Goal: Task Accomplishment & Management: Manage account settings

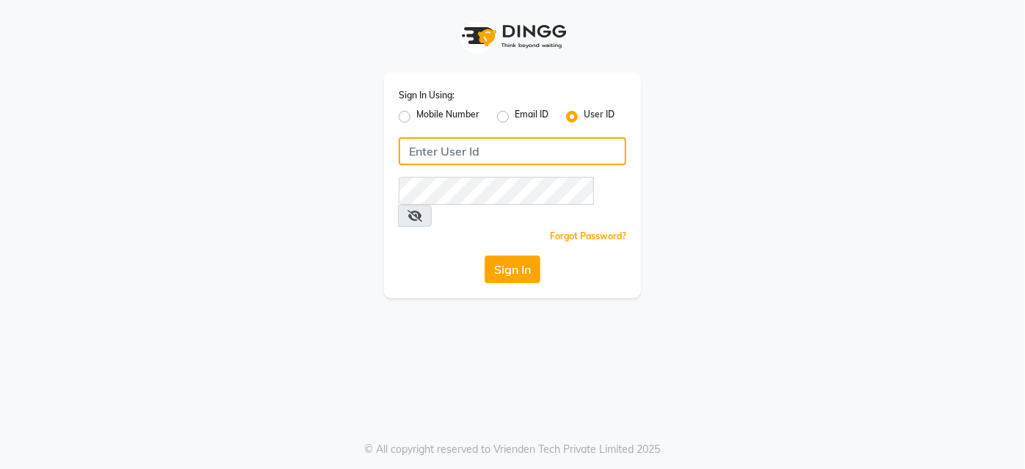
type input "Glome"
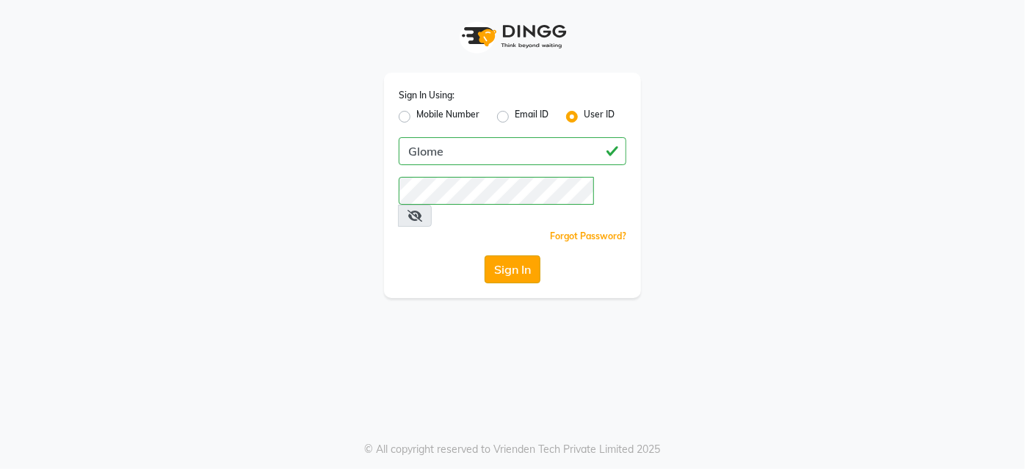
click at [523, 256] on button "Sign In" at bounding box center [513, 270] width 56 height 28
click at [523, 256] on div "Sign In" at bounding box center [513, 270] width 228 height 28
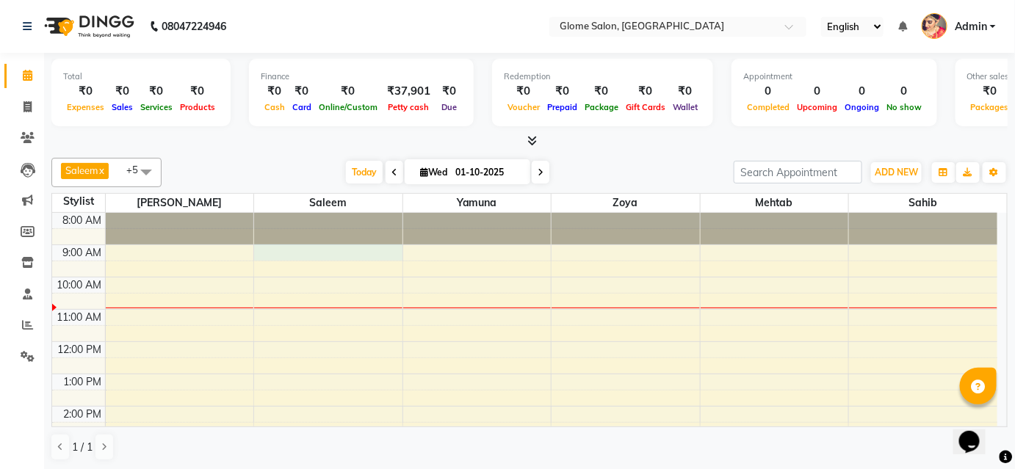
click at [329, 248] on div "8:00 AM 9:00 AM 10:00 AM 11:00 AM 12:00 PM 1:00 PM 2:00 PM 3:00 PM 4:00 PM 5:00…" at bounding box center [524, 422] width 945 height 419
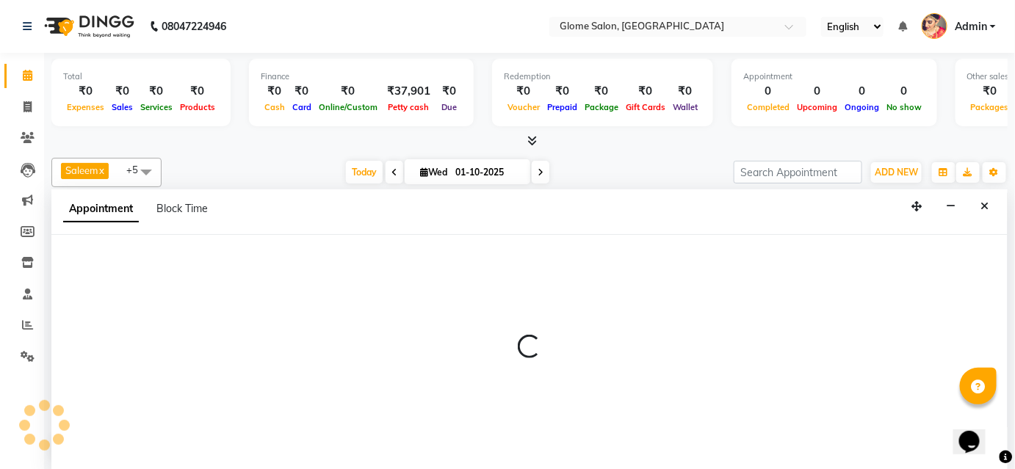
select select "40075"
select select "540"
select select "tentative"
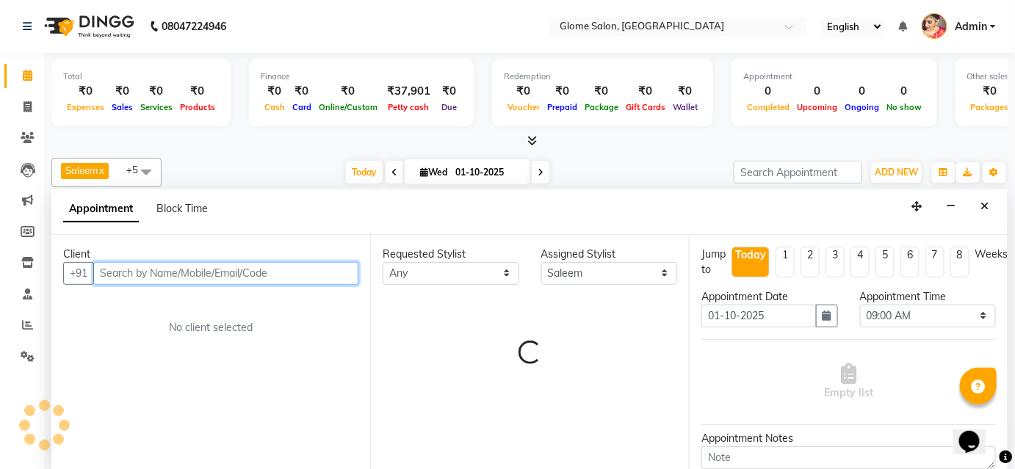
click at [253, 280] on input "text" at bounding box center [225, 273] width 265 height 23
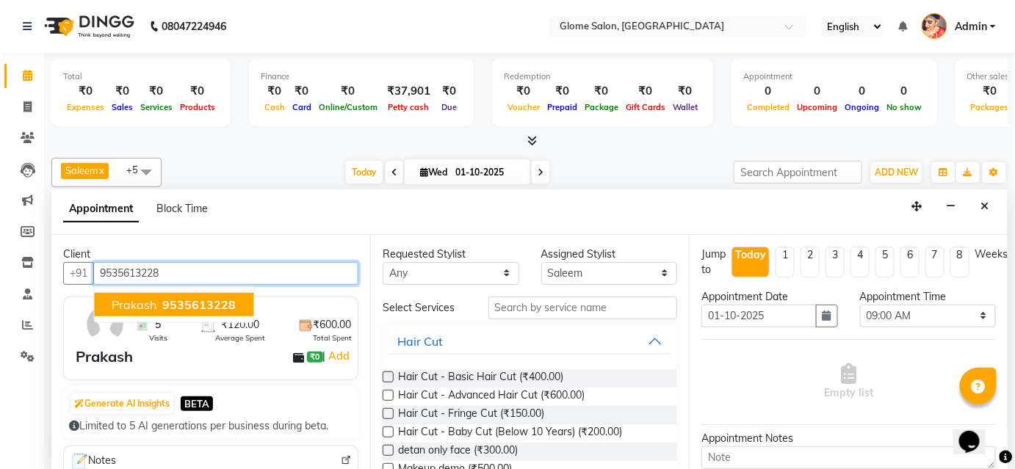
click at [115, 311] on button "Prakash 9535613228" at bounding box center [173, 305] width 159 height 24
type input "9535613228"
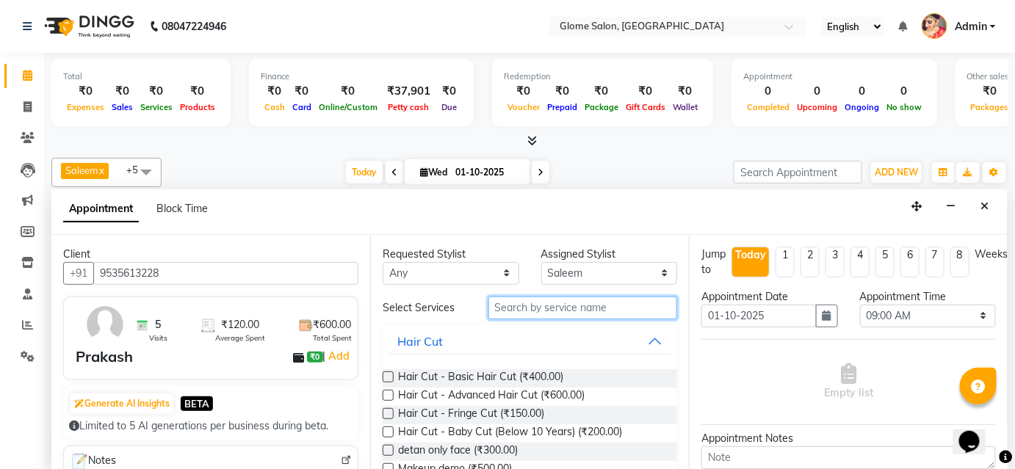
click at [505, 304] on input "text" at bounding box center [582, 308] width 189 height 23
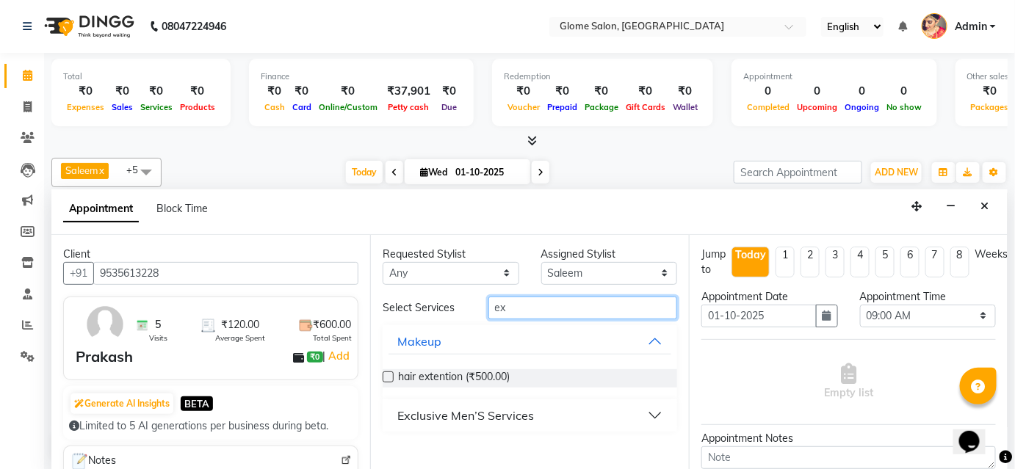
type input "ex"
click at [532, 420] on button "Exclusive Men’S Services" at bounding box center [529, 415] width 283 height 26
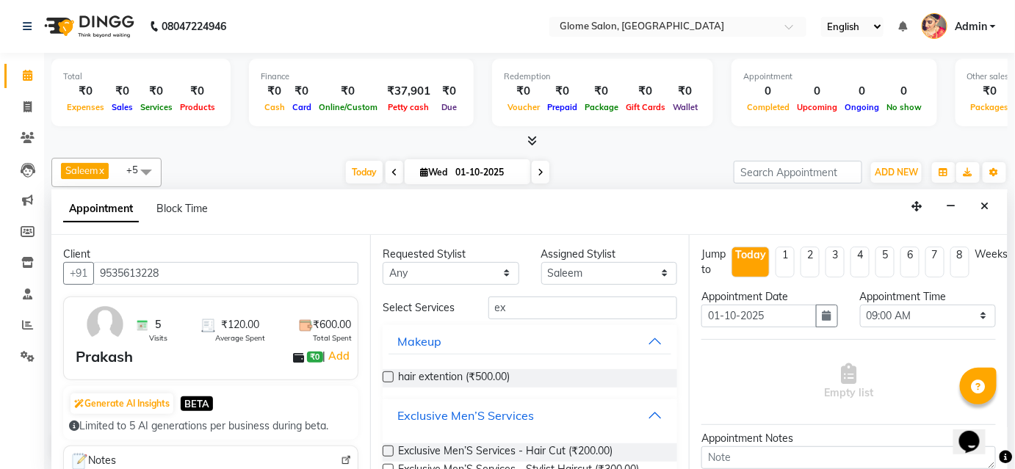
scroll to position [133, 0]
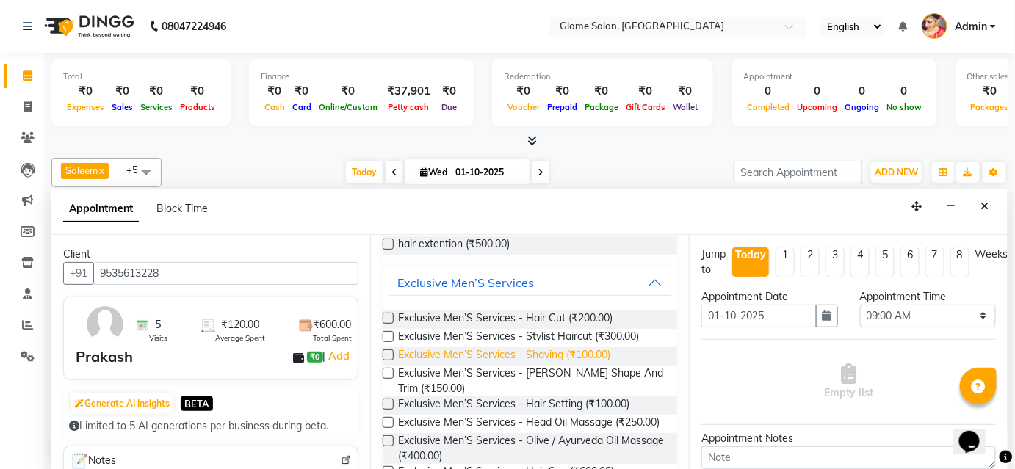
click at [521, 354] on span "Exclusive Men’S Services - Shaving (₹100.00)" at bounding box center [504, 356] width 212 height 18
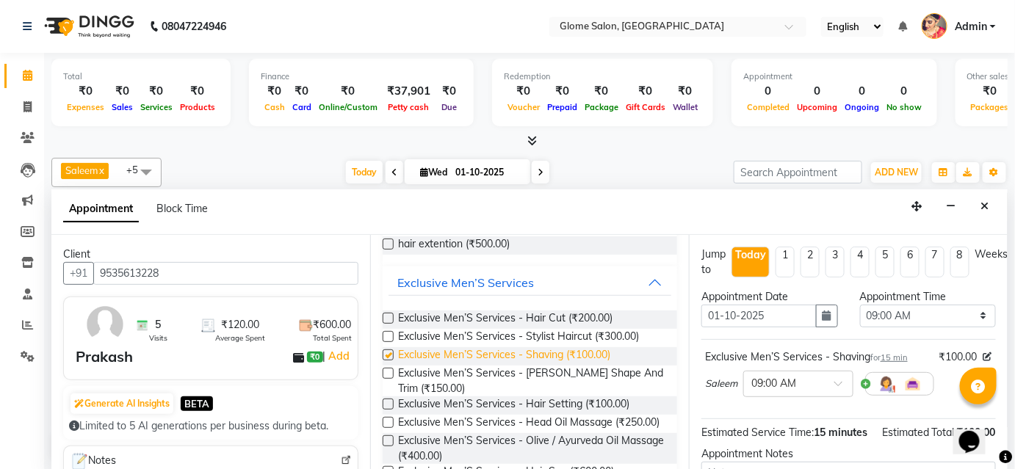
checkbox input "false"
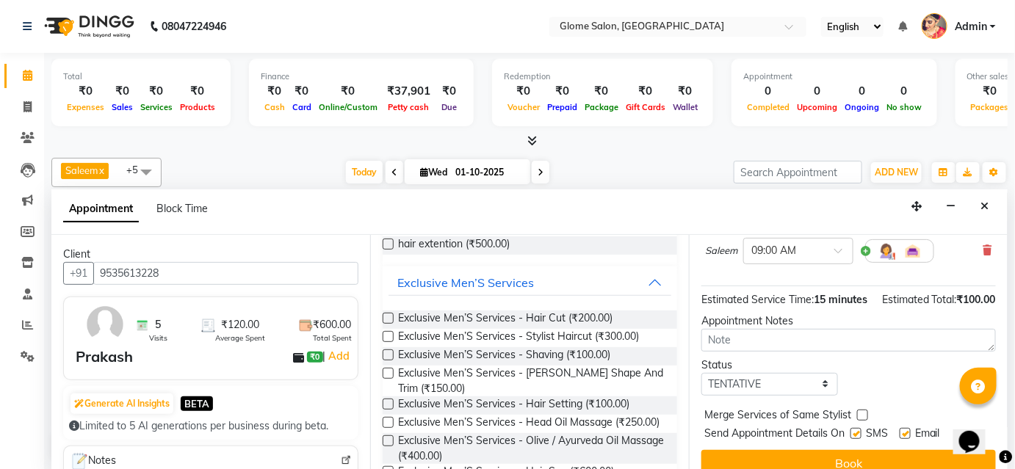
scroll to position [165, 0]
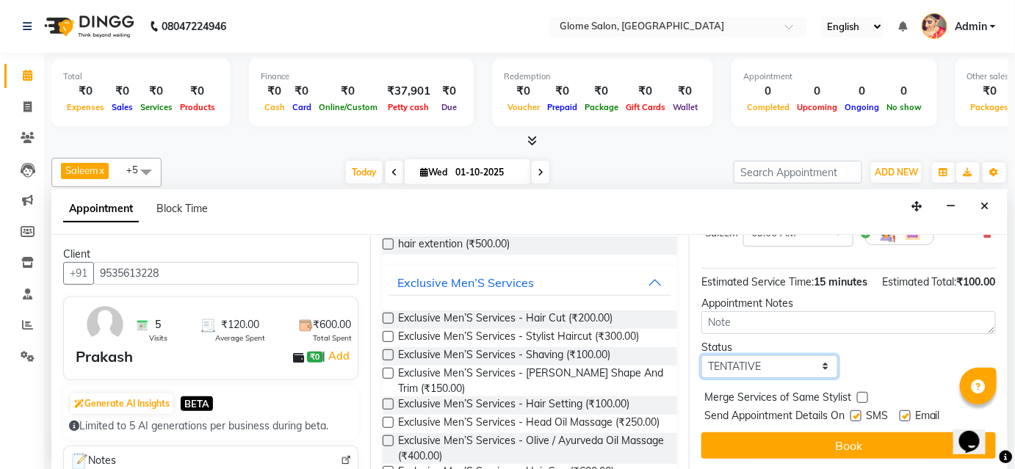
click at [762, 368] on select "Select TENTATIVE CONFIRM CHECK-IN UPCOMING" at bounding box center [769, 366] width 137 height 23
select select "confirm booking"
click at [701, 355] on select "Select TENTATIVE CONFIRM CHECK-IN UPCOMING" at bounding box center [769, 366] width 137 height 23
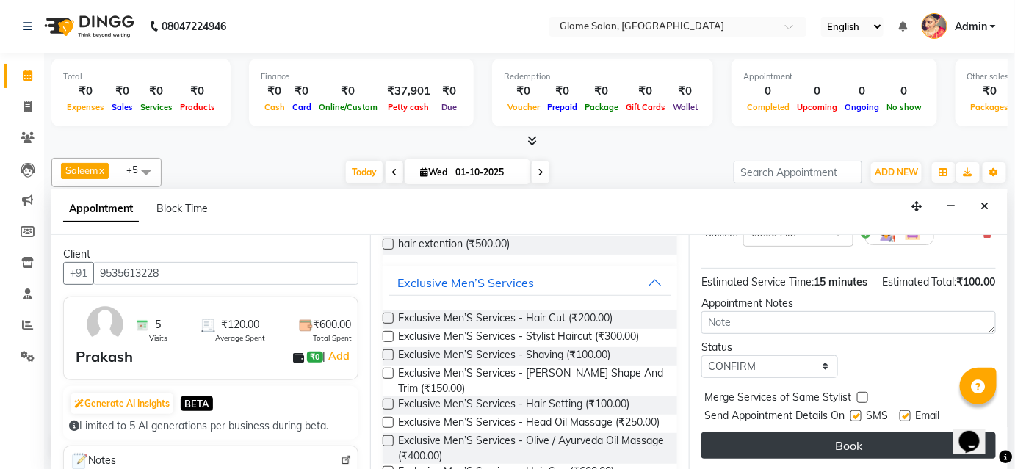
click at [771, 442] on button "Book" at bounding box center [848, 446] width 294 height 26
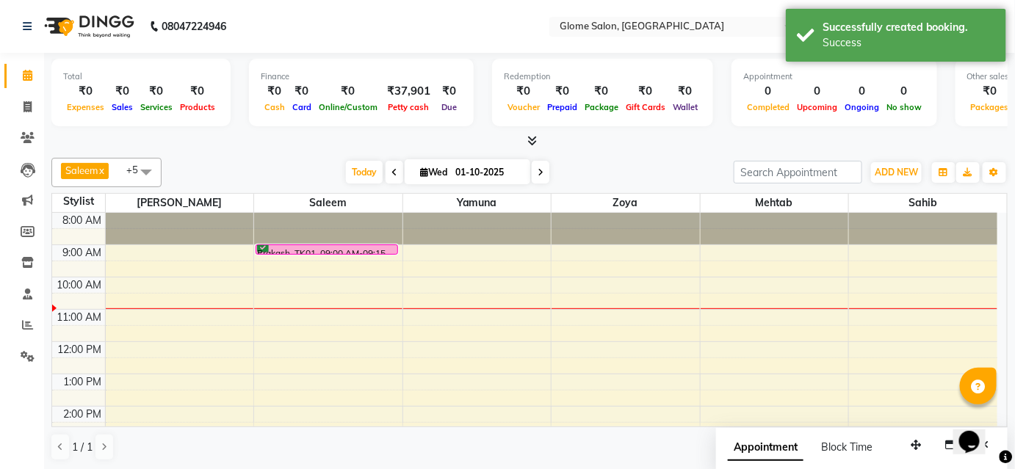
scroll to position [0, 0]
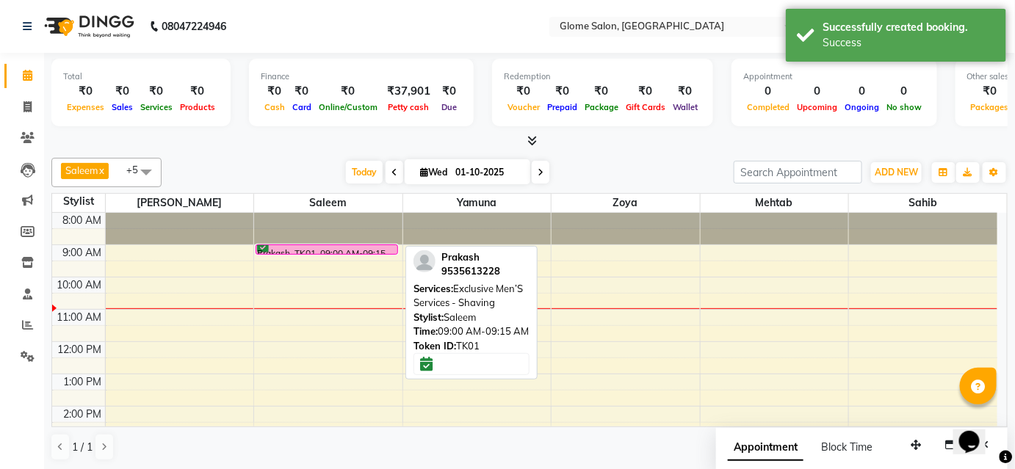
click at [328, 247] on div "Prakash, TK01, 09:00 AM-09:15 AM, Exclusive Men’S Services - Shaving" at bounding box center [326, 249] width 141 height 9
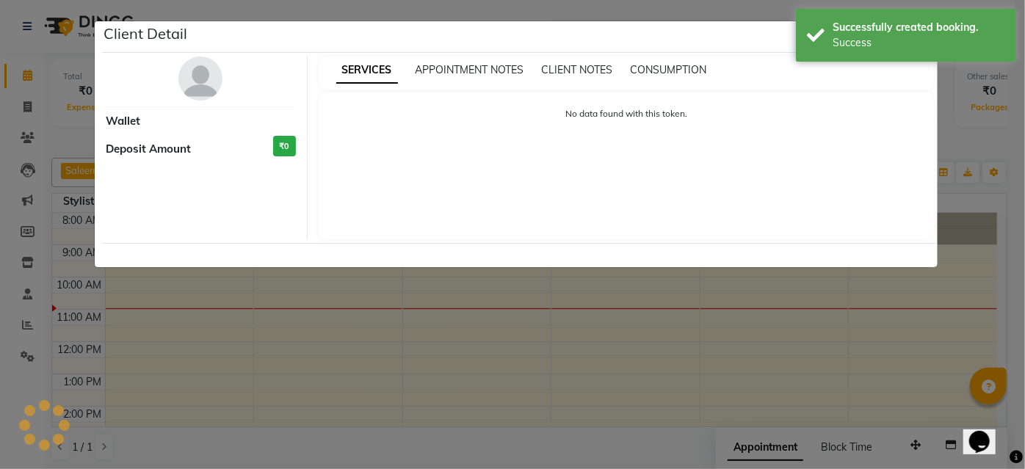
select select "6"
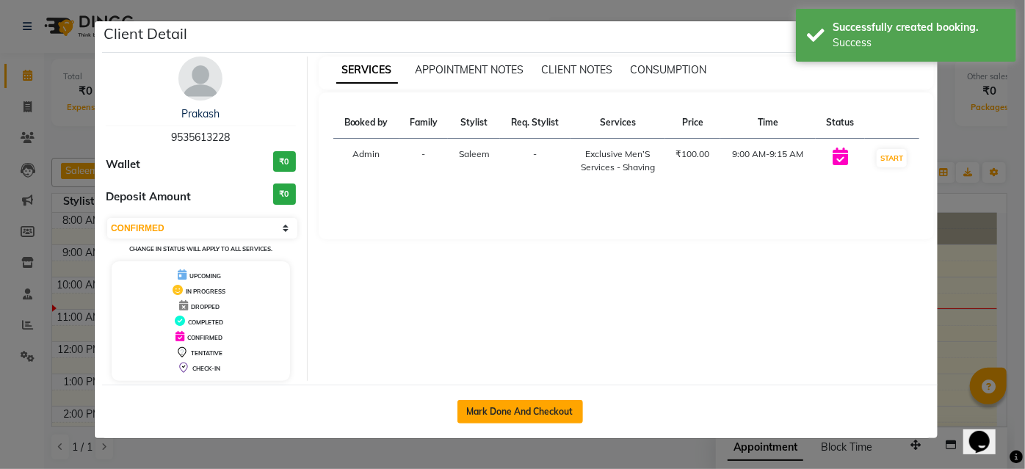
click at [490, 405] on button "Mark Done And Checkout" at bounding box center [521, 412] width 126 height 24
select select "service"
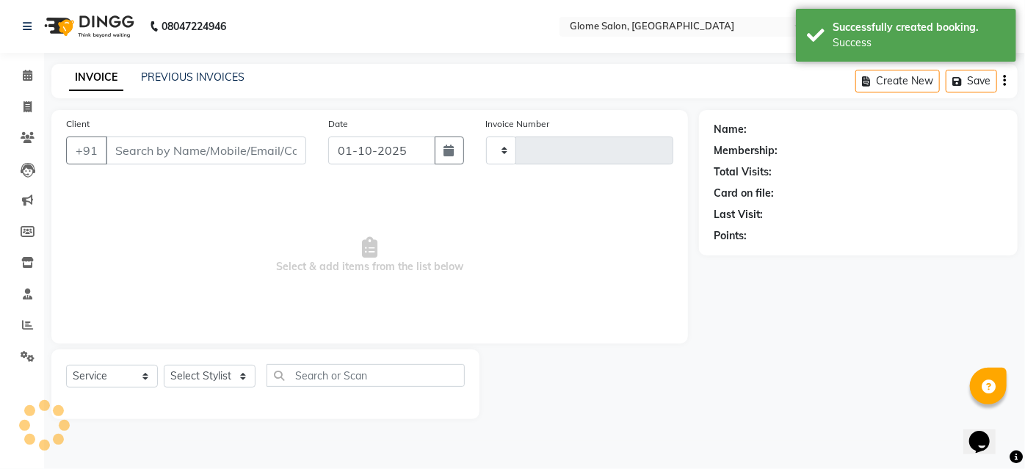
type input "2540"
select select "5199"
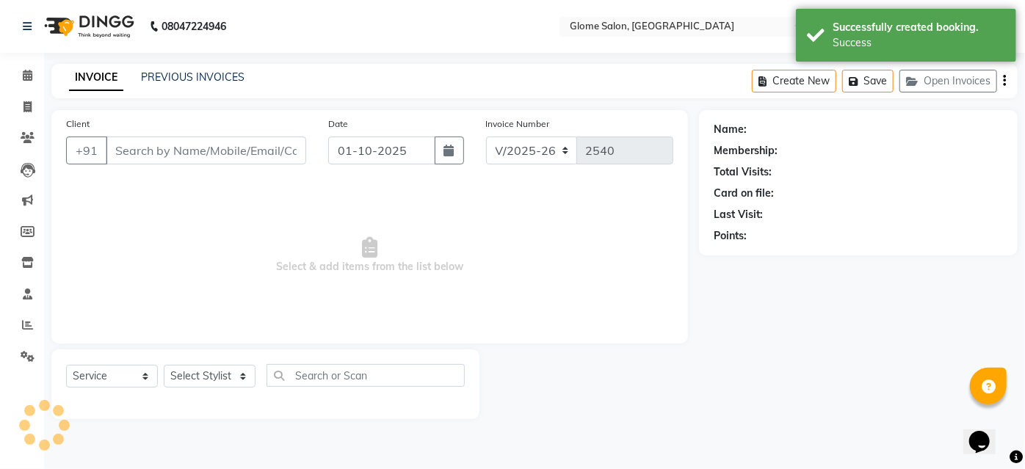
type input "9535613228"
select select "40075"
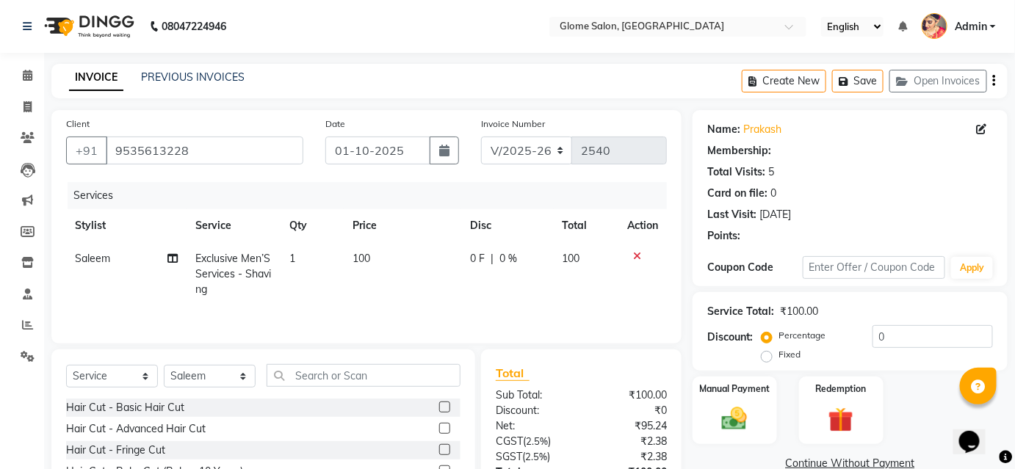
scroll to position [118, 0]
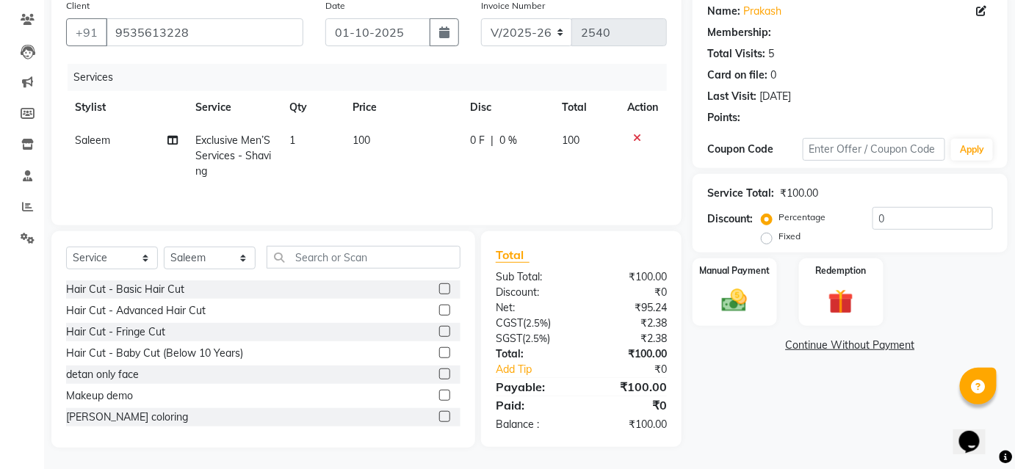
select select "1: Object"
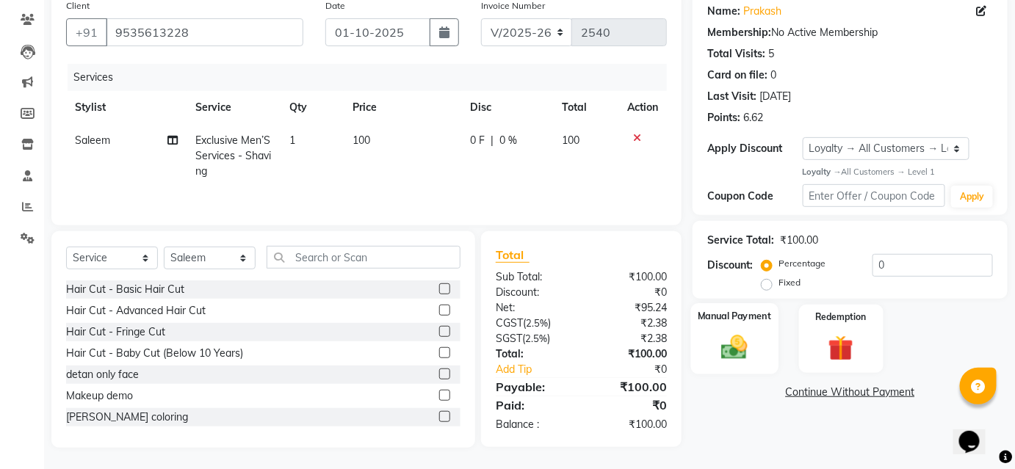
click at [732, 351] on img at bounding box center [734, 348] width 43 height 30
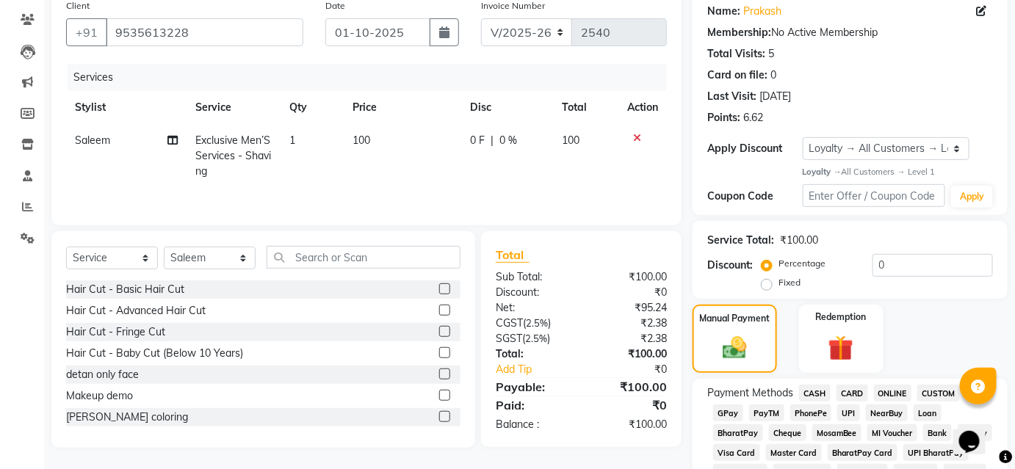
scroll to position [252, 0]
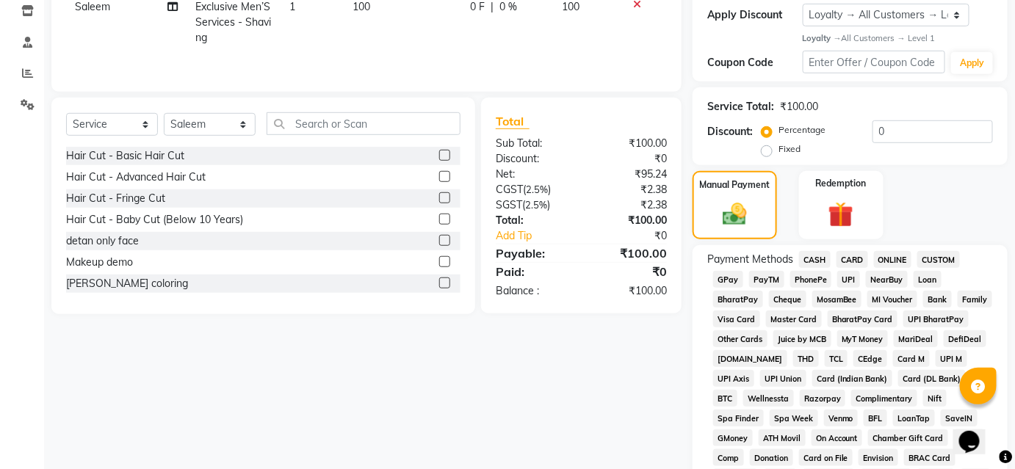
click at [807, 256] on span "CASH" at bounding box center [815, 259] width 32 height 17
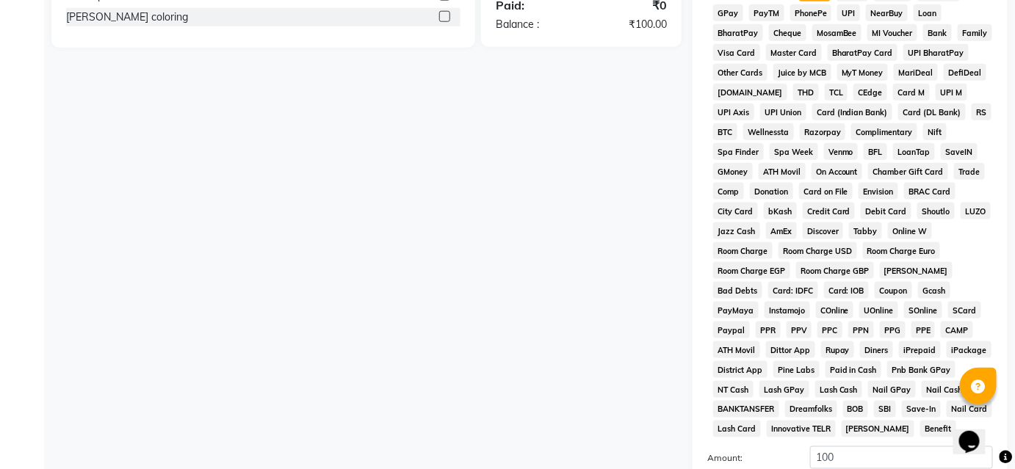
scroll to position [652, 0]
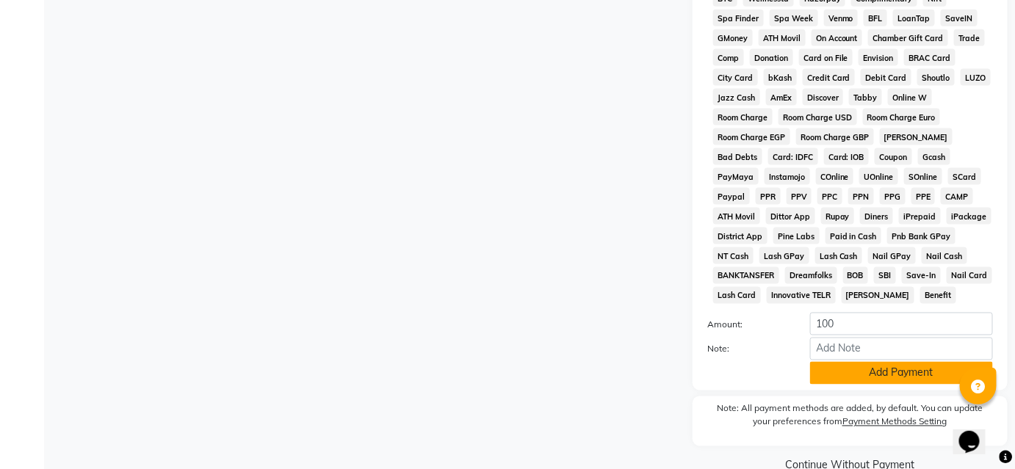
click at [853, 381] on button "Add Payment" at bounding box center [901, 373] width 183 height 23
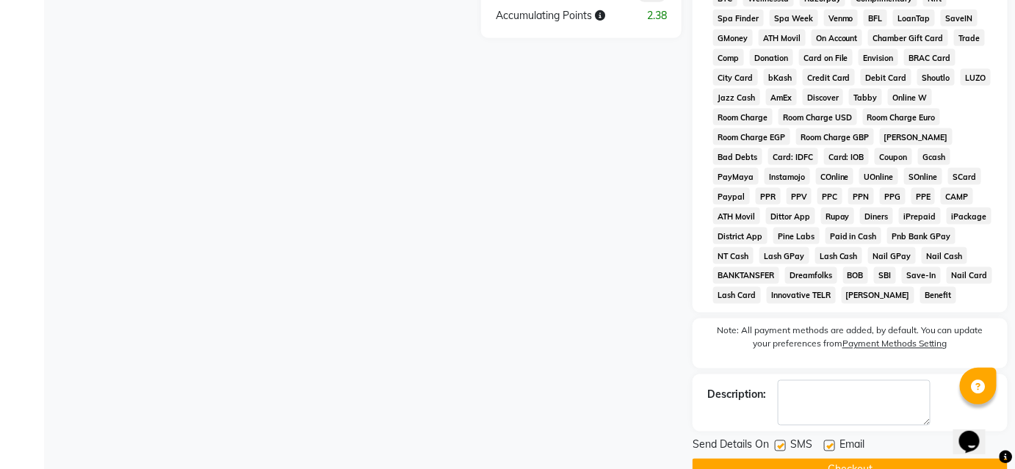
scroll to position [687, 0]
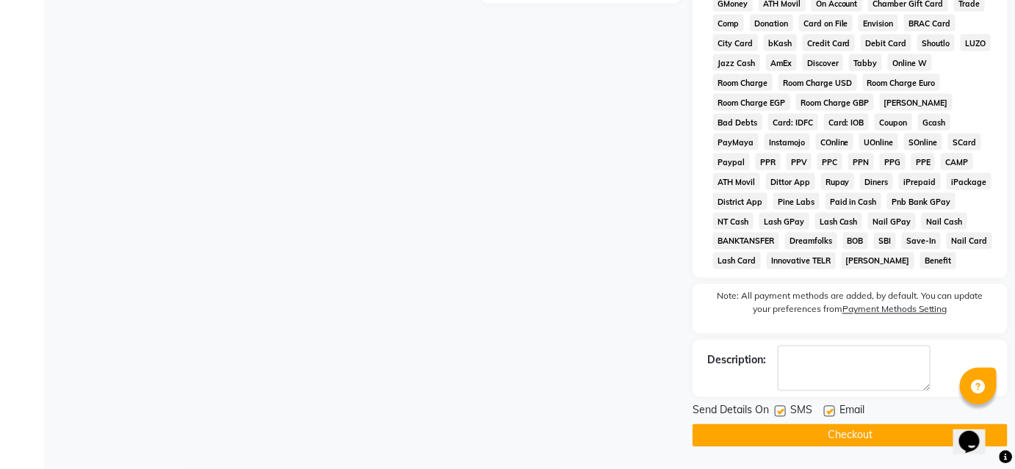
click at [831, 430] on button "Checkout" at bounding box center [850, 435] width 315 height 23
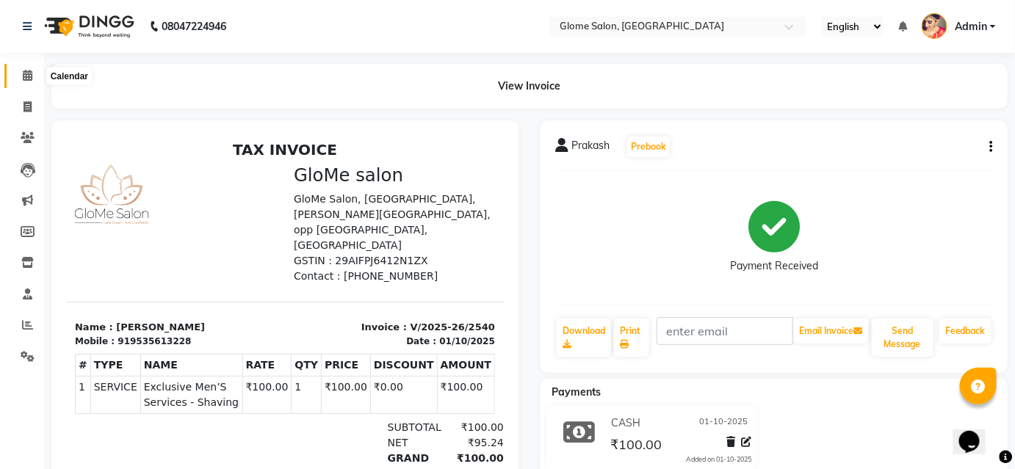
click at [35, 80] on span at bounding box center [28, 76] width 26 height 17
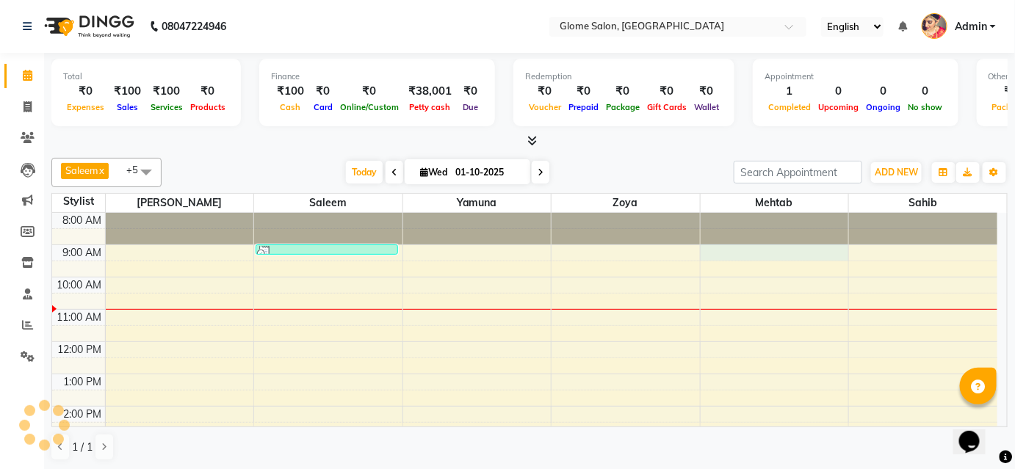
click at [765, 244] on div "8:00 AM 9:00 AM 10:00 AM 11:00 AM 12:00 PM 1:00 PM 2:00 PM 3:00 PM 4:00 PM 5:00…" at bounding box center [524, 422] width 945 height 419
select select "87909"
select select "540"
select select "tentative"
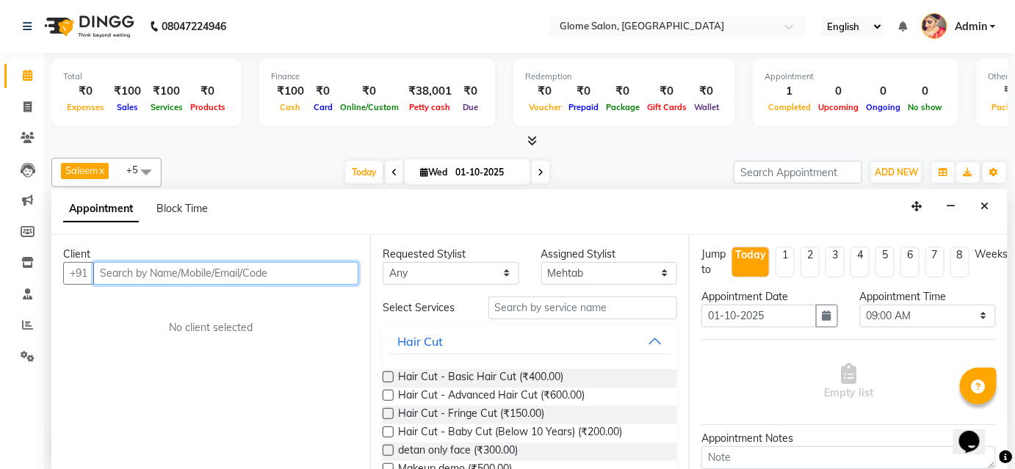
click at [261, 273] on input "text" at bounding box center [225, 273] width 265 height 23
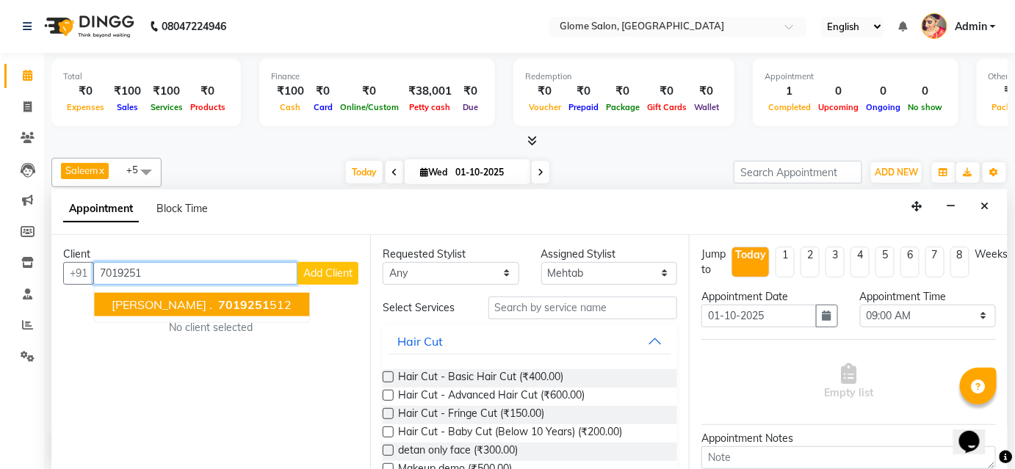
click at [218, 308] on span "7019251" at bounding box center [243, 304] width 51 height 15
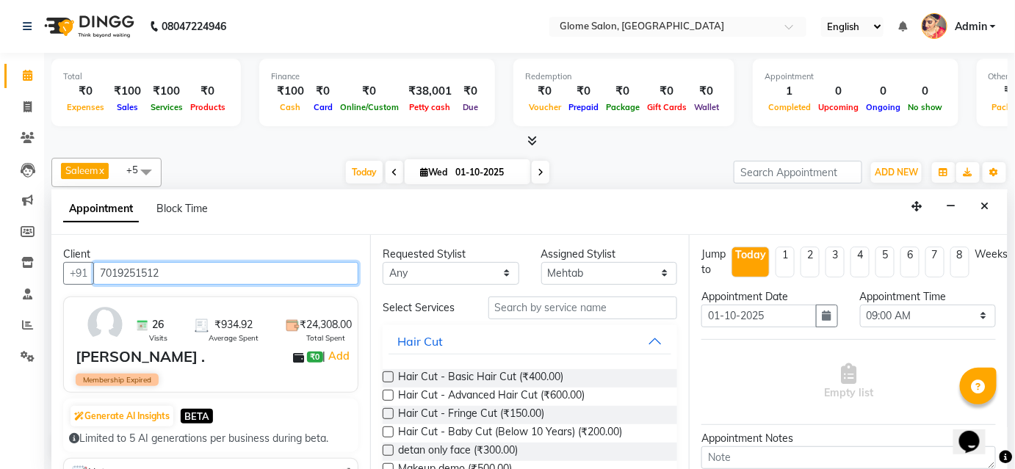
type input "7019251512"
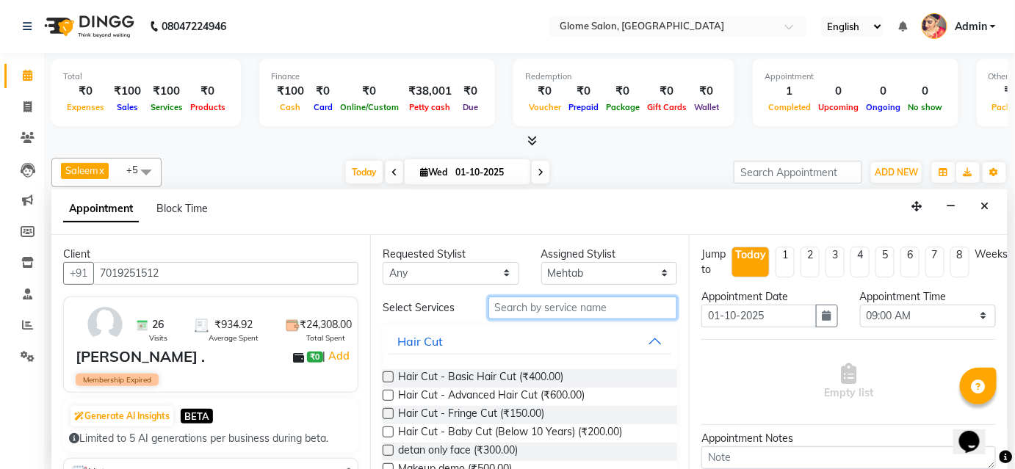
click at [507, 303] on input "text" at bounding box center [582, 308] width 189 height 23
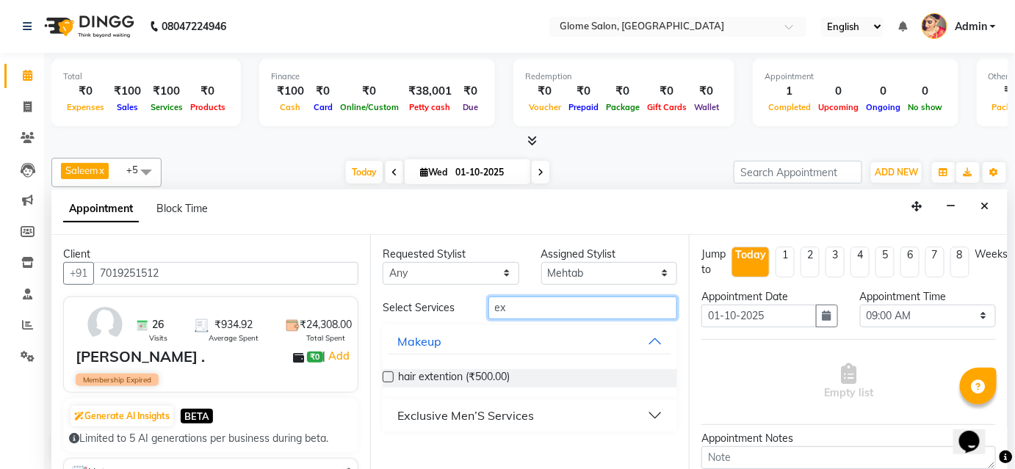
type input "ex"
click at [543, 411] on button "Exclusive Men’S Services" at bounding box center [529, 415] width 283 height 26
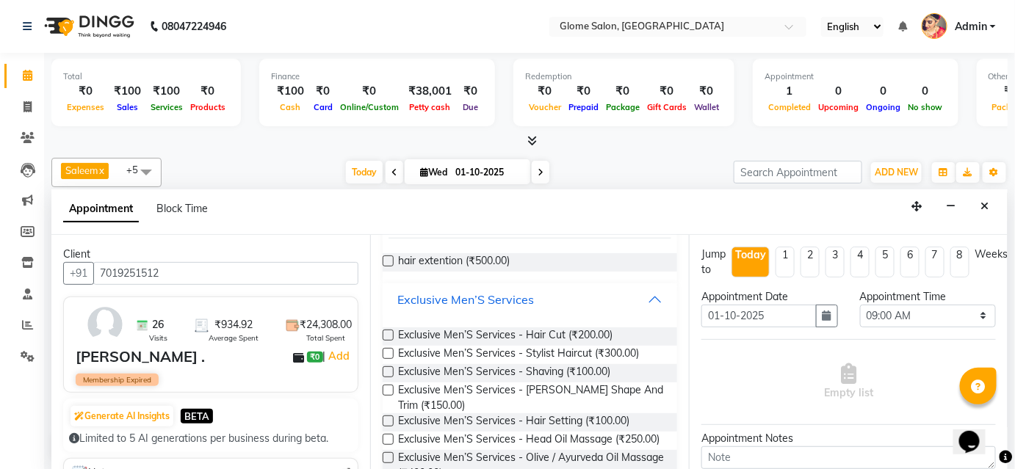
scroll to position [133, 0]
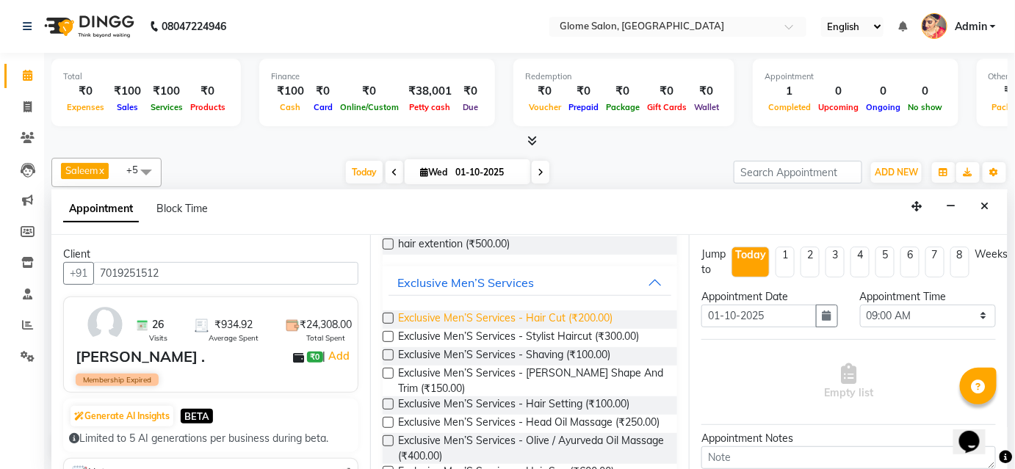
click at [552, 317] on span "Exclusive Men’S Services - Hair Cut (₹200.00)" at bounding box center [505, 320] width 214 height 18
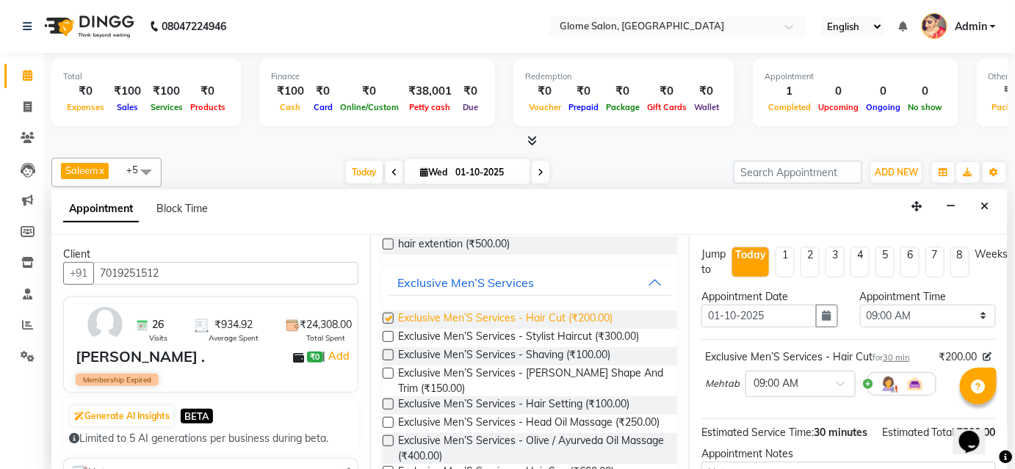
checkbox input "false"
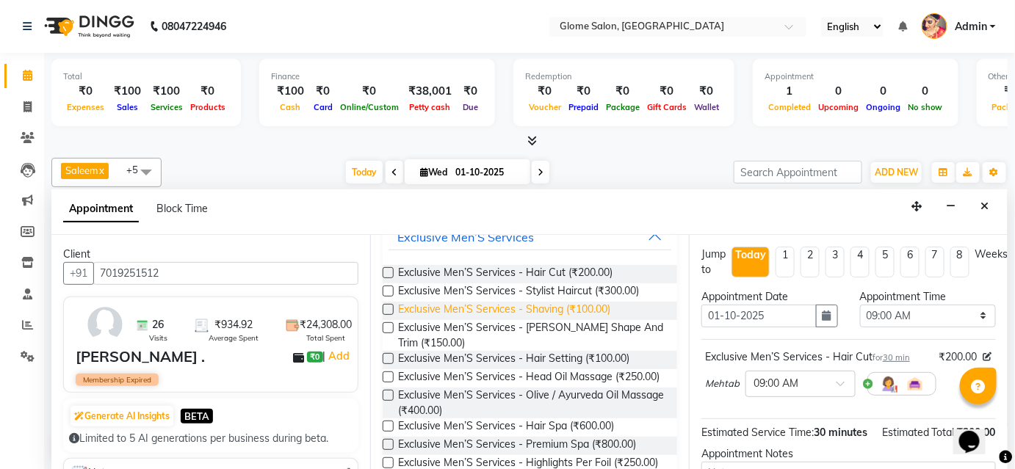
scroll to position [200, 0]
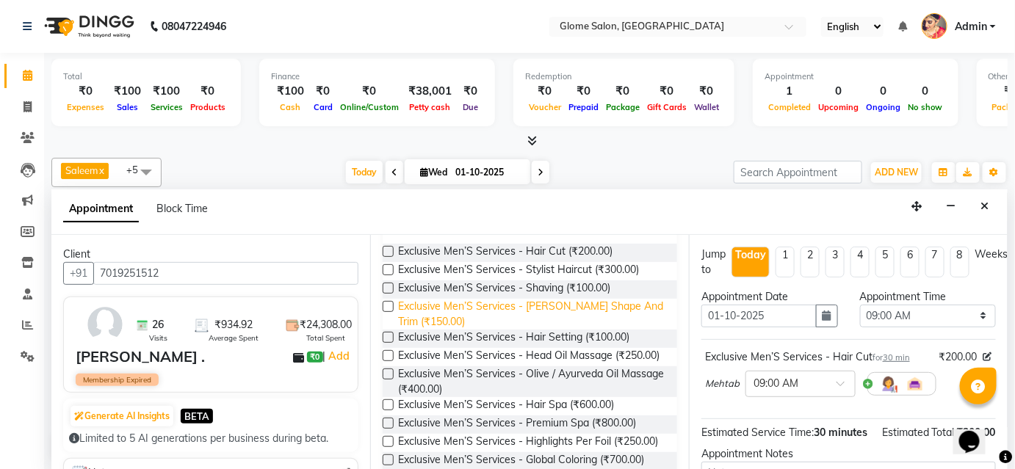
click at [483, 309] on span "Exclusive Men’S Services - [PERSON_NAME] Shape And Trim (₹150.00)" at bounding box center [531, 314] width 267 height 31
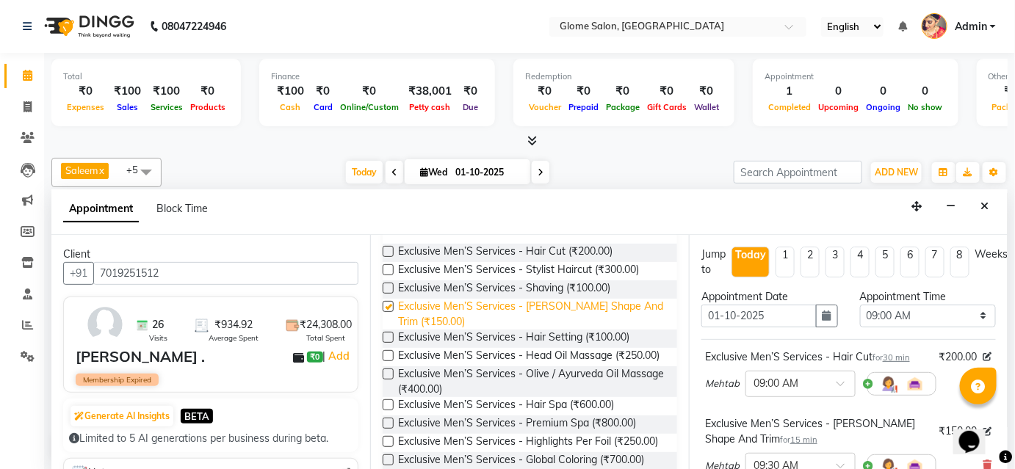
checkbox input "false"
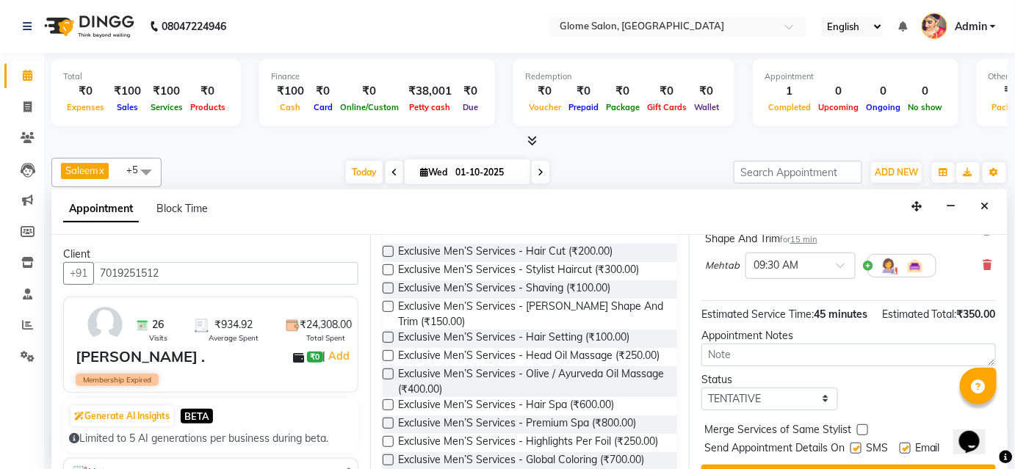
scroll to position [247, 0]
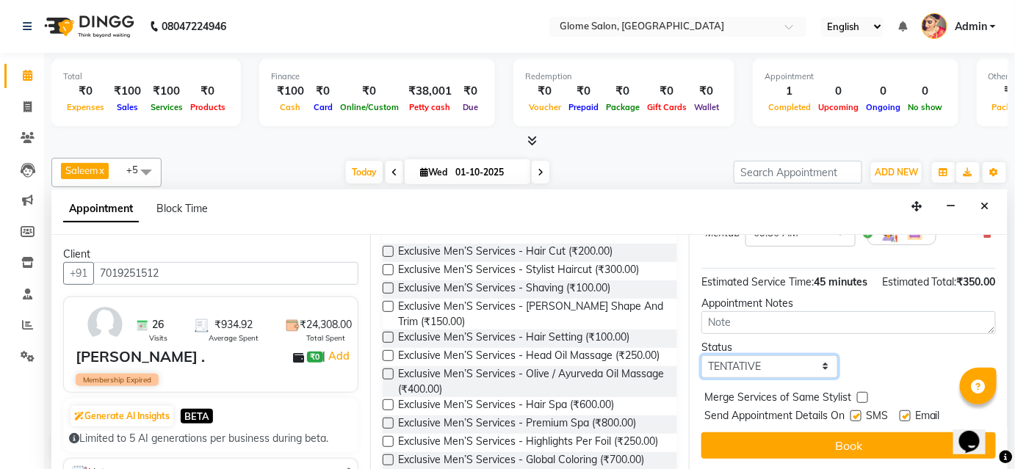
click at [745, 366] on select "Select TENTATIVE CONFIRM CHECK-IN UPCOMING" at bounding box center [769, 366] width 137 height 23
select select "confirm booking"
click at [701, 355] on select "Select TENTATIVE CONFIRM CHECK-IN UPCOMING" at bounding box center [769, 366] width 137 height 23
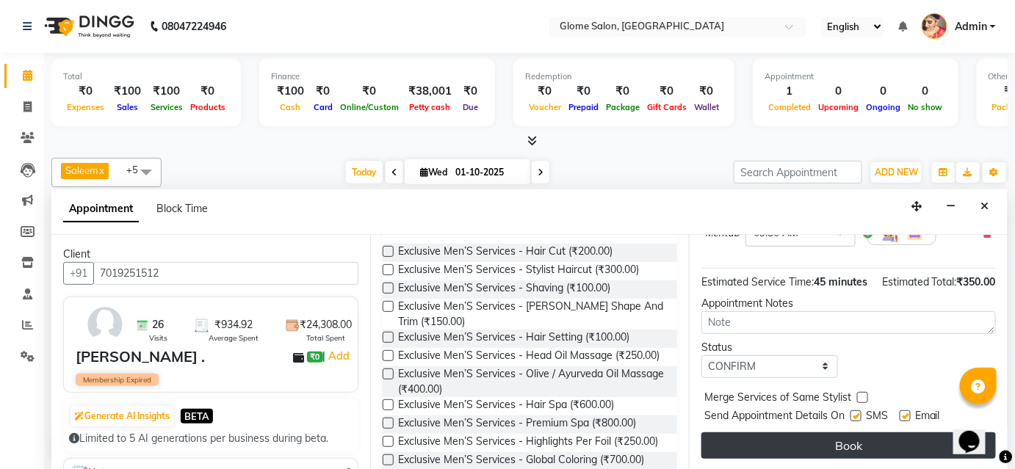
click at [799, 443] on button "Book" at bounding box center [848, 446] width 294 height 26
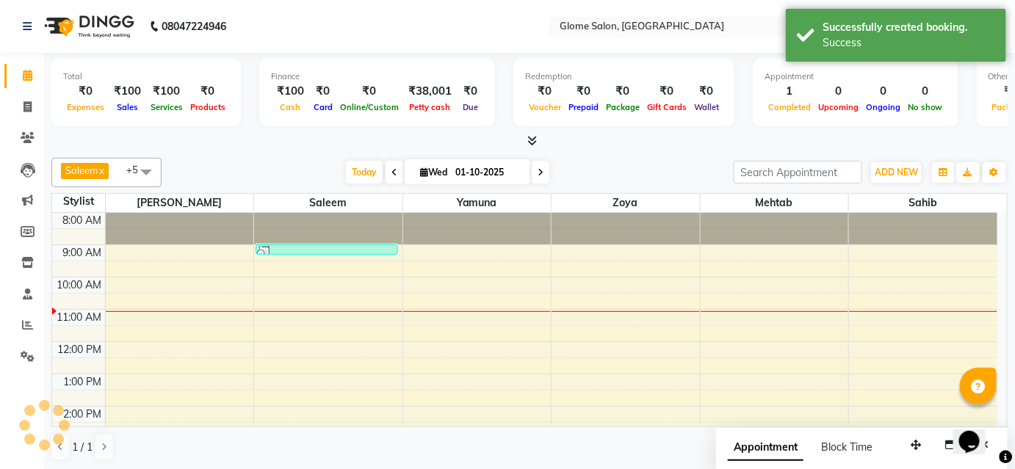
scroll to position [0, 0]
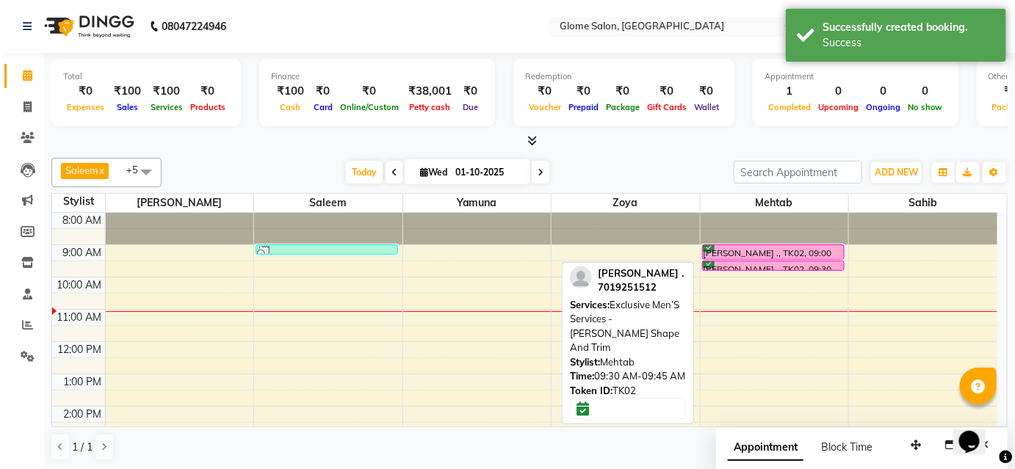
click at [729, 267] on div at bounding box center [773, 270] width 141 height 6
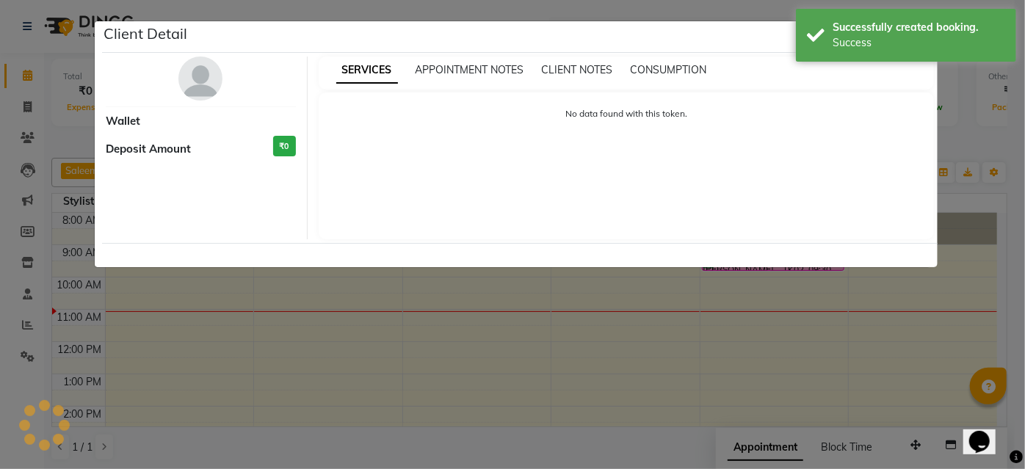
select select "6"
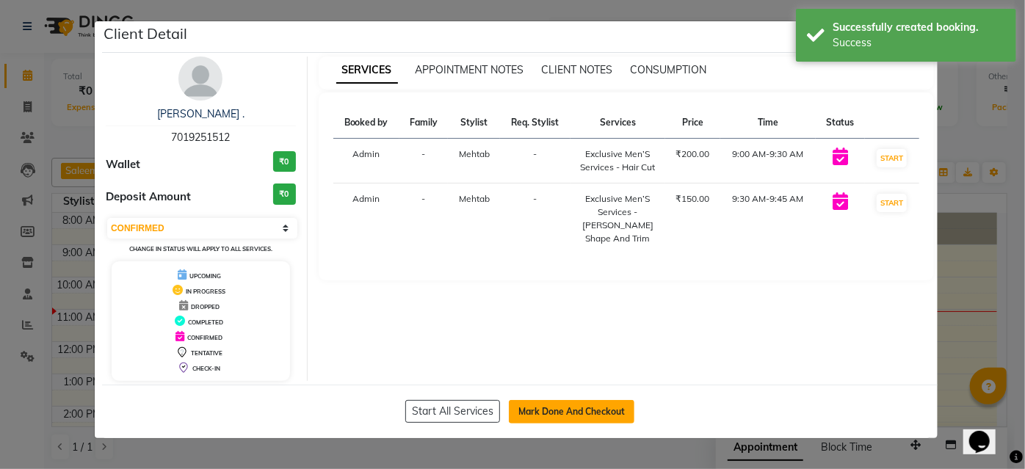
click at [622, 406] on button "Mark Done And Checkout" at bounding box center [572, 412] width 126 height 24
select select "service"
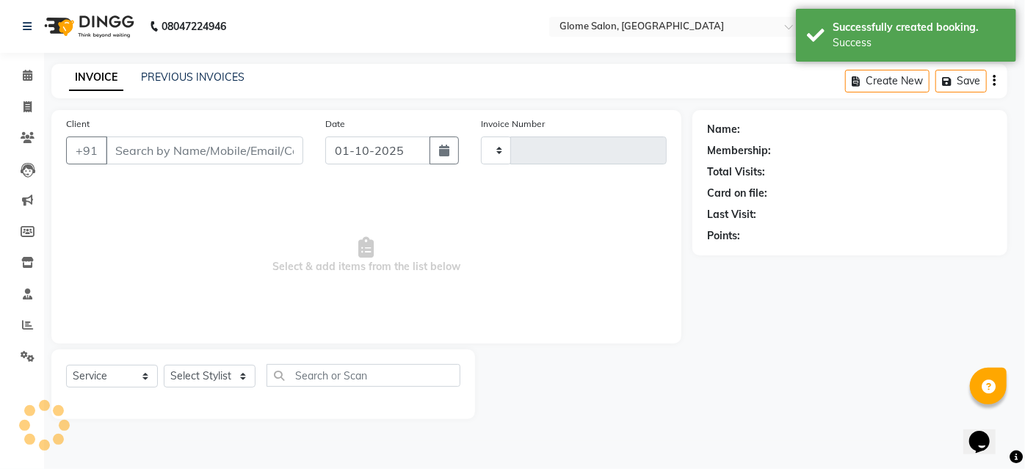
type input "2541"
select select "5199"
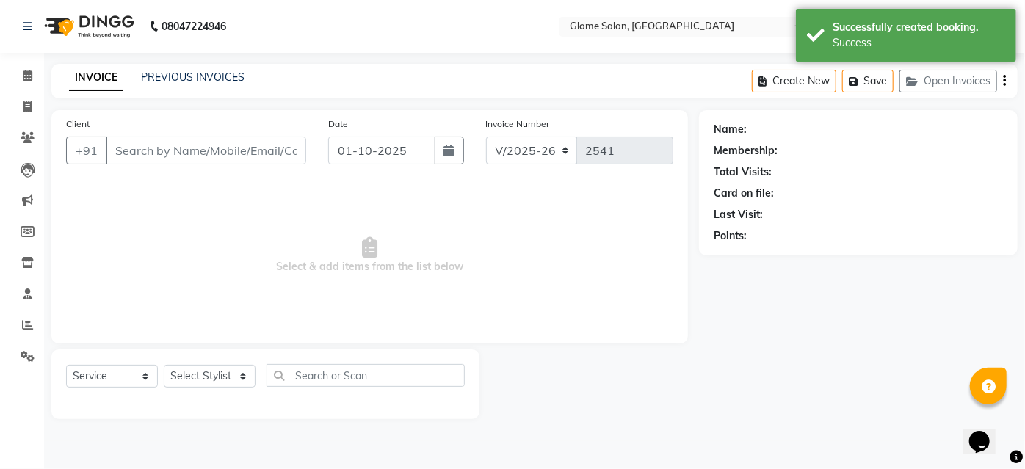
type input "7019251512"
select select "87909"
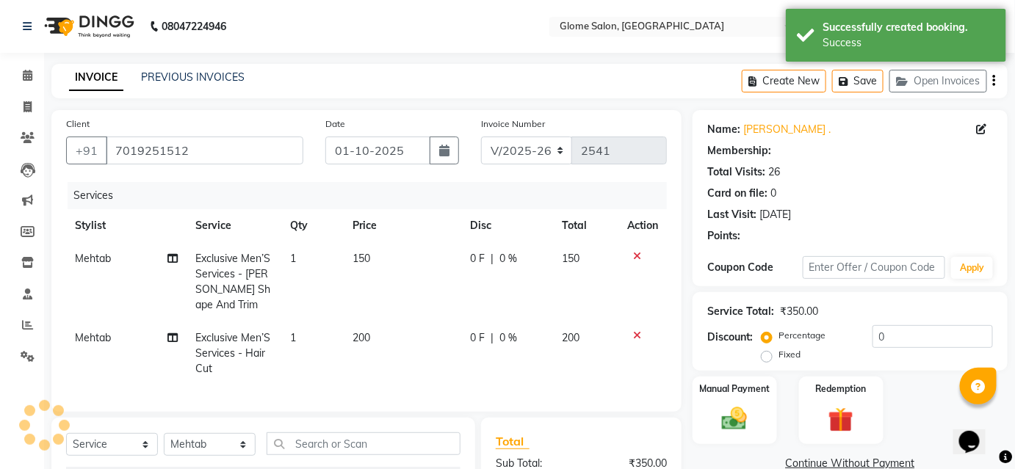
select select "1: Object"
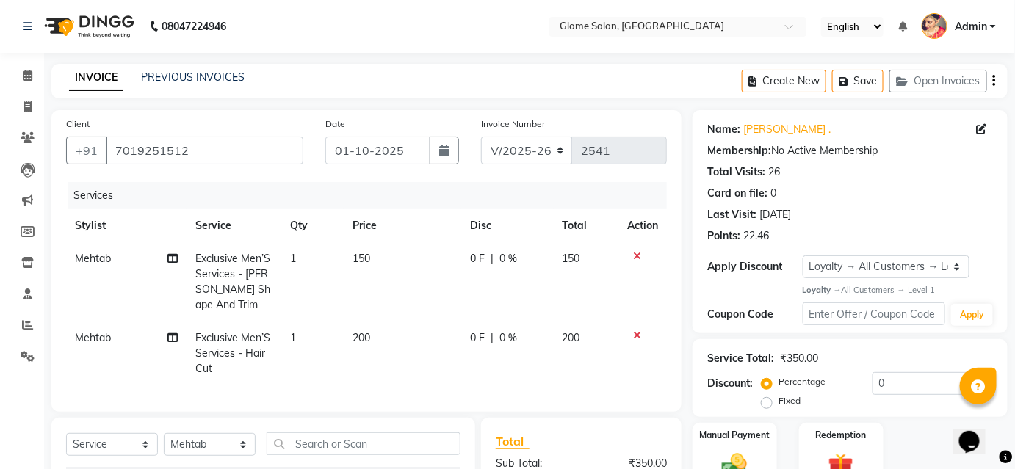
scroll to position [197, 0]
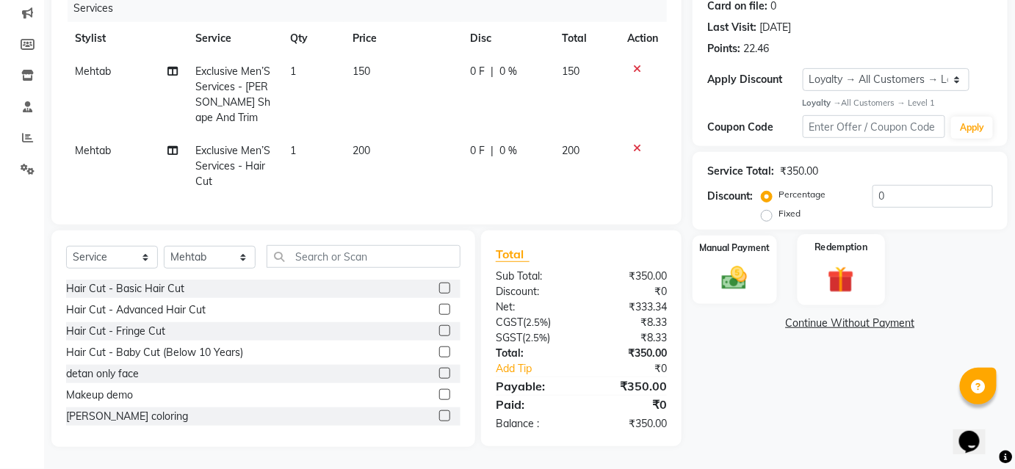
click at [812, 266] on div "Redemption" at bounding box center [840, 269] width 87 height 71
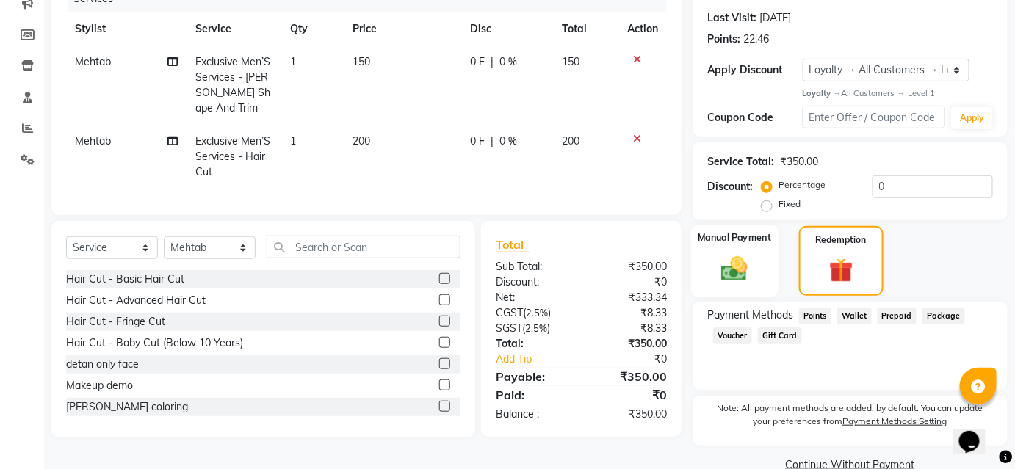
click at [738, 246] on div "Manual Payment" at bounding box center [734, 261] width 87 height 72
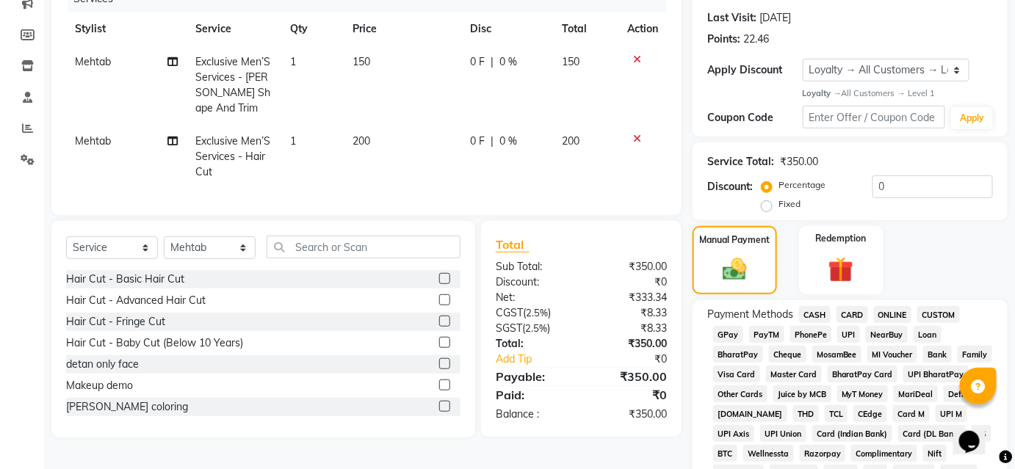
click at [823, 310] on span "CASH" at bounding box center [815, 314] width 32 height 17
click at [845, 332] on span "UPI" at bounding box center [848, 334] width 23 height 17
click at [813, 315] on span "CASH" at bounding box center [815, 314] width 32 height 17
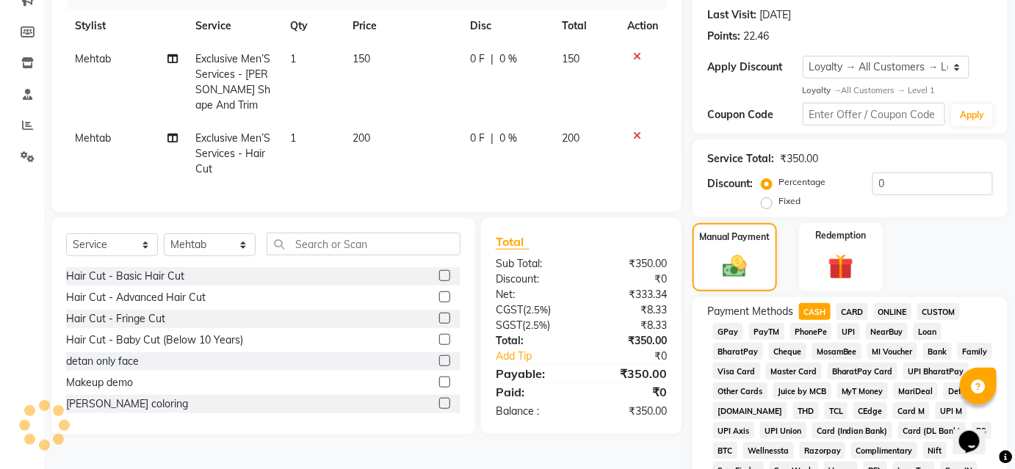
scroll to position [0, 0]
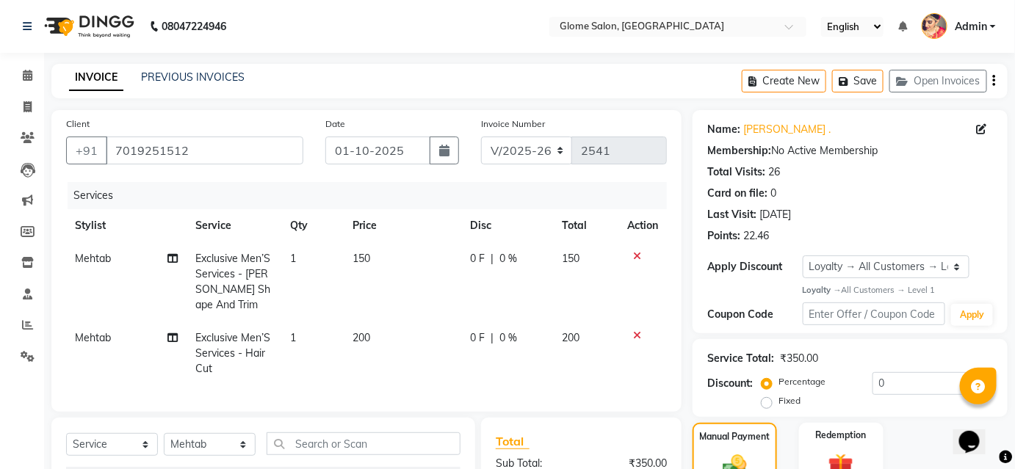
click at [994, 81] on icon "button" at bounding box center [994, 81] width 3 height 1
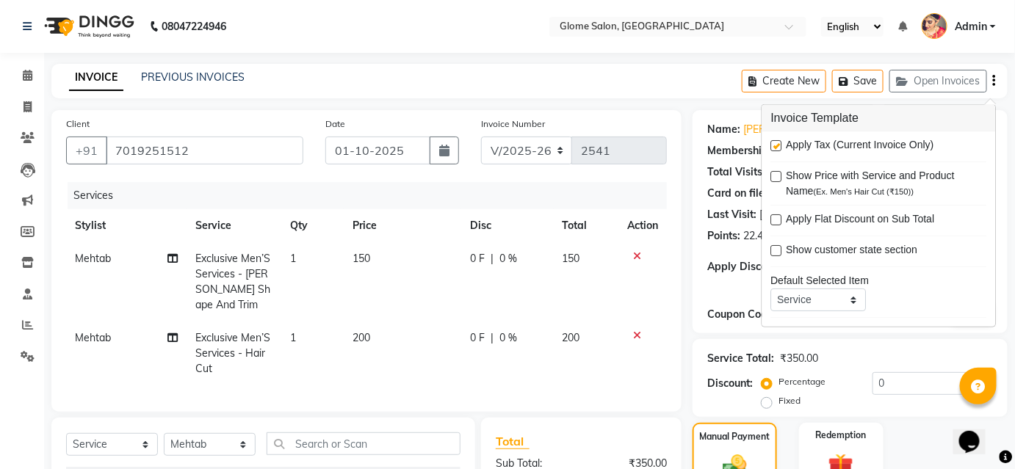
click at [662, 374] on td at bounding box center [642, 354] width 48 height 64
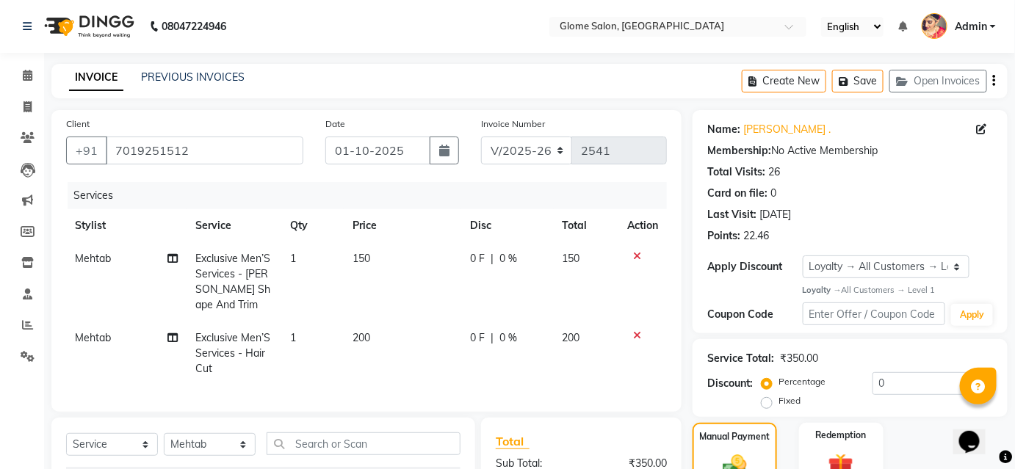
click at [638, 255] on icon at bounding box center [637, 256] width 8 height 10
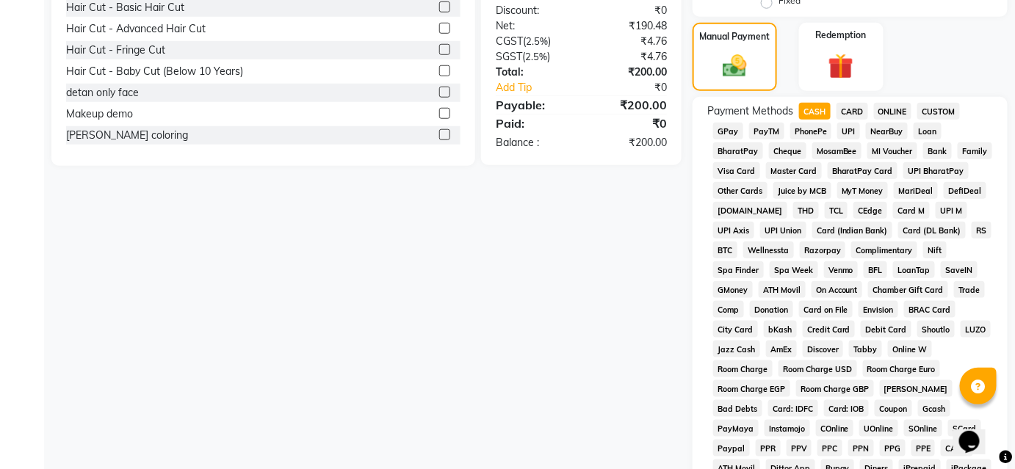
scroll to position [267, 0]
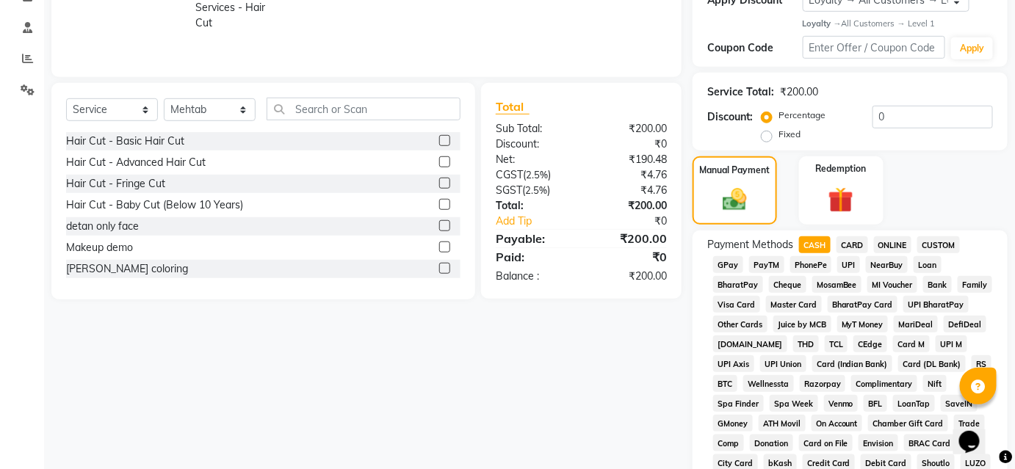
click at [844, 264] on span "UPI" at bounding box center [848, 264] width 23 height 17
type input "200"
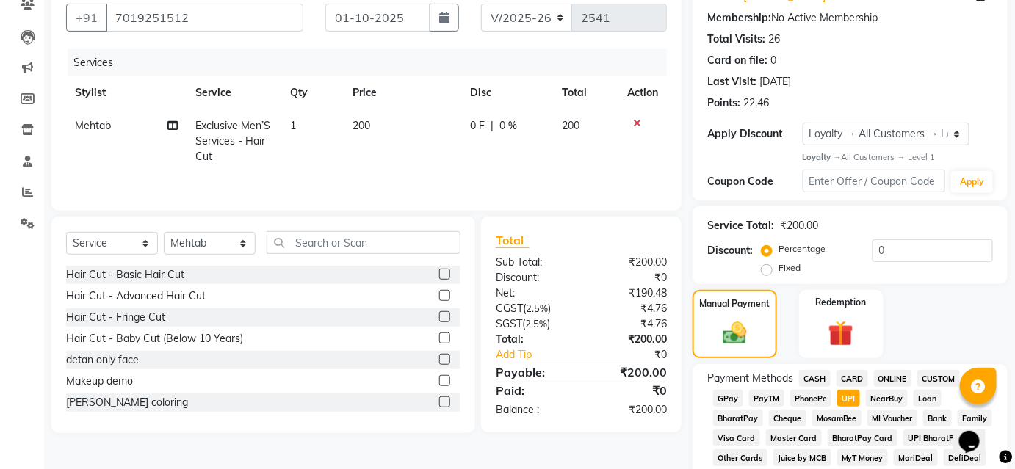
click at [811, 382] on span "CASH" at bounding box center [815, 378] width 32 height 17
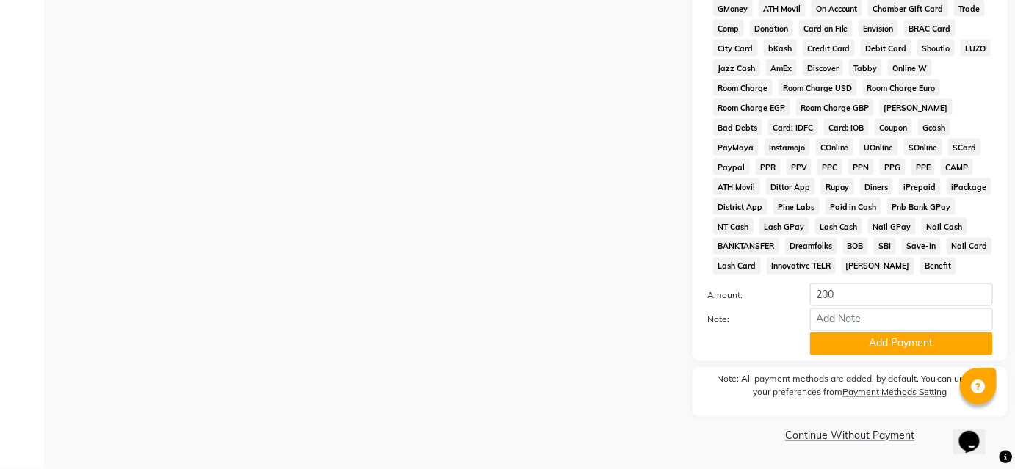
scroll to position [683, 0]
click at [843, 341] on button "Add Payment" at bounding box center [901, 344] width 183 height 23
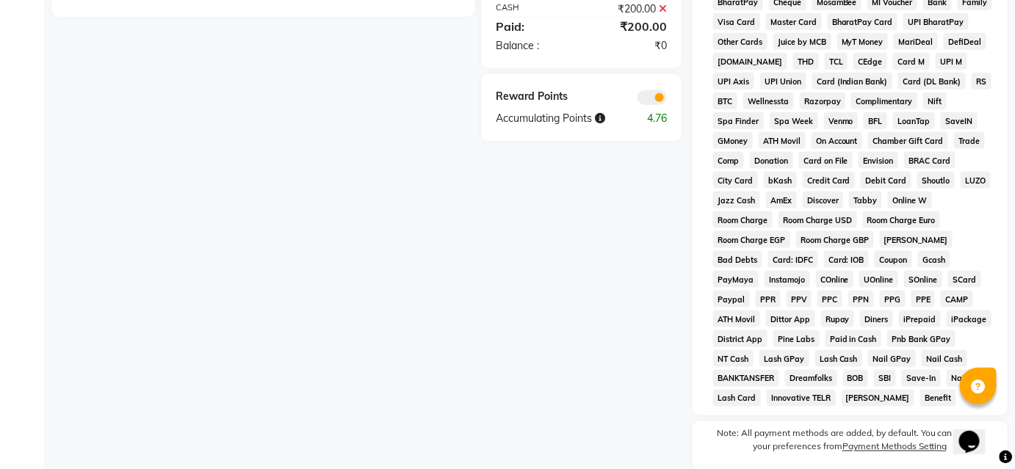
scroll to position [687, 0]
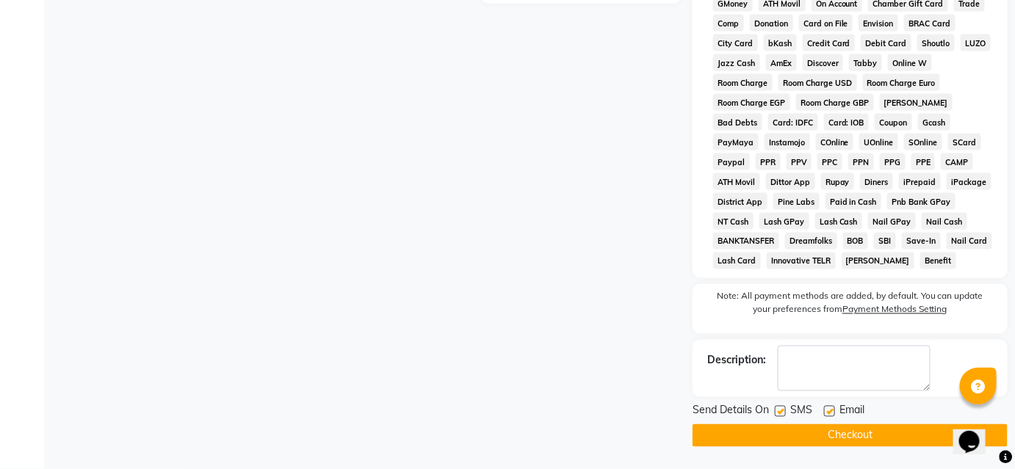
click at [784, 433] on button "Checkout" at bounding box center [850, 435] width 315 height 23
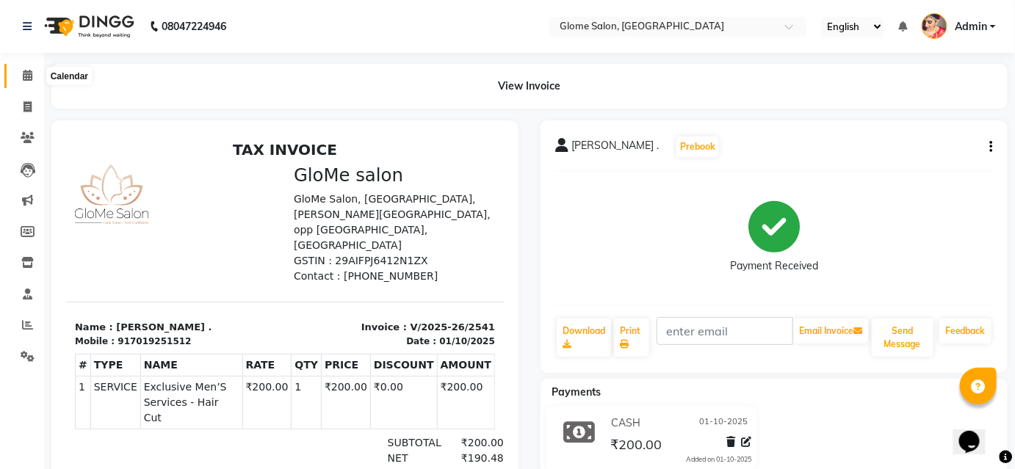
click at [24, 81] on icon at bounding box center [28, 75] width 10 height 11
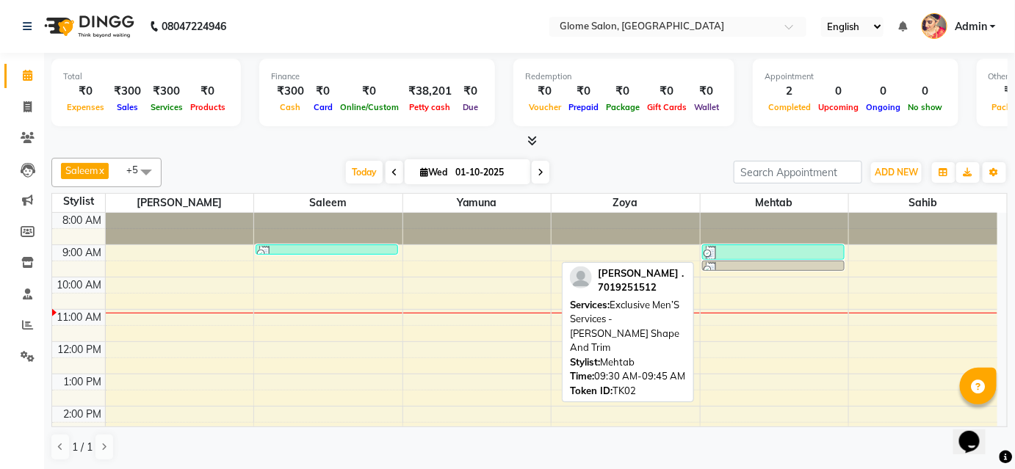
click at [749, 263] on div at bounding box center [774, 269] width 140 height 15
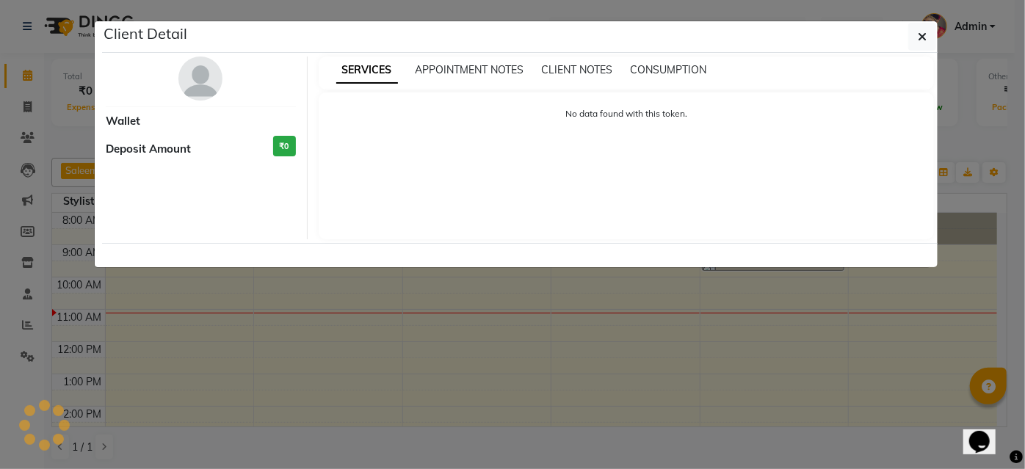
select select "3"
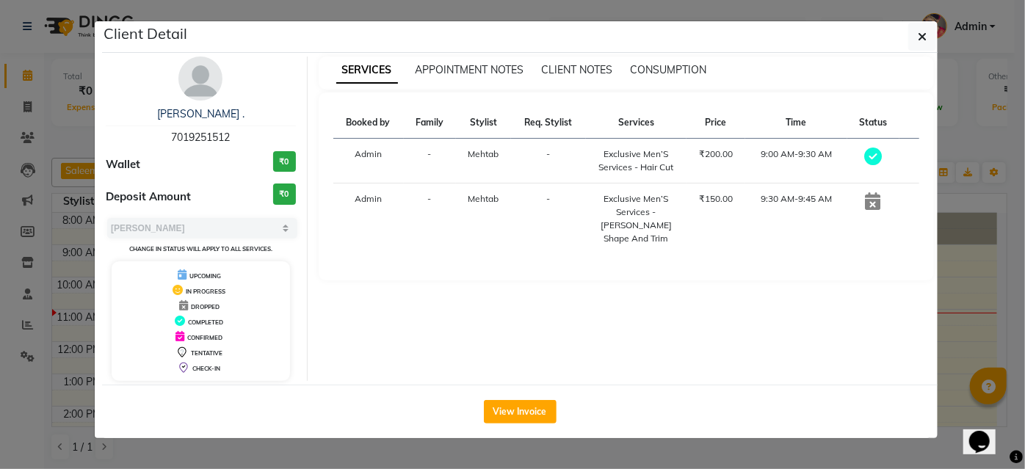
click at [875, 204] on icon at bounding box center [873, 201] width 15 height 18
drag, startPoint x: 875, startPoint y: 203, endPoint x: 897, endPoint y: 113, distance: 92.1
click at [875, 199] on icon at bounding box center [873, 201] width 15 height 18
click at [921, 31] on icon "button" at bounding box center [922, 37] width 9 height 12
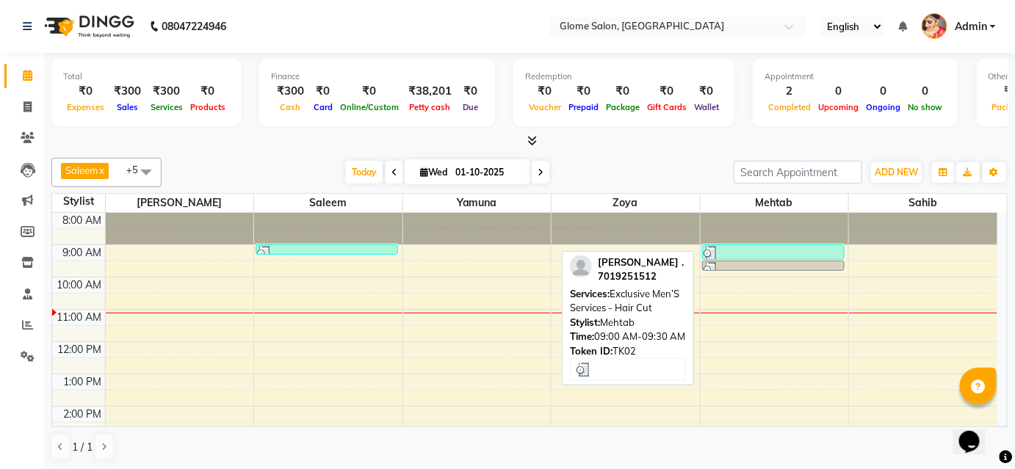
click at [748, 251] on div at bounding box center [774, 253] width 140 height 15
select select "3"
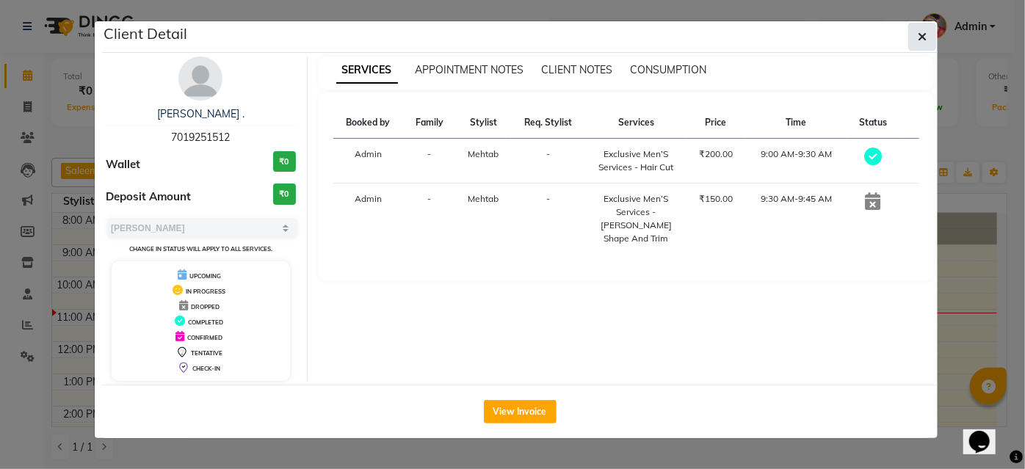
click at [917, 39] on button "button" at bounding box center [922, 37] width 28 height 28
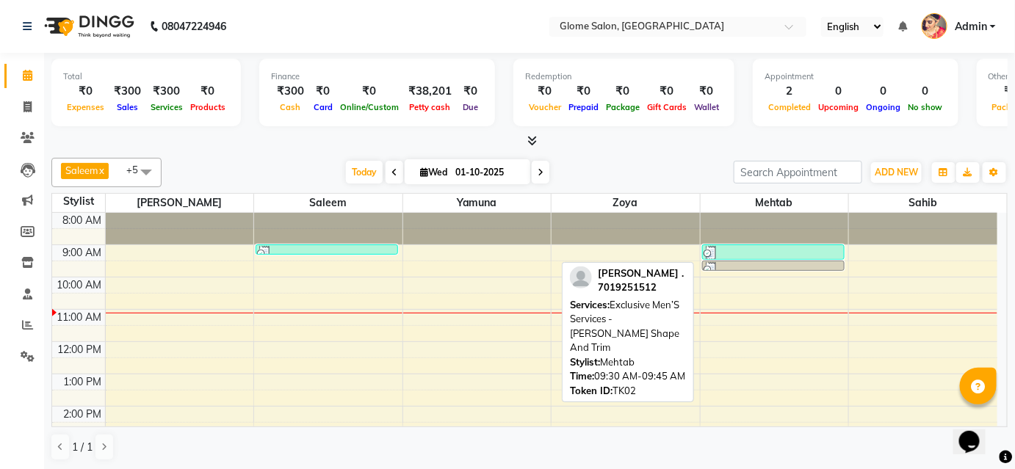
click at [802, 262] on div at bounding box center [774, 269] width 140 height 15
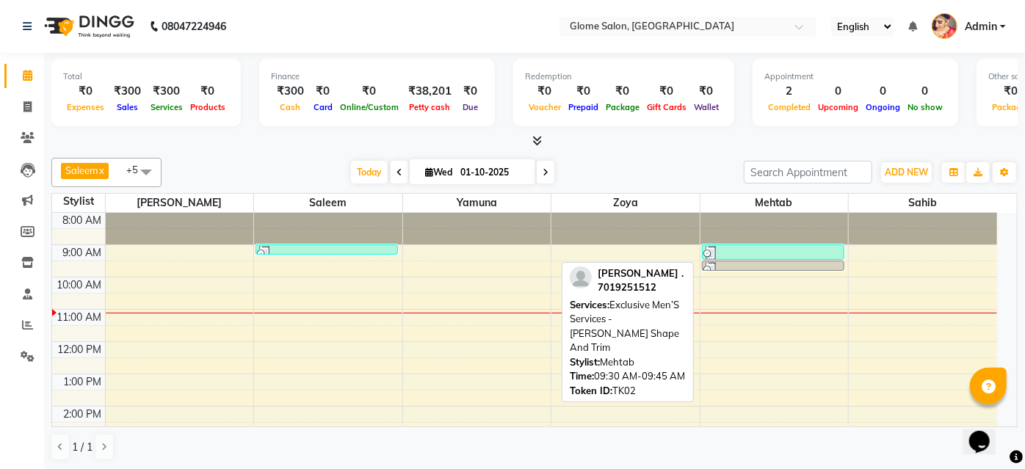
select select "3"
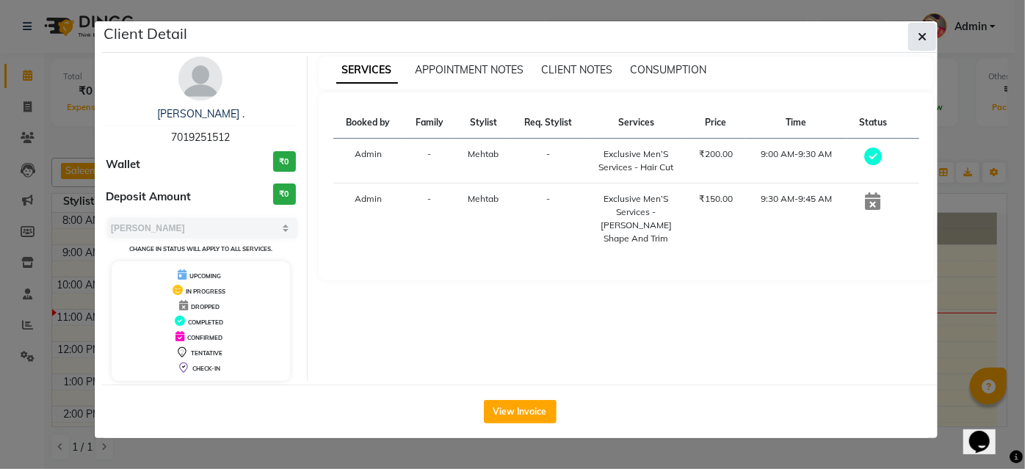
click at [920, 31] on icon "button" at bounding box center [922, 37] width 9 height 12
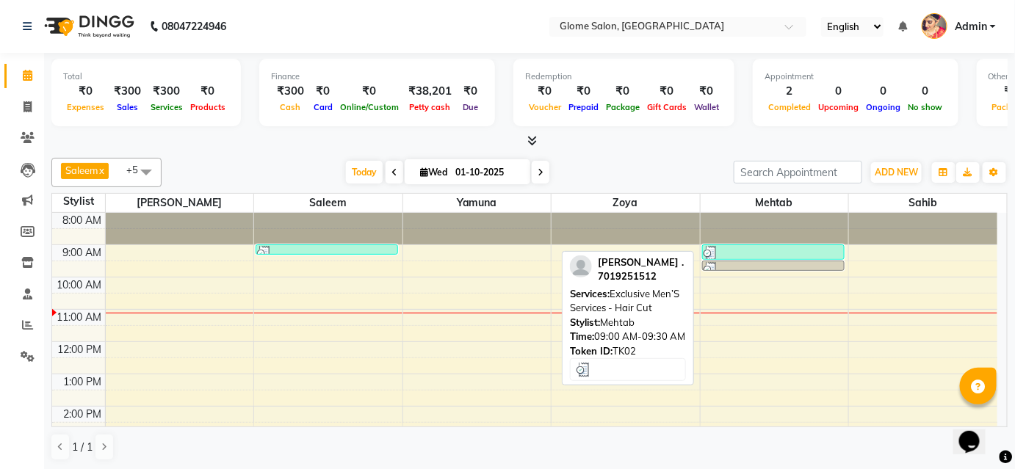
click at [751, 246] on div at bounding box center [774, 253] width 140 height 15
select select "3"
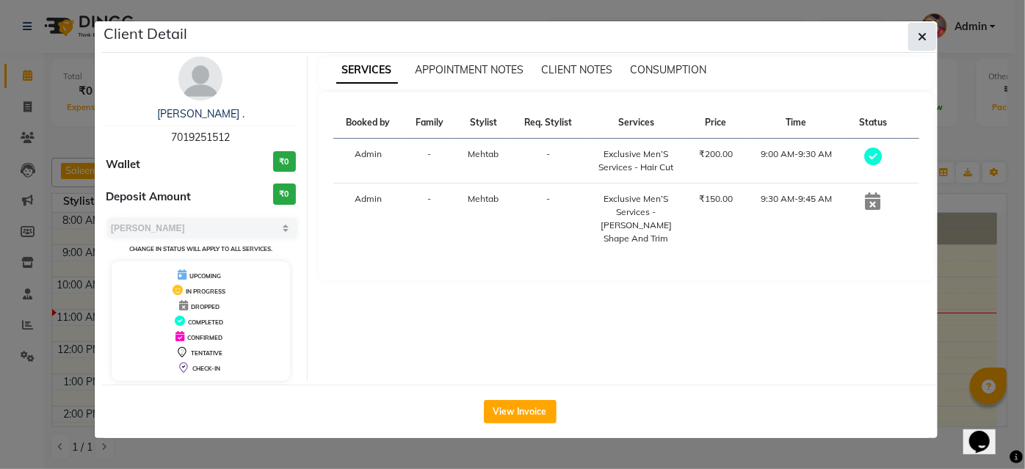
click at [925, 36] on icon "button" at bounding box center [922, 37] width 9 height 12
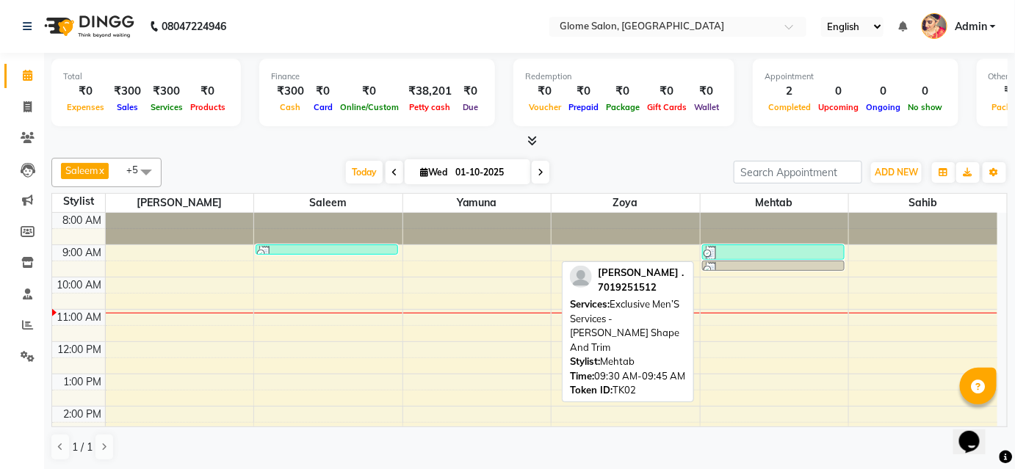
click at [793, 264] on div at bounding box center [774, 269] width 140 height 15
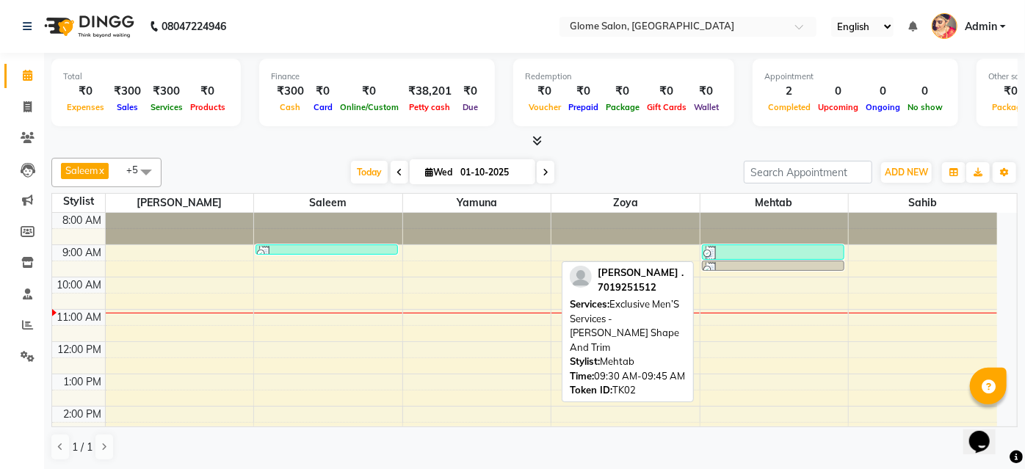
select select "3"
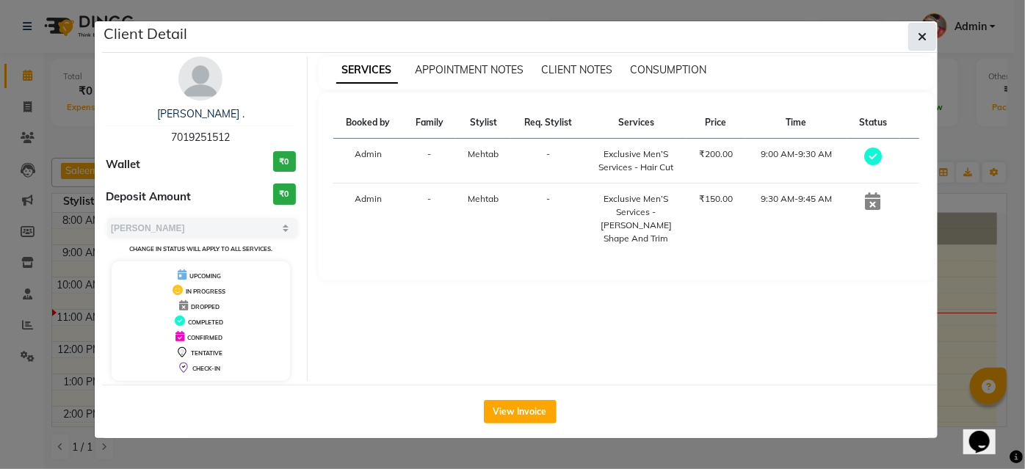
click at [920, 35] on icon "button" at bounding box center [922, 37] width 9 height 12
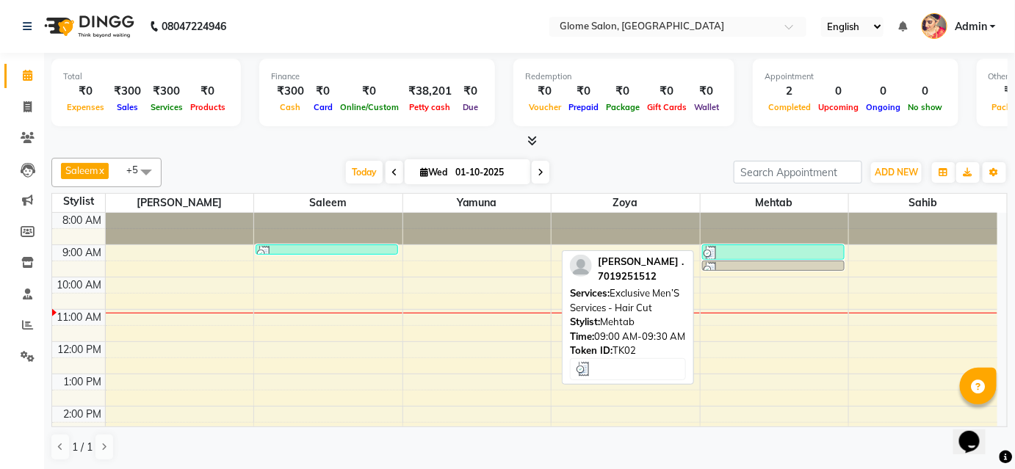
click at [743, 246] on div at bounding box center [774, 253] width 140 height 15
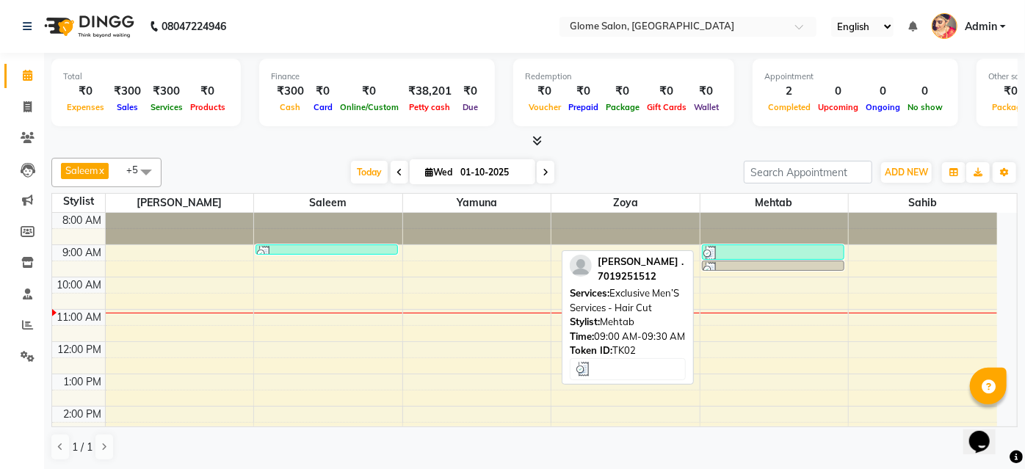
select select "3"
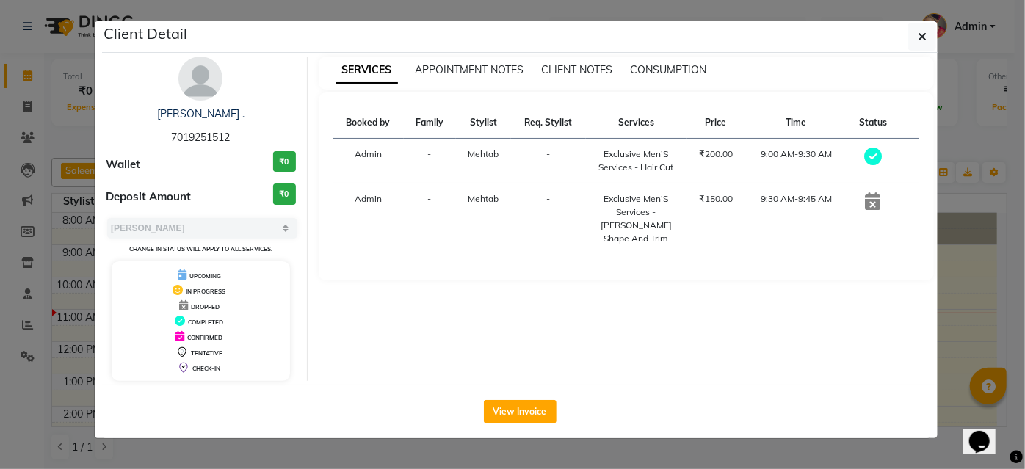
click at [869, 200] on icon at bounding box center [873, 201] width 15 height 18
click at [914, 37] on button "button" at bounding box center [922, 37] width 28 height 28
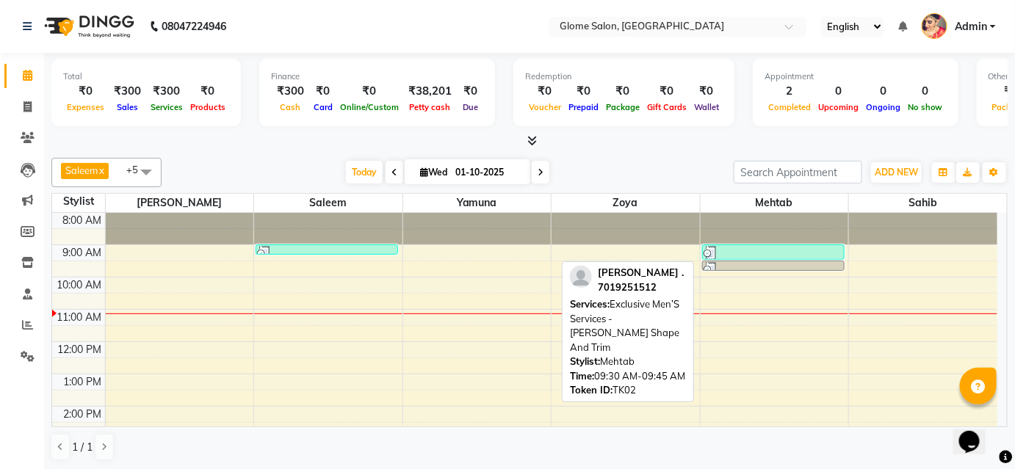
click at [788, 264] on div at bounding box center [774, 269] width 140 height 15
select select "3"
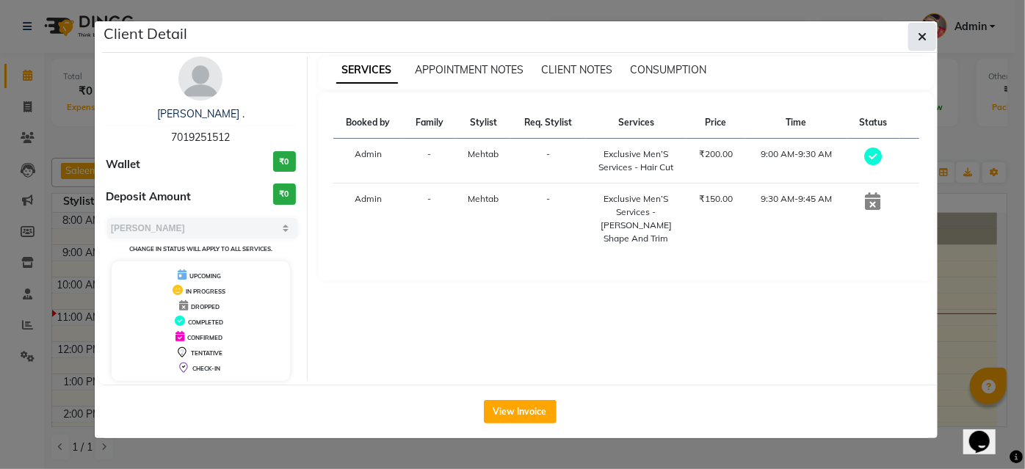
click at [930, 25] on button "button" at bounding box center [922, 37] width 28 height 28
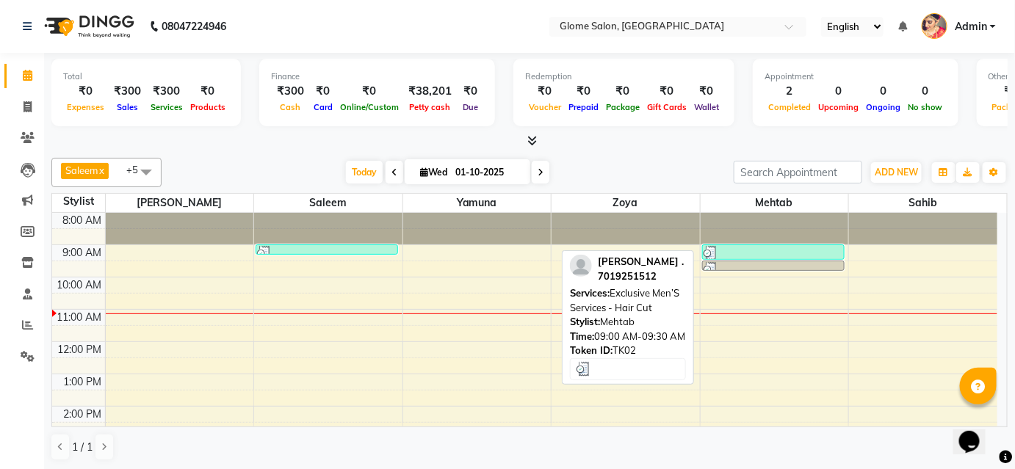
click at [821, 247] on div at bounding box center [774, 253] width 140 height 15
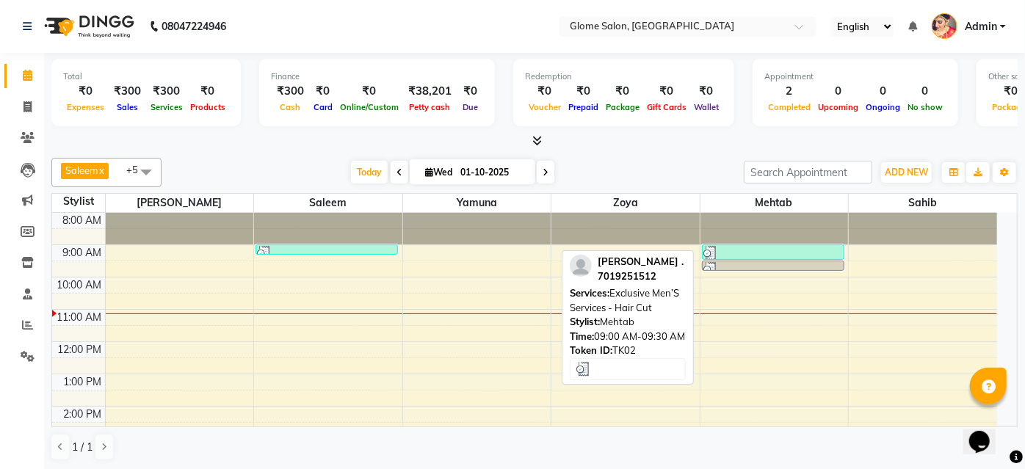
select select "3"
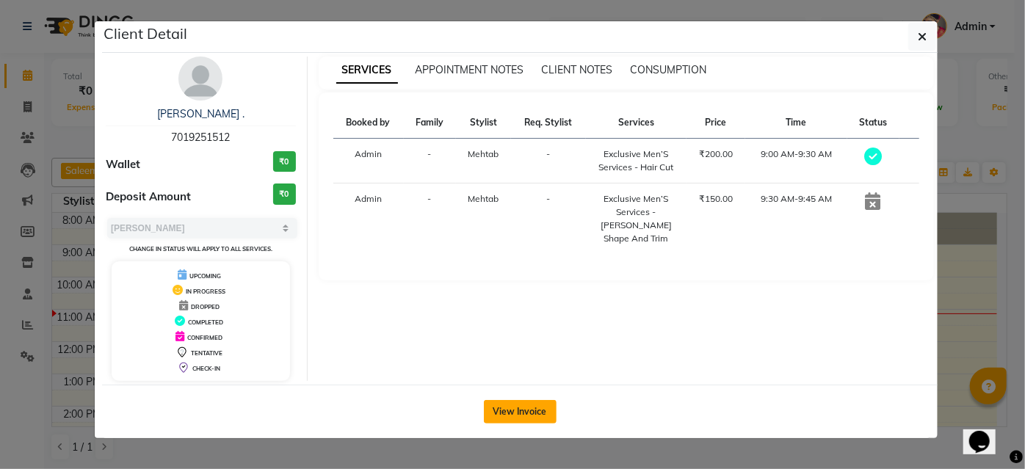
click at [530, 410] on button "View Invoice" at bounding box center [520, 412] width 73 height 24
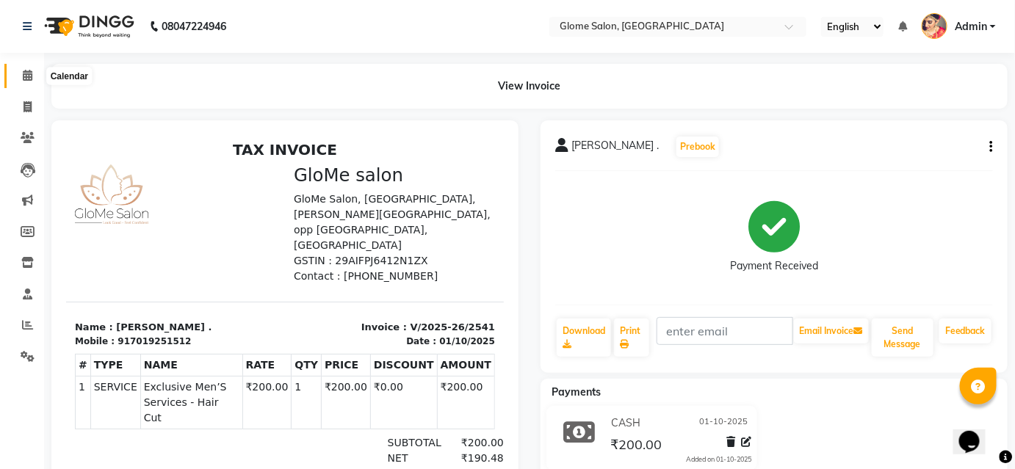
click at [29, 78] on icon at bounding box center [28, 75] width 10 height 11
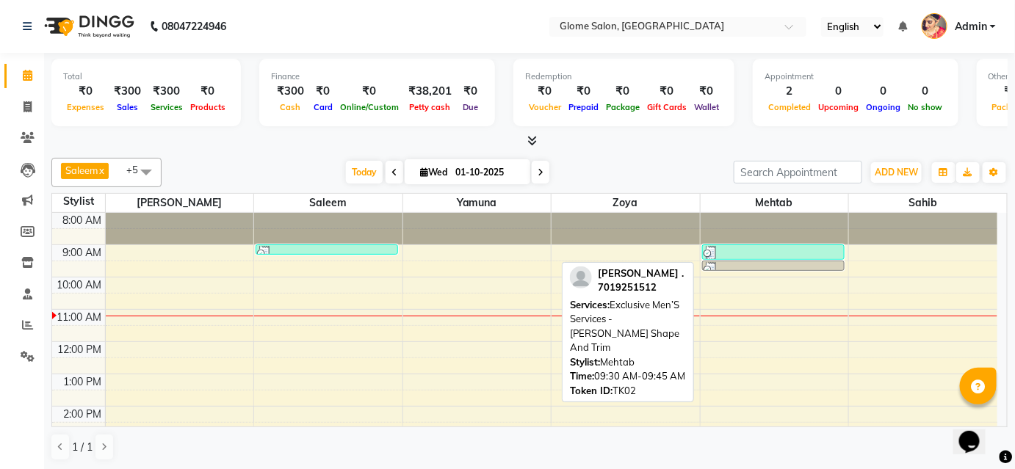
click at [726, 264] on div at bounding box center [774, 269] width 140 height 15
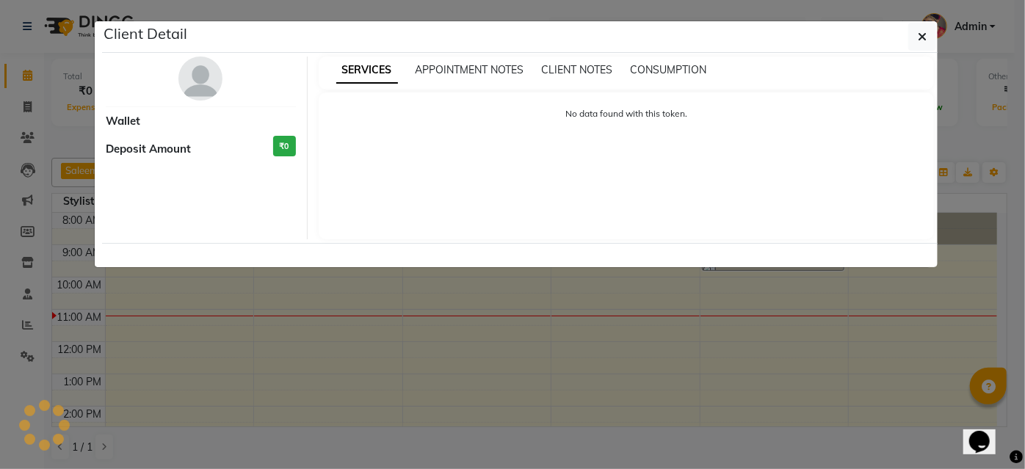
select select "3"
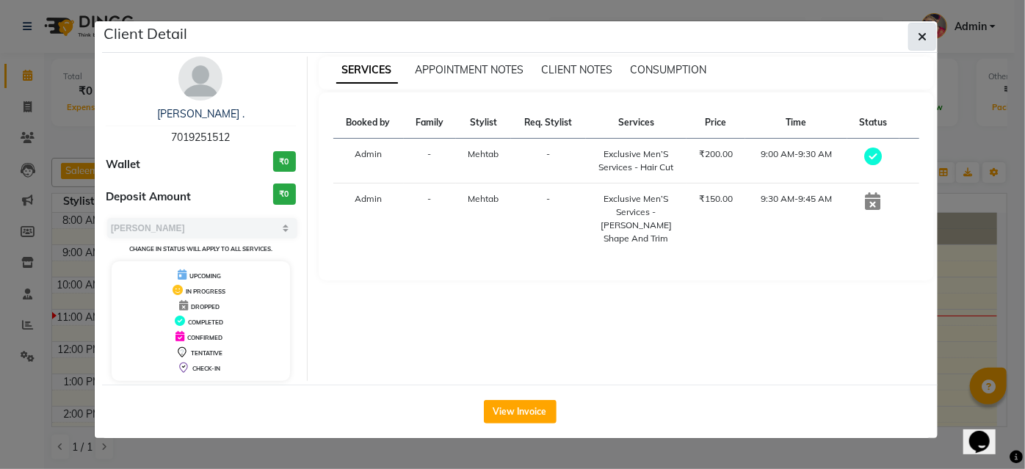
click at [920, 38] on icon "button" at bounding box center [922, 37] width 9 height 12
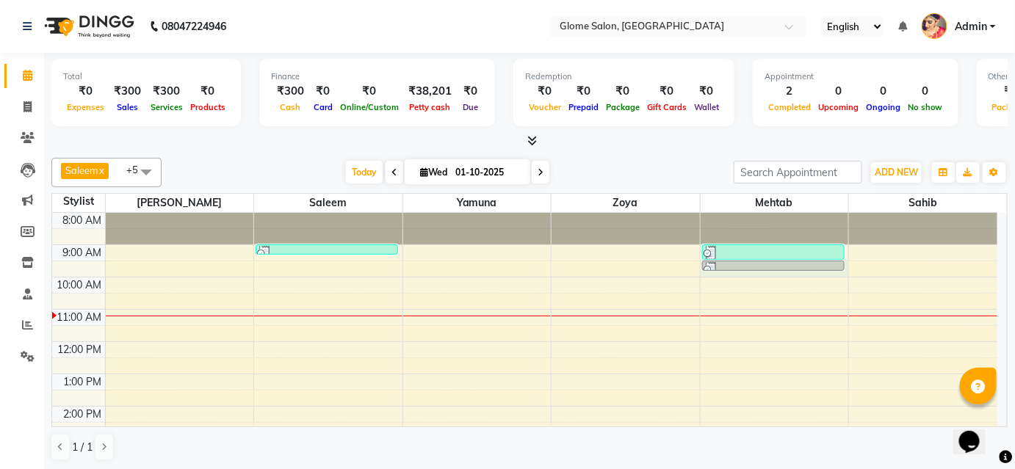
click at [750, 270] on div "[PERSON_NAME] ., TK02, 09:30 AM-09:45 AM, Exclusive Men’S Services - [PERSON_NA…" at bounding box center [773, 266] width 142 height 11
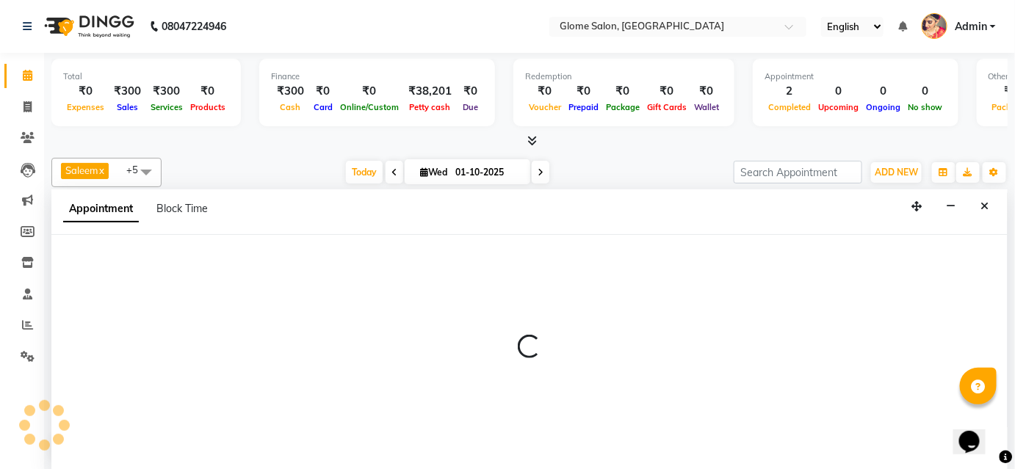
select select "87909"
select select "tentative"
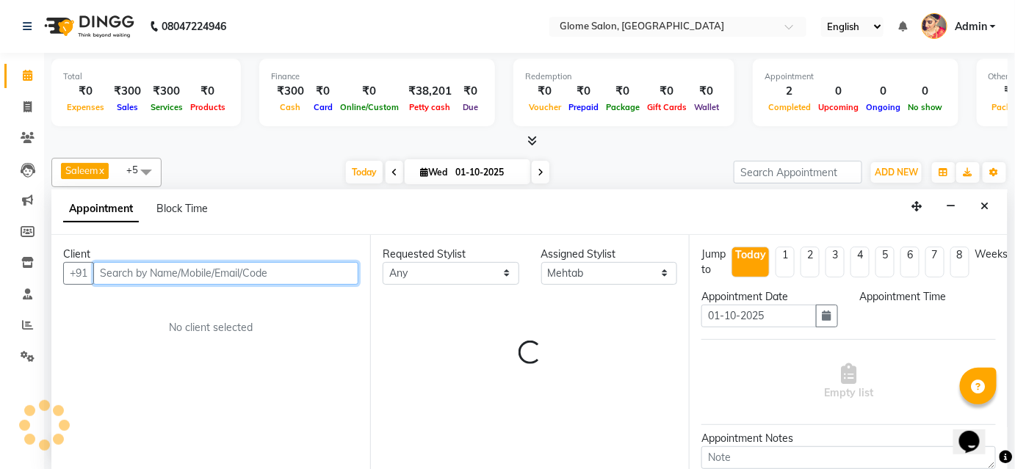
select select "570"
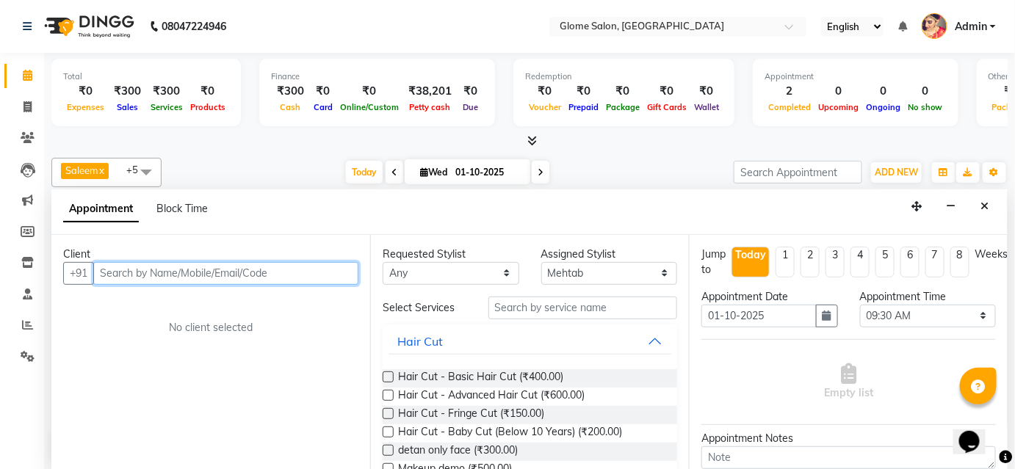
drag, startPoint x: 118, startPoint y: 276, endPoint x: 118, endPoint y: 260, distance: 16.2
click at [118, 273] on input "text" at bounding box center [225, 273] width 265 height 23
click at [153, 273] on input "text" at bounding box center [225, 273] width 265 height 23
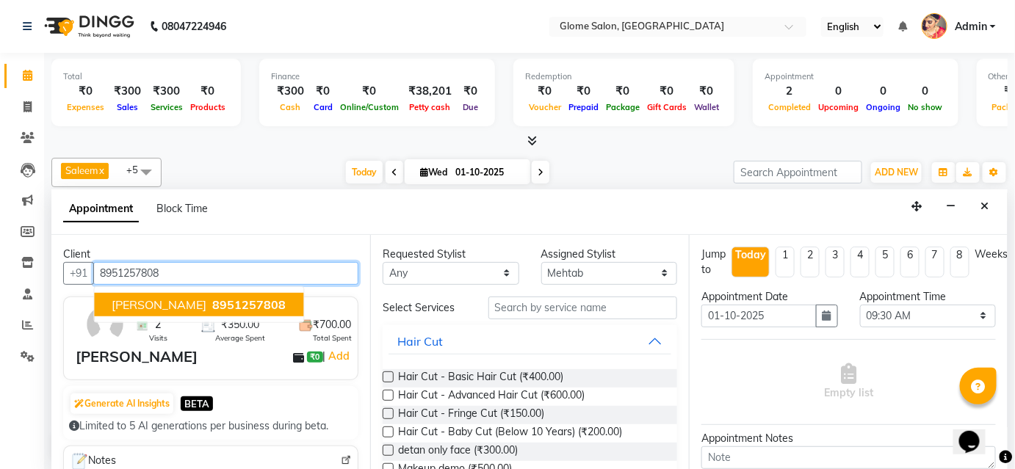
click at [212, 309] on span "8951257808" at bounding box center [248, 304] width 73 height 15
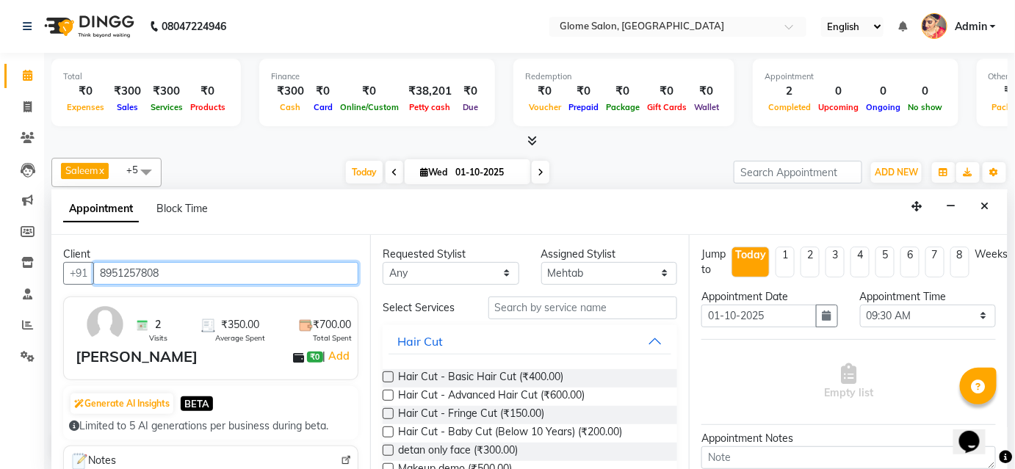
type input "8951257808"
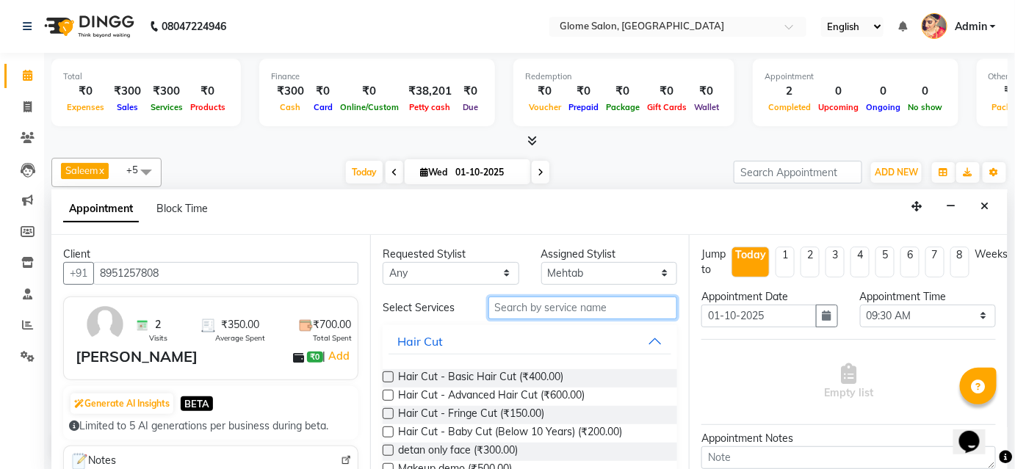
click at [529, 306] on input "text" at bounding box center [582, 308] width 189 height 23
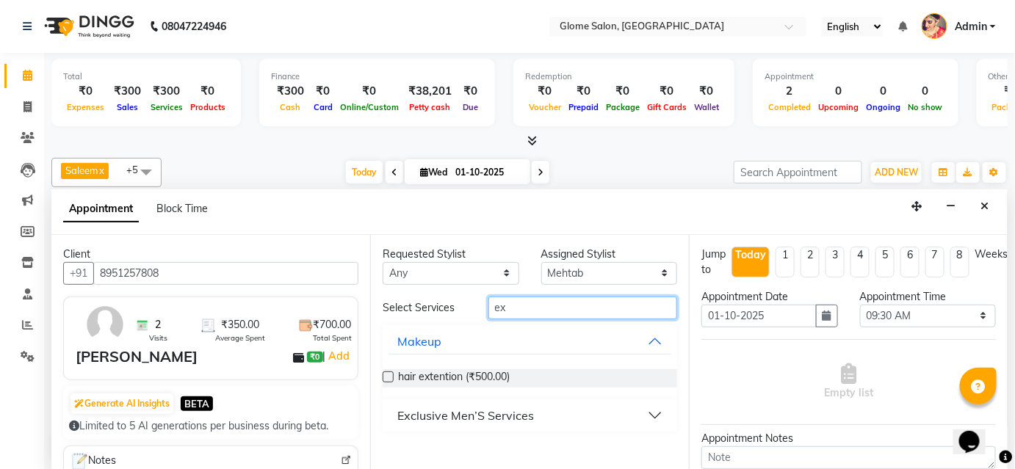
type input "ex"
click at [502, 413] on div "Exclusive Men’S Services" at bounding box center [465, 416] width 137 height 18
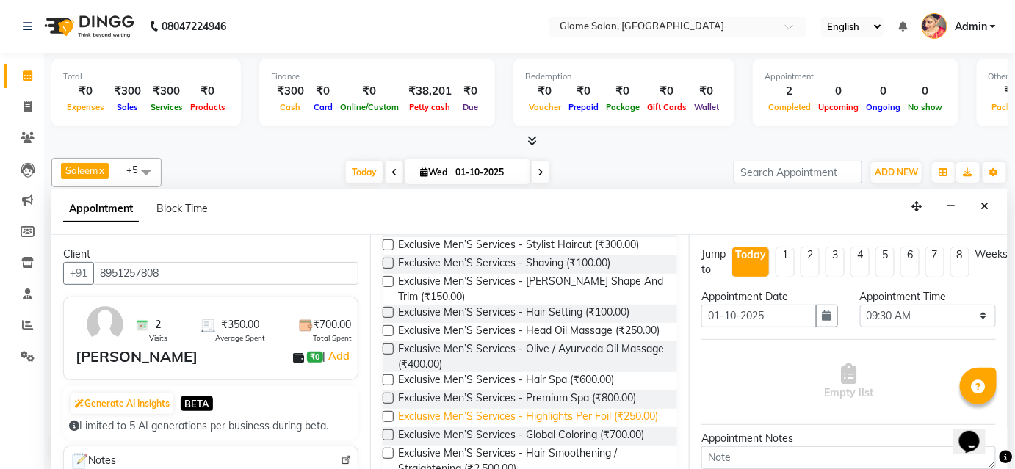
scroll to position [158, 0]
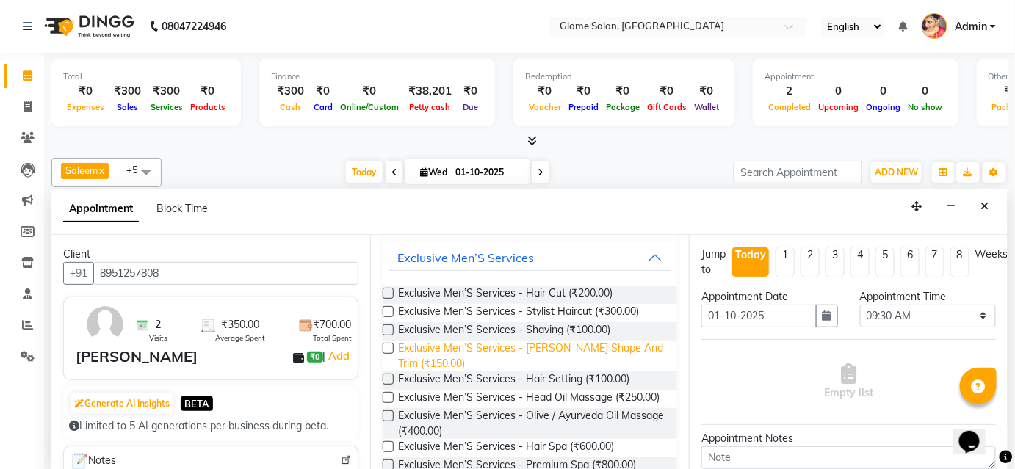
click at [496, 345] on span "Exclusive Men’S Services - [PERSON_NAME] Shape And Trim (₹150.00)" at bounding box center [531, 356] width 267 height 31
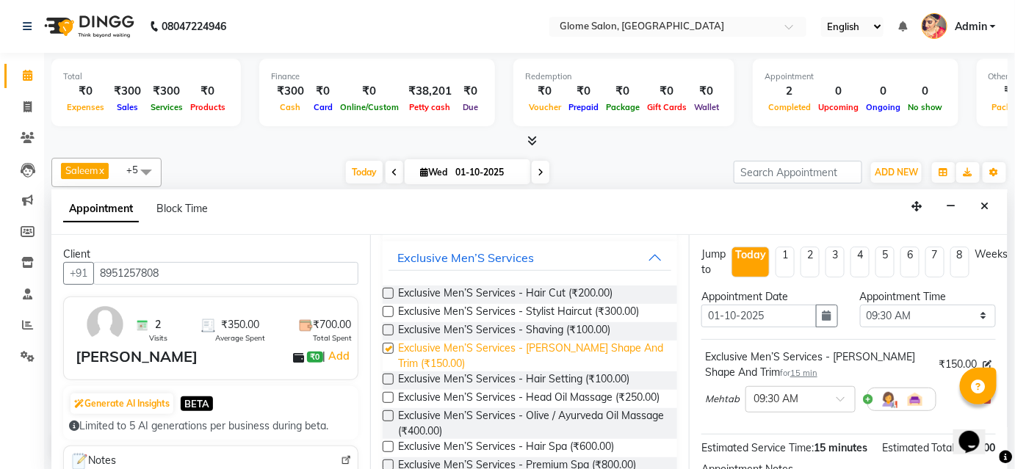
checkbox input "false"
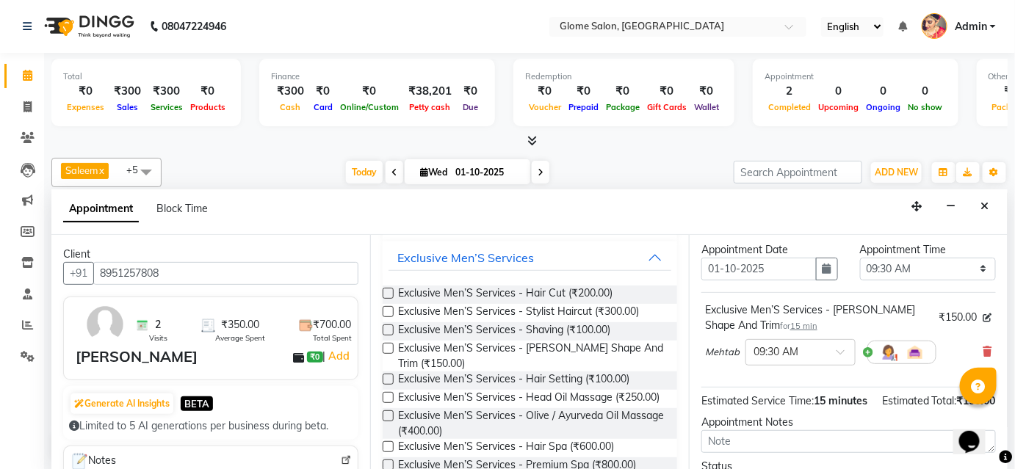
scroll to position [133, 0]
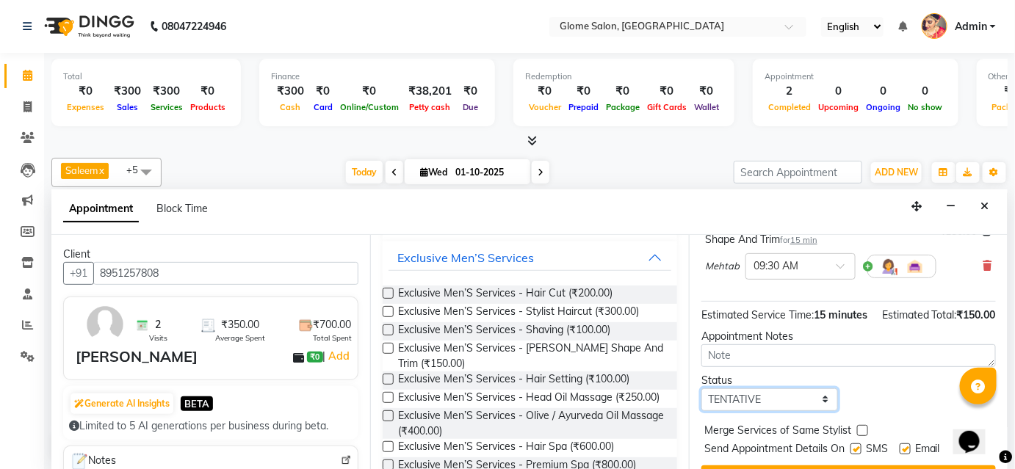
click at [809, 411] on select "Select TENTATIVE CONFIRM CHECK-IN UPCOMING" at bounding box center [769, 399] width 137 height 23
select select "confirm booking"
click at [701, 401] on select "Select TENTATIVE CONFIRM CHECK-IN UPCOMING" at bounding box center [769, 399] width 137 height 23
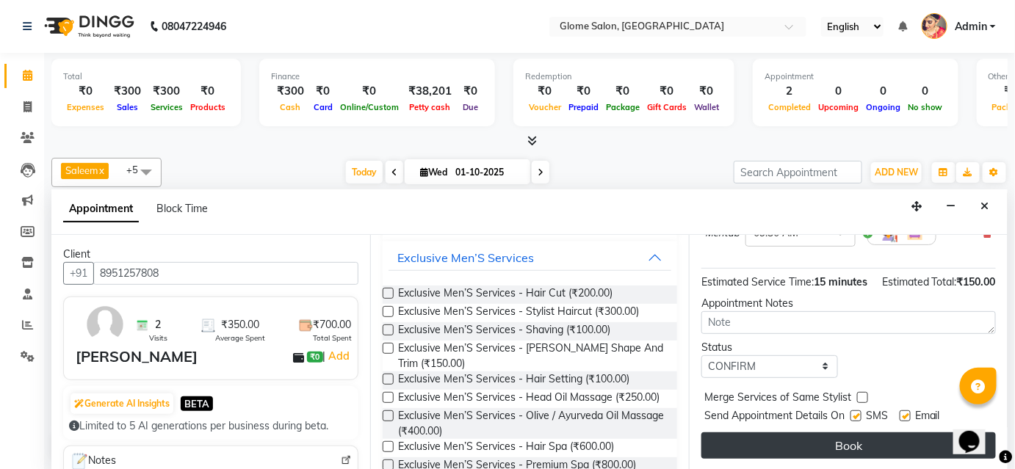
click at [795, 439] on button "Book" at bounding box center [848, 446] width 294 height 26
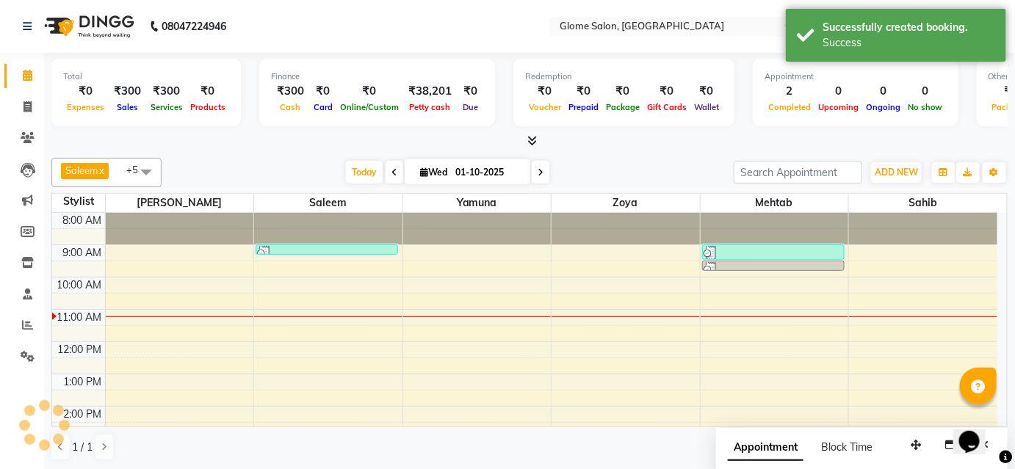
scroll to position [0, 0]
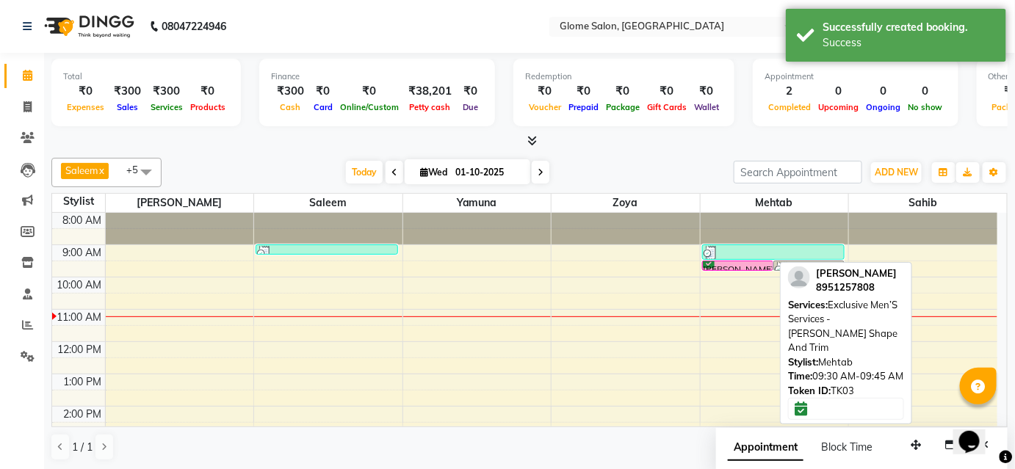
click at [748, 267] on div at bounding box center [738, 270] width 70 height 6
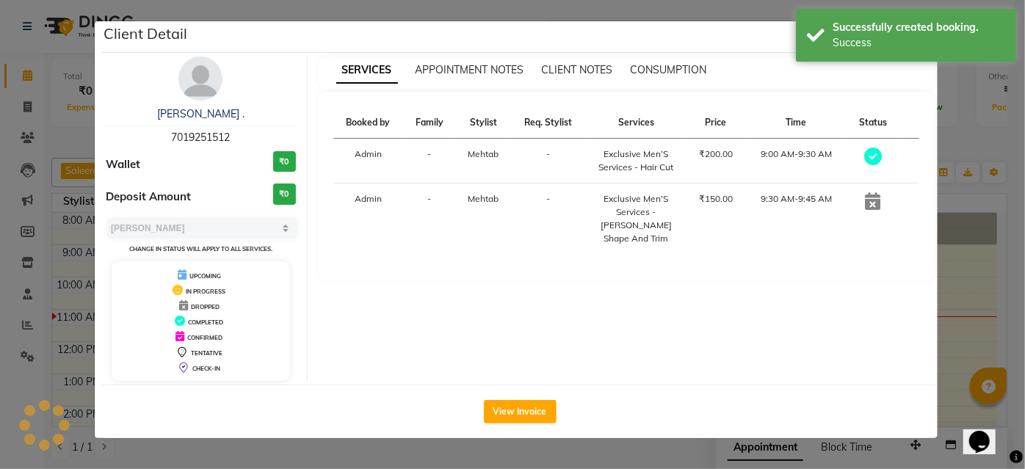
select select "6"
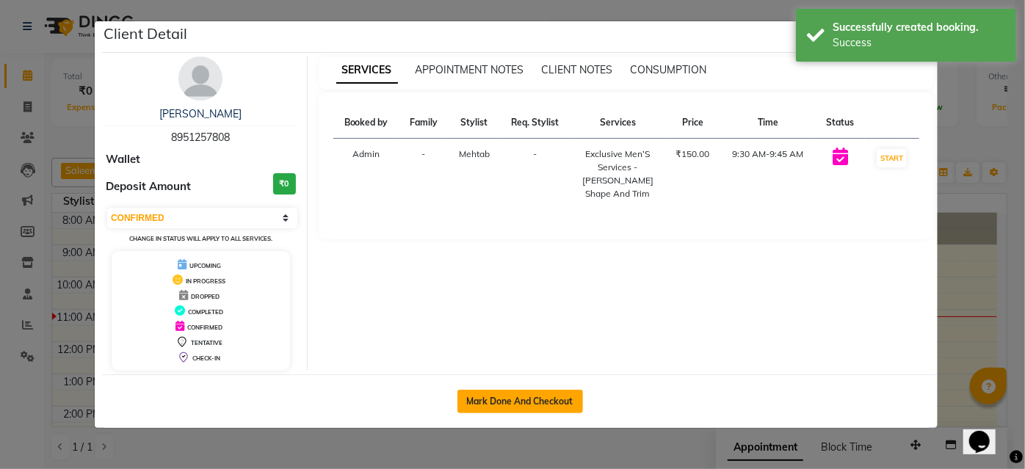
click at [542, 405] on button "Mark Done And Checkout" at bounding box center [521, 402] width 126 height 24
select select "service"
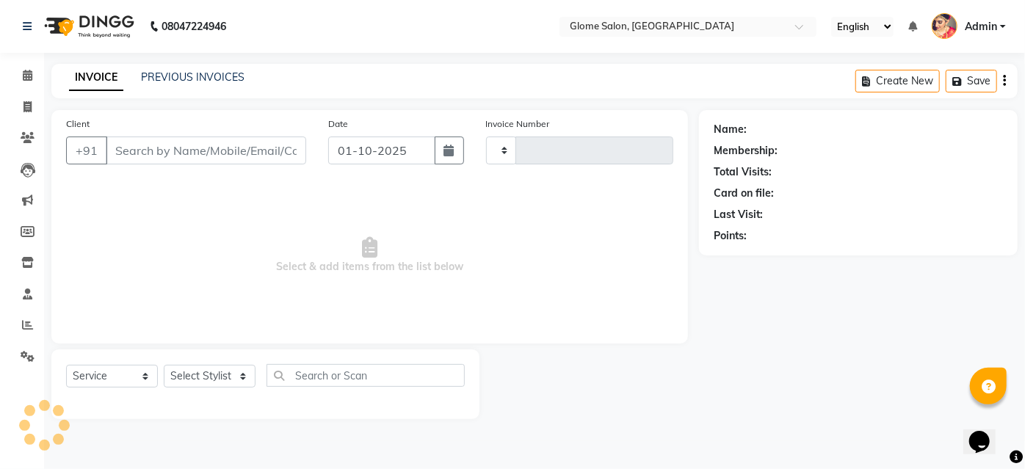
type input "2542"
select select "5199"
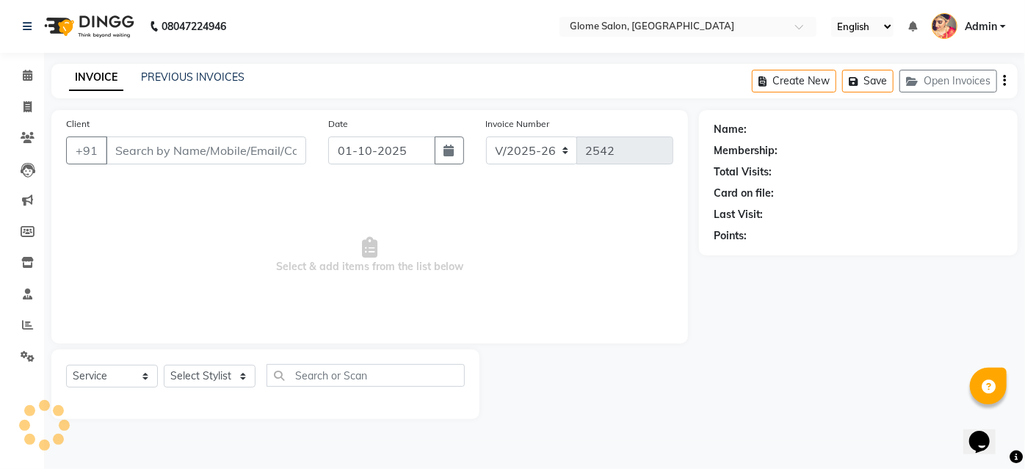
type input "8951257808"
select select "87909"
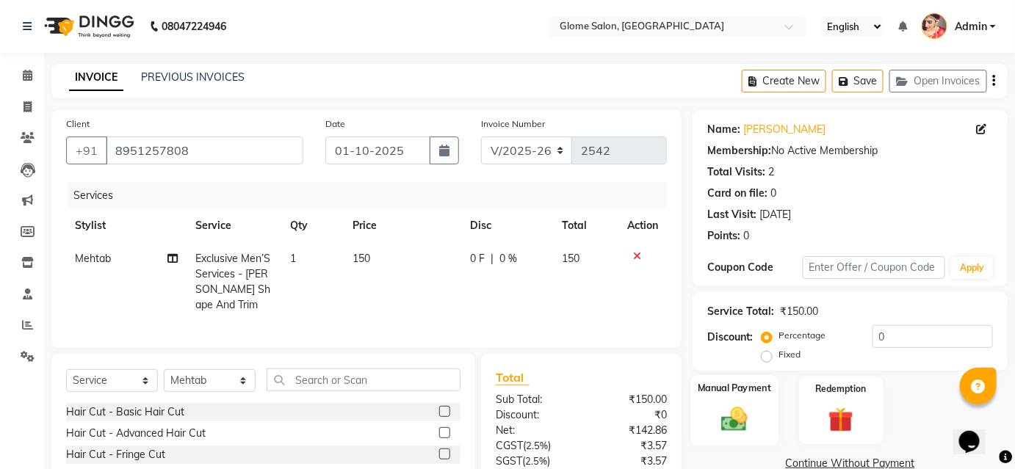
scroll to position [133, 0]
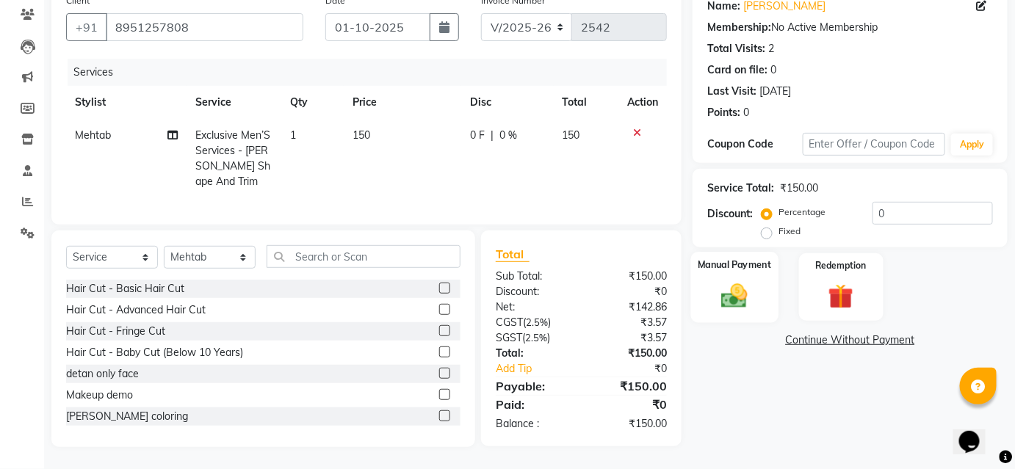
click at [742, 292] on img at bounding box center [734, 296] width 43 height 30
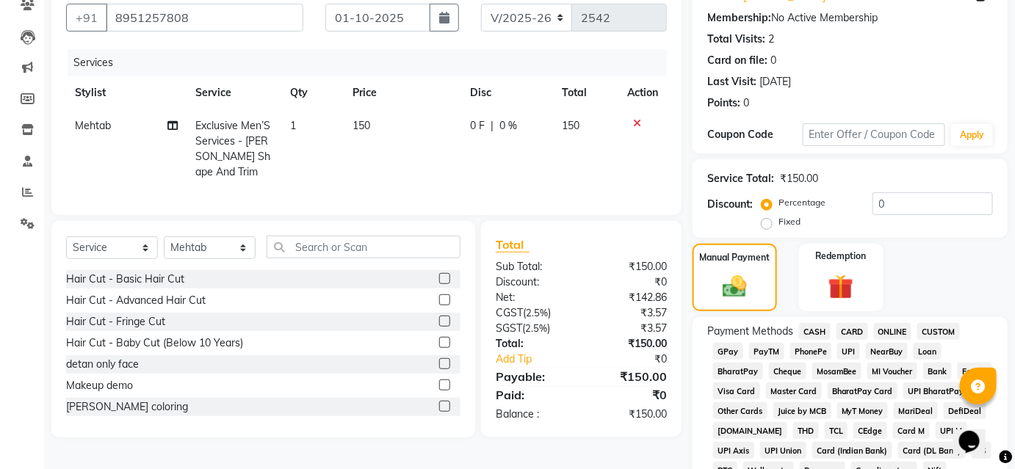
click at [847, 350] on span "UPI" at bounding box center [848, 351] width 23 height 17
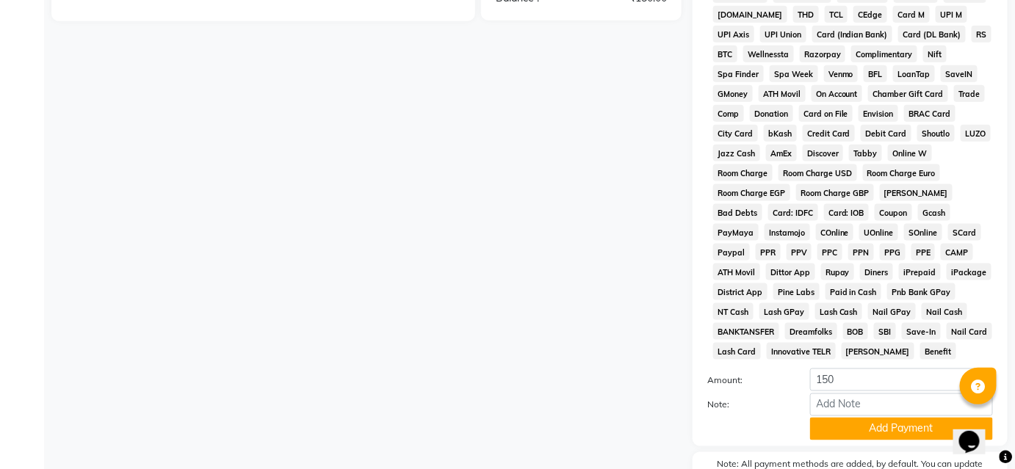
scroll to position [636, 0]
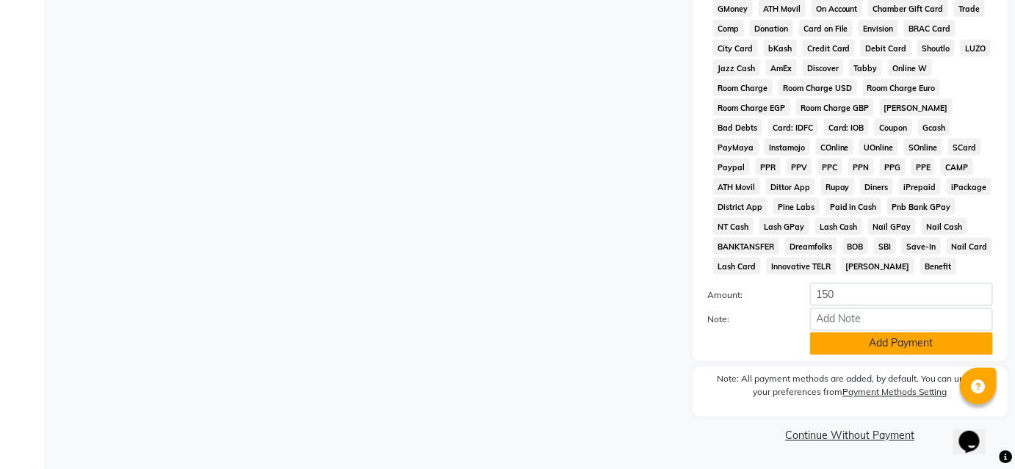
click at [840, 346] on button "Add Payment" at bounding box center [901, 344] width 183 height 23
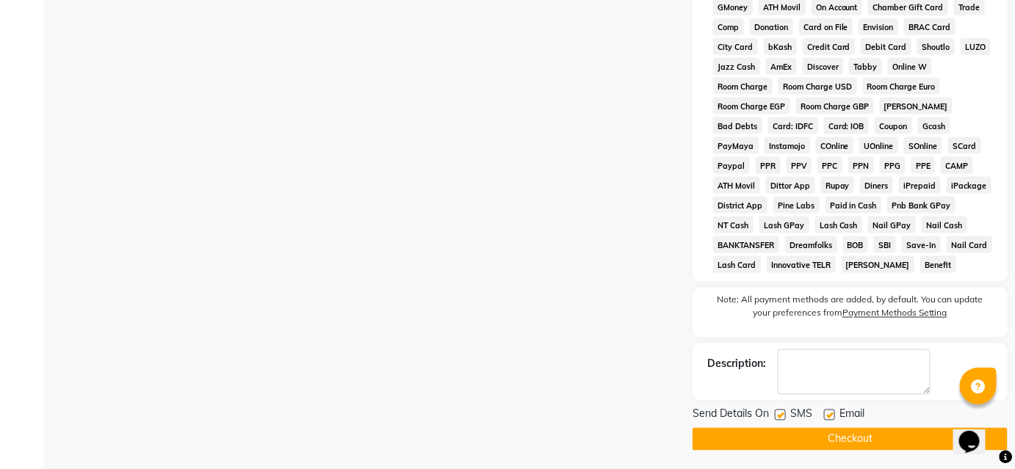
click at [809, 440] on button "Checkout" at bounding box center [850, 439] width 315 height 23
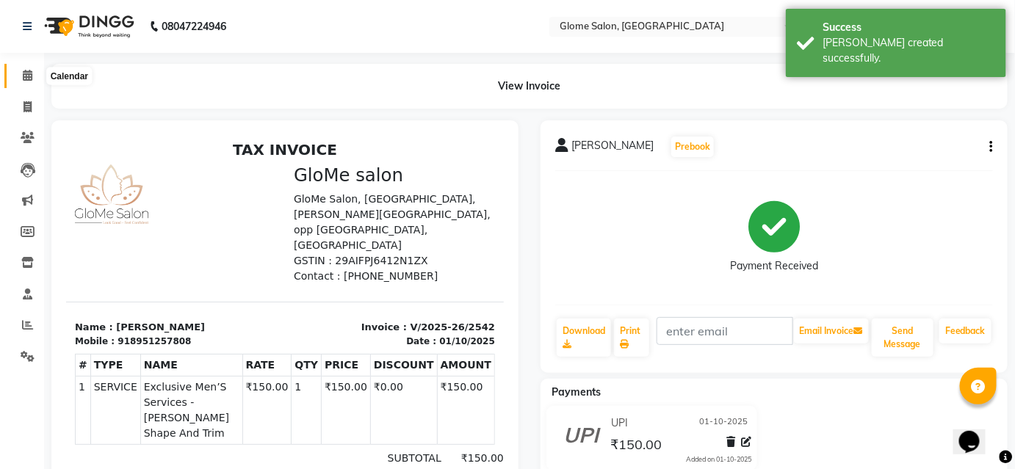
click at [24, 75] on icon at bounding box center [28, 75] width 10 height 11
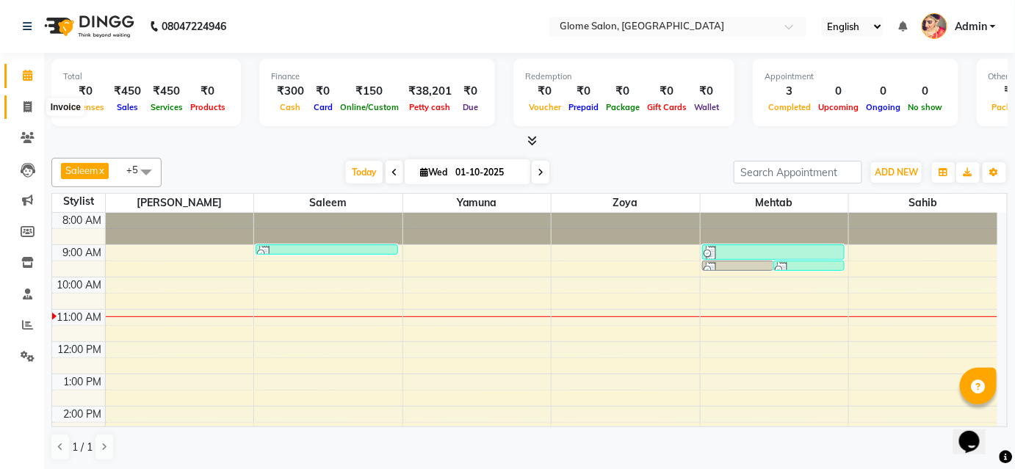
click at [31, 103] on icon at bounding box center [28, 106] width 8 height 11
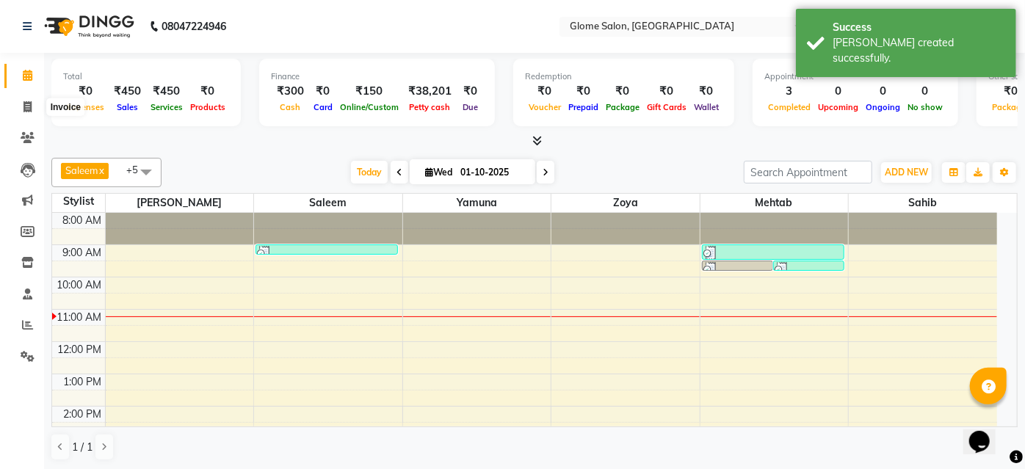
select select "5199"
select select "service"
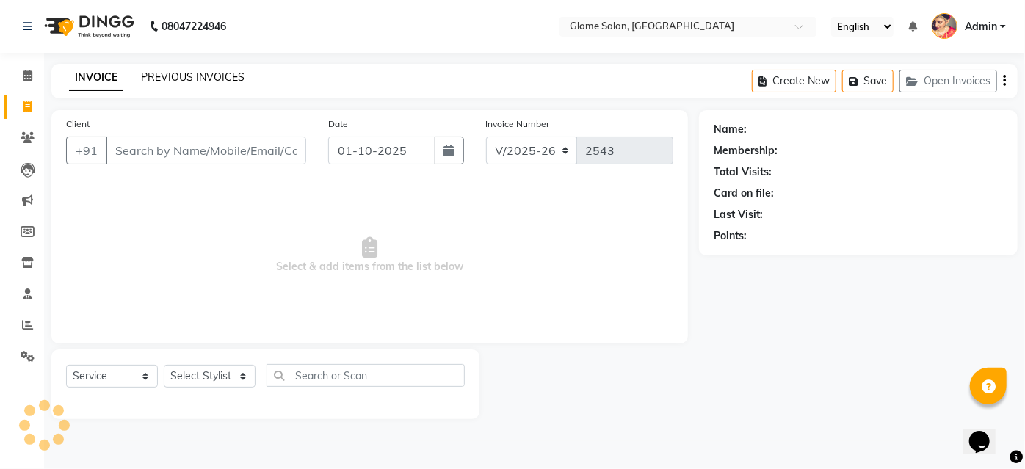
click at [229, 83] on link "PREVIOUS INVOICES" at bounding box center [193, 77] width 104 height 13
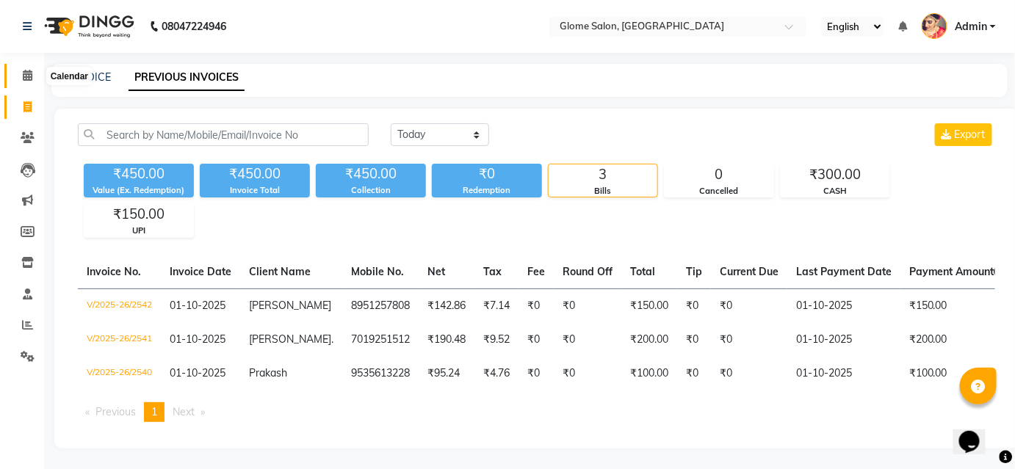
click at [31, 76] on icon at bounding box center [28, 75] width 10 height 11
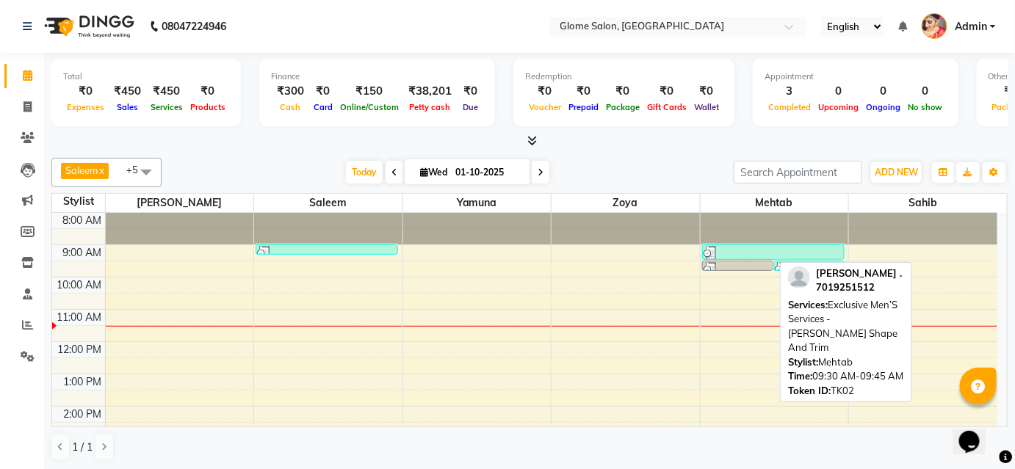
click at [741, 269] on link "[PERSON_NAME] ., TK02, 09:30 AM-09:45 AM, Exclusive Men’S Services - [PERSON_NA…" at bounding box center [737, 266] width 71 height 10
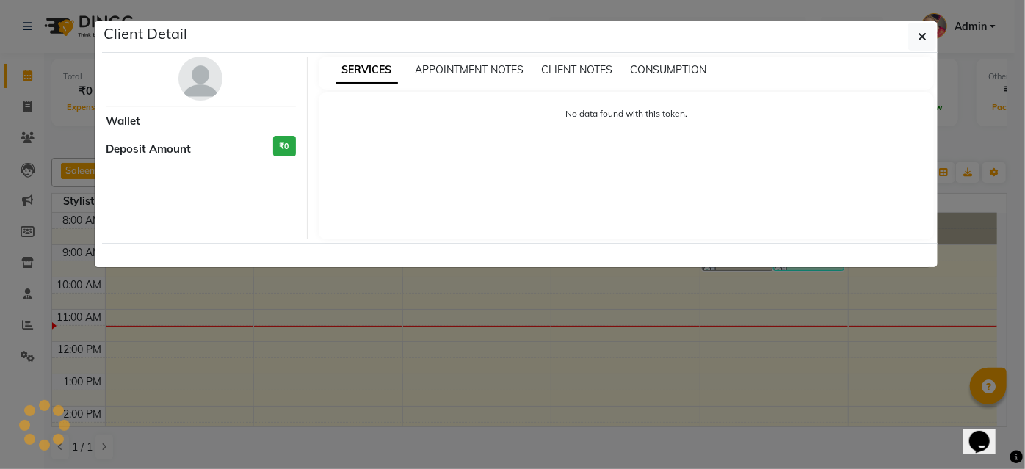
select select "3"
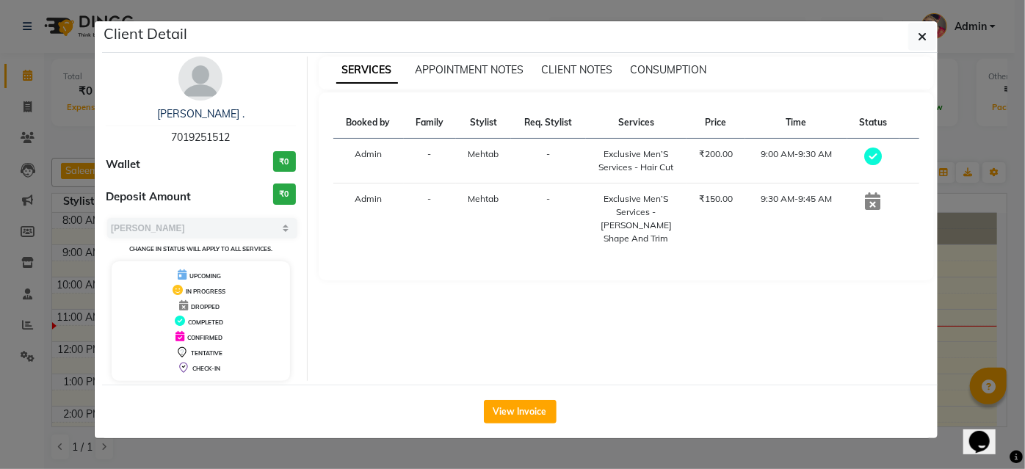
click at [872, 198] on icon at bounding box center [873, 201] width 15 height 18
click at [925, 35] on icon "button" at bounding box center [922, 37] width 9 height 12
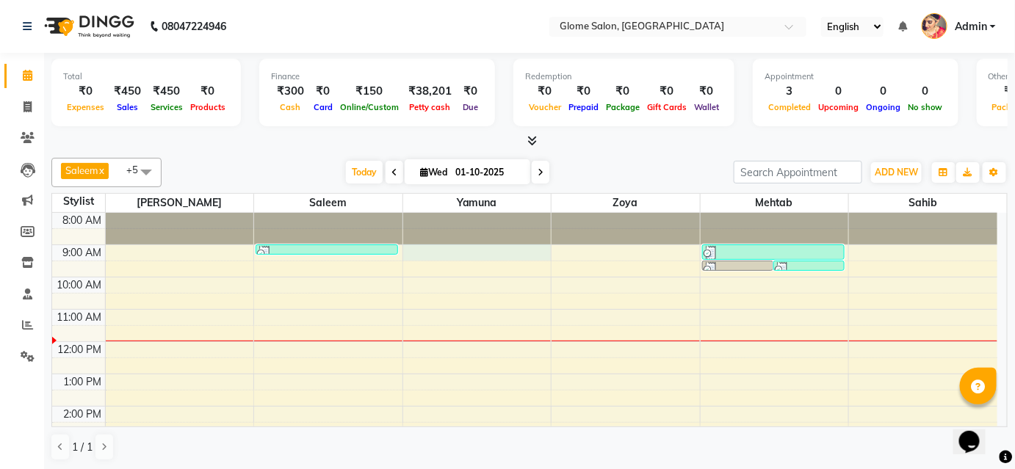
click at [462, 246] on div "8:00 AM 9:00 AM 10:00 AM 11:00 AM 12:00 PM 1:00 PM 2:00 PM 3:00 PM 4:00 PM 5:00…" at bounding box center [524, 422] width 945 height 419
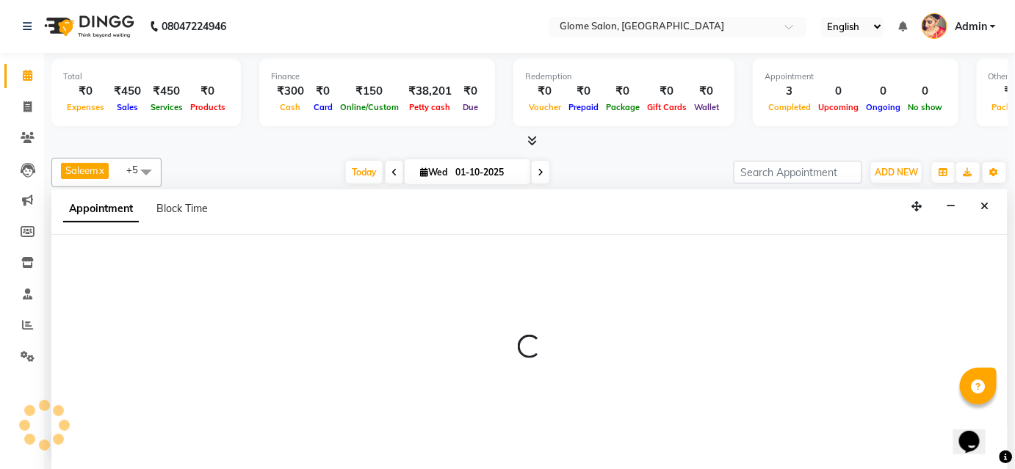
select select "34178"
select select "tentative"
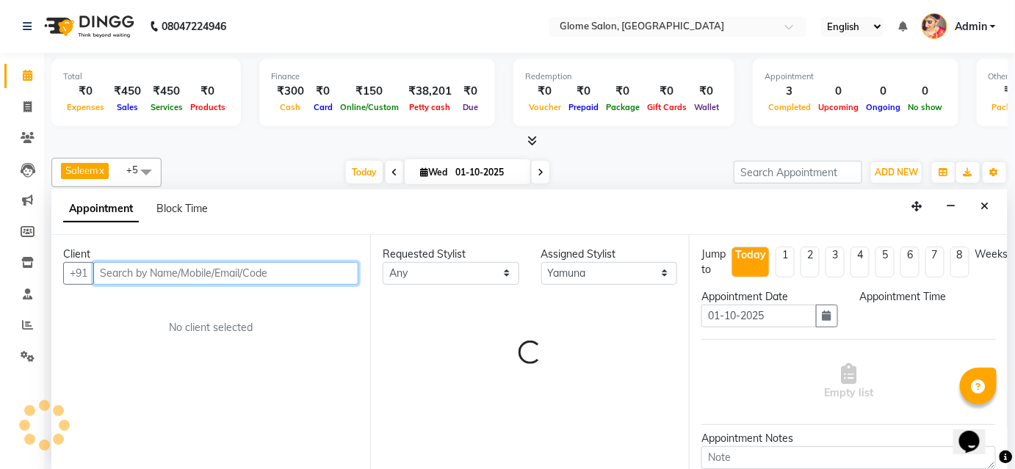
select select "540"
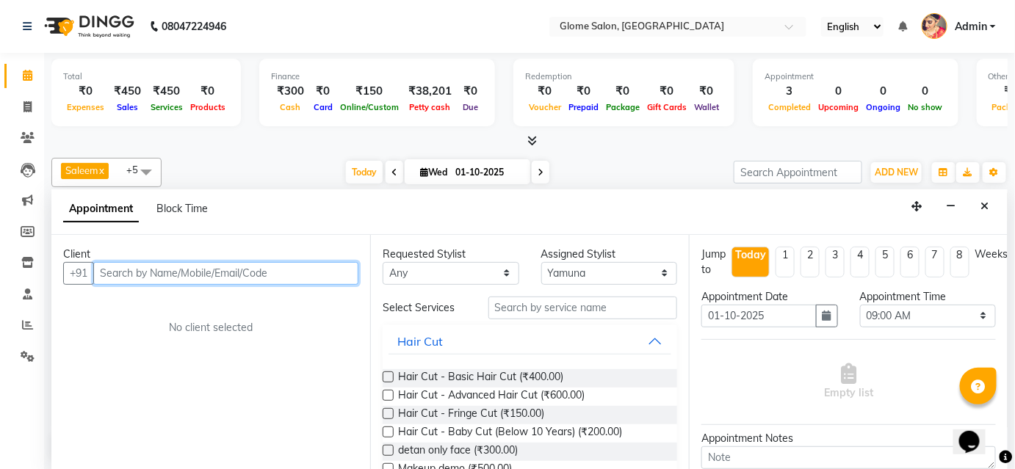
click at [160, 270] on input "text" at bounding box center [225, 273] width 265 height 23
click at [108, 273] on input "text" at bounding box center [225, 273] width 265 height 23
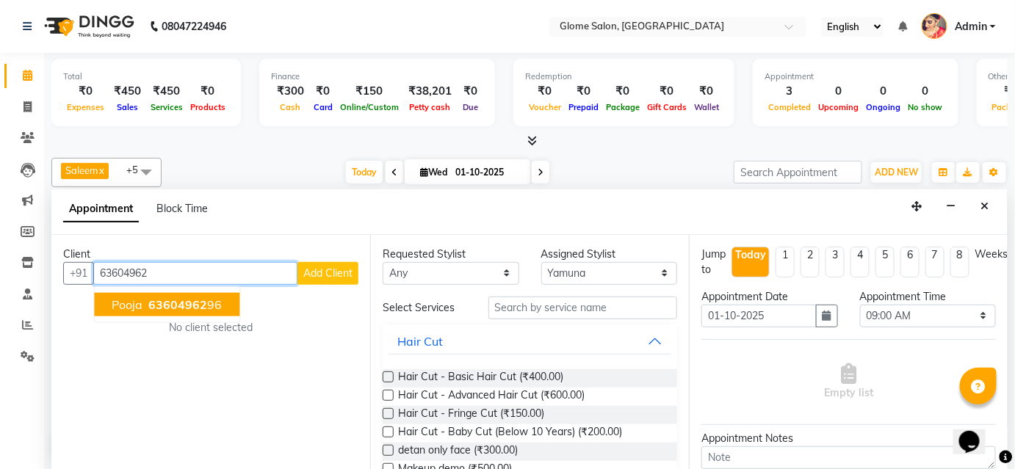
click at [125, 305] on span "Pooja" at bounding box center [127, 304] width 31 height 15
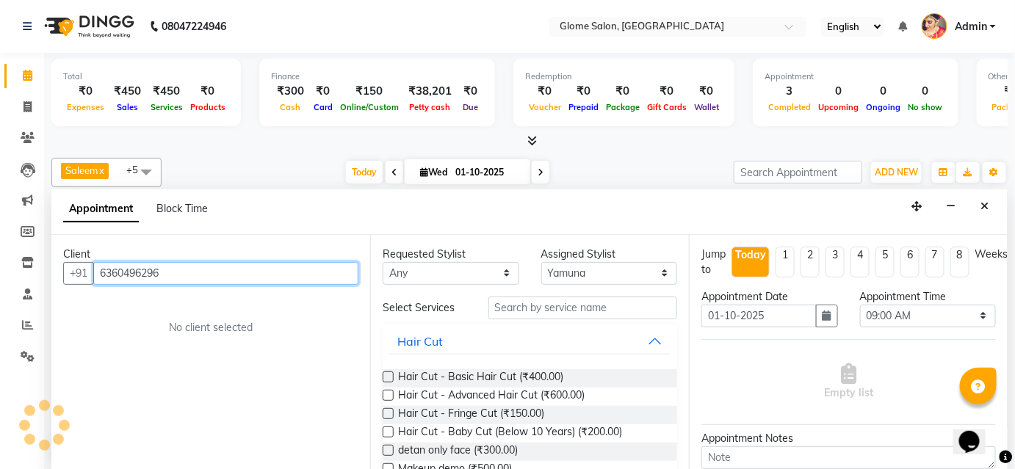
type input "6360496296"
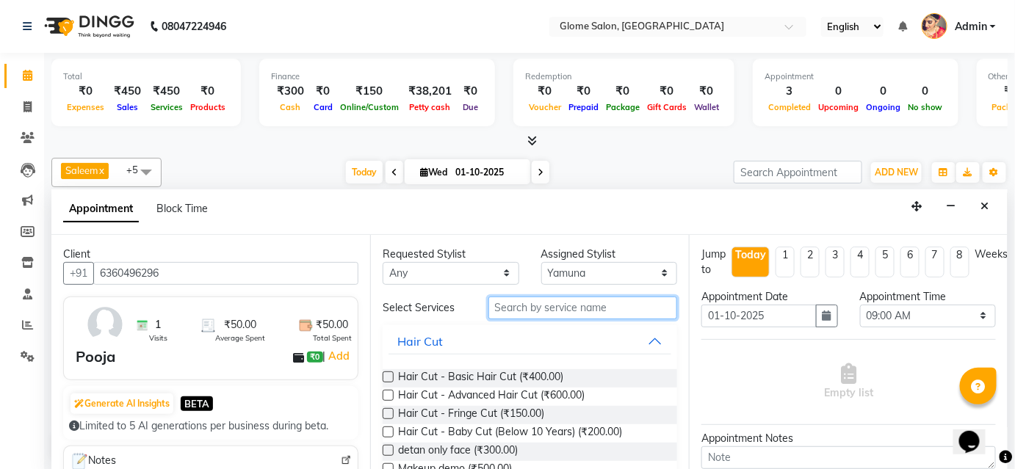
click at [515, 311] on input "text" at bounding box center [582, 308] width 189 height 23
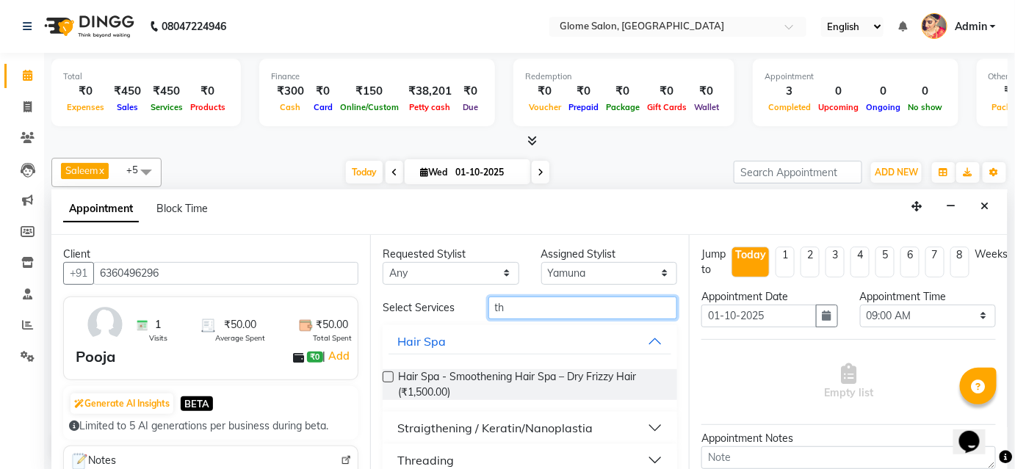
type input "th"
click at [462, 457] on button "Threading" at bounding box center [529, 460] width 283 height 26
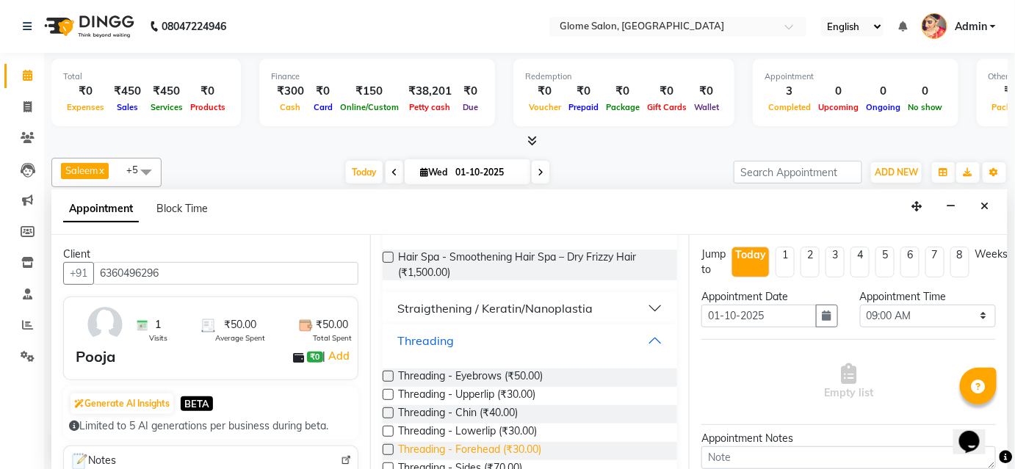
scroll to position [133, 0]
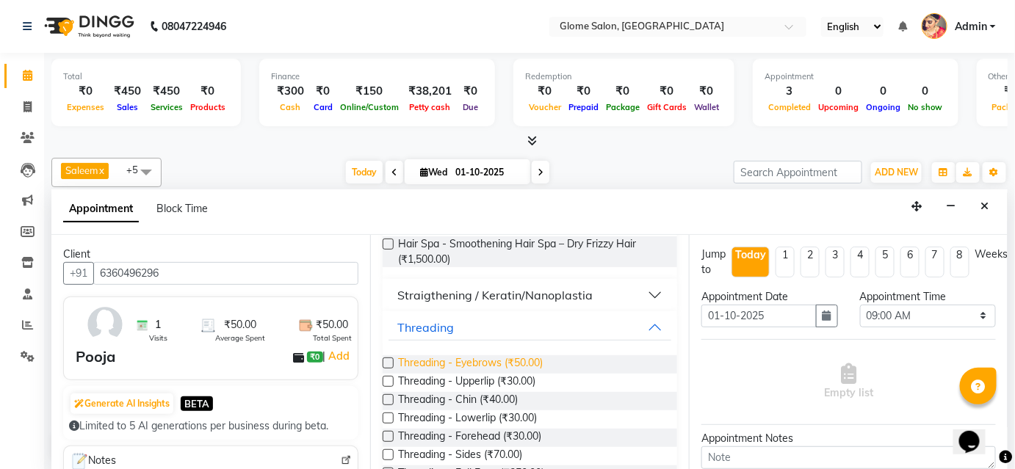
click at [498, 360] on span "Threading - Eyebrows (₹50.00)" at bounding box center [470, 364] width 145 height 18
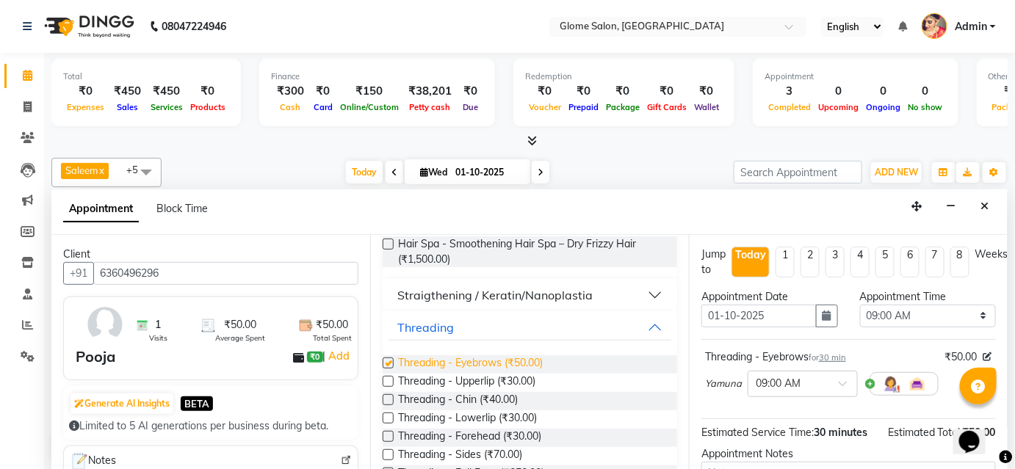
checkbox input "false"
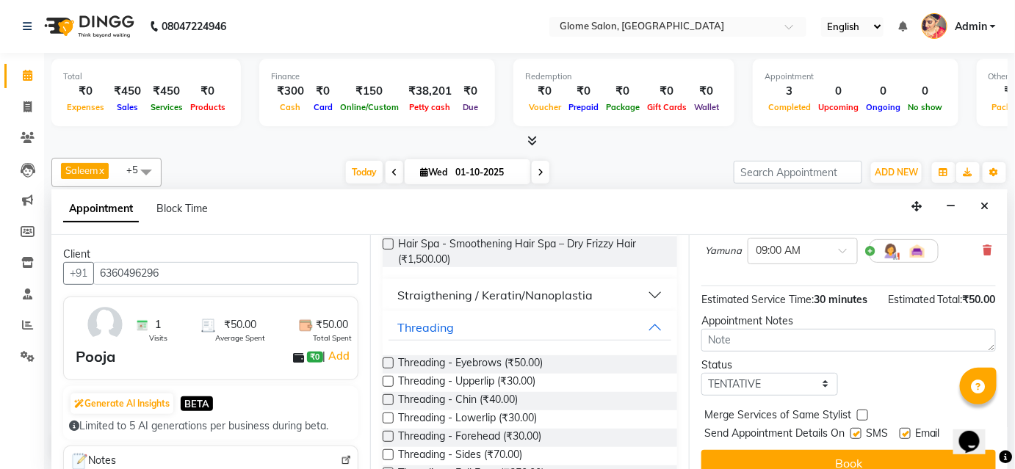
scroll to position [149, 0]
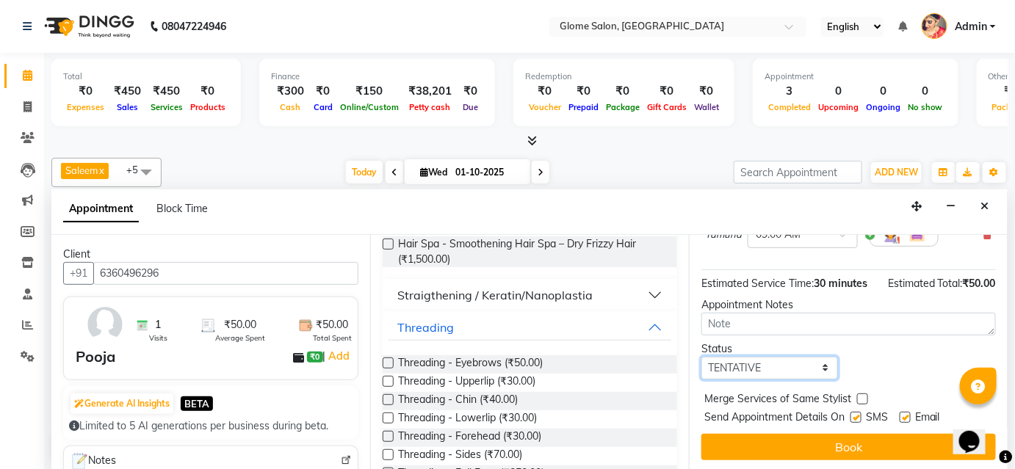
click at [745, 362] on select "Select TENTATIVE CONFIRM CHECK-IN UPCOMING" at bounding box center [769, 368] width 137 height 23
select select "confirm booking"
click at [701, 357] on select "Select TENTATIVE CONFIRM CHECK-IN UPCOMING" at bounding box center [769, 368] width 137 height 23
click at [741, 441] on button "Book" at bounding box center [848, 447] width 294 height 26
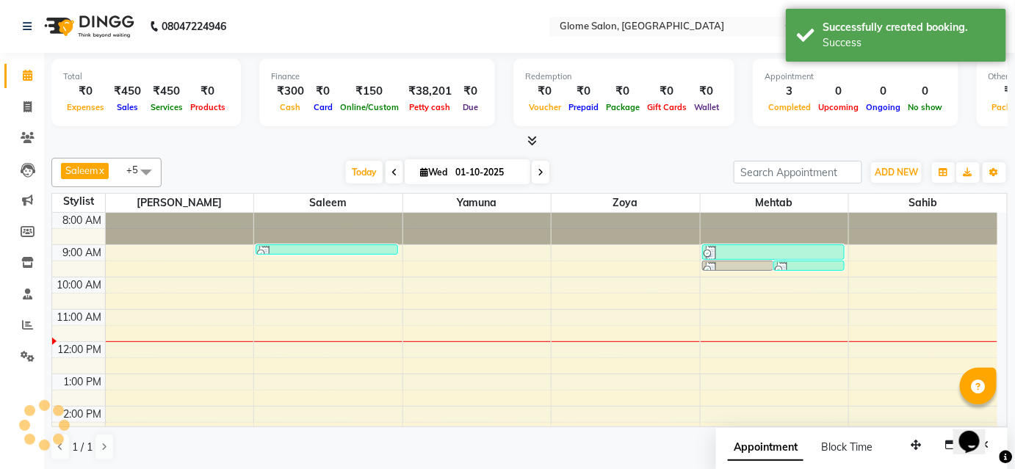
scroll to position [0, 0]
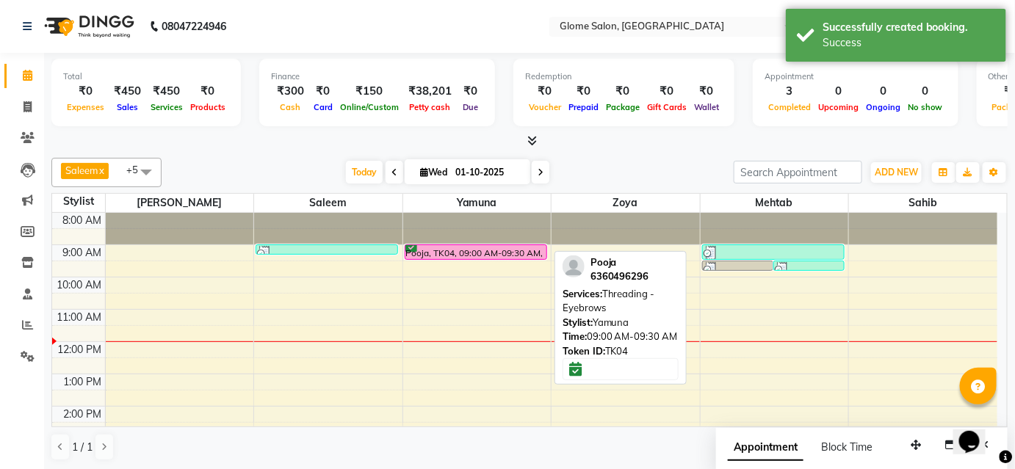
click at [505, 245] on div "Pooja, TK04, 09:00 AM-09:30 AM, Threading - Eyebrows" at bounding box center [475, 252] width 141 height 14
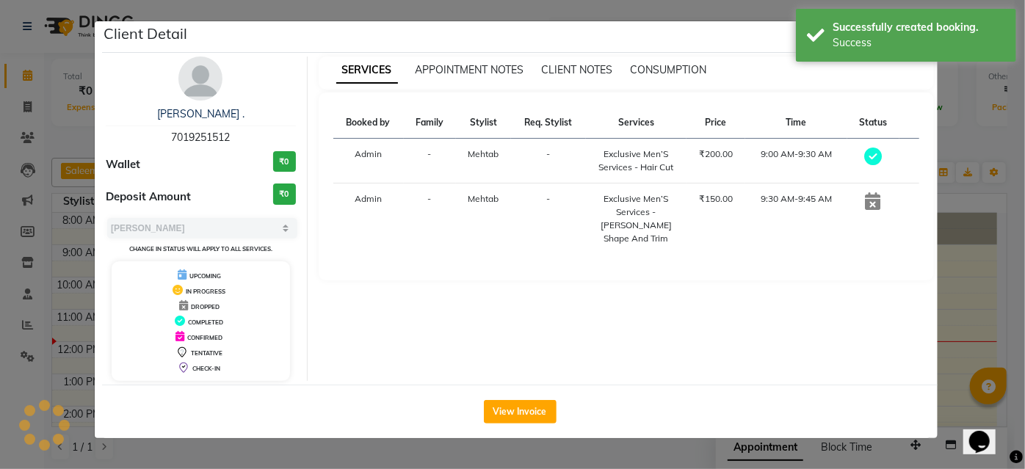
select select "6"
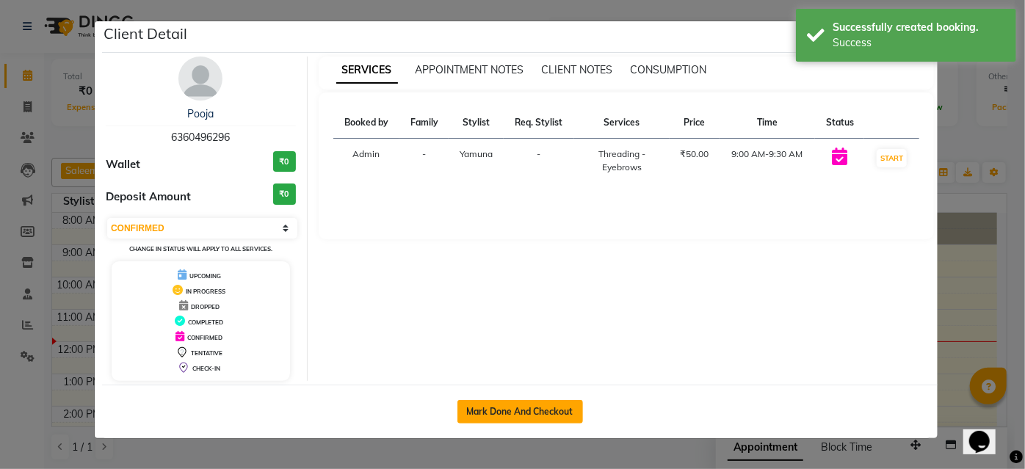
click at [560, 419] on button "Mark Done And Checkout" at bounding box center [521, 412] width 126 height 24
select select "service"
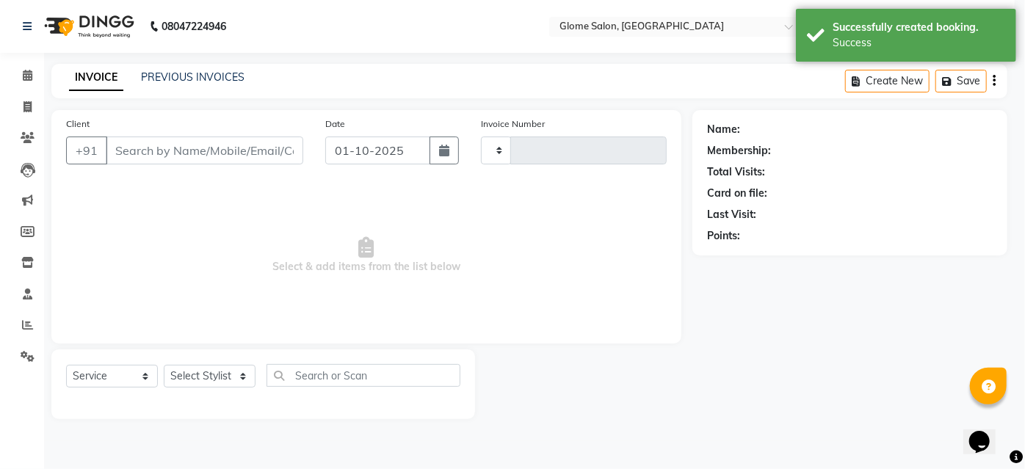
select select "3"
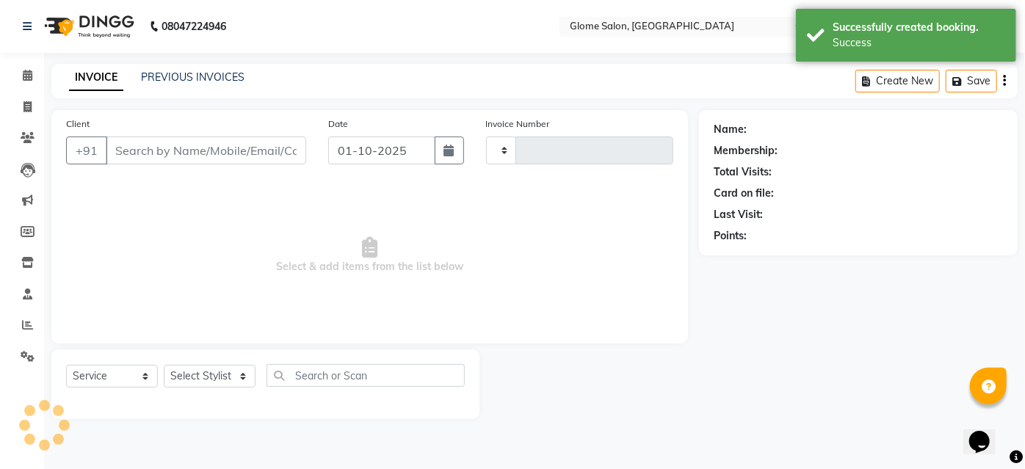
type input "2543"
select select "5199"
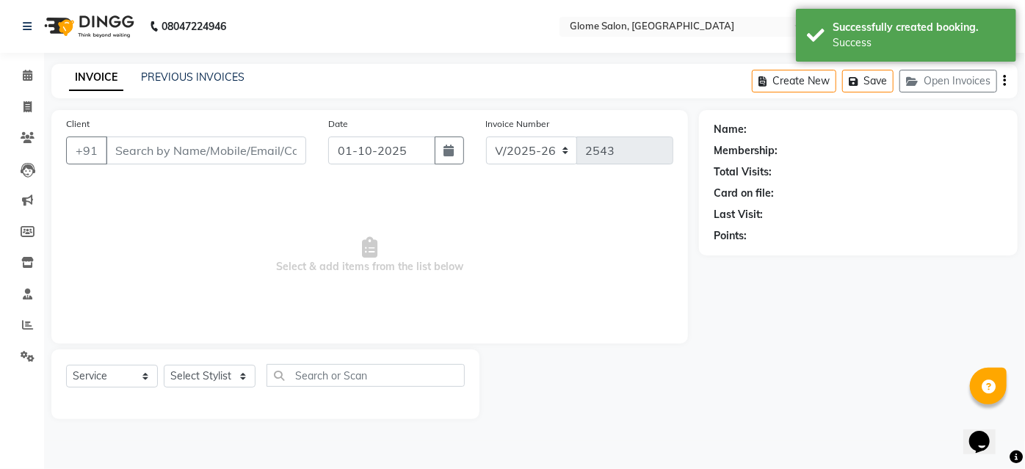
type input "6360496296"
select select "34178"
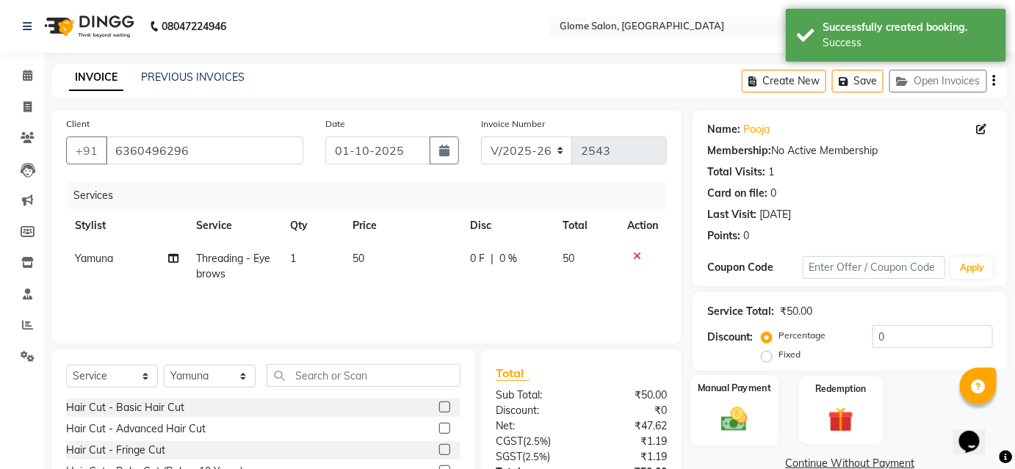
click at [740, 421] on img at bounding box center [734, 419] width 43 height 30
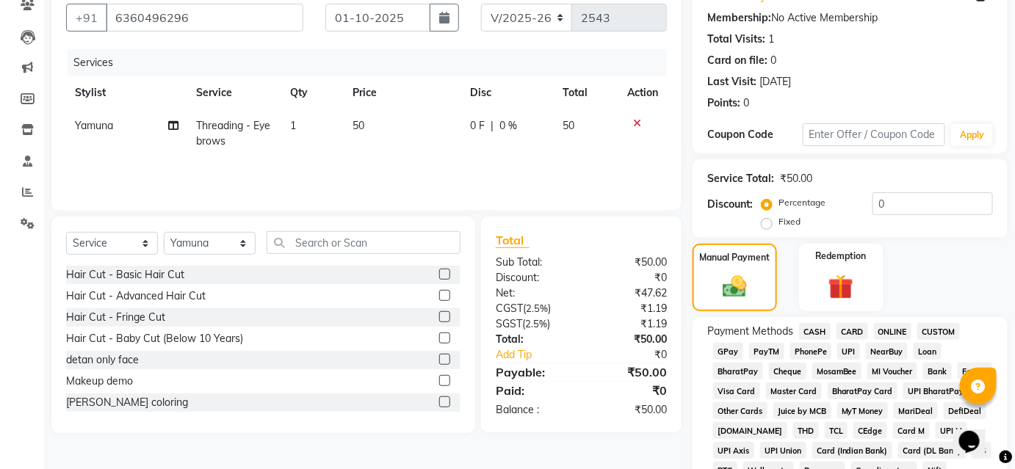
click at [818, 328] on span "CASH" at bounding box center [815, 331] width 32 height 17
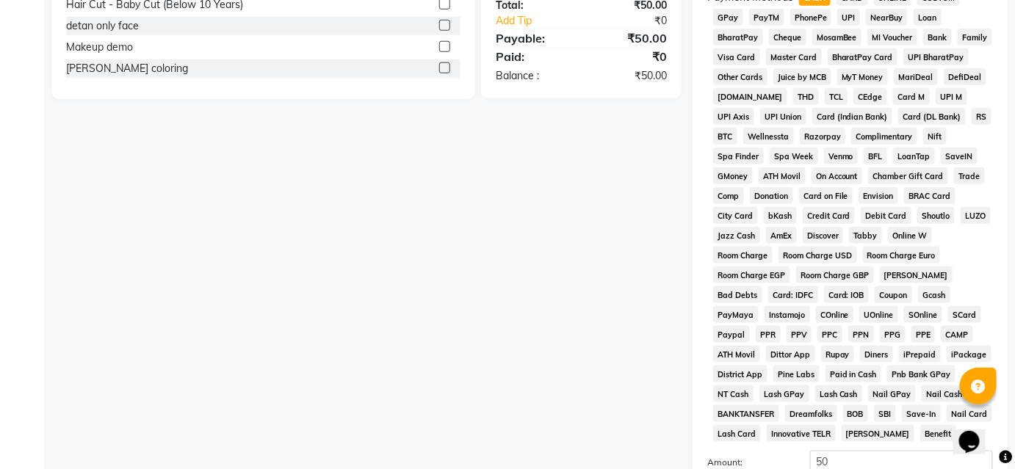
scroll to position [636, 0]
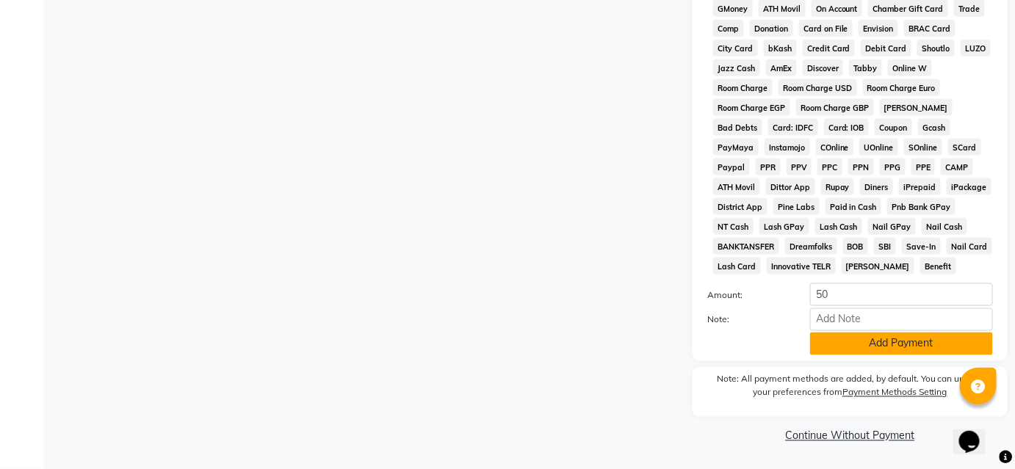
click at [825, 346] on button "Add Payment" at bounding box center [901, 344] width 183 height 23
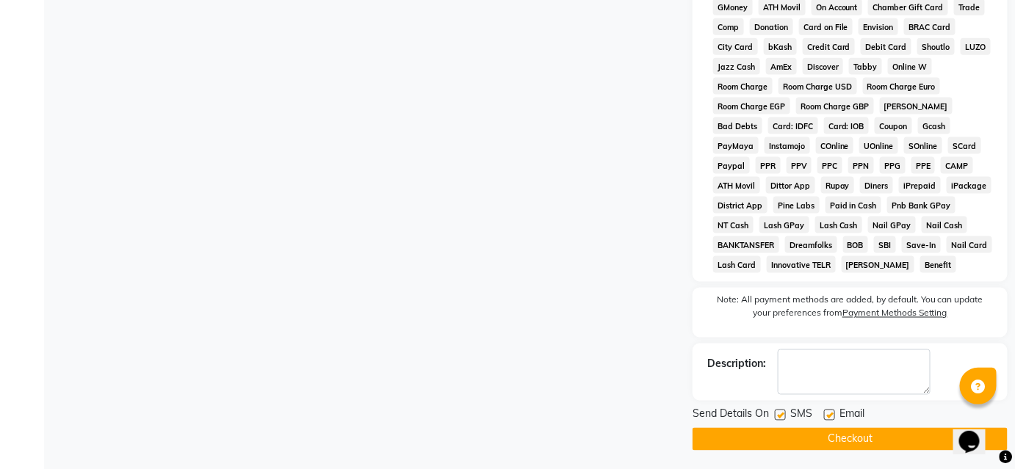
click at [814, 444] on button "Checkout" at bounding box center [850, 439] width 315 height 23
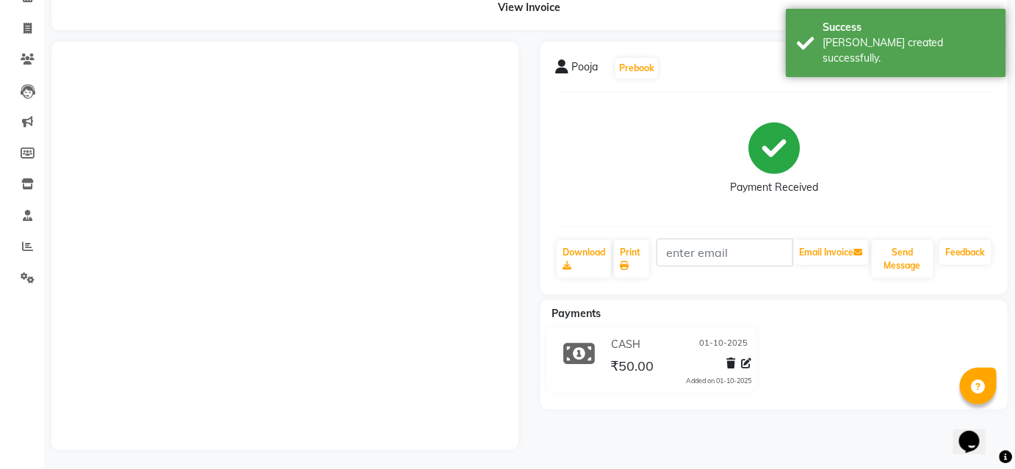
scroll to position [91, 0]
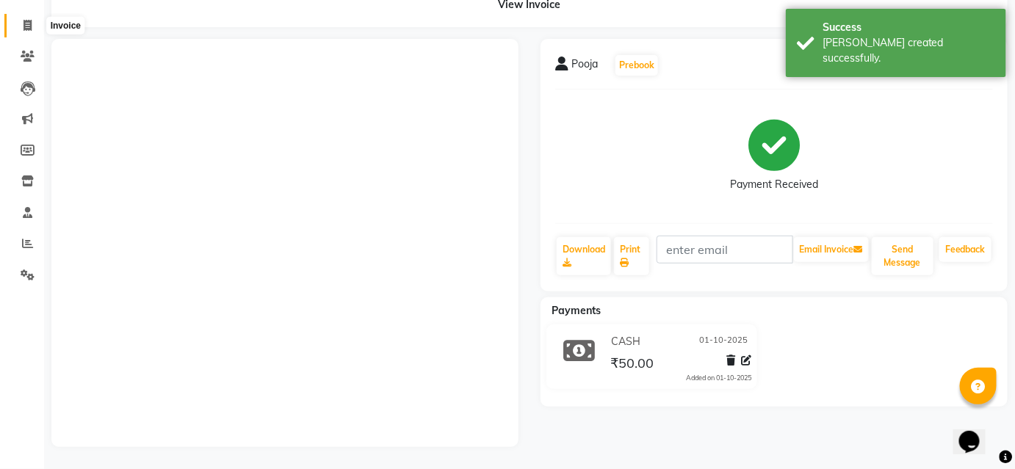
click at [26, 20] on icon at bounding box center [28, 25] width 8 height 11
select select "5199"
select select "service"
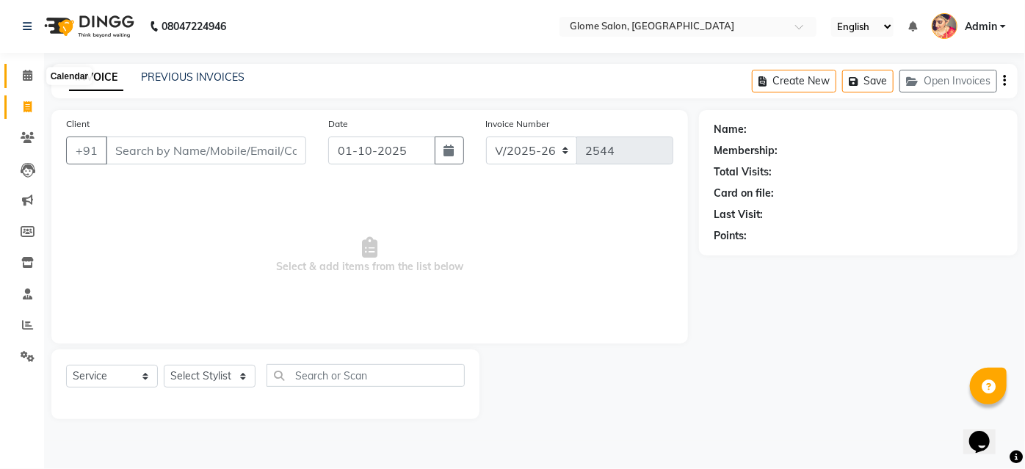
click at [37, 77] on span at bounding box center [28, 76] width 26 height 17
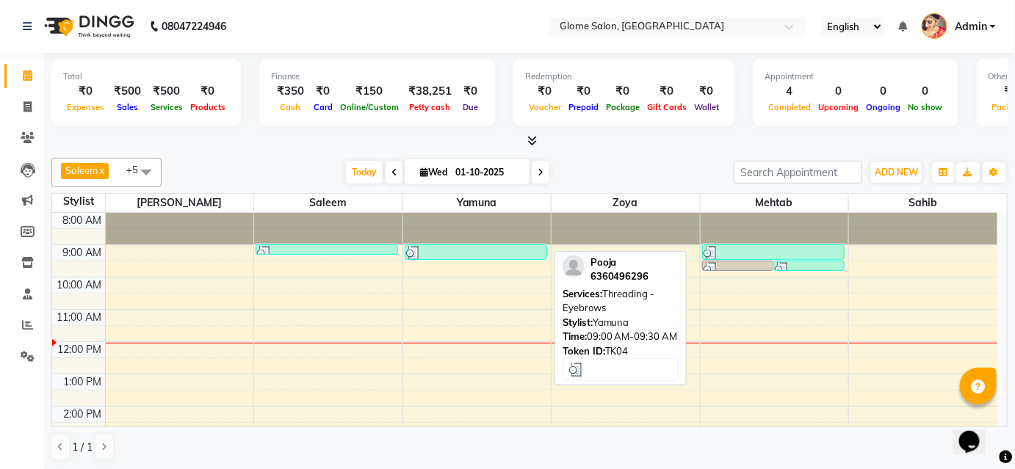
click at [507, 256] on div at bounding box center [476, 253] width 140 height 15
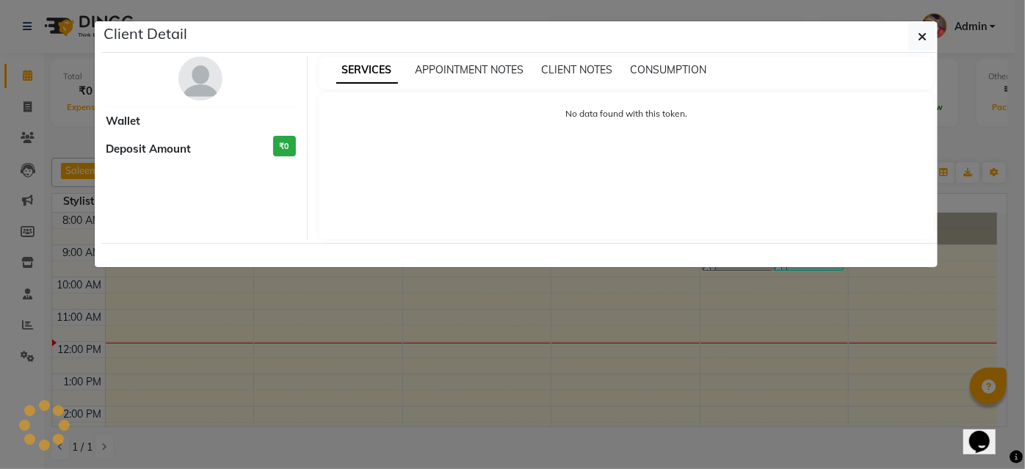
select select "3"
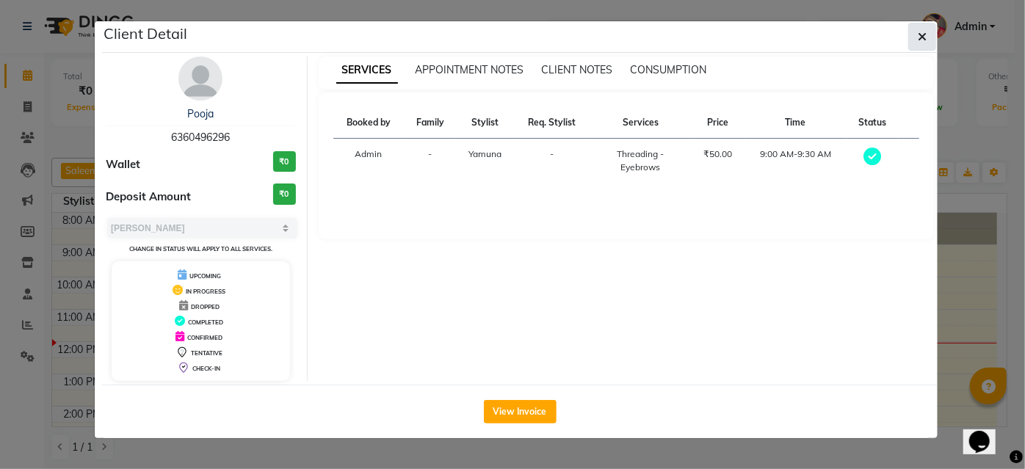
click at [929, 36] on button "button" at bounding box center [922, 37] width 28 height 28
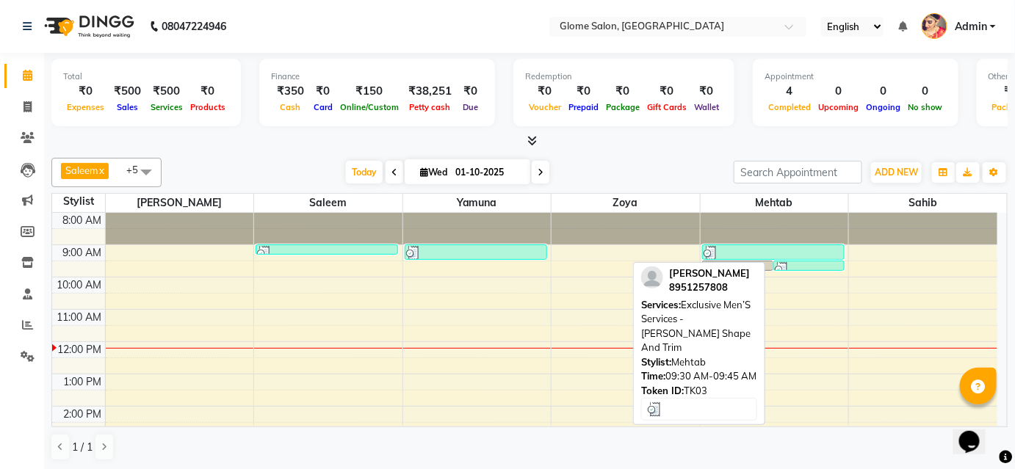
click at [778, 261] on div "[PERSON_NAME], TK03, 09:30 AM-09:45 AM, Exclusive Men’S Services - [PERSON_NAME…" at bounding box center [809, 265] width 70 height 9
select select "3"
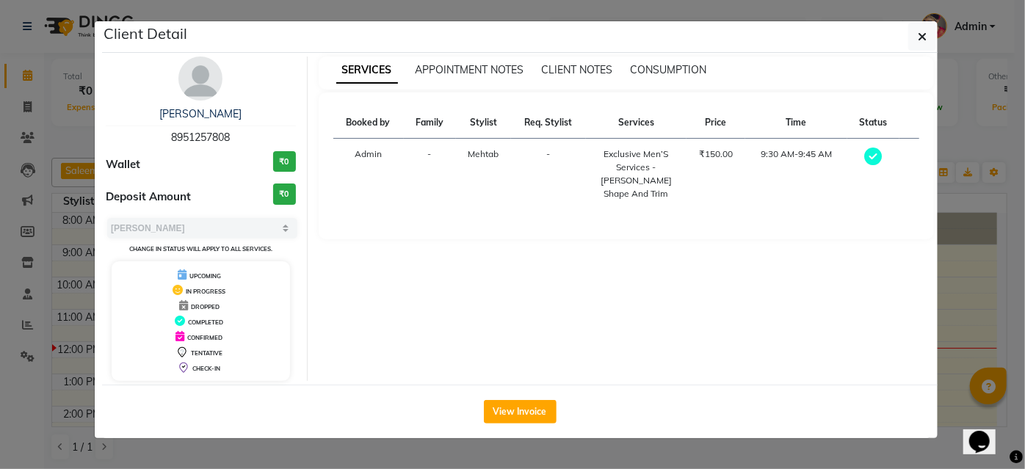
drag, startPoint x: 919, startPoint y: 37, endPoint x: 900, endPoint y: 44, distance: 20.5
click at [917, 37] on button "button" at bounding box center [922, 37] width 28 height 28
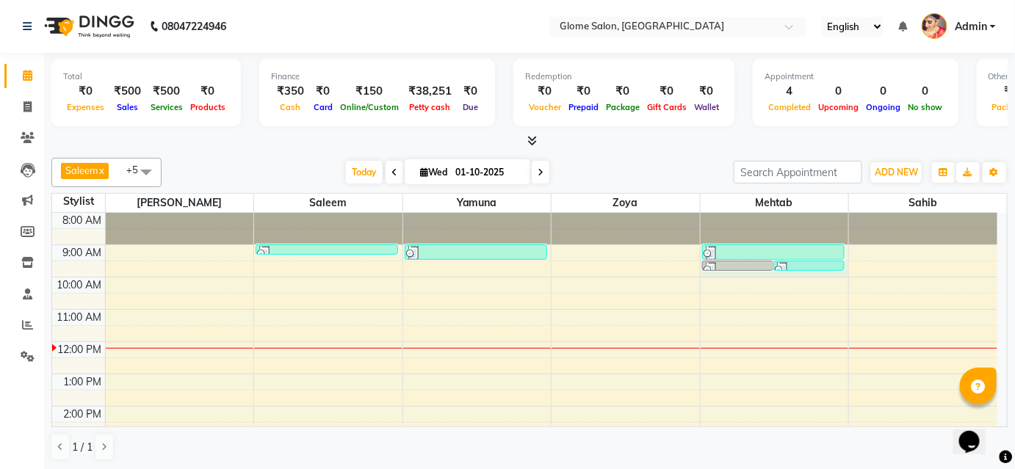
click at [771, 270] on div "8:00 AM 9:00 AM 10:00 AM 11:00 AM 12:00 PM 1:00 PM 2:00 PM 3:00 PM 4:00 PM 5:00…" at bounding box center [524, 422] width 945 height 419
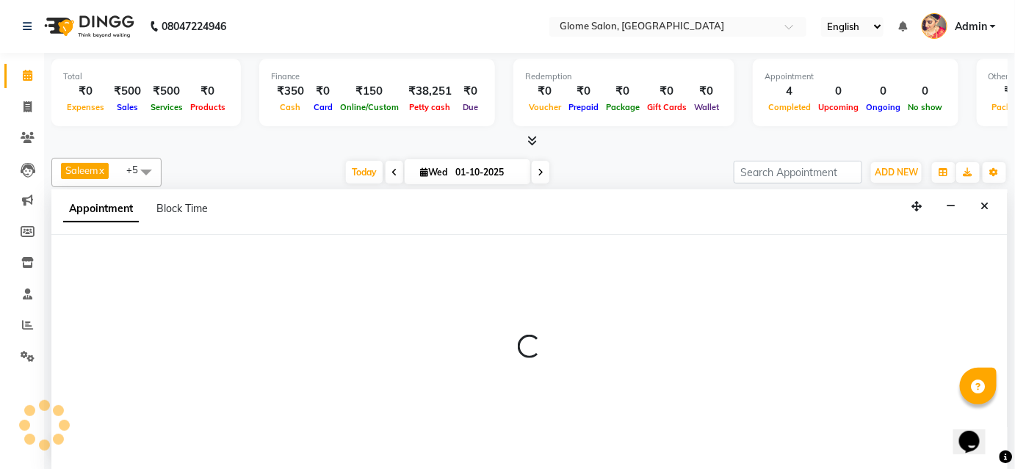
select select "87909"
select select "tentative"
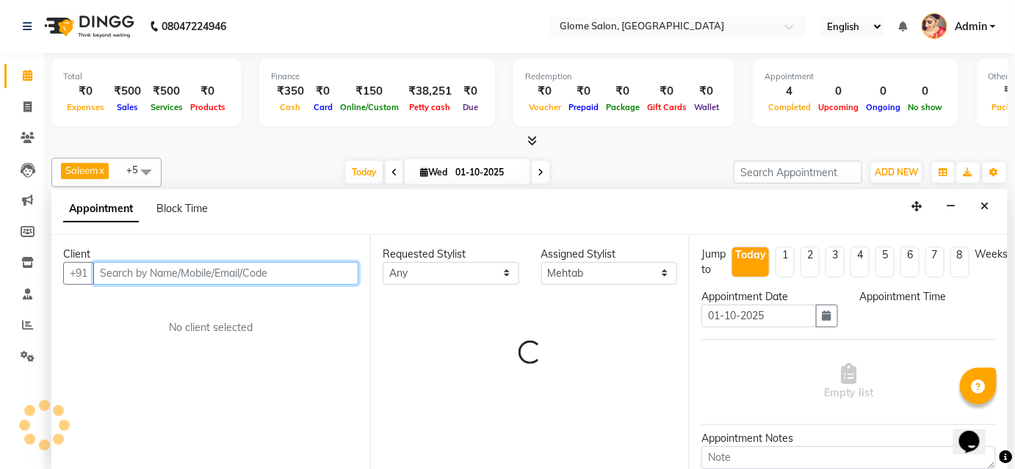
select select "570"
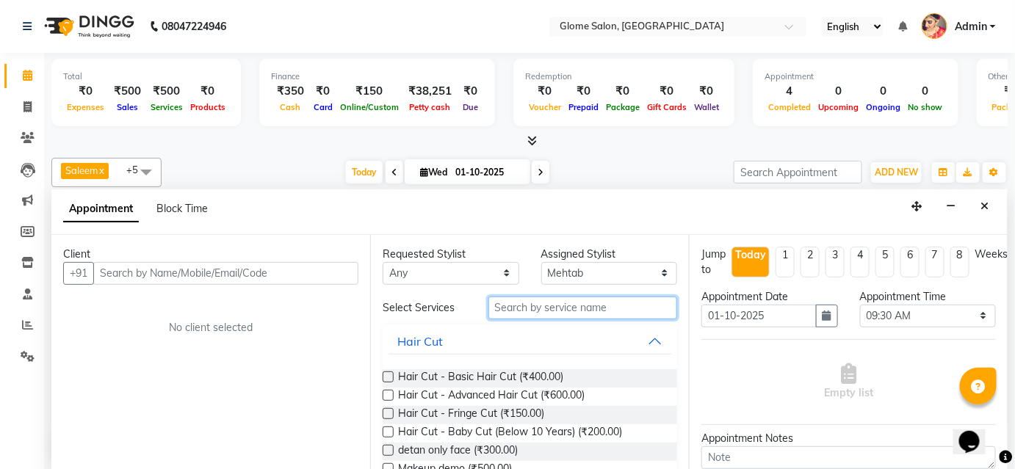
click at [530, 303] on input "text" at bounding box center [582, 308] width 189 height 23
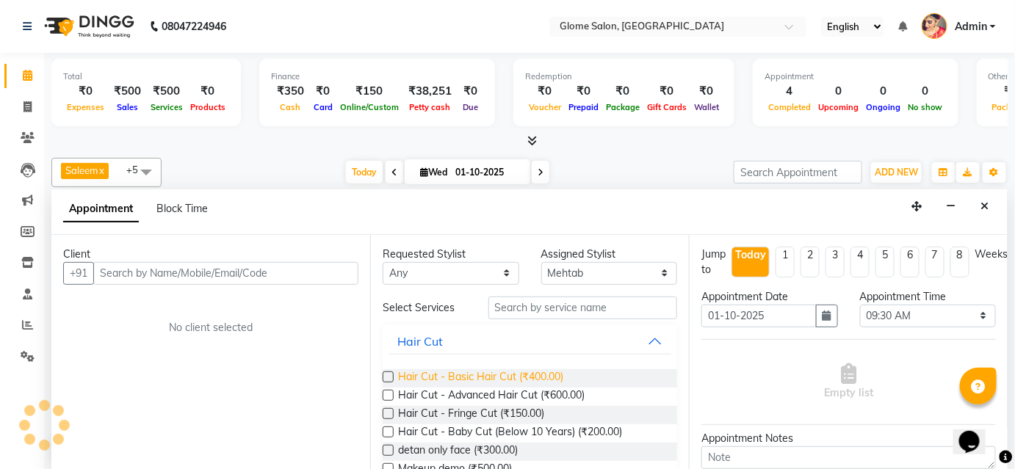
click at [488, 373] on span "Hair Cut - Basic Hair Cut (₹400.00)" at bounding box center [480, 378] width 165 height 18
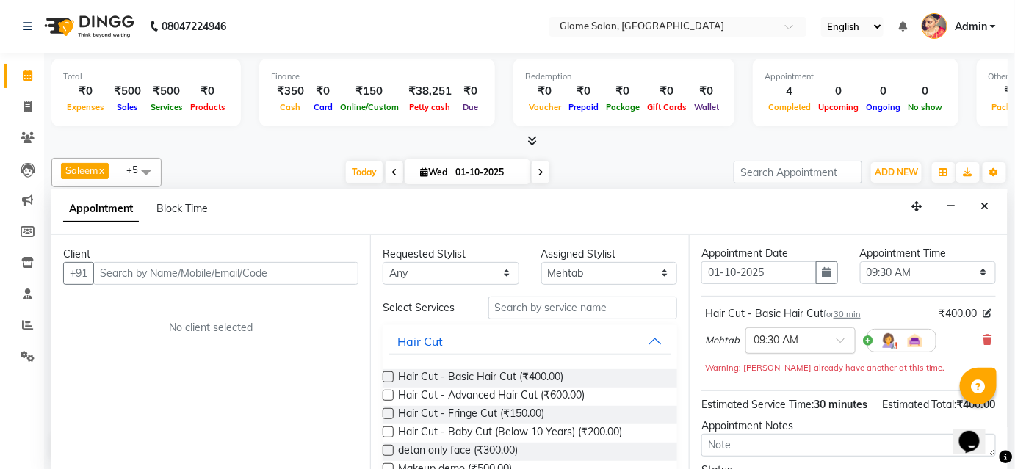
scroll to position [66, 0]
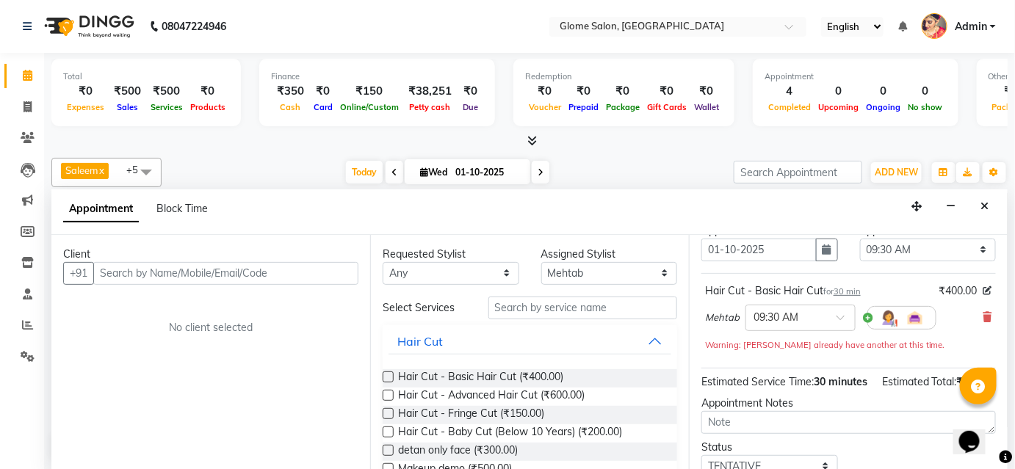
click at [619, 375] on div "Hair Cut - Basic Hair Cut (₹400.00)" at bounding box center [530, 378] width 294 height 18
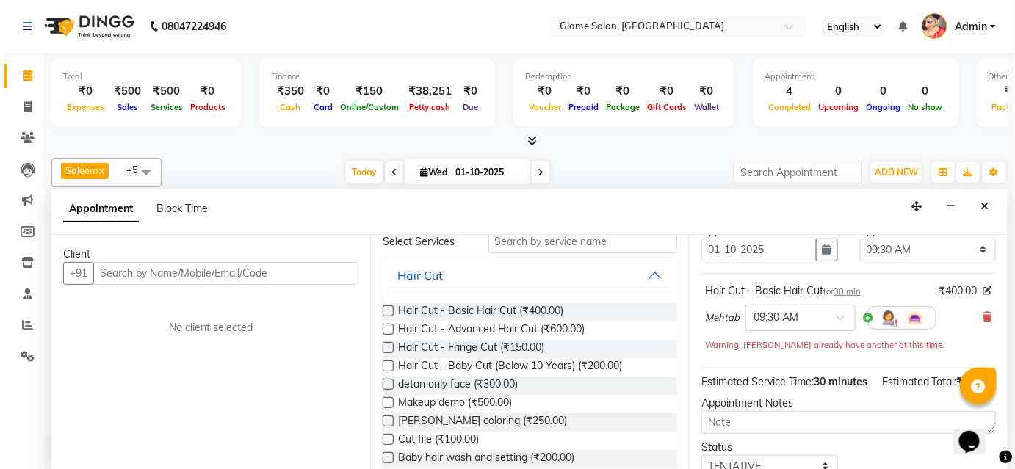
click at [389, 306] on label at bounding box center [388, 311] width 11 height 11
click at [389, 308] on input "checkbox" at bounding box center [388, 313] width 10 height 10
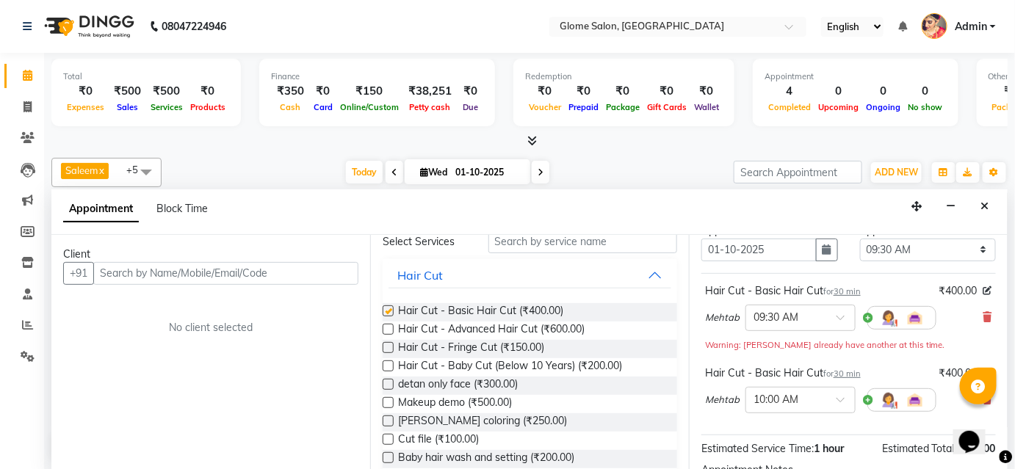
checkbox input "false"
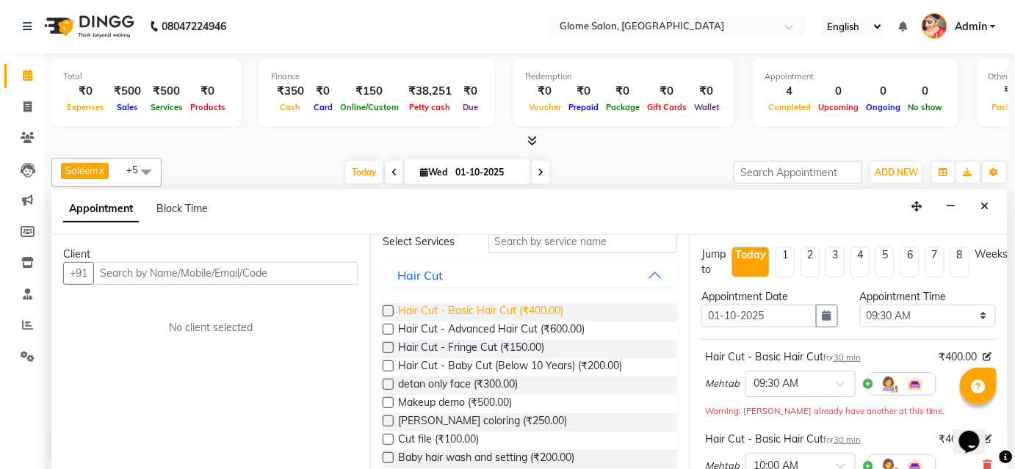
scroll to position [0, 0]
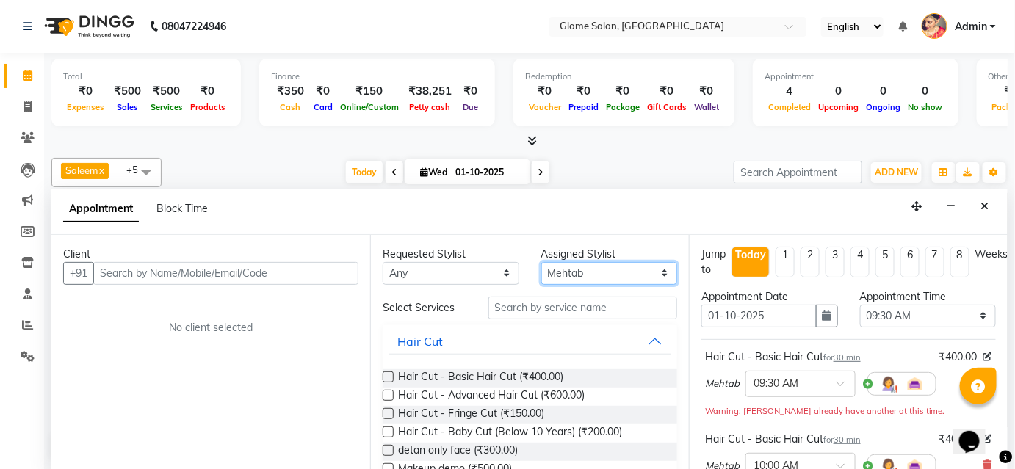
click at [576, 267] on select "Select [PERSON_NAME] [PERSON_NAME] Sahib [PERSON_NAME] [PERSON_NAME]" at bounding box center [609, 273] width 137 height 23
select select "40075"
click at [541, 262] on select "Select [PERSON_NAME] [PERSON_NAME] Sahib [PERSON_NAME] [PERSON_NAME]" at bounding box center [609, 273] width 137 height 23
click at [516, 373] on span "Hair Cut - Basic Hair Cut (₹400.00)" at bounding box center [480, 378] width 165 height 18
checkbox input "false"
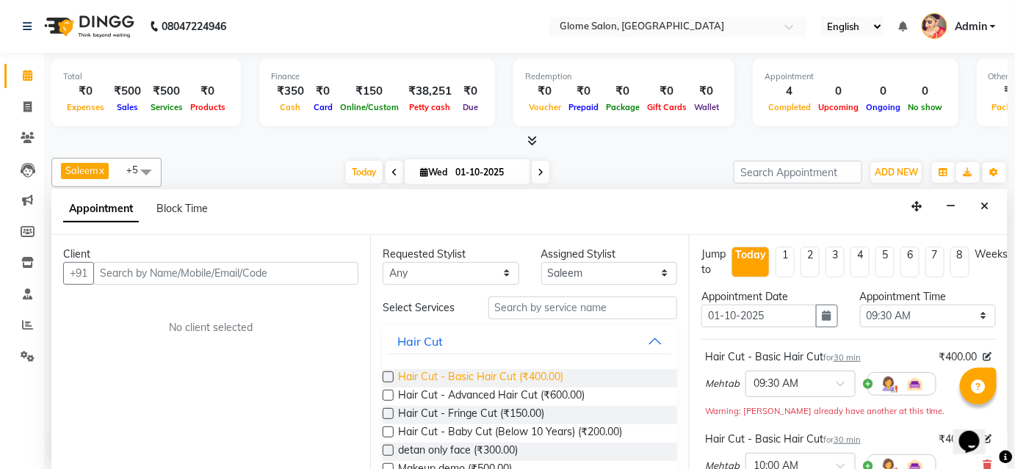
scroll to position [66, 0]
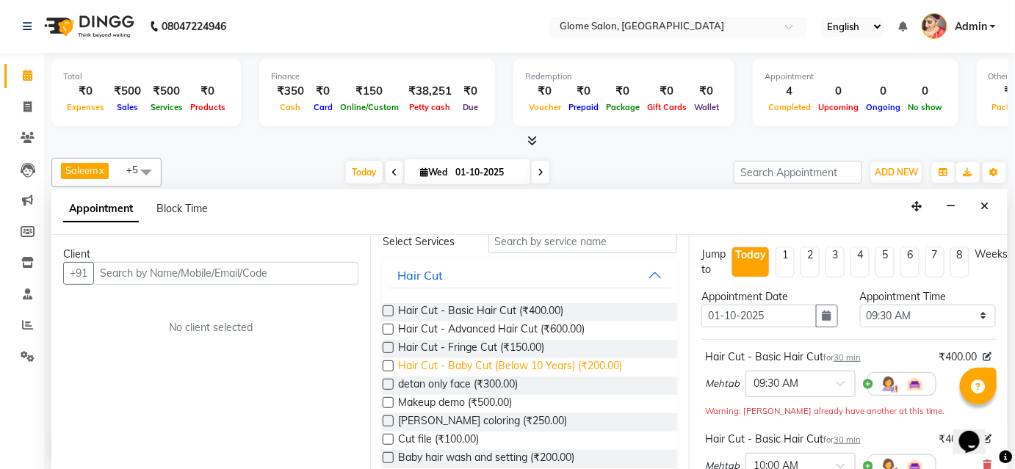
click at [503, 364] on span "Hair Cut - Baby Cut (Below 10 Years) (₹200.00)" at bounding box center [510, 367] width 224 height 18
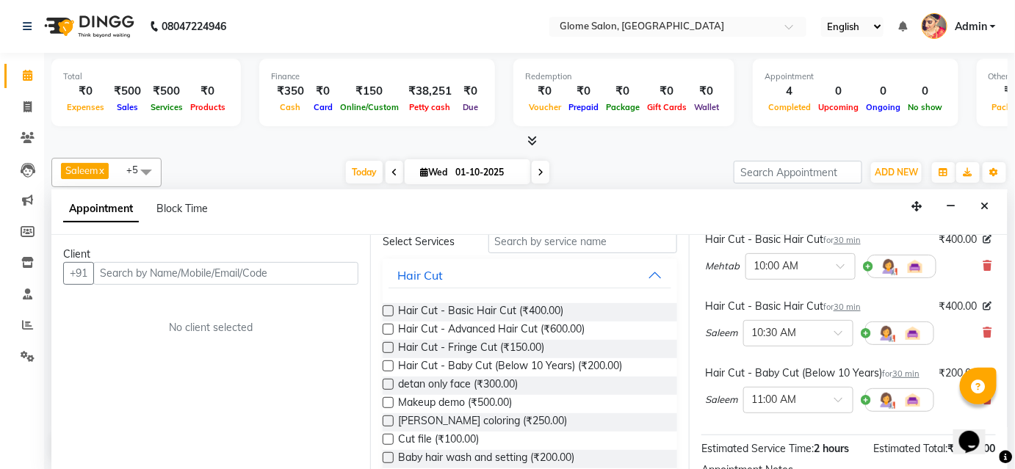
scroll to position [267, 0]
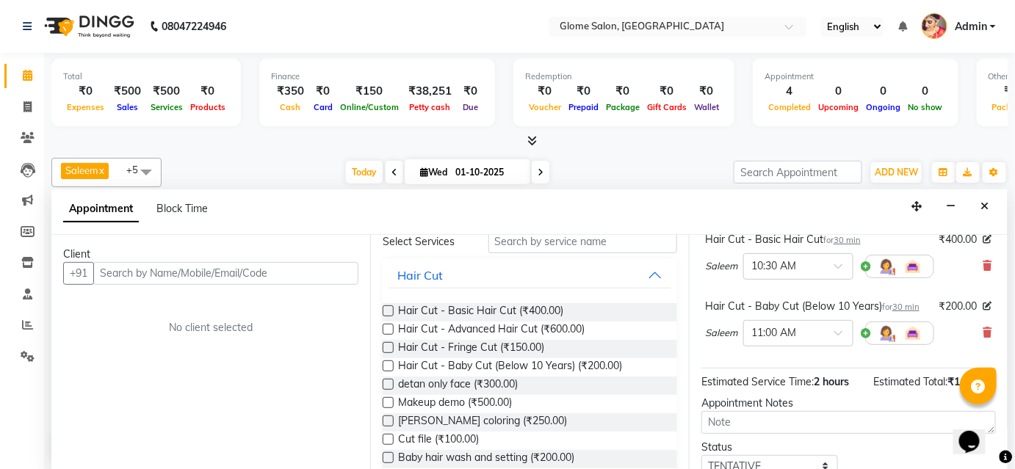
click at [396, 361] on div "Hair Cut - Baby Cut (Below 10 Years) (₹200.00)" at bounding box center [530, 367] width 294 height 18
click at [435, 362] on span "Hair Cut - Baby Cut (Below 10 Years) (₹200.00)" at bounding box center [510, 367] width 224 height 18
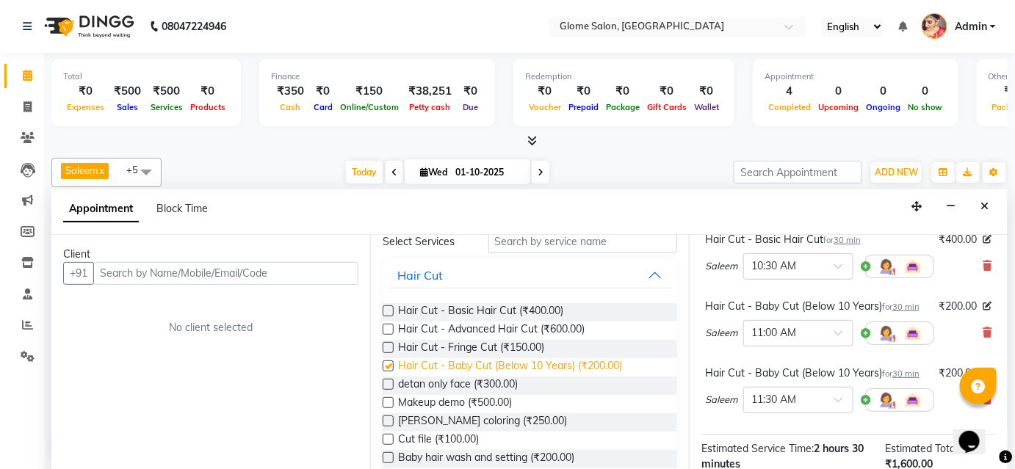
checkbox input "false"
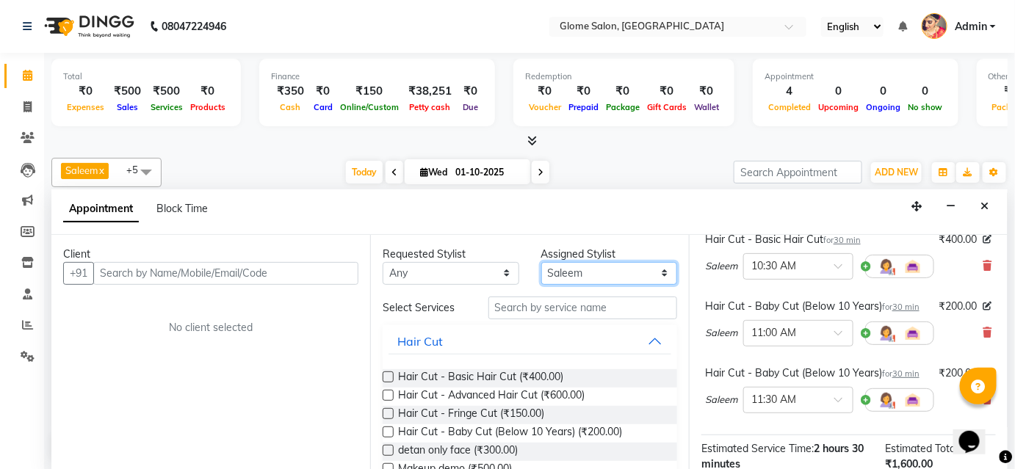
click at [612, 277] on select "Select [PERSON_NAME] [PERSON_NAME] Sahib [PERSON_NAME] [PERSON_NAME]" at bounding box center [609, 273] width 137 height 23
select select "34176"
click at [541, 262] on select "Select [PERSON_NAME] [PERSON_NAME] Sahib [PERSON_NAME] [PERSON_NAME]" at bounding box center [609, 273] width 137 height 23
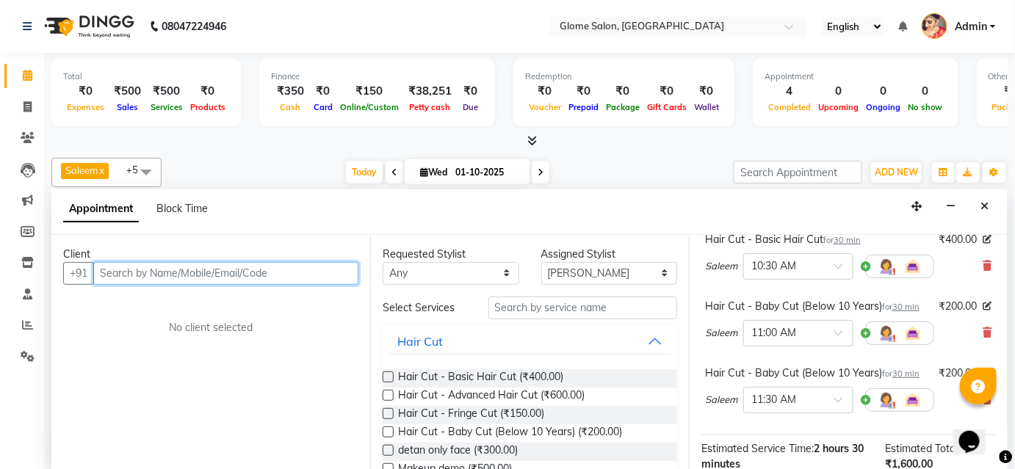
click at [152, 267] on input "text" at bounding box center [225, 273] width 265 height 23
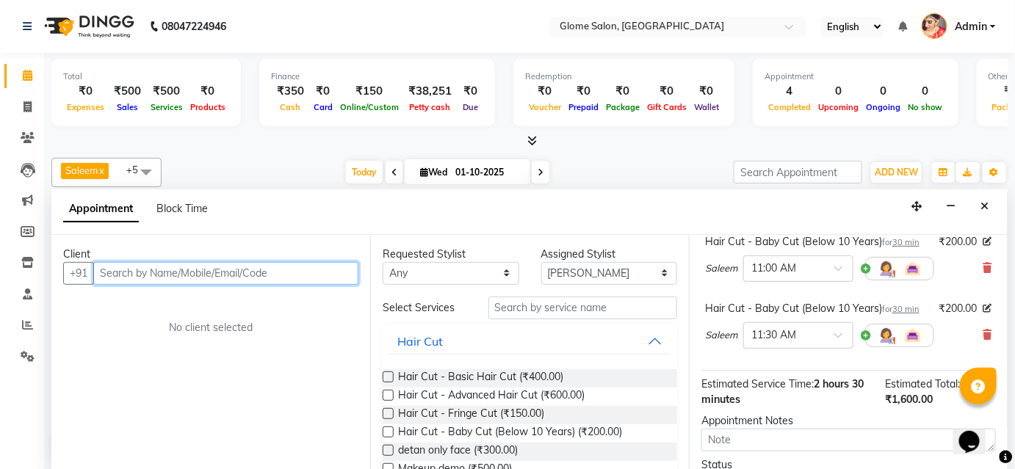
scroll to position [333, 0]
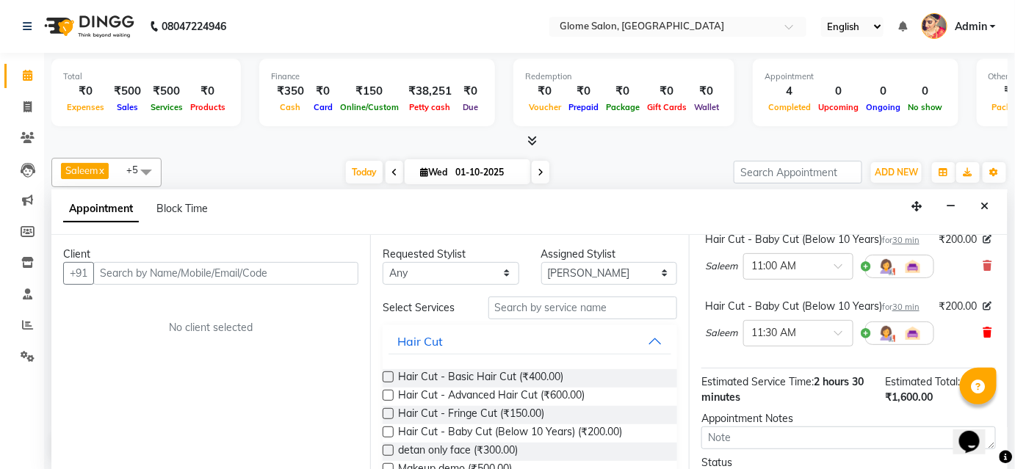
click at [983, 328] on icon at bounding box center [987, 333] width 9 height 10
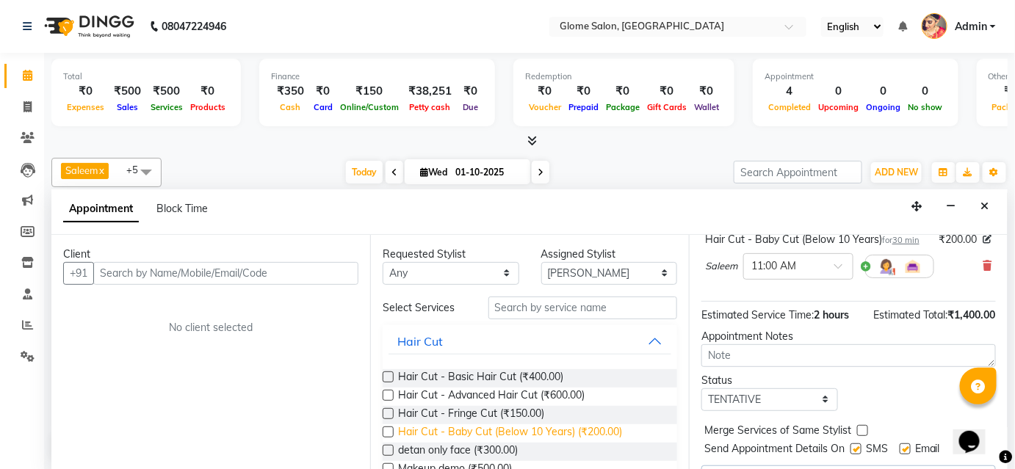
click at [507, 434] on span "Hair Cut - Baby Cut (Below 10 Years) (₹200.00)" at bounding box center [510, 433] width 224 height 18
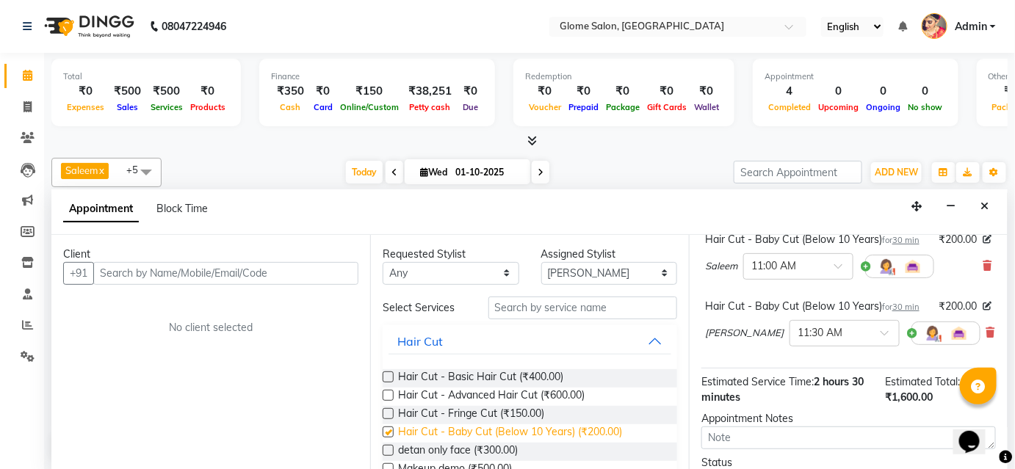
checkbox input "false"
click at [986, 334] on icon at bounding box center [990, 333] width 9 height 10
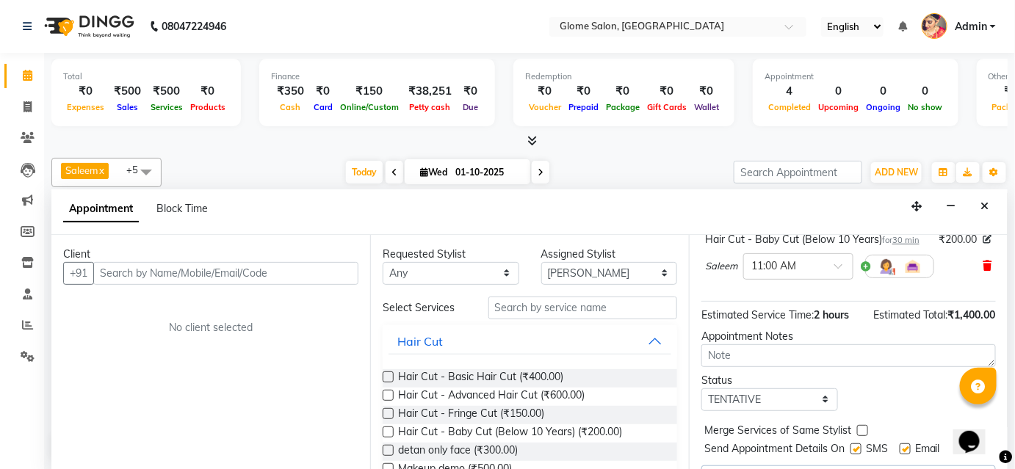
click at [983, 264] on icon at bounding box center [987, 266] width 9 height 10
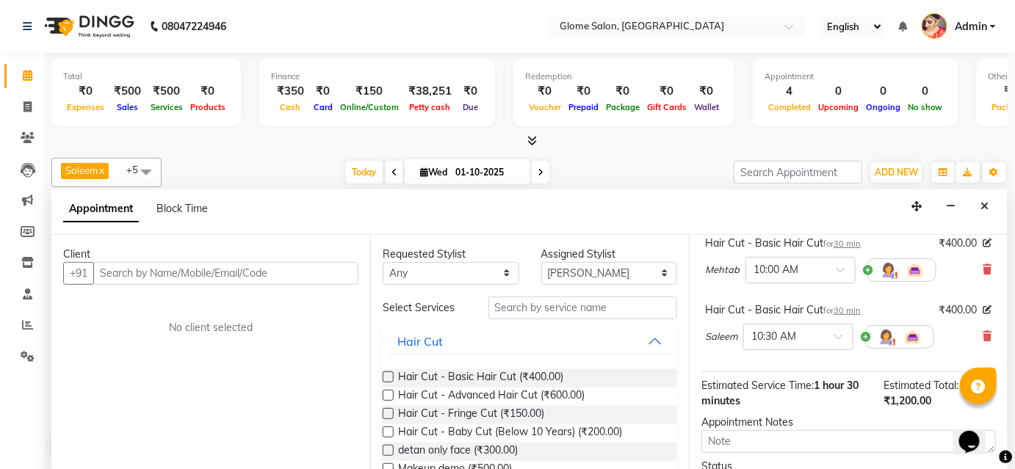
scroll to position [181, 0]
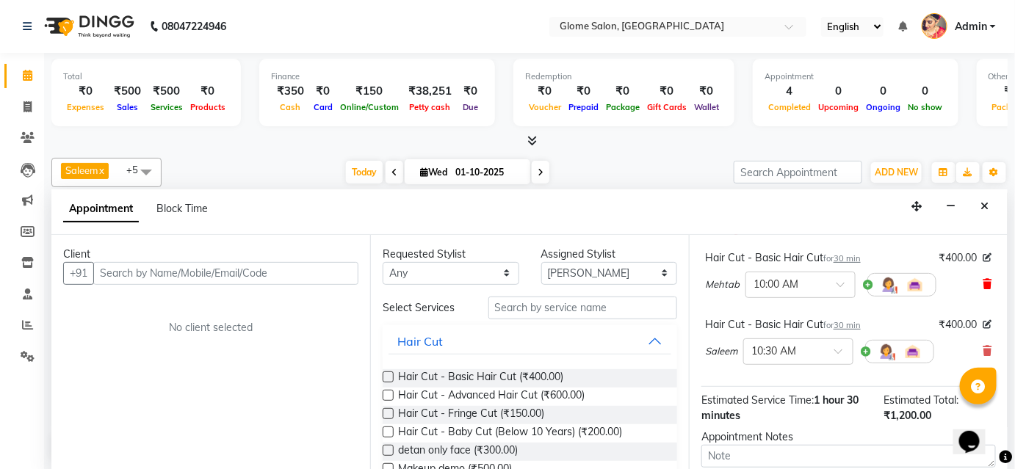
click at [983, 283] on icon at bounding box center [987, 284] width 9 height 10
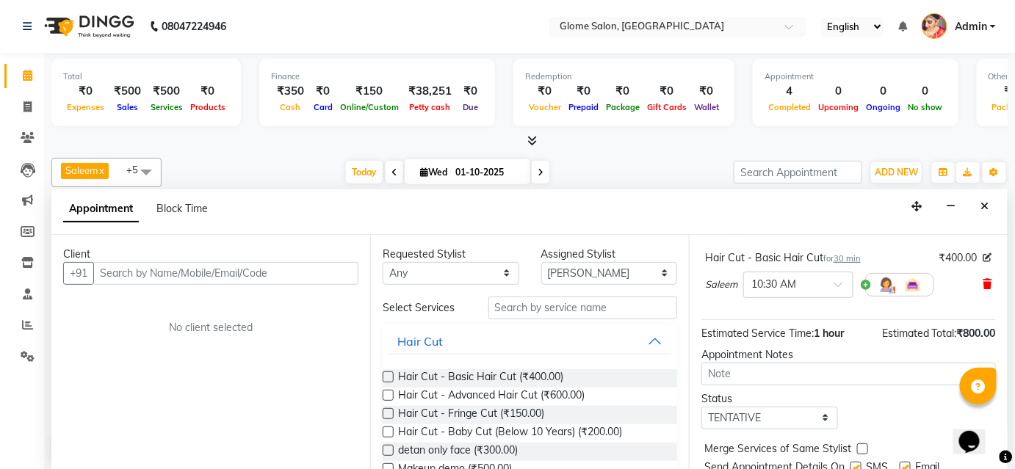
click at [983, 280] on icon at bounding box center [987, 284] width 9 height 10
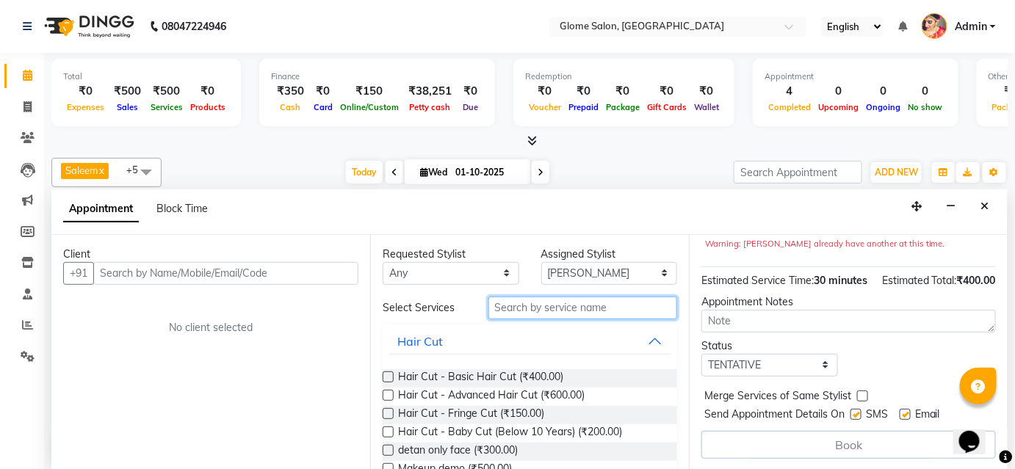
click at [520, 308] on input "text" at bounding box center [582, 308] width 189 height 23
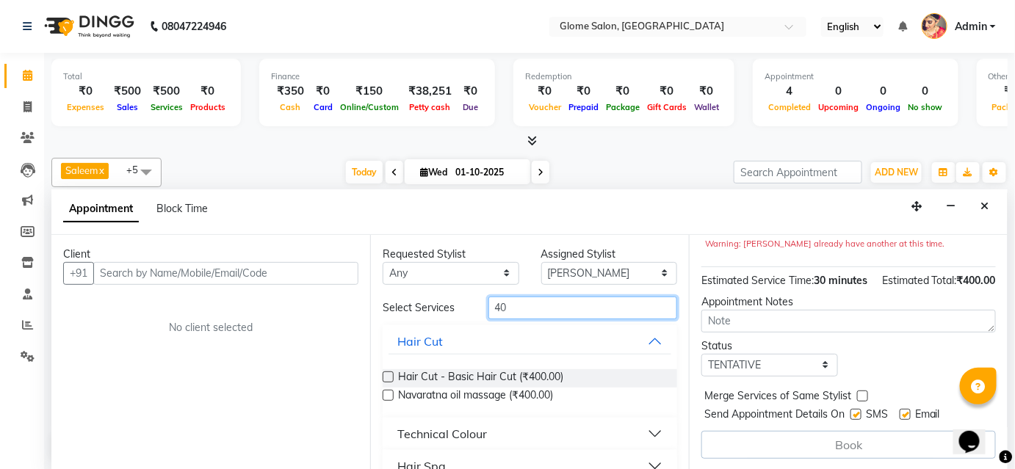
type input "4"
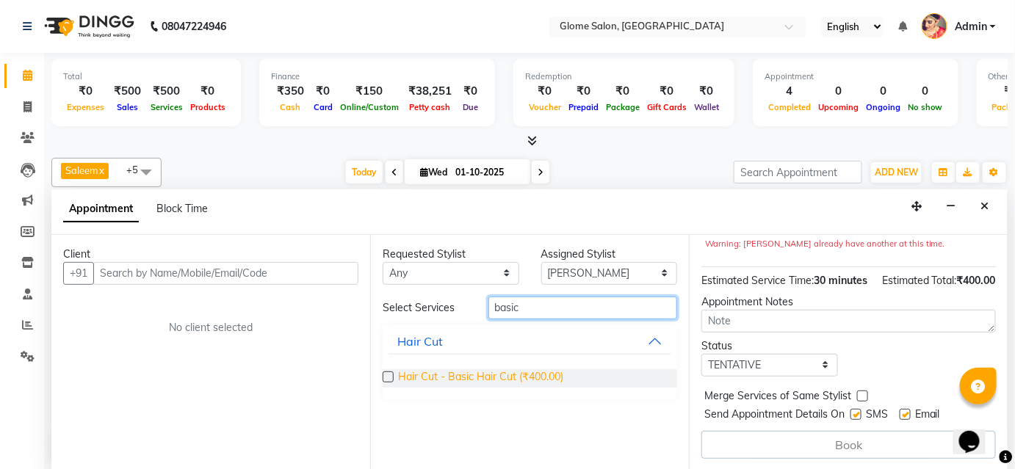
type input "basic"
click at [444, 381] on span "Hair Cut - Basic Hair Cut (₹400.00)" at bounding box center [480, 378] width 165 height 18
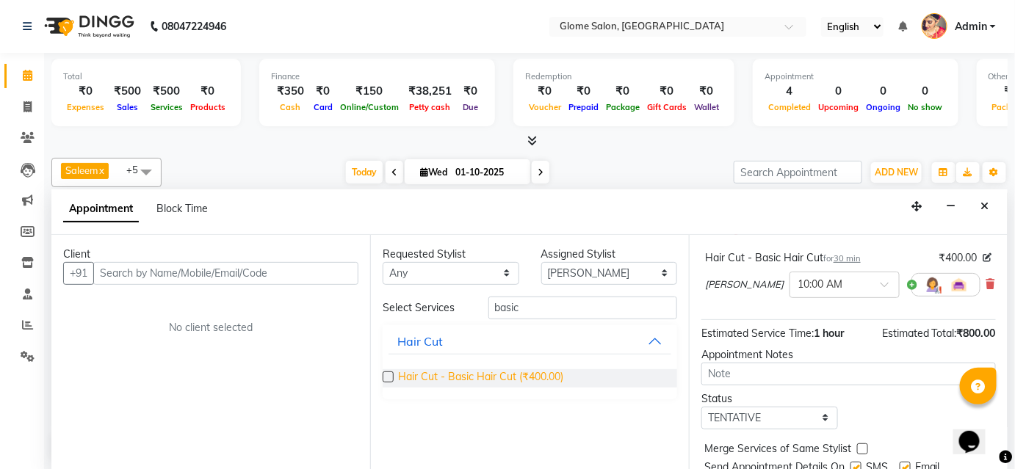
click at [546, 380] on span "Hair Cut - Basic Hair Cut (₹400.00)" at bounding box center [480, 378] width 165 height 18
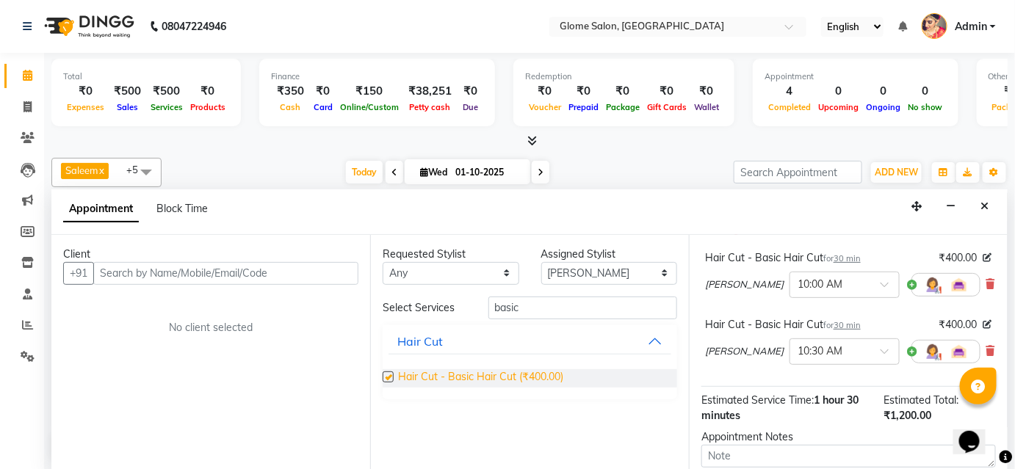
checkbox input "false"
click at [662, 273] on select "Select [PERSON_NAME] [PERSON_NAME] Sahib [PERSON_NAME] [PERSON_NAME]" at bounding box center [609, 273] width 137 height 23
select select "40075"
click at [541, 262] on select "Select [PERSON_NAME] [PERSON_NAME] Sahib [PERSON_NAME] [PERSON_NAME]" at bounding box center [609, 273] width 137 height 23
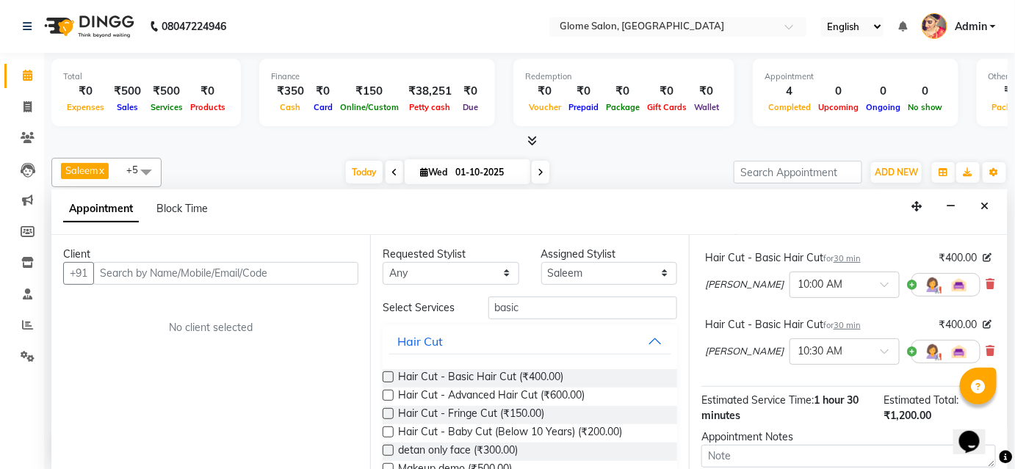
click at [576, 375] on div "Hair Cut - Basic Hair Cut (₹400.00)" at bounding box center [530, 378] width 294 height 18
click at [439, 373] on span "Hair Cut - Basic Hair Cut (₹400.00)" at bounding box center [480, 378] width 165 height 18
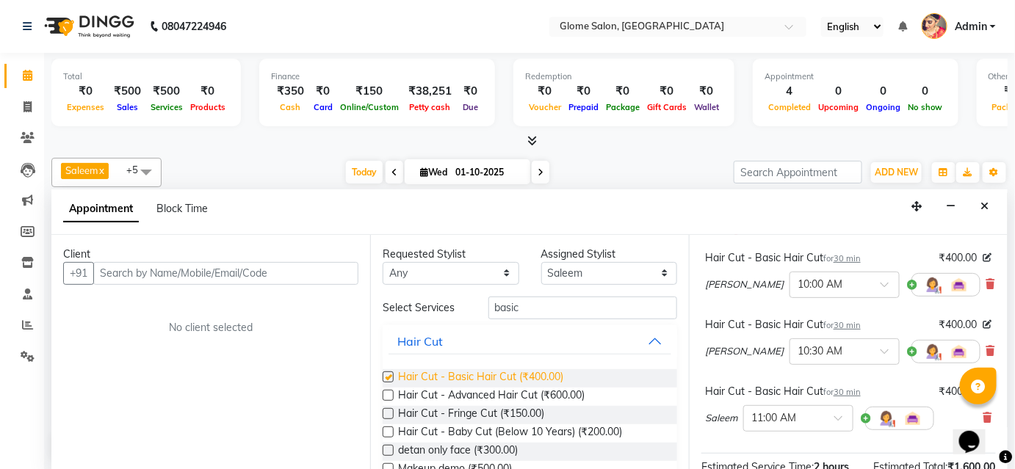
checkbox input "false"
drag, startPoint x: 975, startPoint y: 285, endPoint x: 975, endPoint y: 304, distance: 19.1
click at [986, 285] on icon at bounding box center [990, 284] width 9 height 10
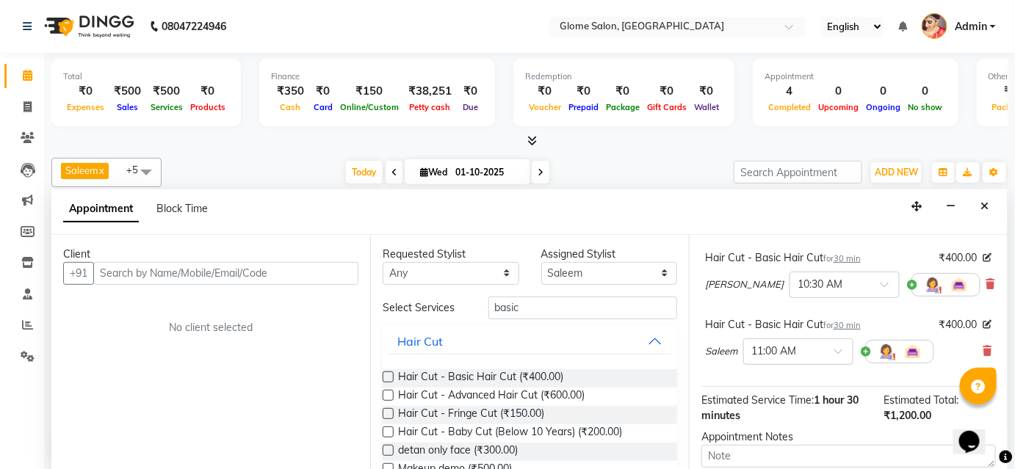
drag, startPoint x: 980, startPoint y: 353, endPoint x: 977, endPoint y: 339, distance: 14.3
click at [983, 352] on icon at bounding box center [987, 351] width 9 height 10
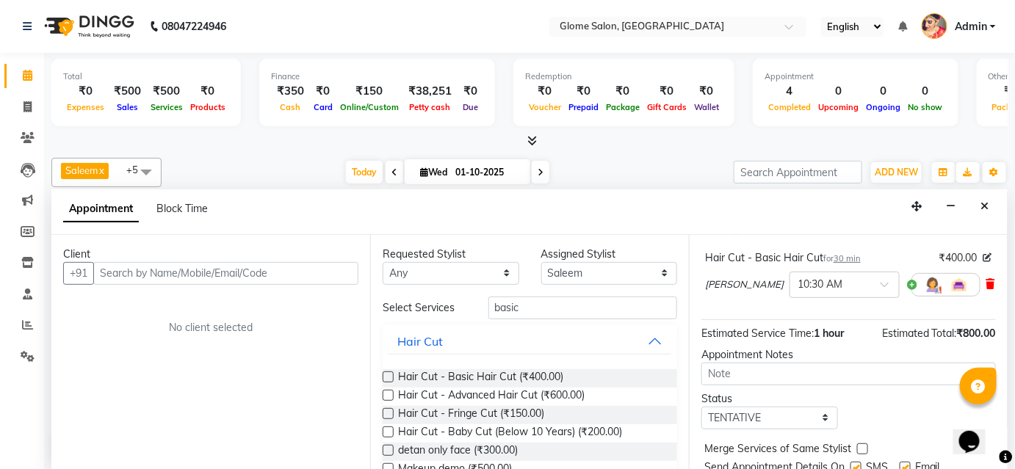
click at [986, 287] on icon at bounding box center [990, 284] width 9 height 10
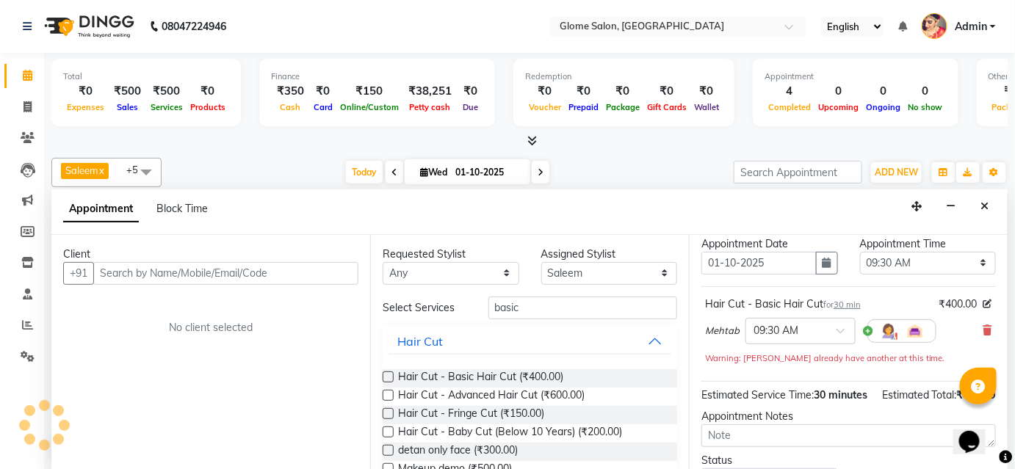
scroll to position [47, 0]
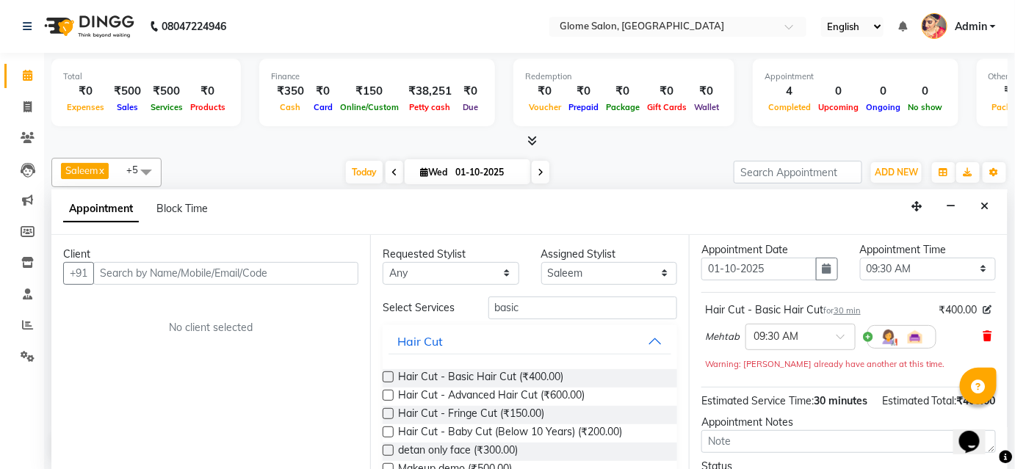
click at [983, 334] on icon at bounding box center [987, 336] width 9 height 10
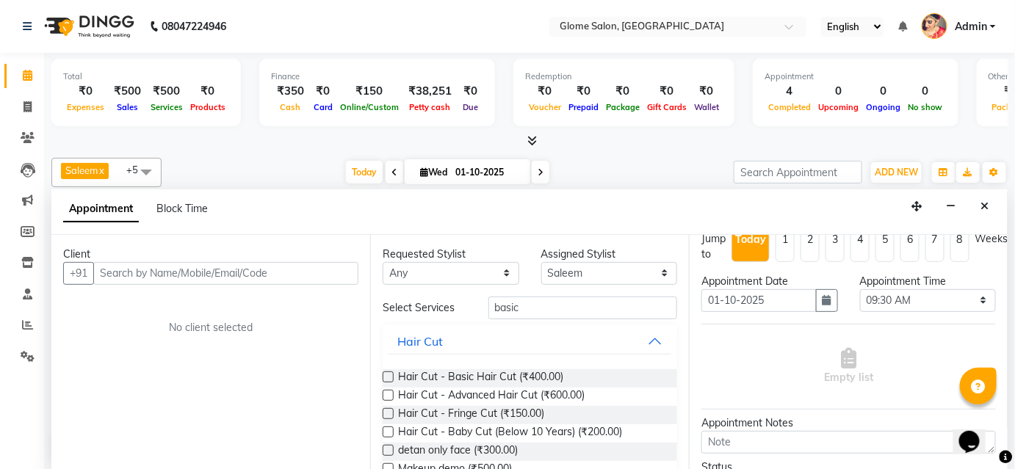
scroll to position [0, 0]
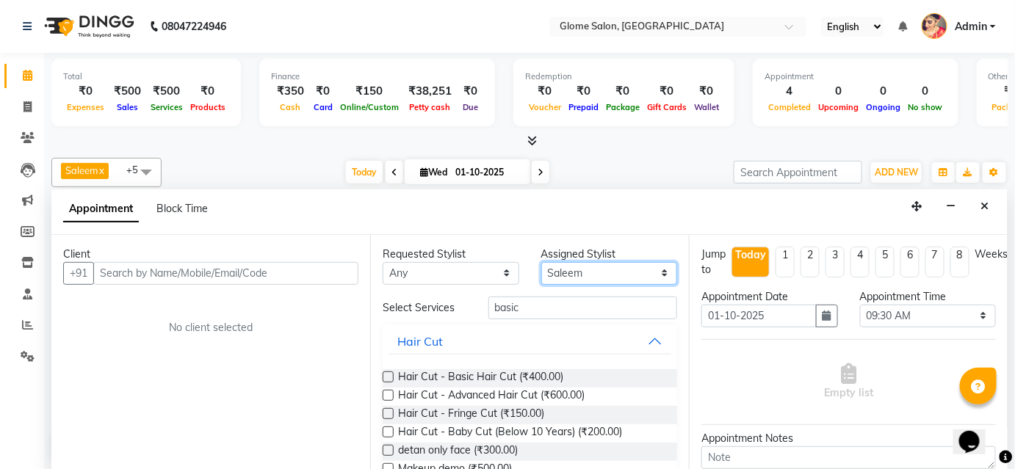
click at [654, 274] on select "Select [PERSON_NAME] [PERSON_NAME] Sahib [PERSON_NAME] [PERSON_NAME]" at bounding box center [609, 273] width 137 height 23
click at [315, 358] on div "Client +91 No client selected" at bounding box center [210, 353] width 319 height 236
drag, startPoint x: 984, startPoint y: 213, endPoint x: 975, endPoint y: 216, distance: 9.3
click at [983, 213] on button "Close" at bounding box center [985, 206] width 21 height 23
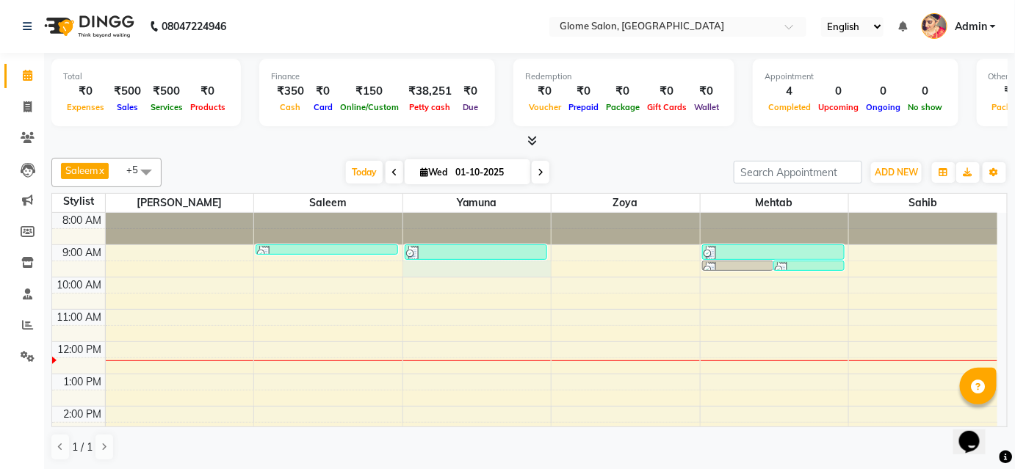
click at [533, 267] on div "8:00 AM 9:00 AM 10:00 AM 11:00 AM 12:00 PM 1:00 PM 2:00 PM 3:00 PM 4:00 PM 5:00…" at bounding box center [524, 422] width 945 height 419
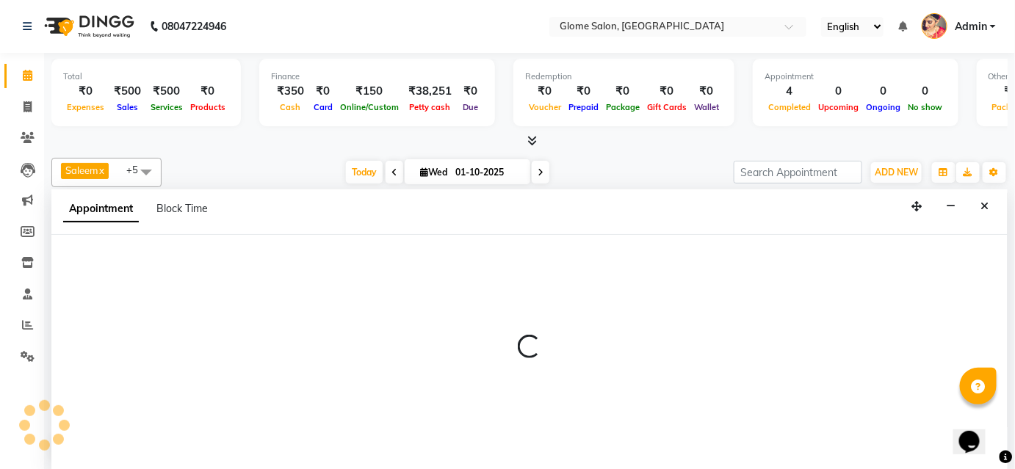
select select "34178"
select select "570"
select select "tentative"
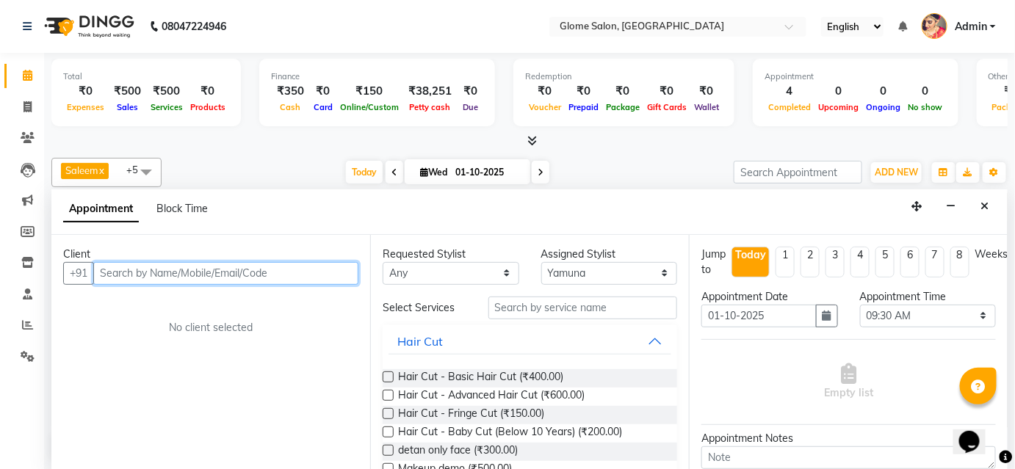
click at [205, 274] on input "text" at bounding box center [225, 273] width 265 height 23
type input "9123167429"
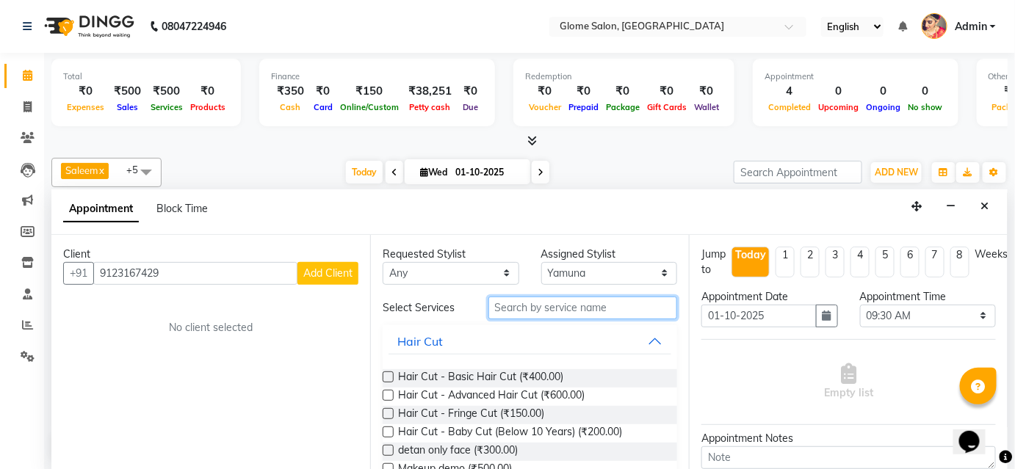
click at [582, 304] on input "text" at bounding box center [582, 308] width 189 height 23
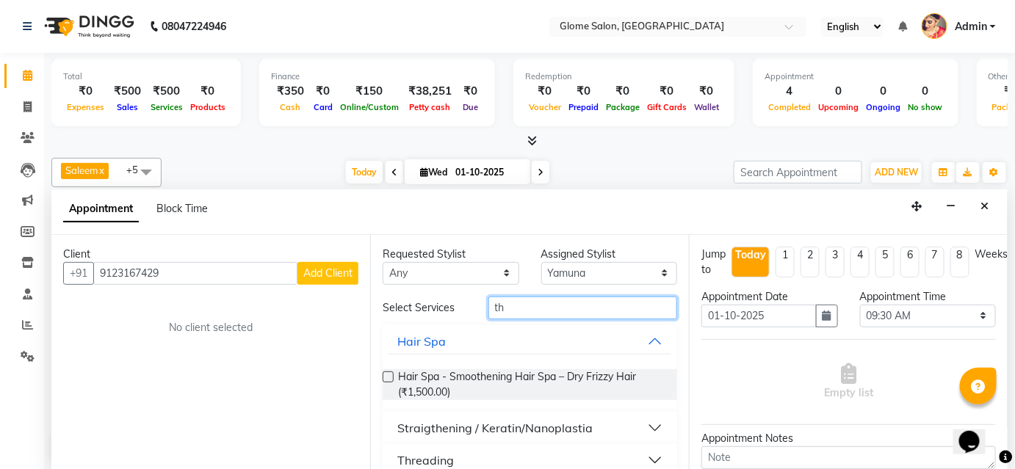
type input "th"
click at [589, 449] on button "Threading" at bounding box center [529, 460] width 283 height 26
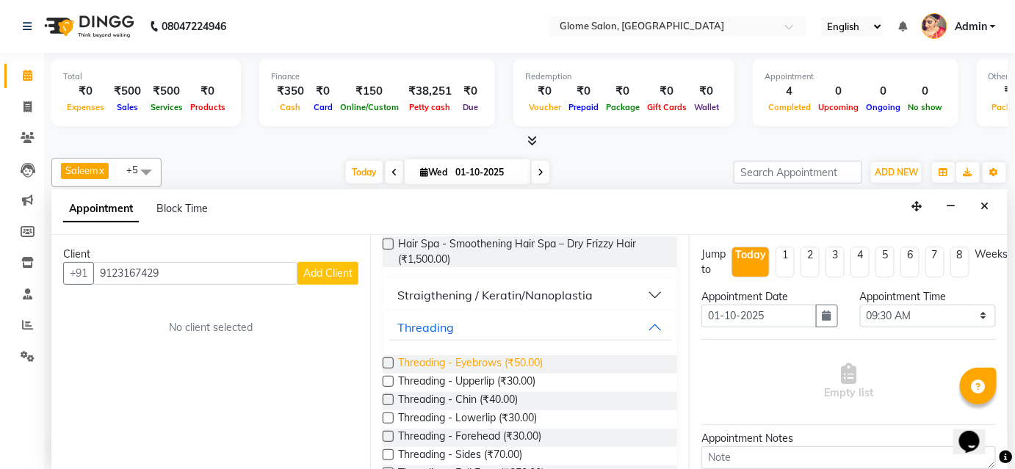
click at [541, 364] on span "Threading - Eyebrows (₹50.00)" at bounding box center [470, 364] width 145 height 18
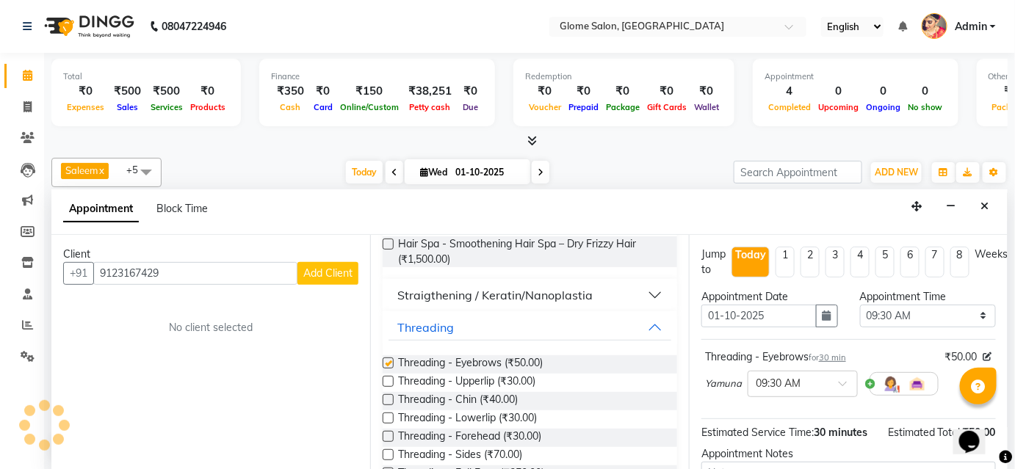
checkbox input "false"
click at [483, 434] on span "Threading - Forehead (₹30.00)" at bounding box center [469, 438] width 143 height 18
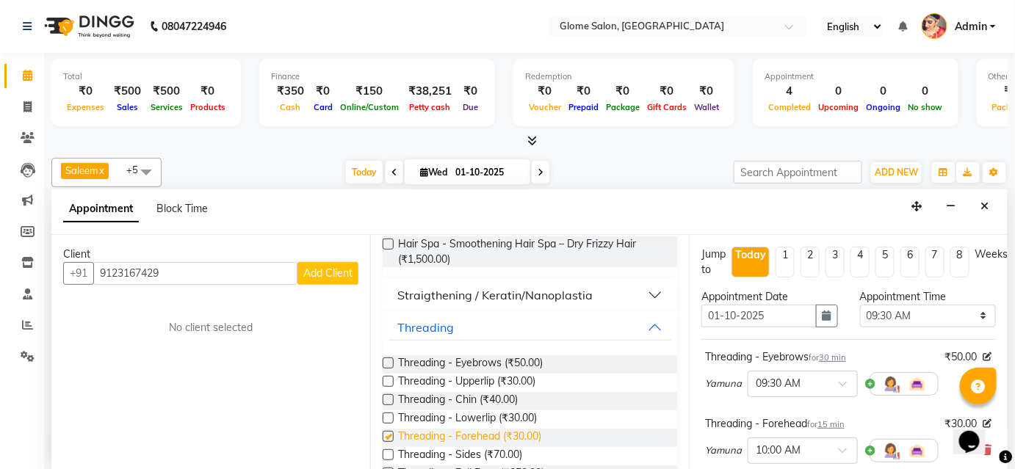
checkbox input "false"
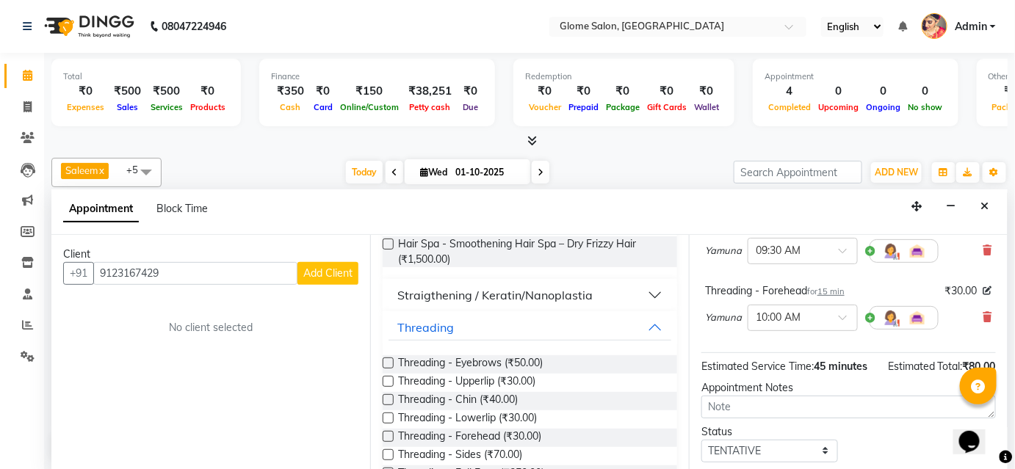
scroll to position [200, 0]
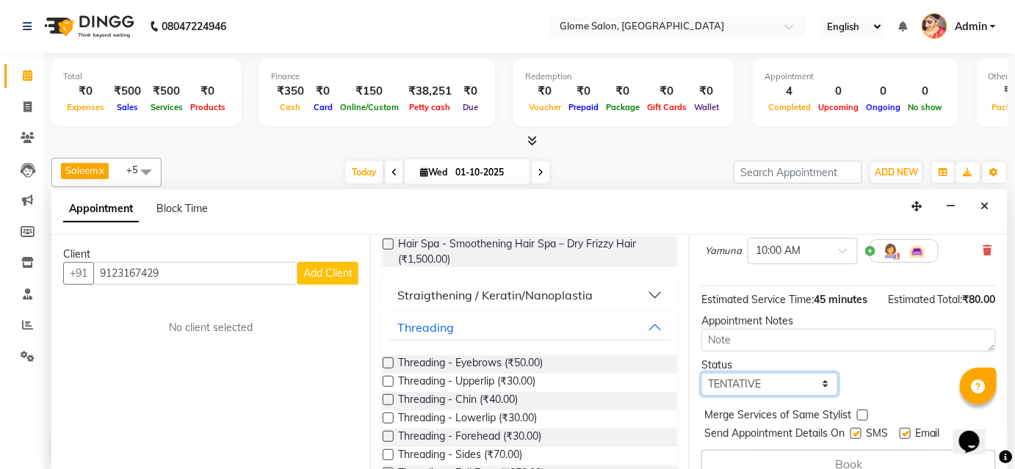
click at [825, 380] on select "Select TENTATIVE CONFIRM CHECK-IN UPCOMING" at bounding box center [769, 384] width 137 height 23
click at [701, 373] on select "Select TENTATIVE CONFIRM CHECK-IN UPCOMING" at bounding box center [769, 384] width 137 height 23
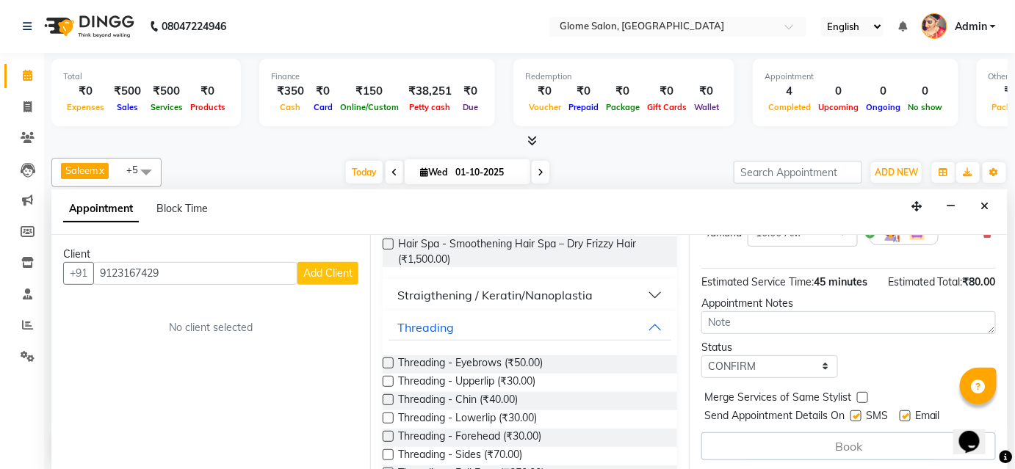
click at [810, 448] on div "Book" at bounding box center [848, 447] width 294 height 28
click at [781, 367] on select "Select TENTATIVE CONFIRM CHECK-IN UPCOMING" at bounding box center [769, 366] width 137 height 23
click at [701, 355] on select "Select TENTATIVE CONFIRM CHECK-IN UPCOMING" at bounding box center [769, 366] width 137 height 23
click at [850, 441] on div "Book" at bounding box center [848, 447] width 294 height 28
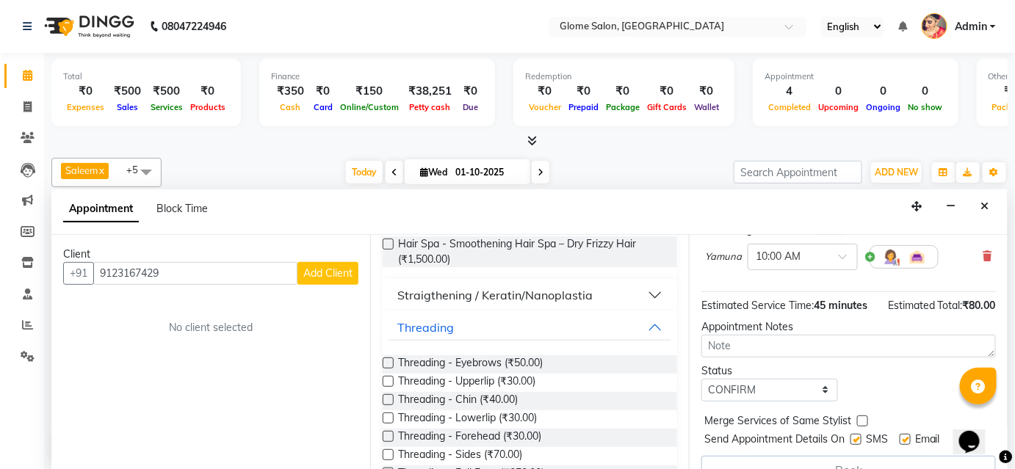
scroll to position [200, 0]
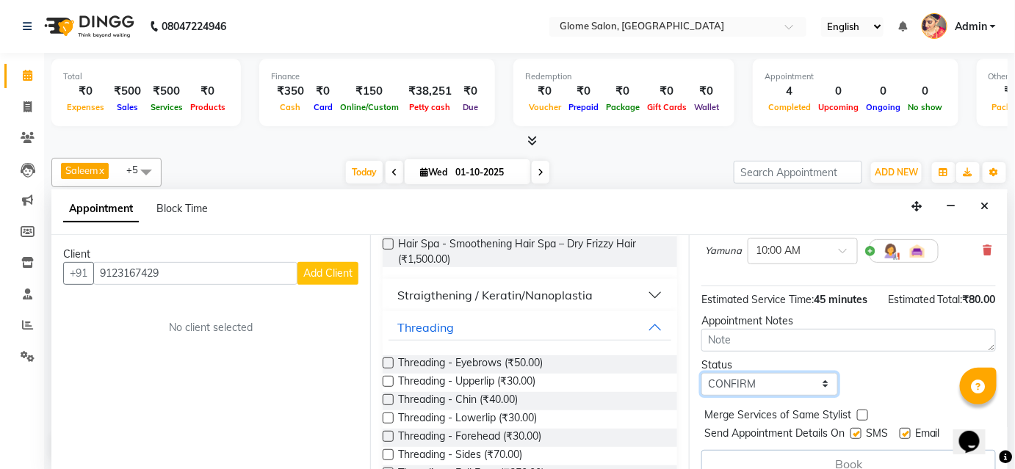
click at [806, 381] on select "Select TENTATIVE CONFIRM CHECK-IN UPCOMING" at bounding box center [769, 384] width 137 height 23
click at [701, 373] on select "Select TENTATIVE CONFIRM CHECK-IN UPCOMING" at bounding box center [769, 384] width 137 height 23
click at [773, 385] on select "Select TENTATIVE CONFIRM CHECK-IN UPCOMING" at bounding box center [769, 384] width 137 height 23
select select "confirm booking"
click at [701, 373] on select "Select TENTATIVE CONFIRM CHECK-IN UPCOMING" at bounding box center [769, 384] width 137 height 23
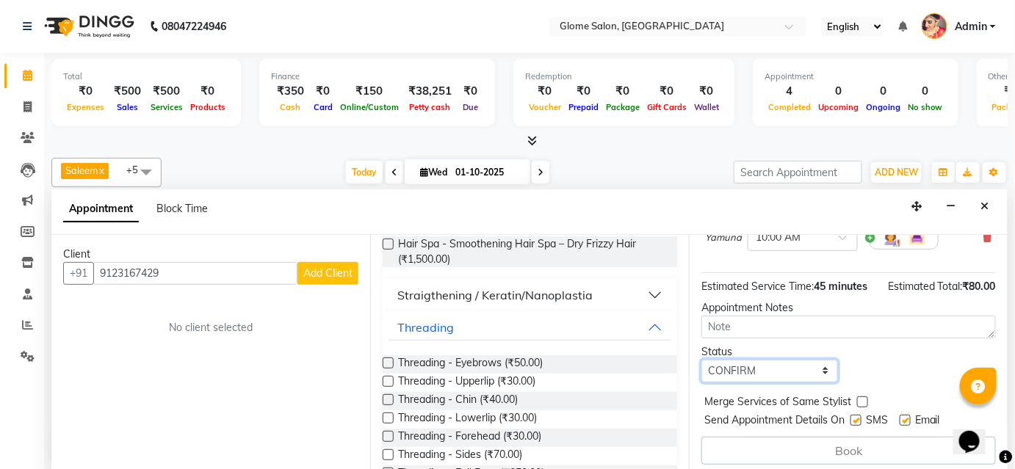
scroll to position [217, 0]
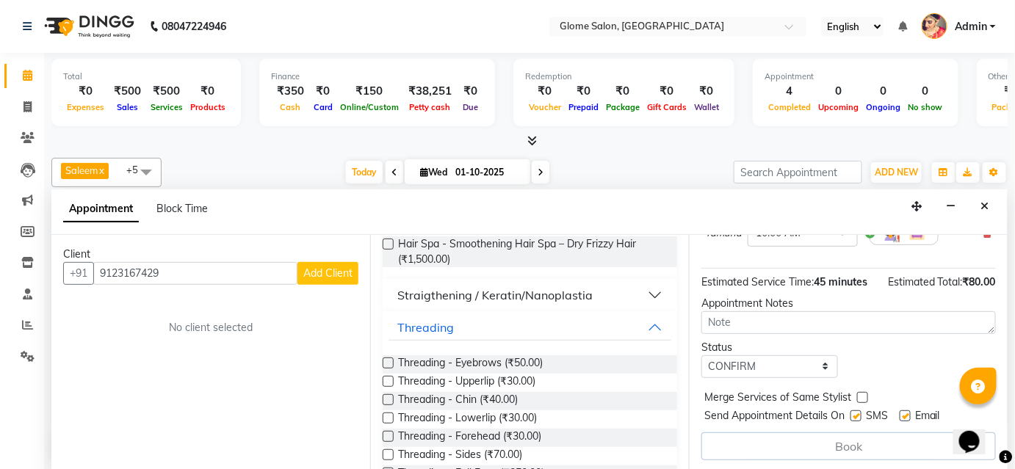
click at [803, 444] on div "Book" at bounding box center [848, 447] width 294 height 28
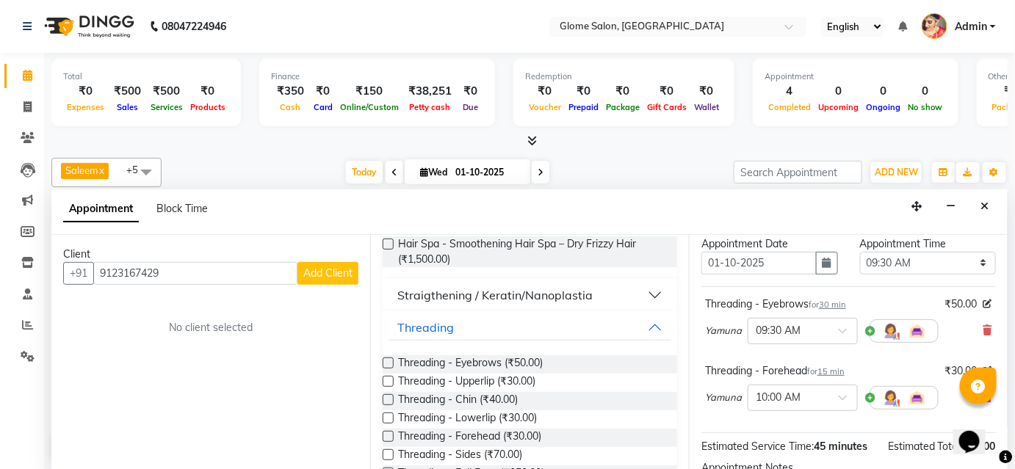
scroll to position [133, 0]
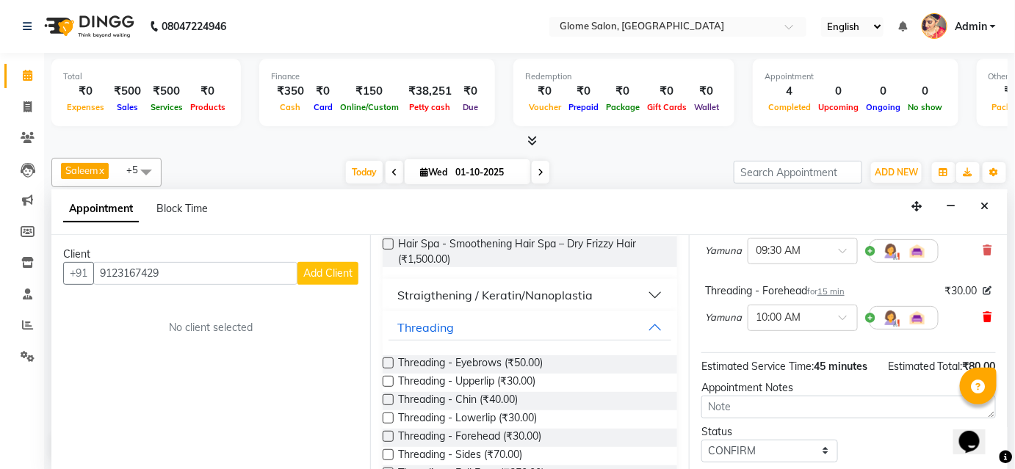
click at [983, 320] on icon at bounding box center [987, 317] width 9 height 10
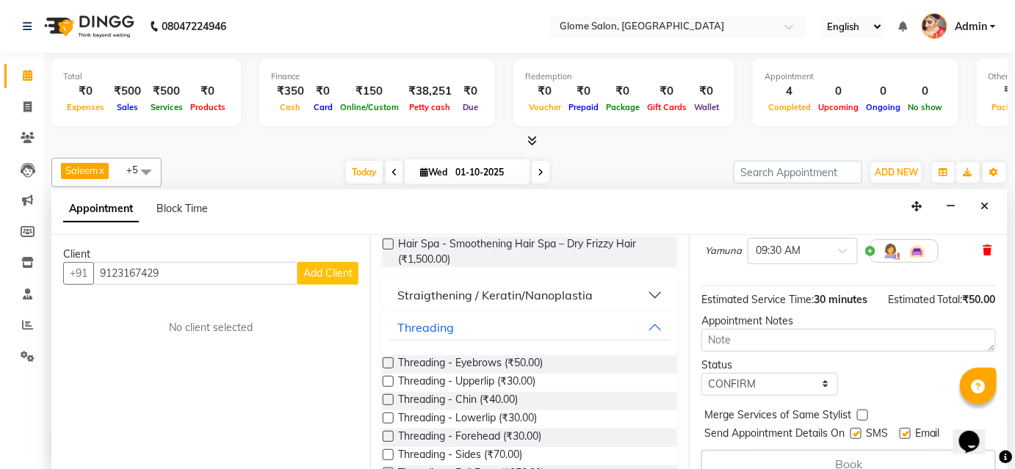
click at [983, 253] on icon at bounding box center [987, 250] width 9 height 10
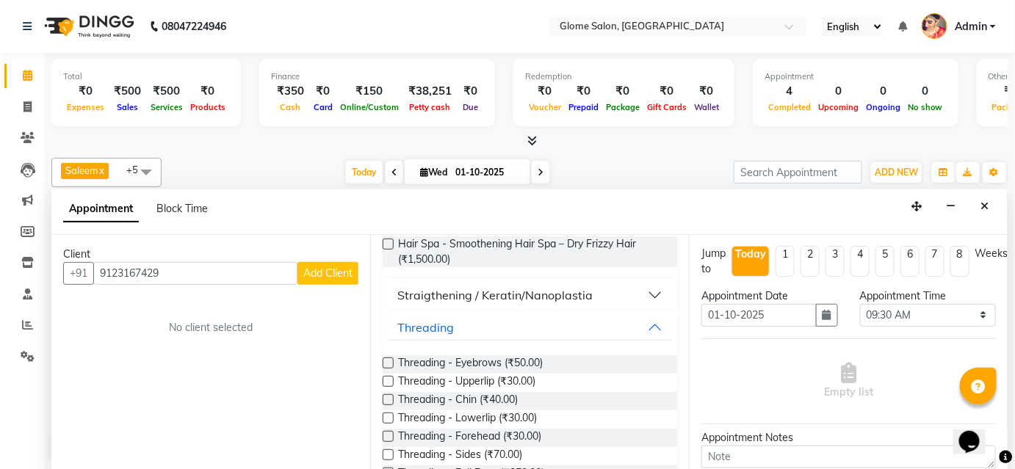
scroll to position [0, 0]
click at [468, 361] on span "Threading - Eyebrows (₹50.00)" at bounding box center [470, 364] width 145 height 18
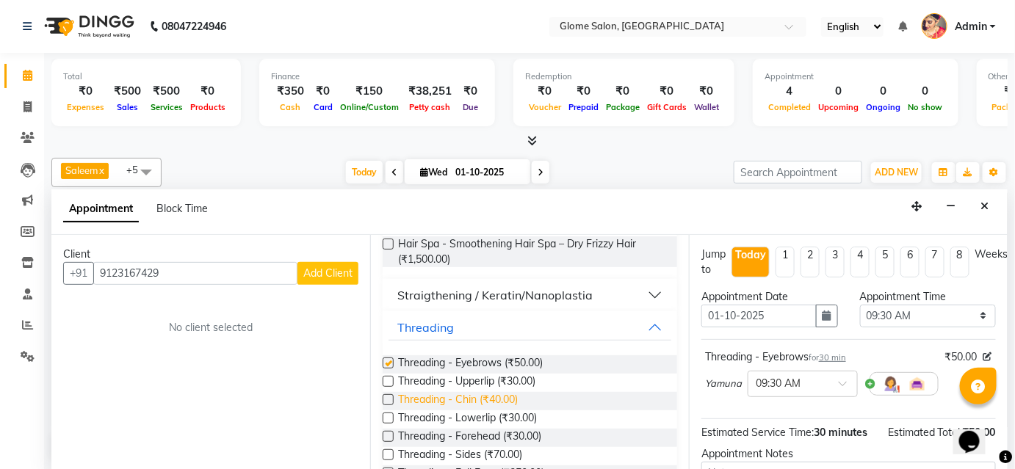
checkbox input "false"
click at [476, 434] on span "Threading - Forehead (₹30.00)" at bounding box center [469, 438] width 143 height 18
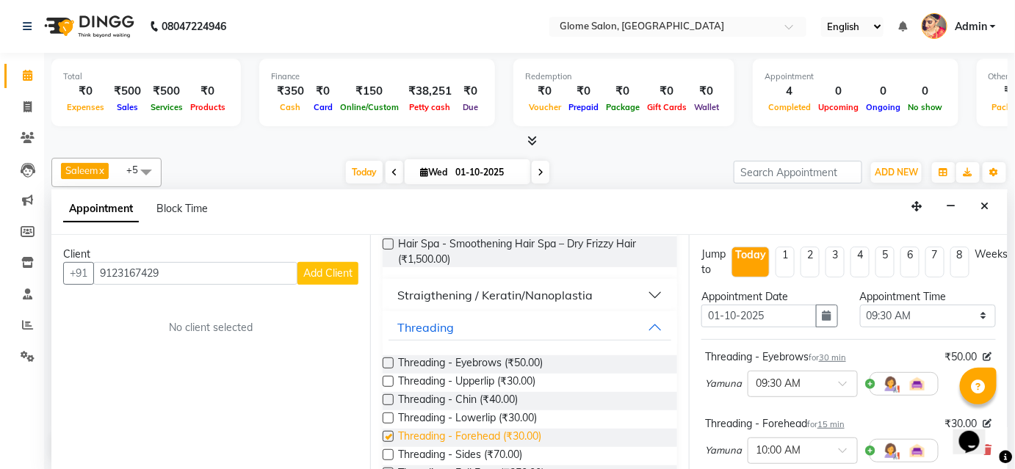
checkbox input "false"
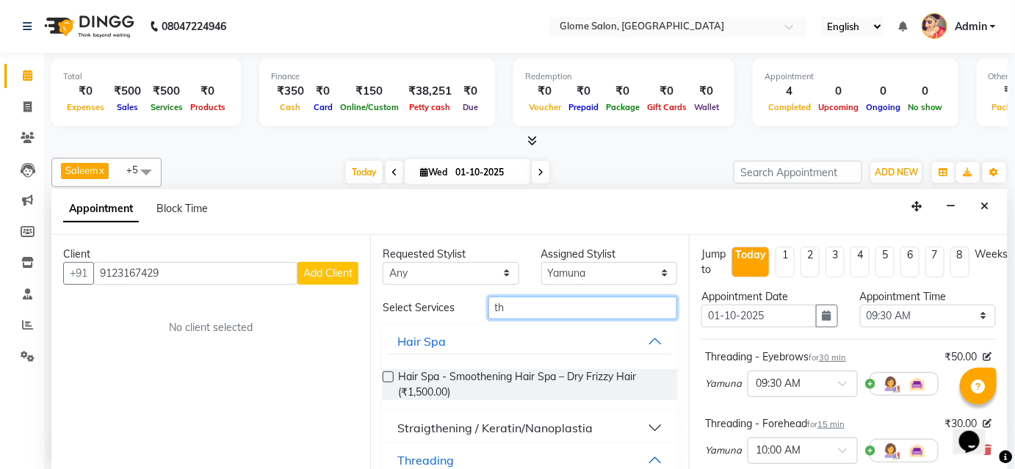
click at [510, 305] on input "th" at bounding box center [582, 308] width 189 height 23
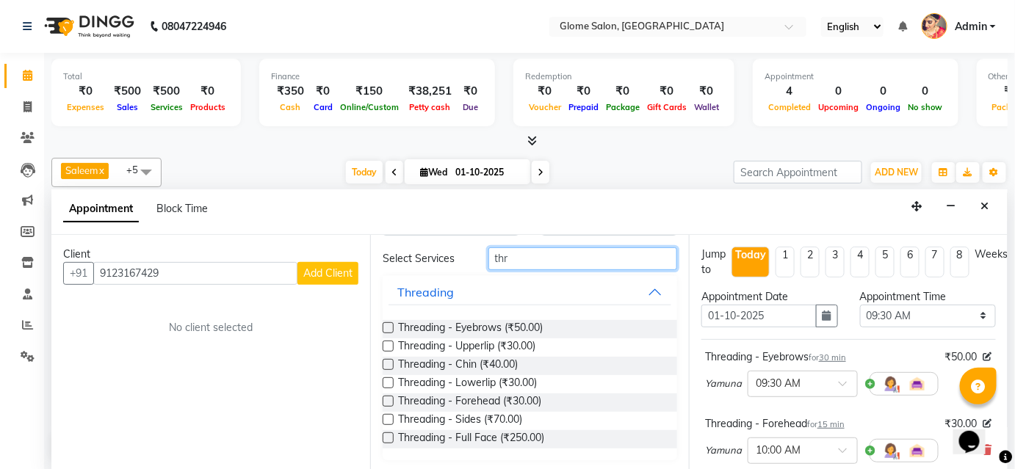
scroll to position [133, 0]
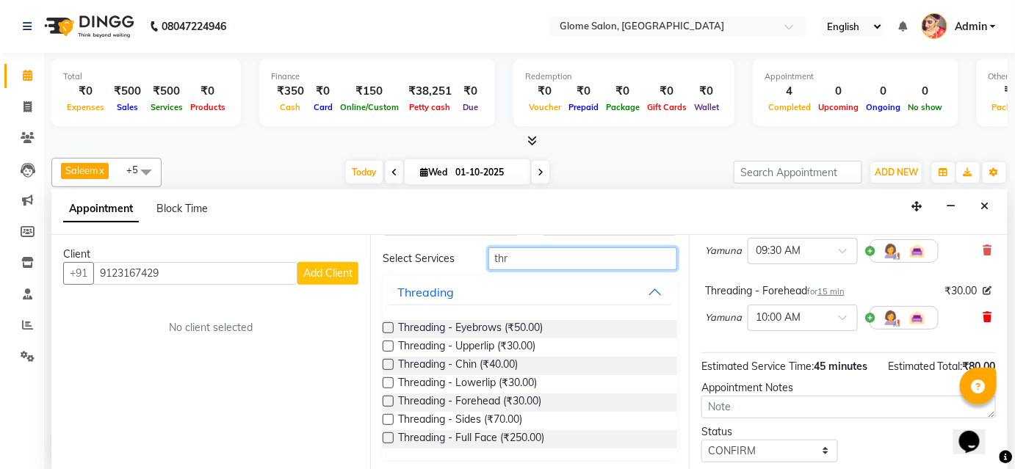
type input "thr"
click at [983, 312] on icon at bounding box center [987, 317] width 9 height 10
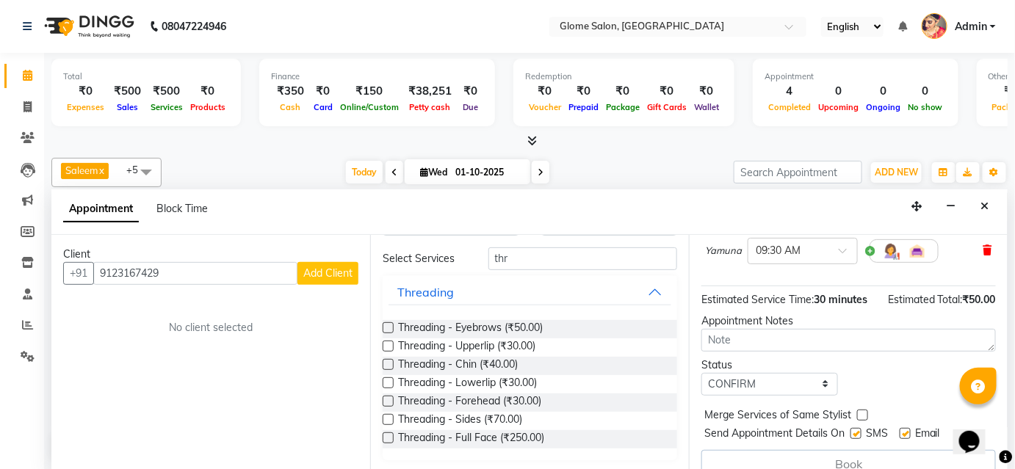
click at [983, 250] on icon at bounding box center [987, 250] width 9 height 10
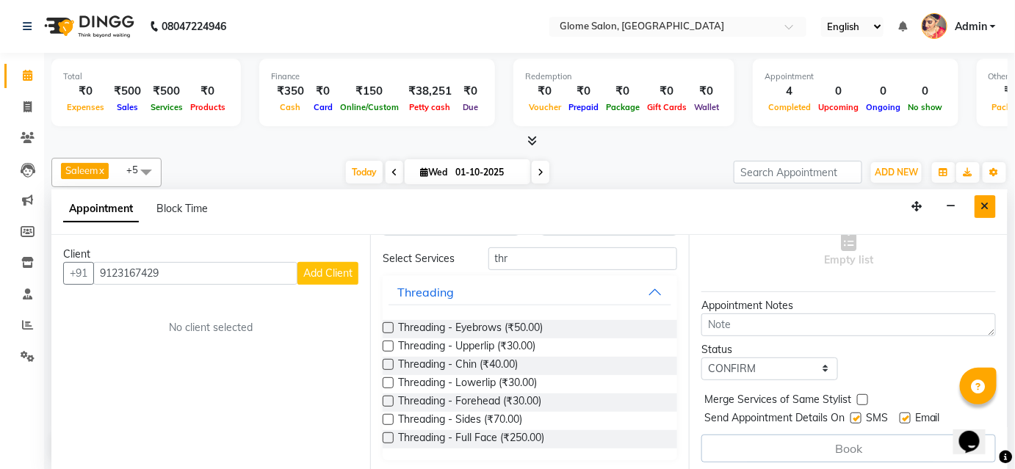
click at [985, 203] on icon "Close" at bounding box center [985, 206] width 8 height 10
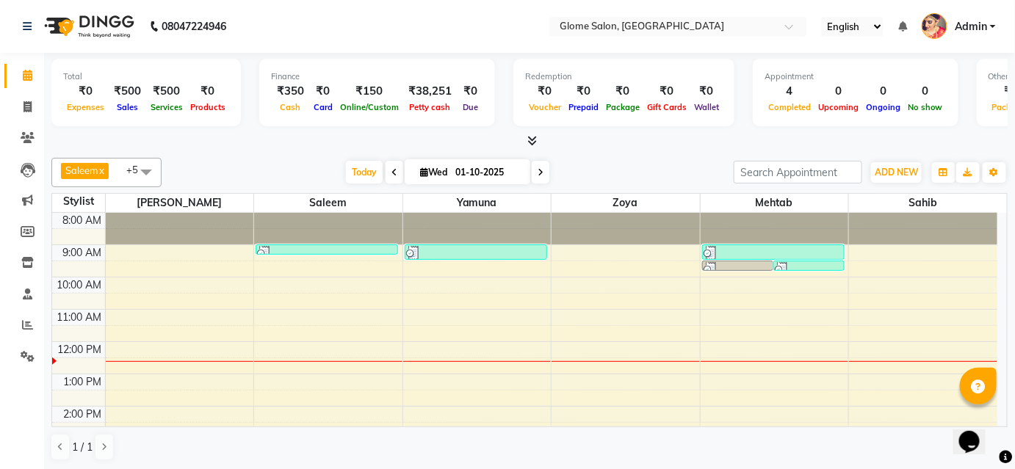
click at [489, 259] on div "8:00 AM 9:00 AM 10:00 AM 11:00 AM 12:00 PM 1:00 PM 2:00 PM 3:00 PM 4:00 PM 5:00…" at bounding box center [524, 422] width 945 height 419
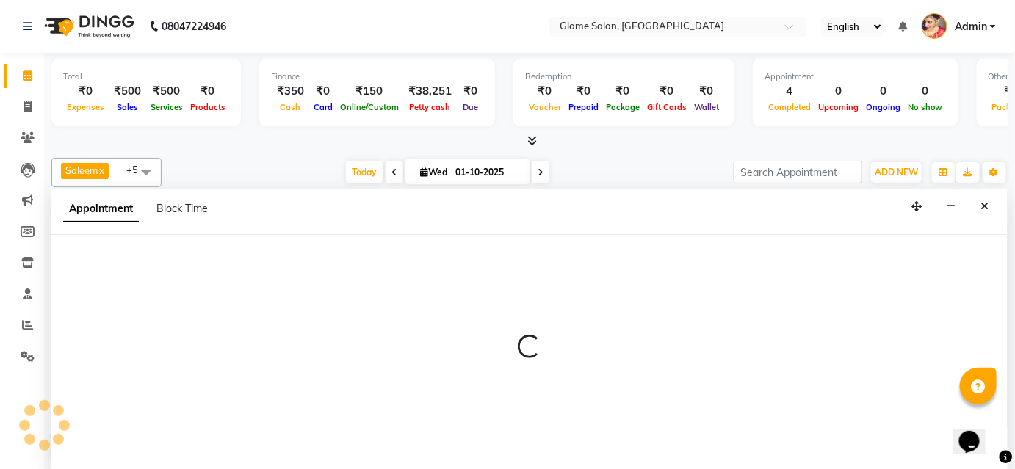
select select "34178"
select select "570"
select select "tentative"
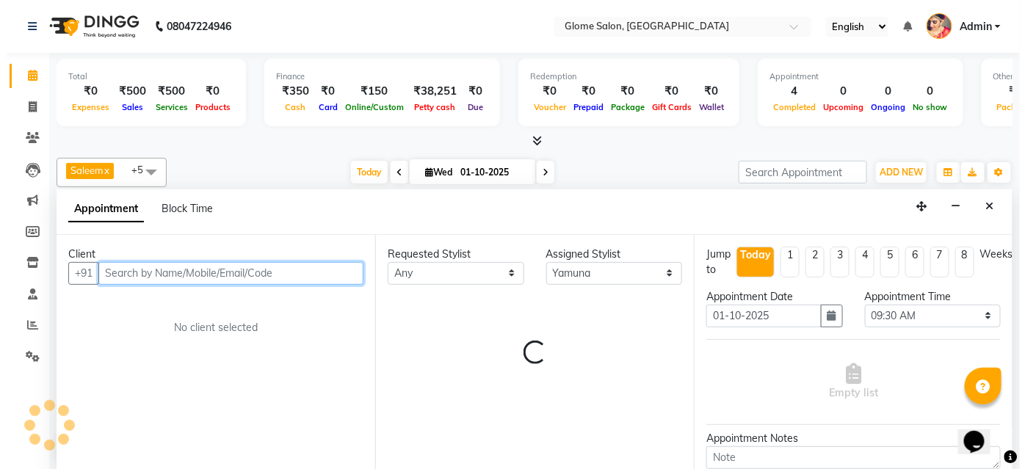
scroll to position [0, 0]
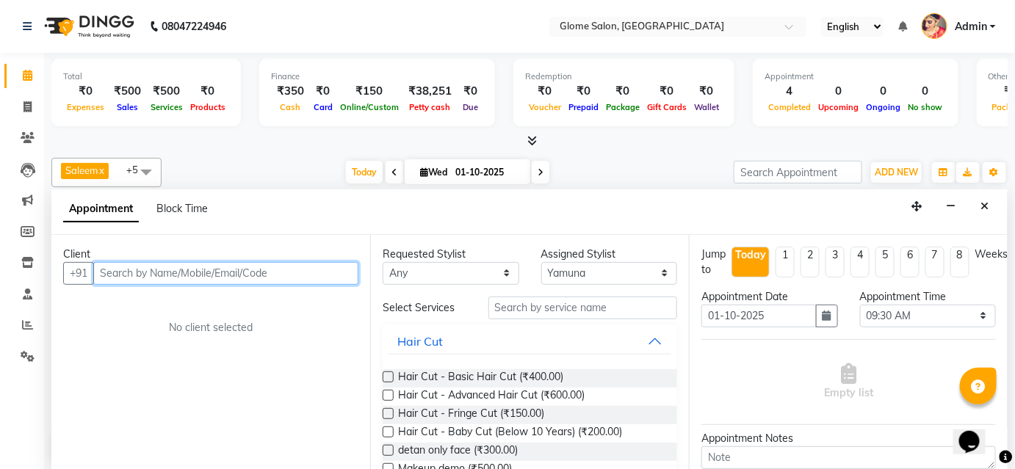
click at [297, 272] on input "text" at bounding box center [225, 273] width 265 height 23
type input "9123167429"
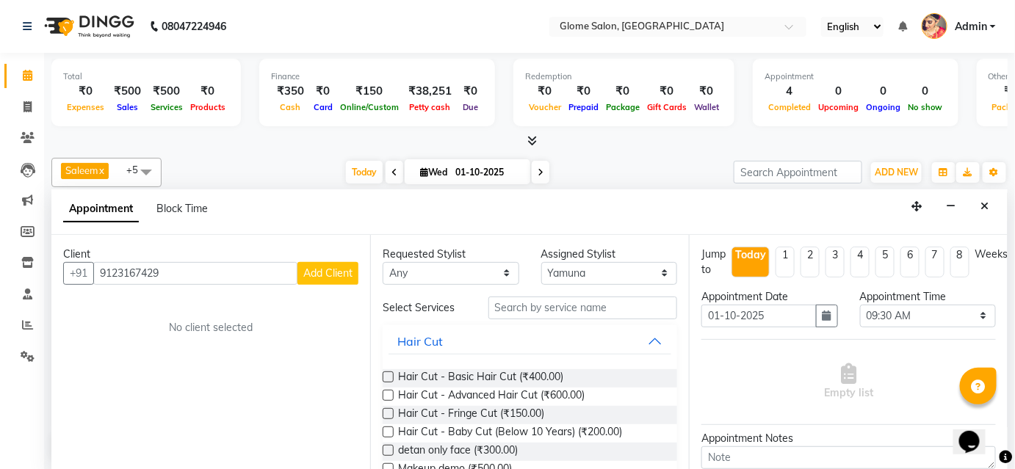
click at [330, 272] on span "Add Client" at bounding box center [327, 273] width 49 height 13
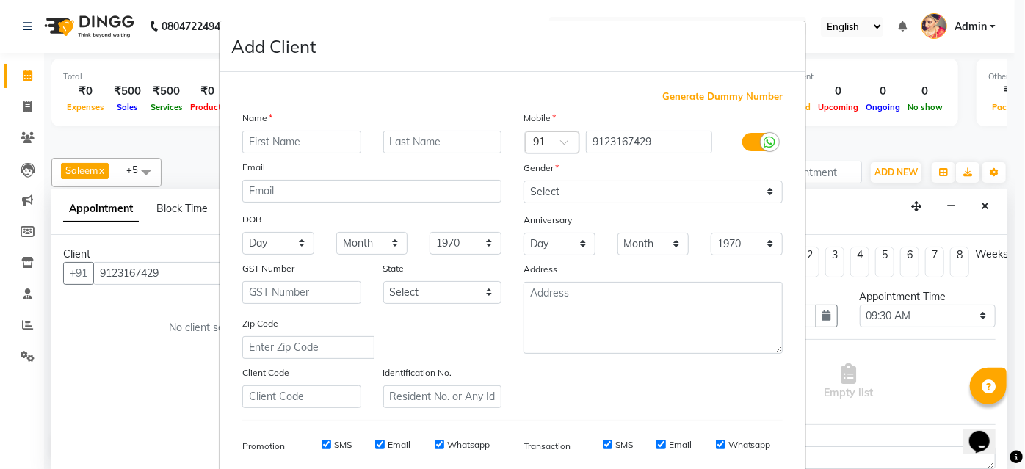
click at [91, 345] on ngb-modal-window "Add Client Generate Dummy Number Name Email DOB Day 01 02 03 04 05 06 07 08 09 …" at bounding box center [512, 234] width 1025 height 469
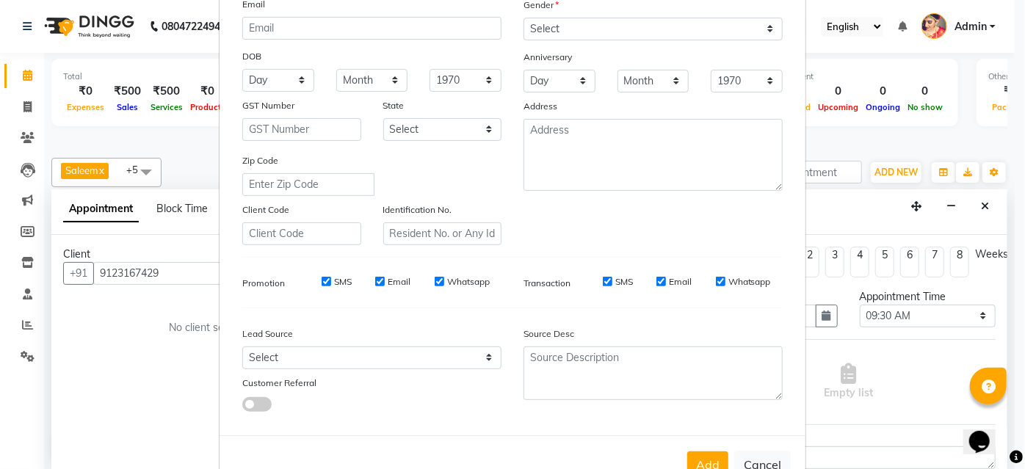
scroll to position [200, 0]
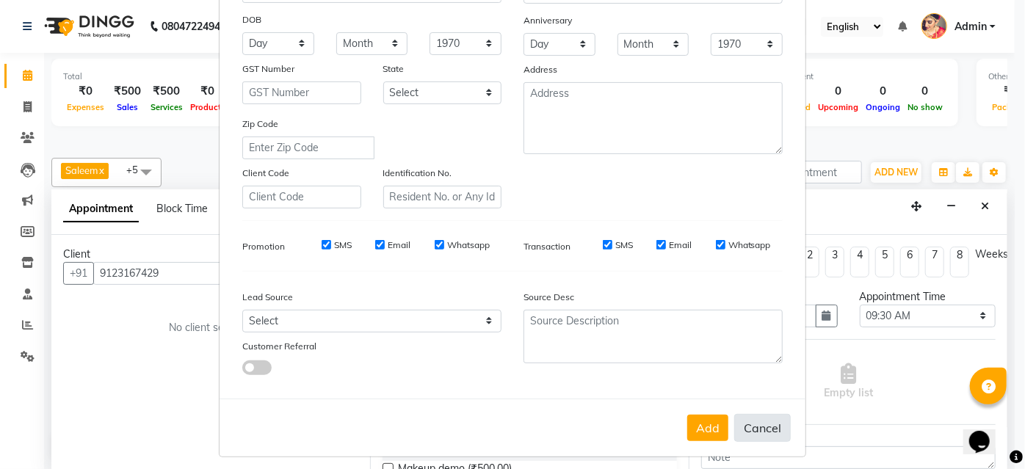
click at [748, 424] on button "Cancel" at bounding box center [762, 428] width 57 height 28
select select
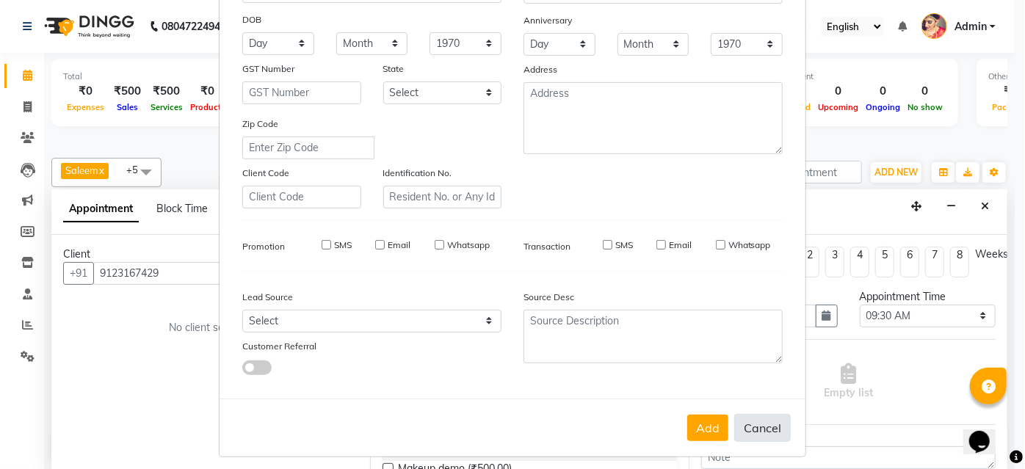
select select
checkbox input "false"
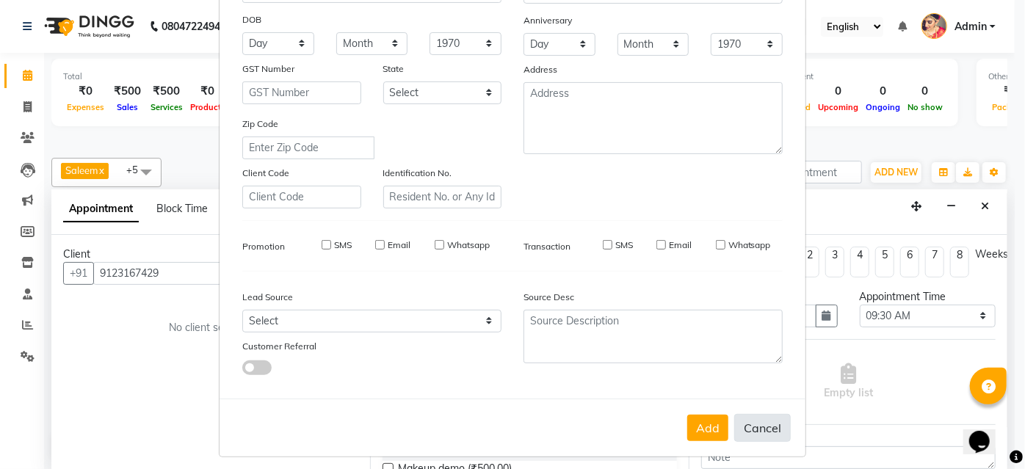
checkbox input "false"
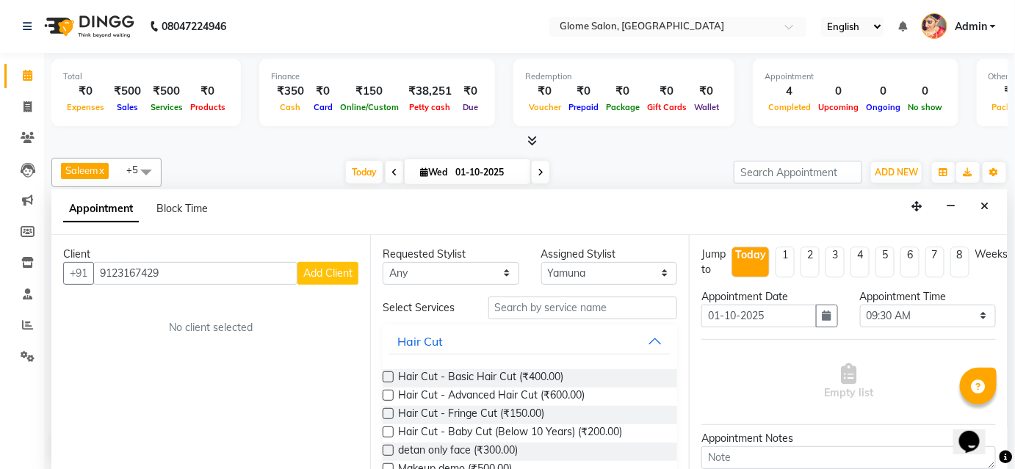
click at [347, 272] on span "Add Client" at bounding box center [327, 273] width 49 height 13
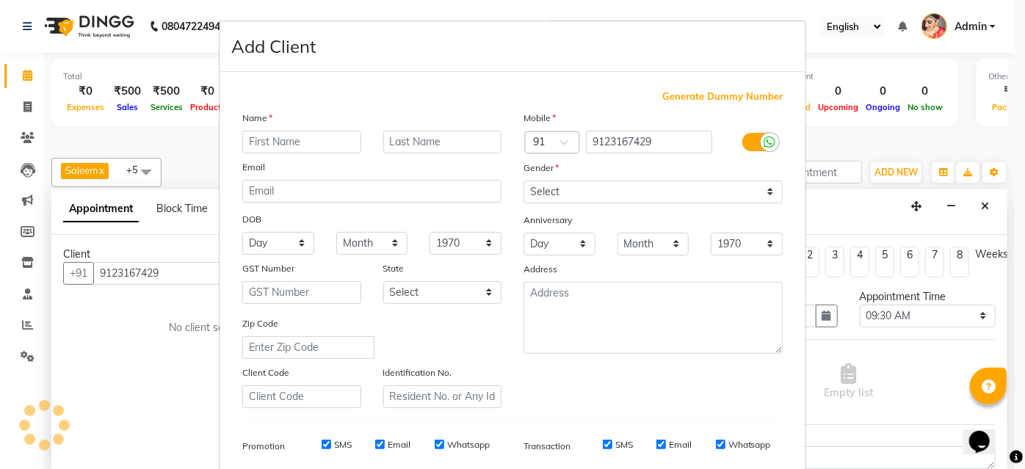
type input "c"
type input "[PERSON_NAME]"
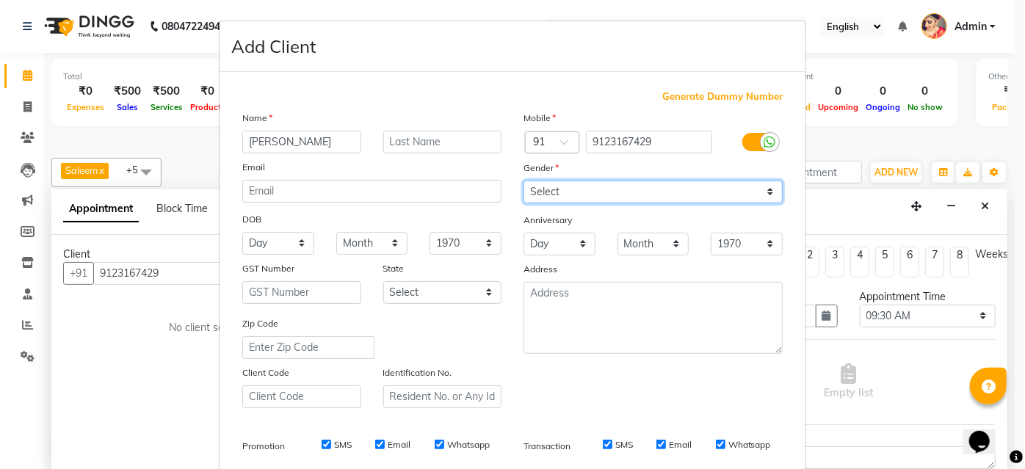
click at [571, 189] on select "Select [DEMOGRAPHIC_DATA] [DEMOGRAPHIC_DATA] Other Prefer Not To Say" at bounding box center [653, 192] width 259 height 23
select select "[DEMOGRAPHIC_DATA]"
click at [524, 181] on select "Select [DEMOGRAPHIC_DATA] [DEMOGRAPHIC_DATA] Other Prefer Not To Say" at bounding box center [653, 192] width 259 height 23
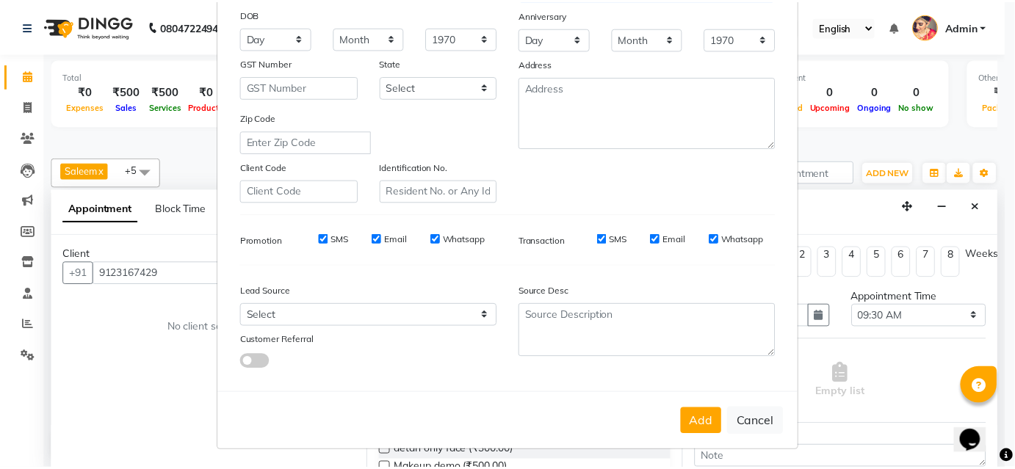
scroll to position [207, 0]
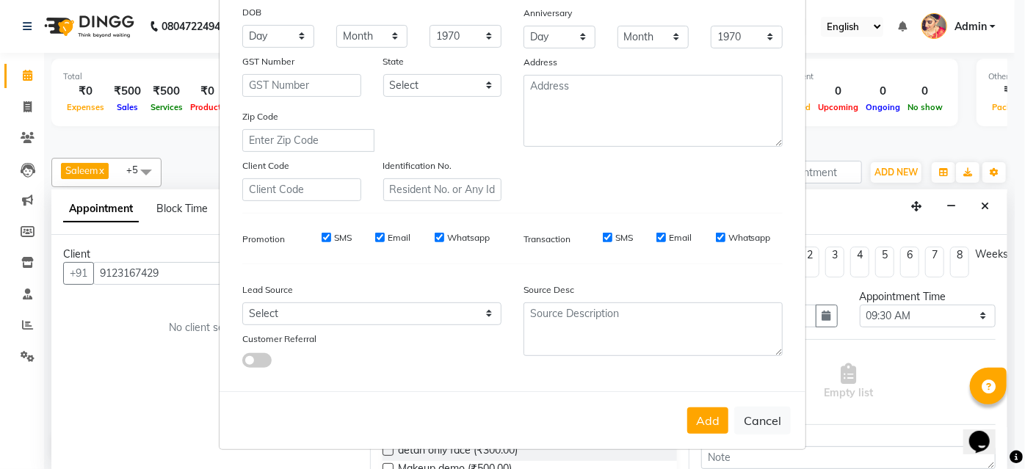
click at [715, 428] on button "Add" at bounding box center [707, 421] width 41 height 26
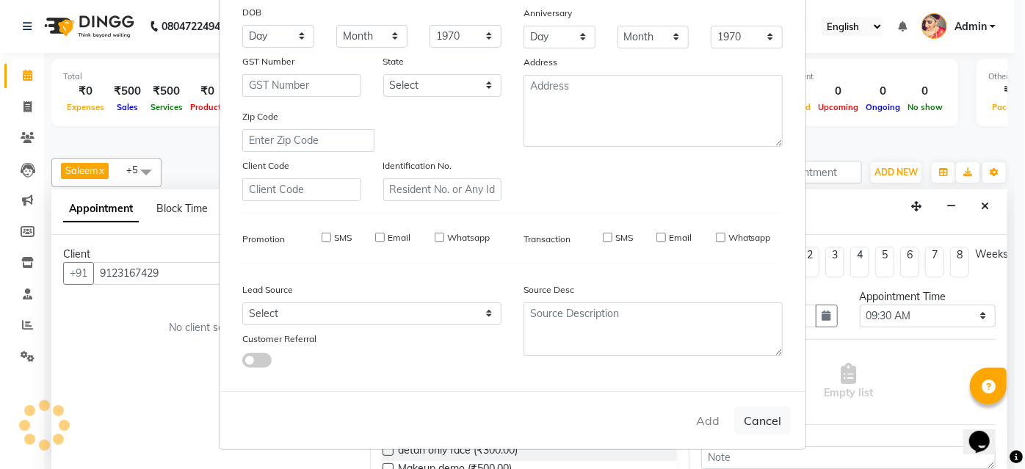
select select
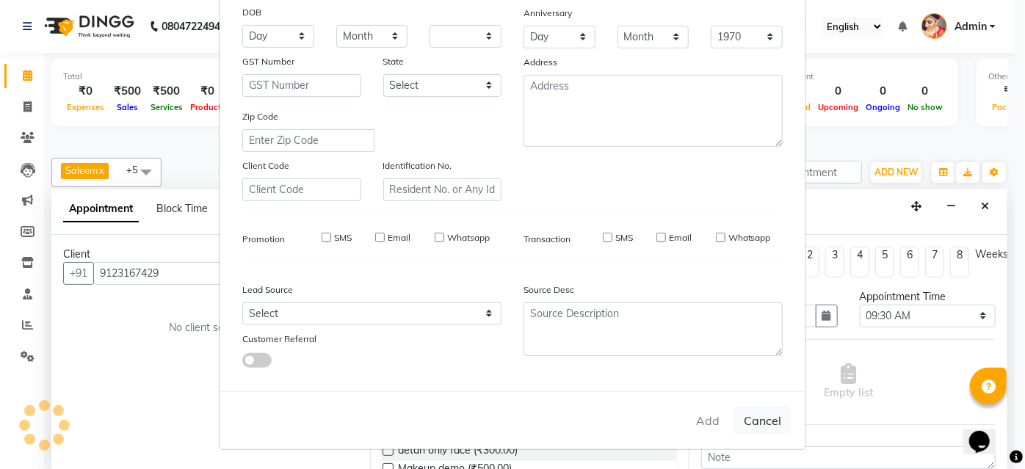
select select
checkbox input "false"
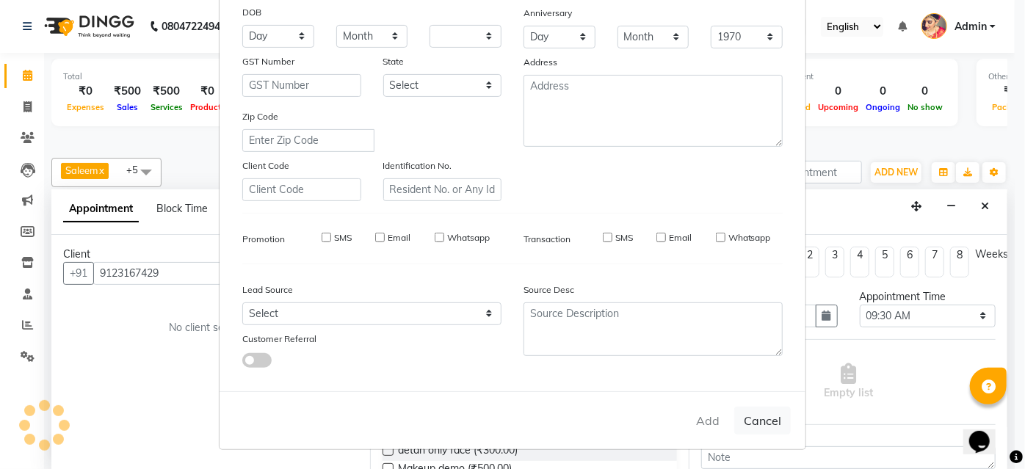
checkbox input "false"
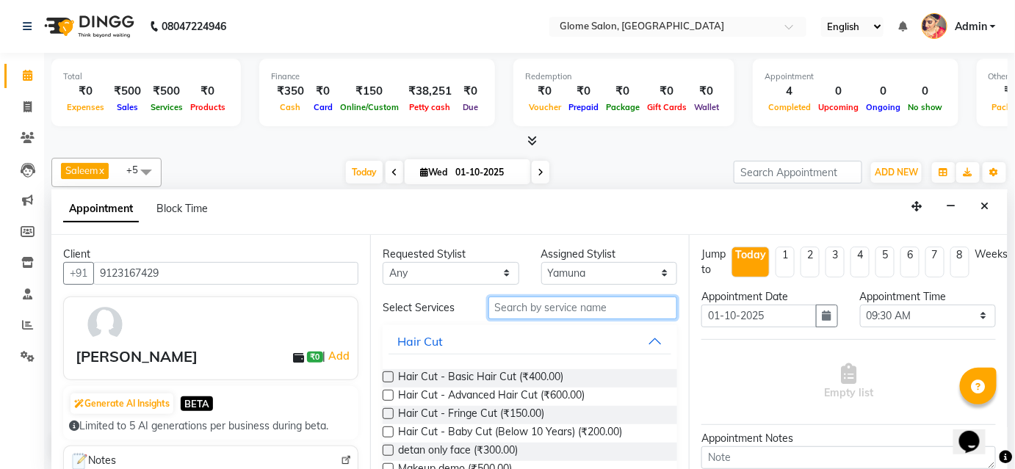
click at [508, 311] on input "text" at bounding box center [582, 308] width 189 height 23
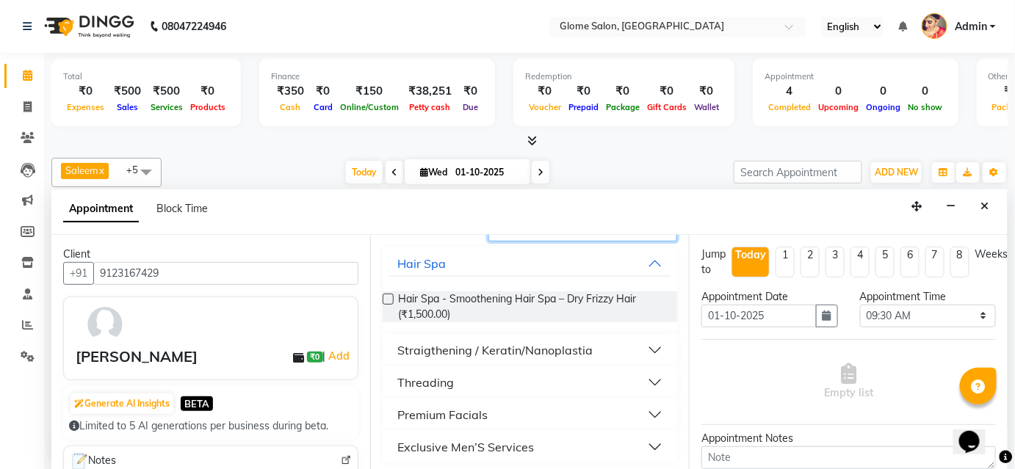
scroll to position [81, 0]
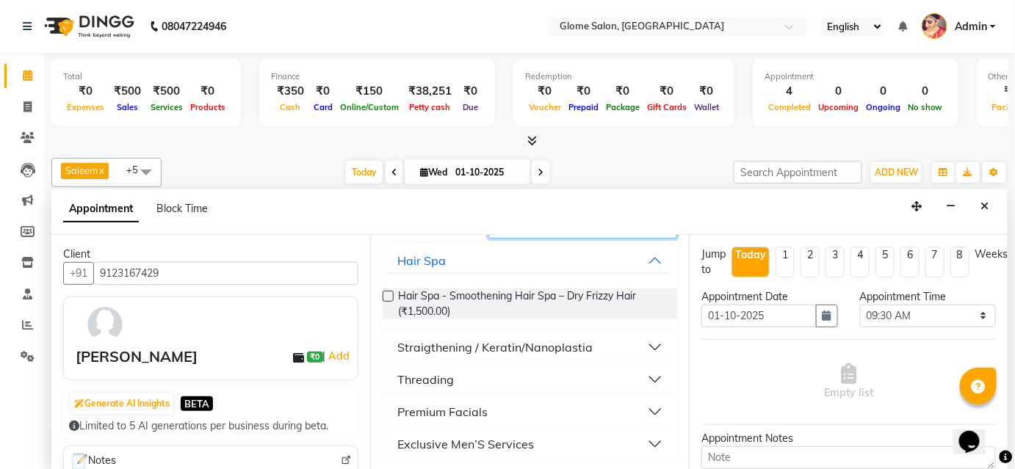
type input "th"
click at [574, 377] on button "Threading" at bounding box center [529, 379] width 283 height 26
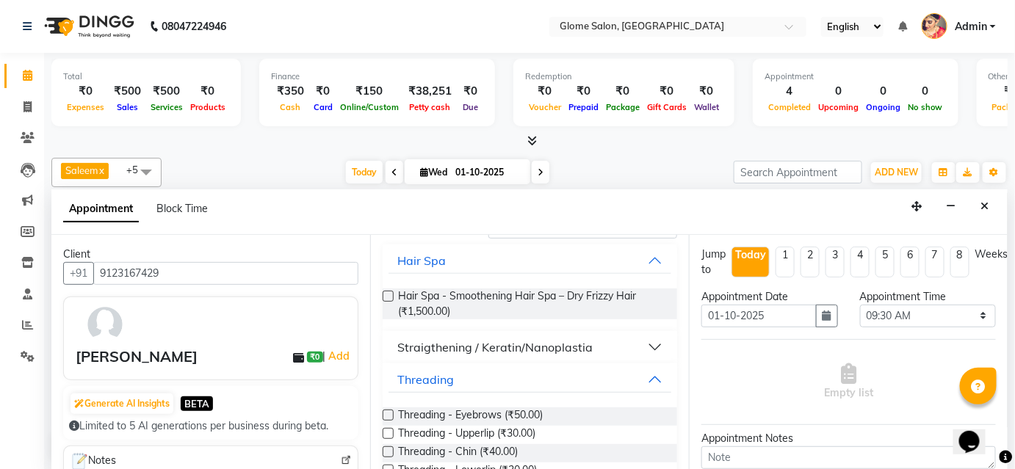
click at [579, 411] on div "Threading - Eyebrows (₹50.00)" at bounding box center [530, 417] width 294 height 18
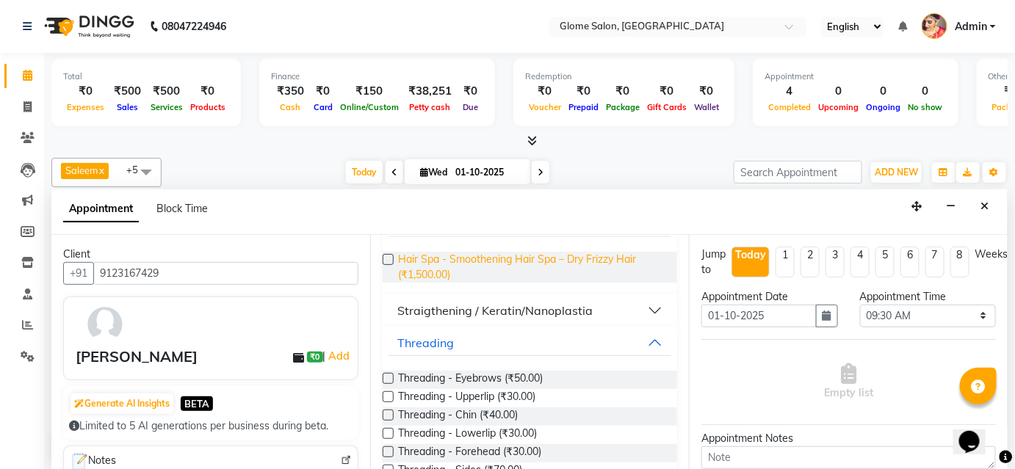
scroll to position [133, 0]
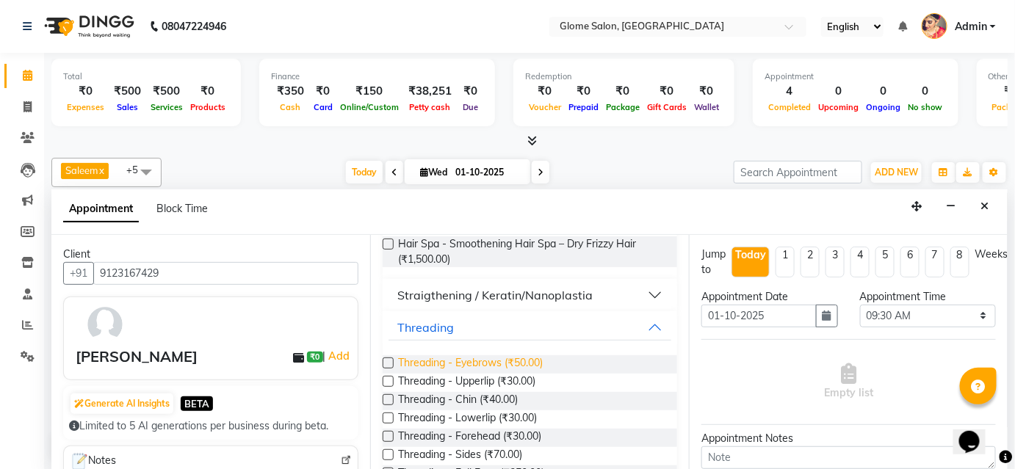
click at [458, 361] on span "Threading - Eyebrows (₹50.00)" at bounding box center [470, 364] width 145 height 18
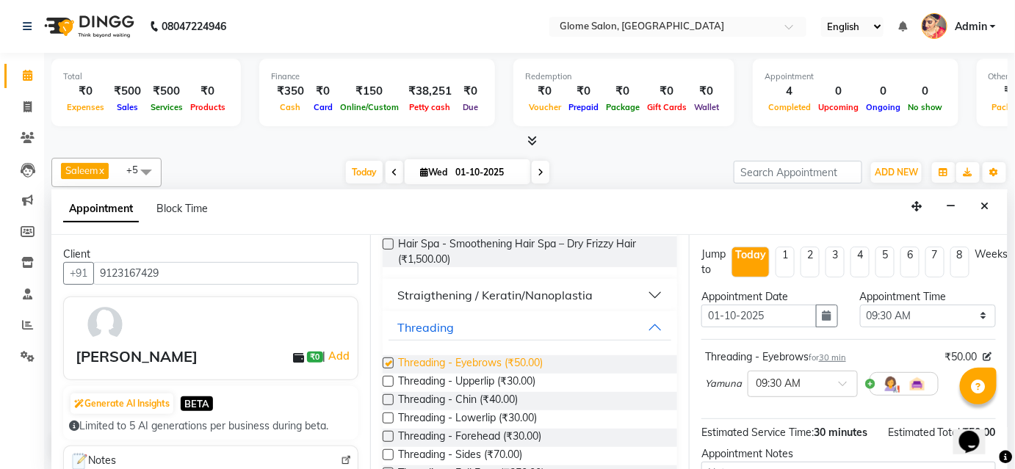
checkbox input "false"
click at [452, 430] on span "Threading - Forehead (₹30.00)" at bounding box center [469, 438] width 143 height 18
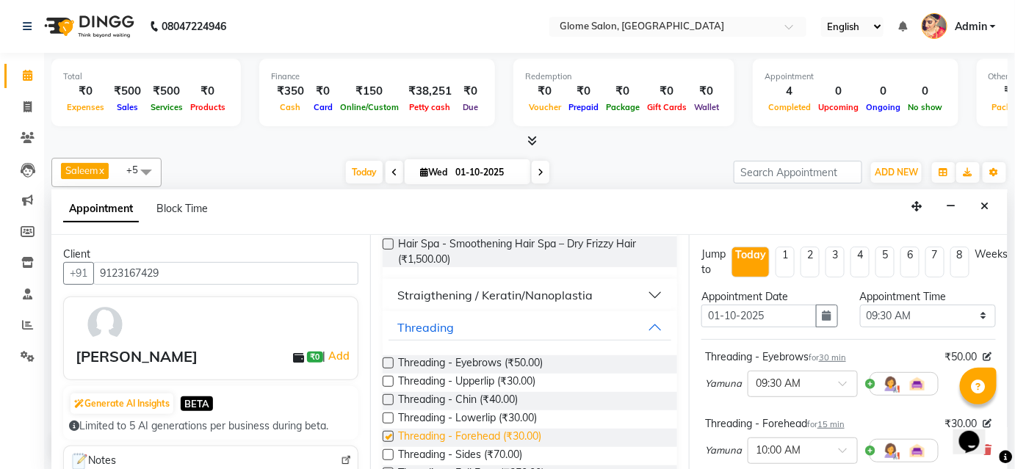
checkbox input "false"
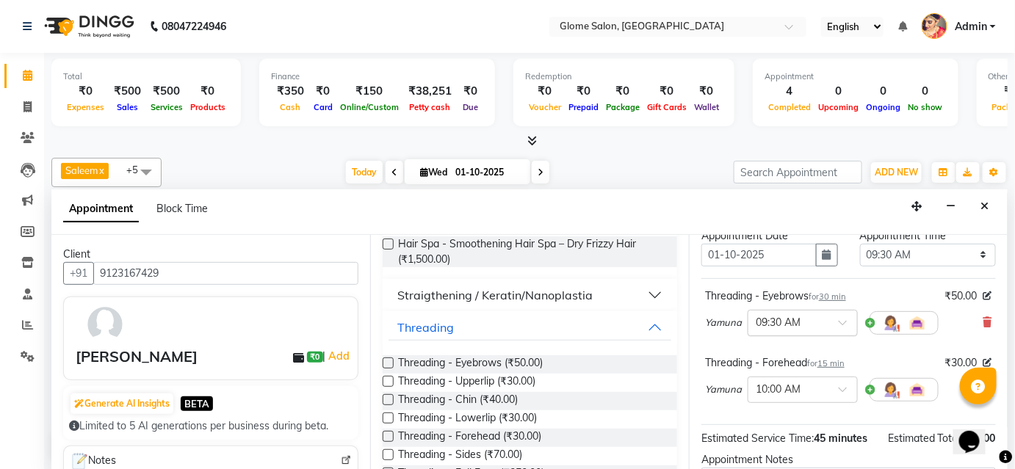
scroll to position [200, 0]
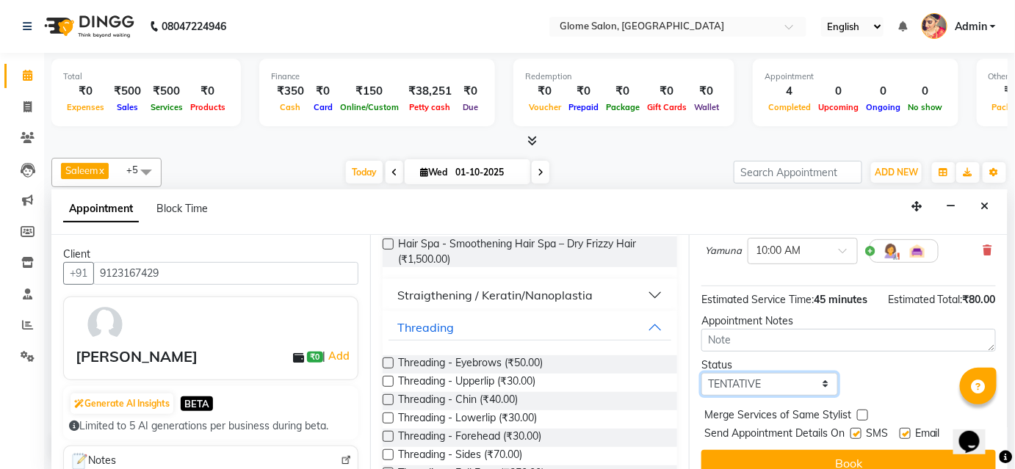
click at [746, 380] on select "Select TENTATIVE CONFIRM CHECK-IN UPCOMING" at bounding box center [769, 384] width 137 height 23
select select "confirm booking"
click at [701, 373] on select "Select TENTATIVE CONFIRM CHECK-IN UPCOMING" at bounding box center [769, 384] width 137 height 23
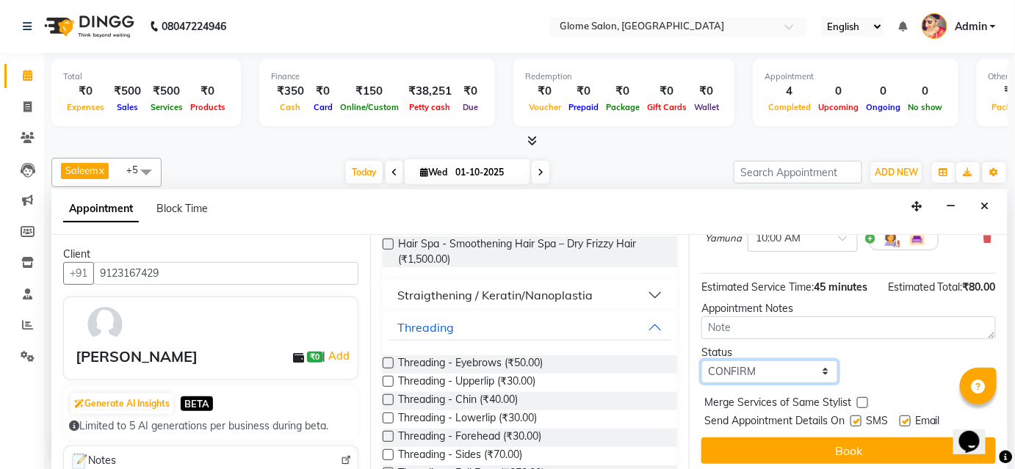
scroll to position [216, 0]
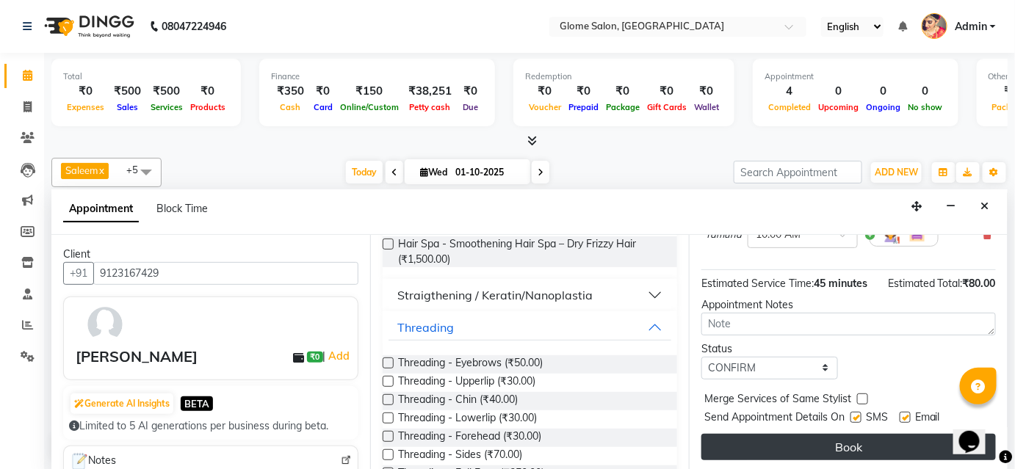
click at [780, 443] on button "Book" at bounding box center [848, 447] width 294 height 26
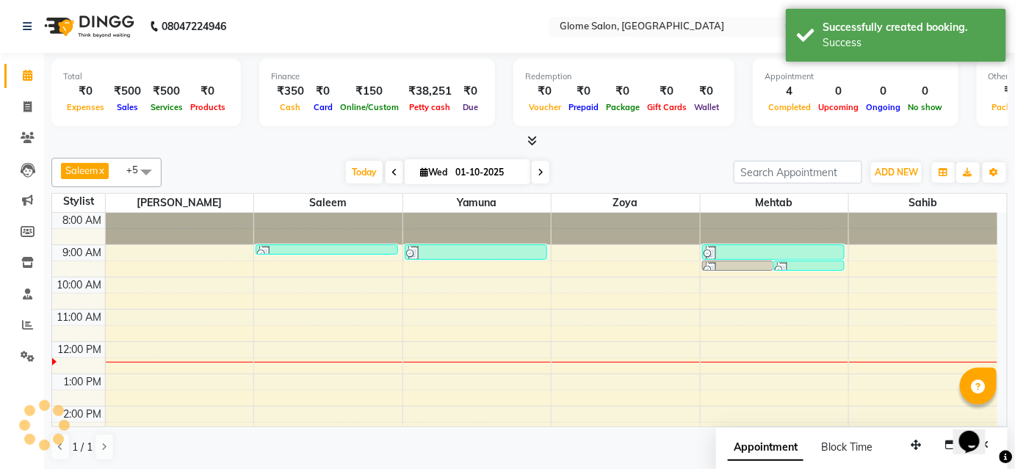
scroll to position [0, 0]
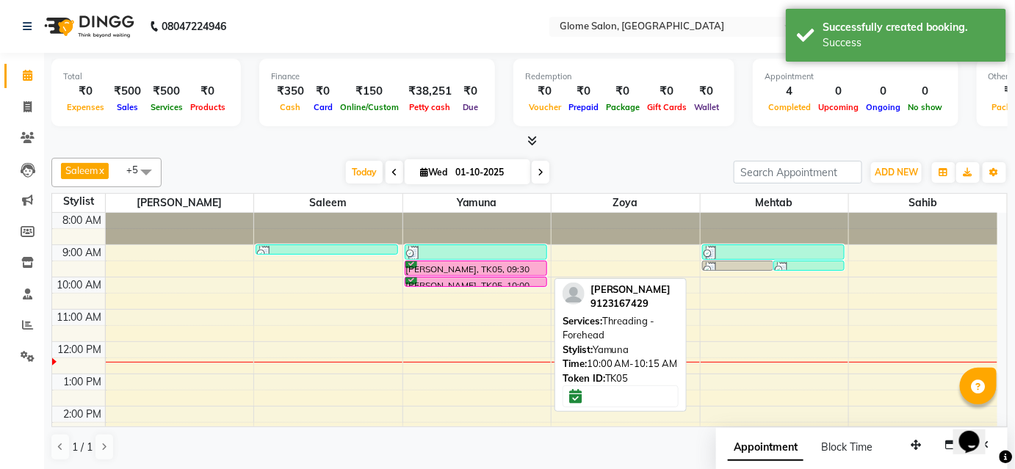
click at [471, 284] on div at bounding box center [475, 286] width 141 height 6
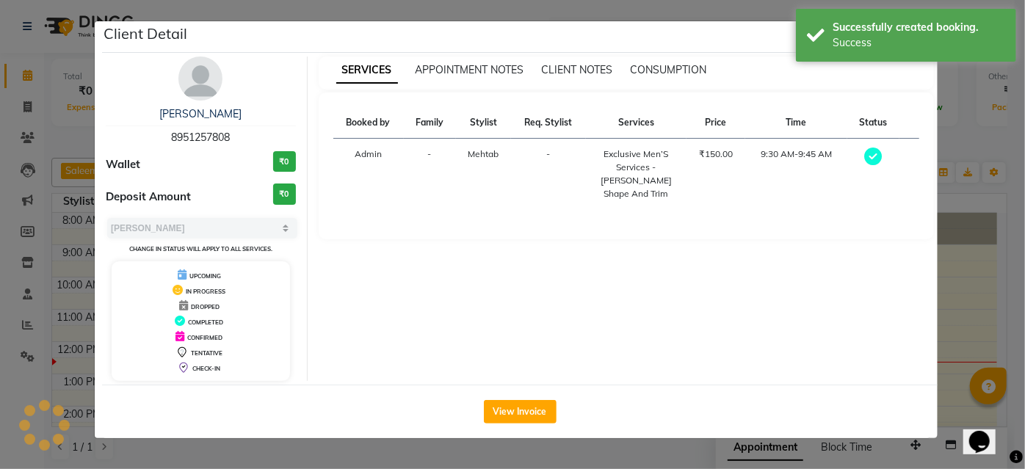
select select "6"
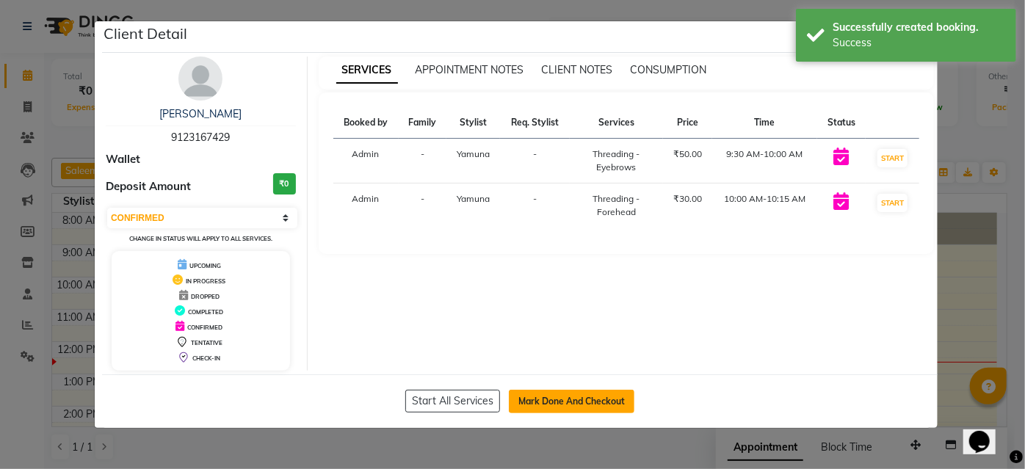
click at [547, 400] on button "Mark Done And Checkout" at bounding box center [572, 402] width 126 height 24
select select "service"
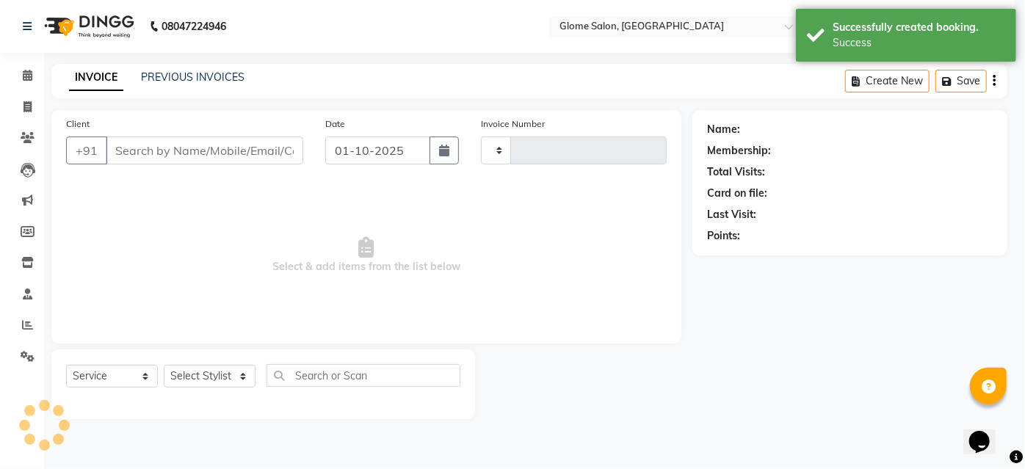
type input "2544"
select select "5199"
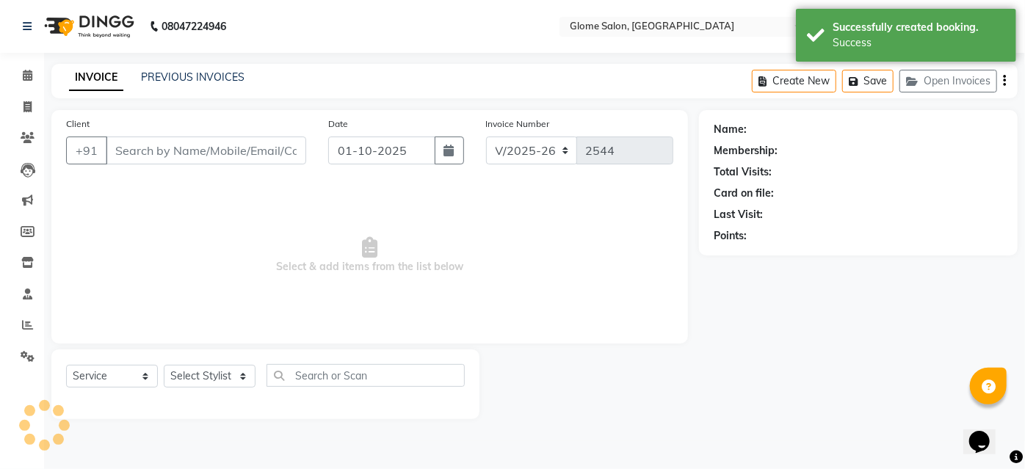
type input "9123167429"
select select "34178"
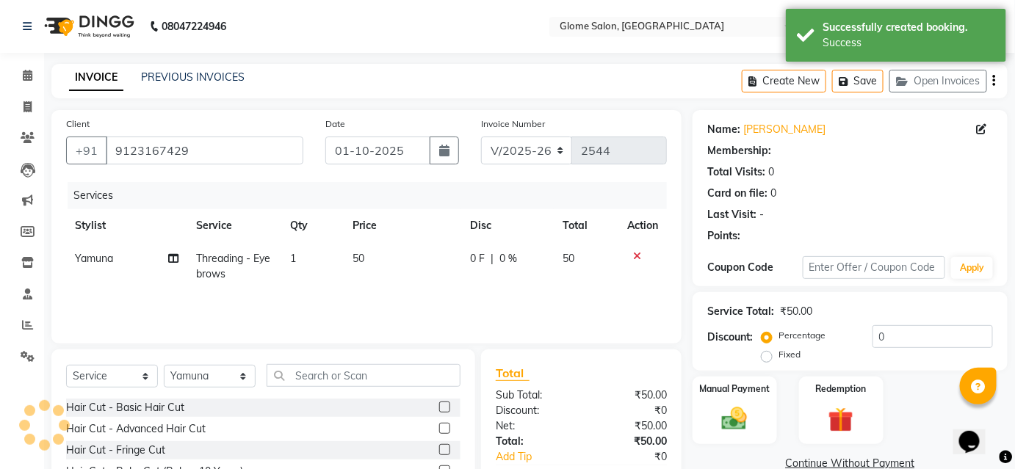
select select "1: Object"
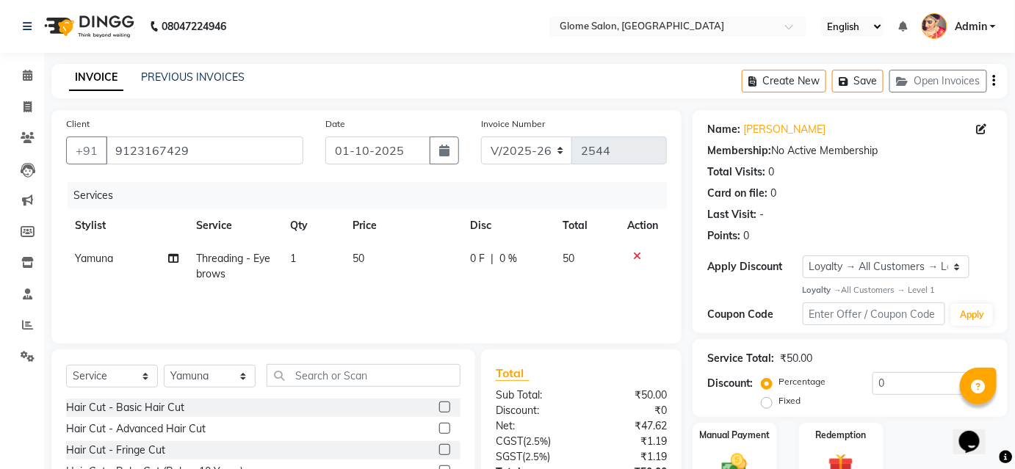
scroll to position [118, 0]
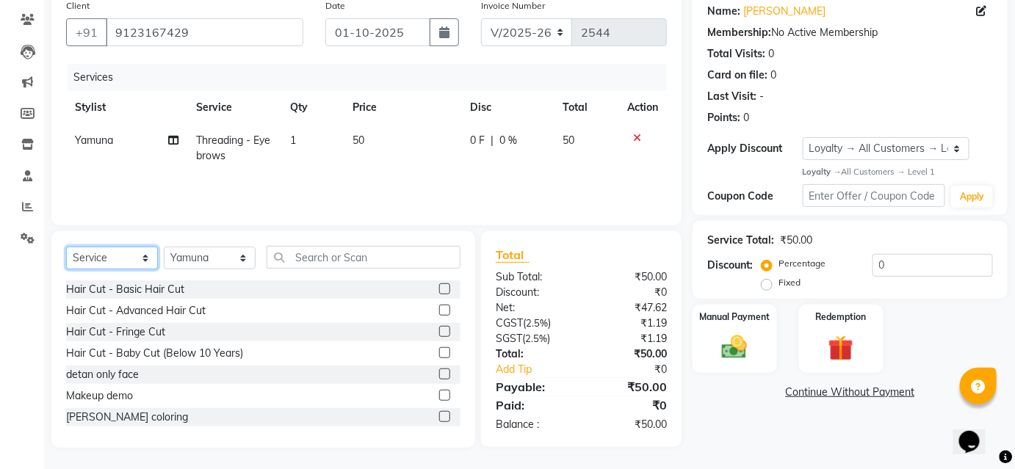
click at [124, 256] on select "Select Service Product Membership Package Voucher Prepaid Gift Card" at bounding box center [112, 258] width 92 height 23
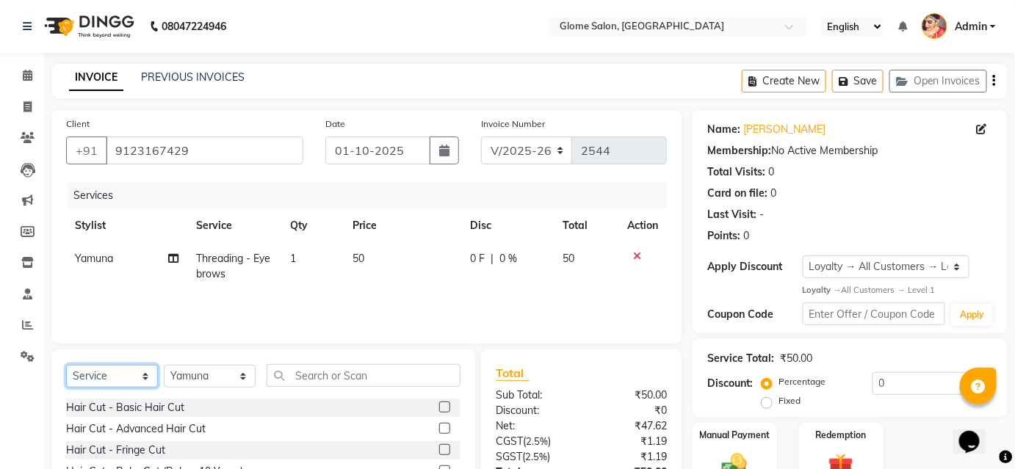
scroll to position [66, 0]
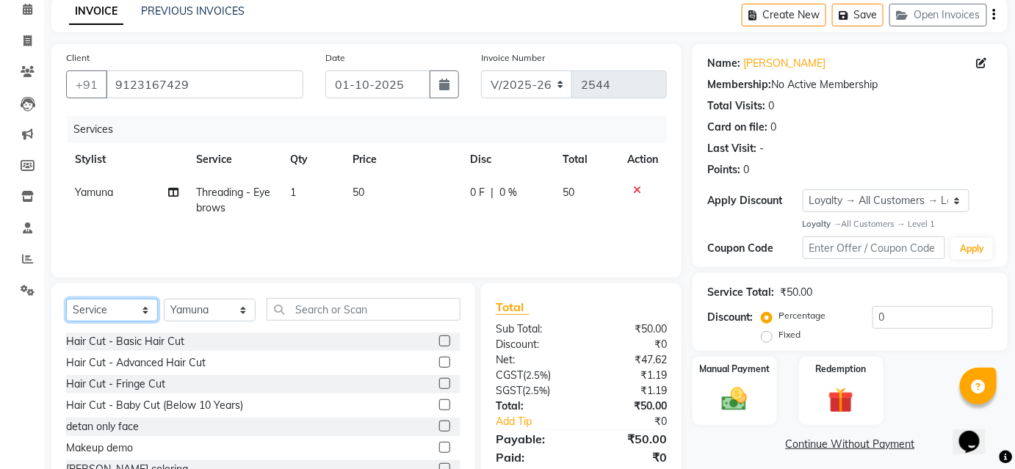
click at [146, 308] on select "Select Service Product Membership Package Voucher Prepaid Gift Card" at bounding box center [112, 310] width 92 height 23
click at [141, 312] on select "Select Service Product Membership Package Voucher Prepaid Gift Card" at bounding box center [112, 310] width 92 height 23
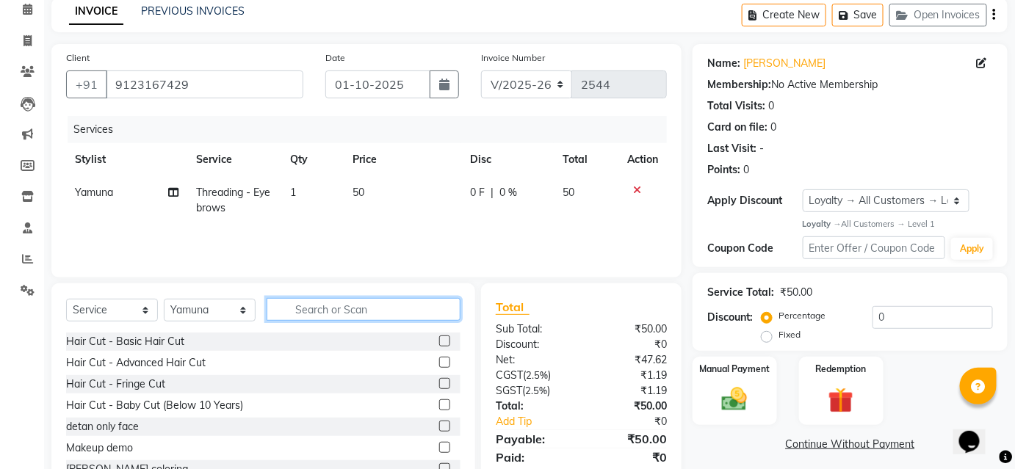
click at [307, 306] on input "text" at bounding box center [364, 309] width 194 height 23
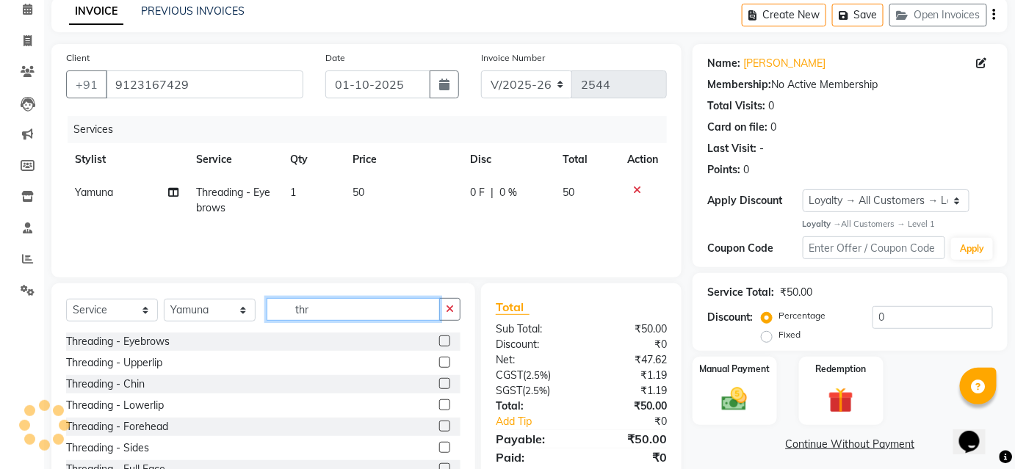
type input "thr"
click at [170, 424] on div "Threading - Forehead" at bounding box center [263, 427] width 394 height 18
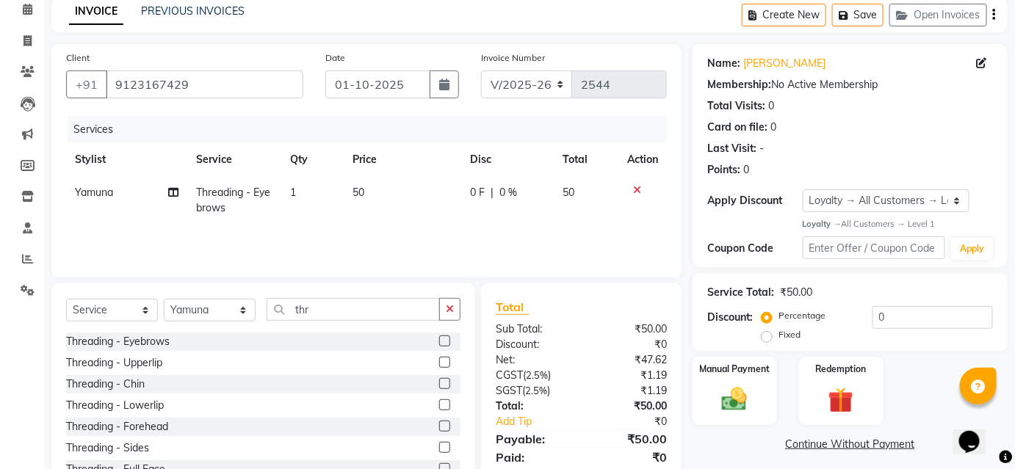
click at [439, 424] on label at bounding box center [444, 426] width 11 height 11
click at [439, 424] on input "checkbox" at bounding box center [444, 427] width 10 height 10
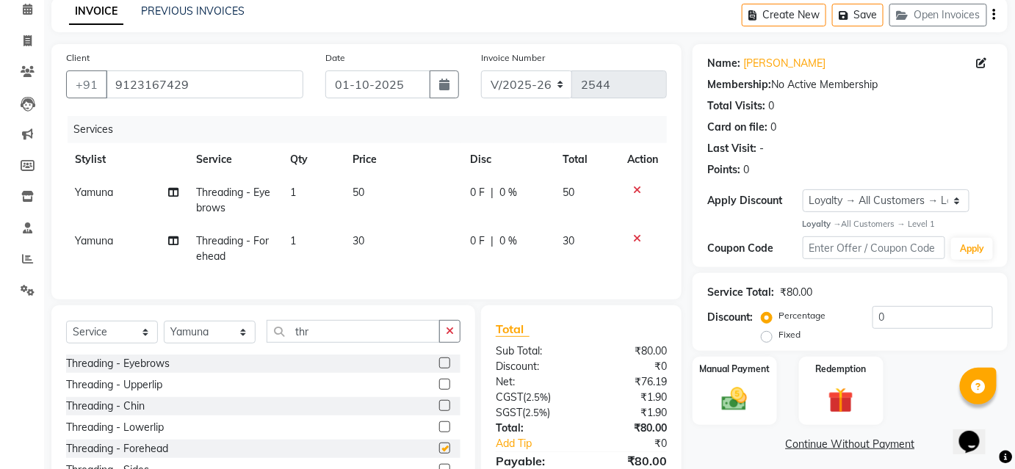
checkbox input "false"
click at [730, 397] on img at bounding box center [734, 400] width 43 height 30
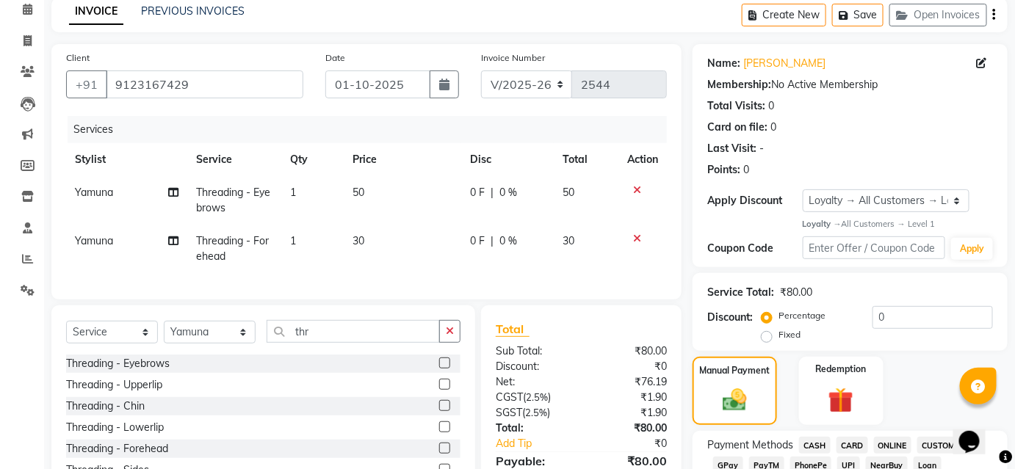
scroll to position [200, 0]
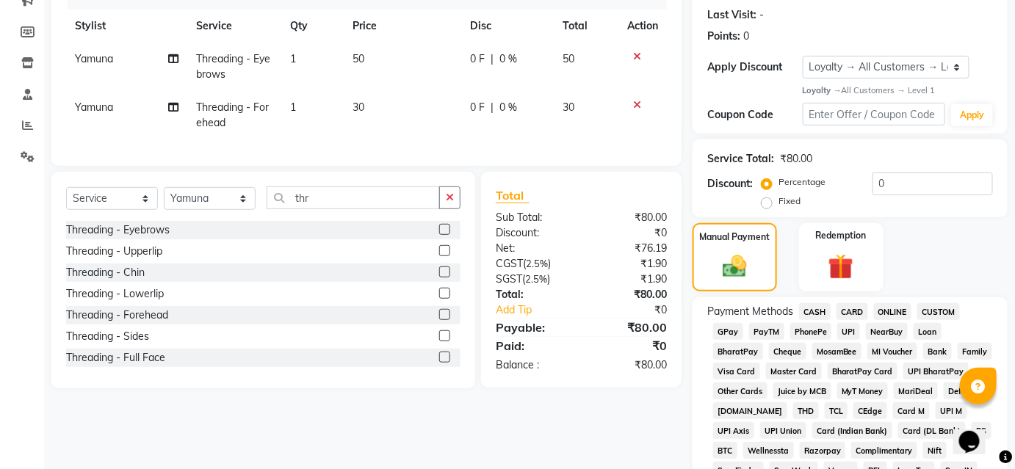
click at [809, 311] on span "CASH" at bounding box center [815, 311] width 32 height 17
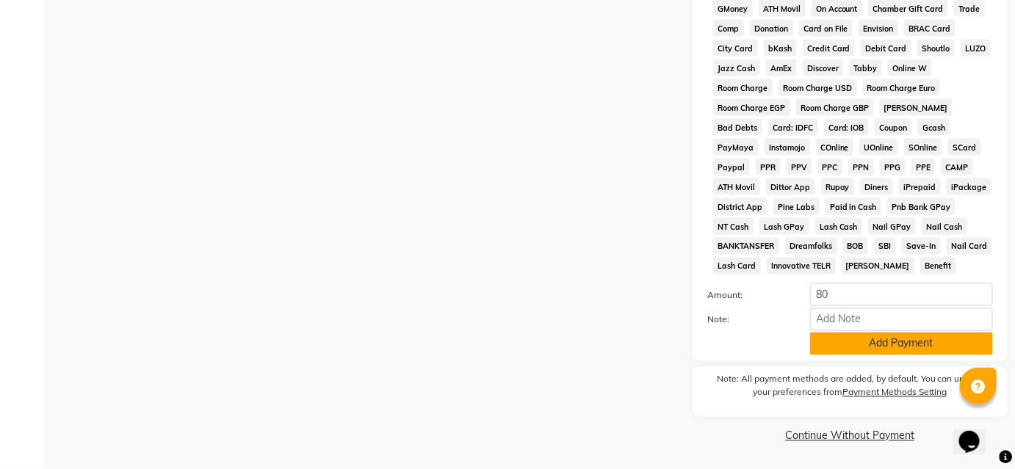
click at [826, 348] on button "Add Payment" at bounding box center [901, 344] width 183 height 23
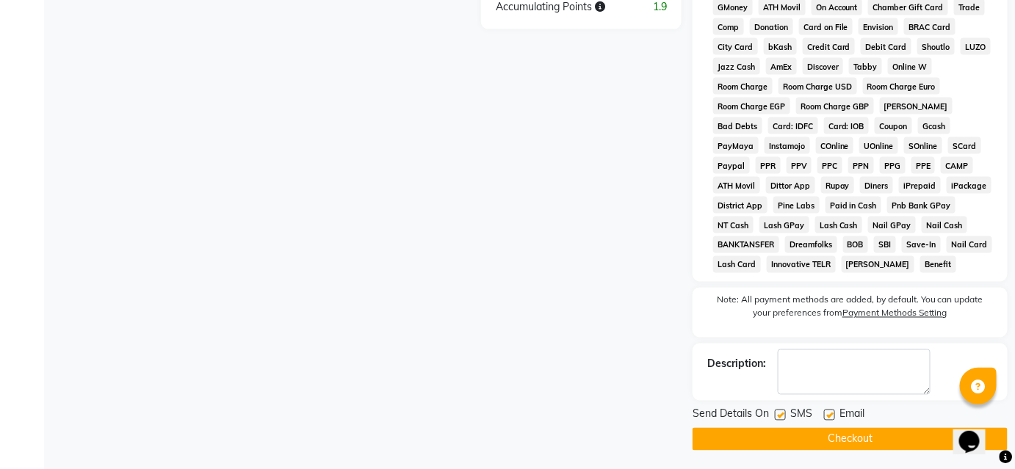
click at [814, 437] on button "Checkout" at bounding box center [850, 439] width 315 height 23
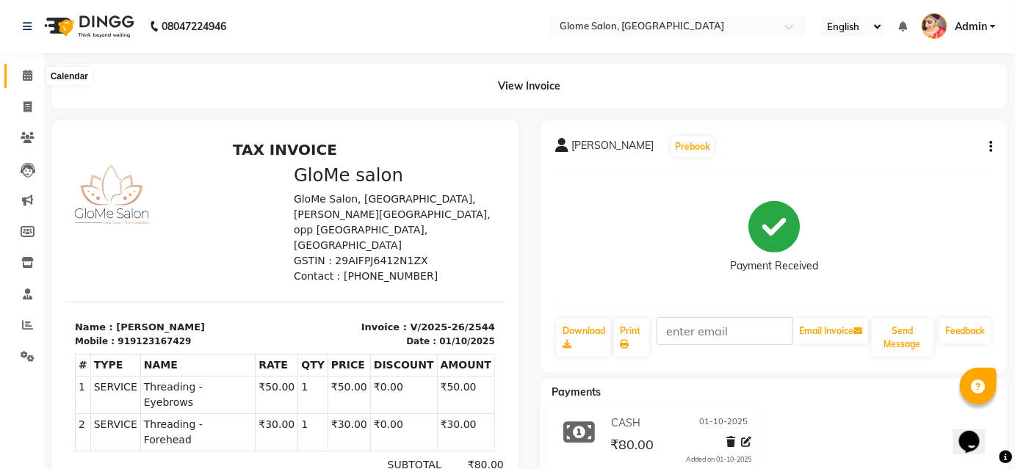
click at [24, 73] on icon at bounding box center [28, 75] width 10 height 11
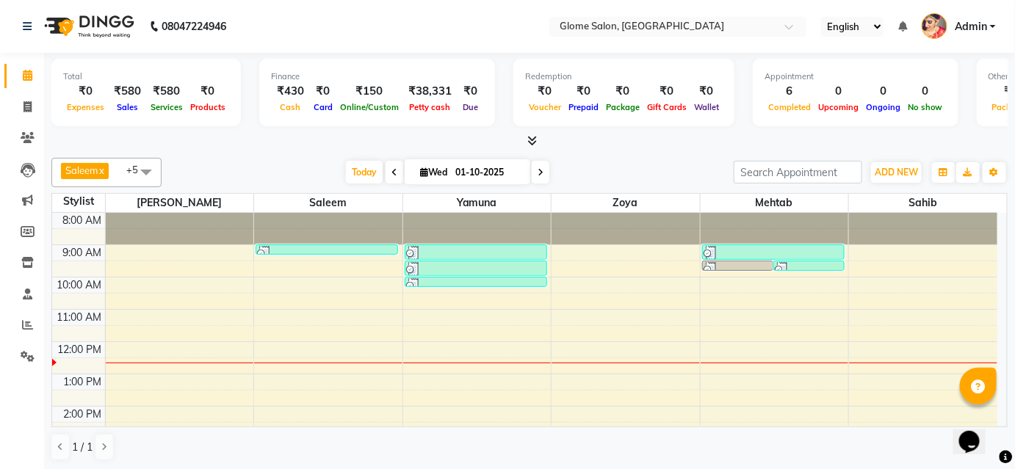
click at [183, 258] on div "8:00 AM 9:00 AM 10:00 AM 11:00 AM 12:00 PM 1:00 PM 2:00 PM 3:00 PM 4:00 PM 5:00…" at bounding box center [524, 422] width 945 height 419
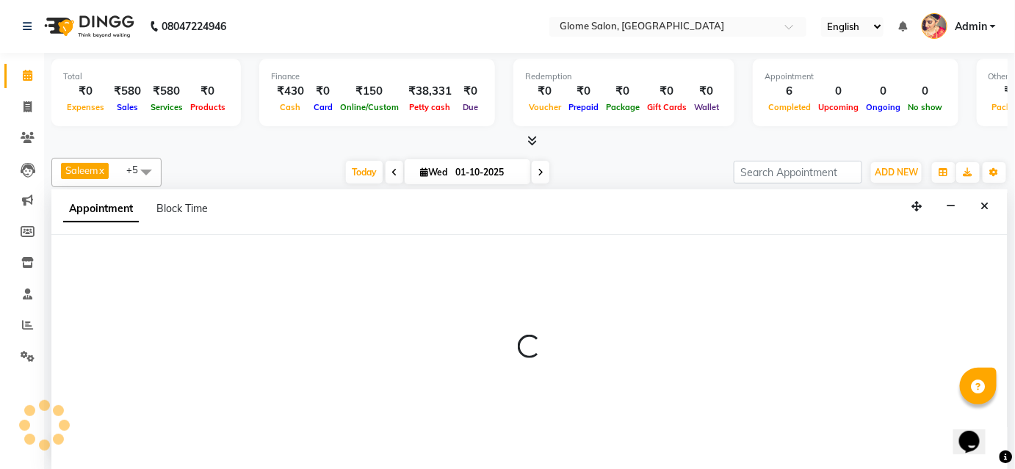
select select "34176"
select select "540"
select select "tentative"
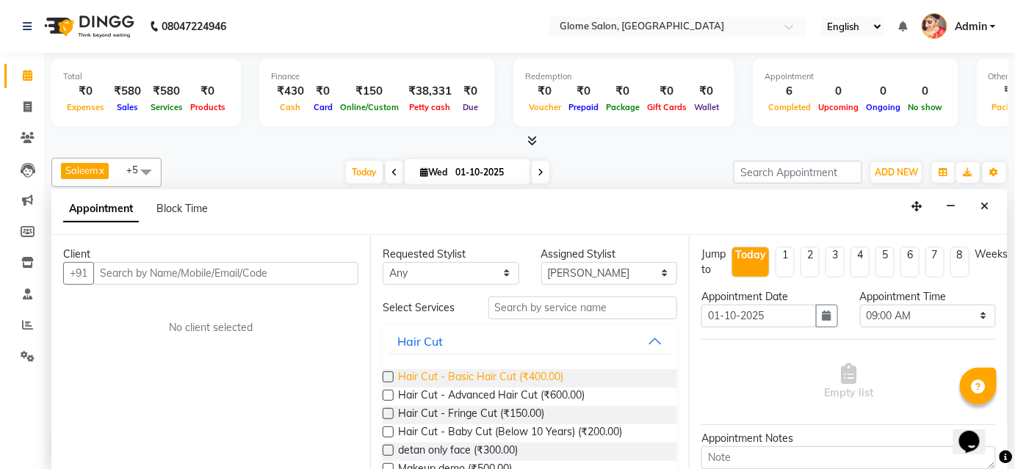
click at [503, 372] on span "Hair Cut - Basic Hair Cut (₹400.00)" at bounding box center [480, 378] width 165 height 18
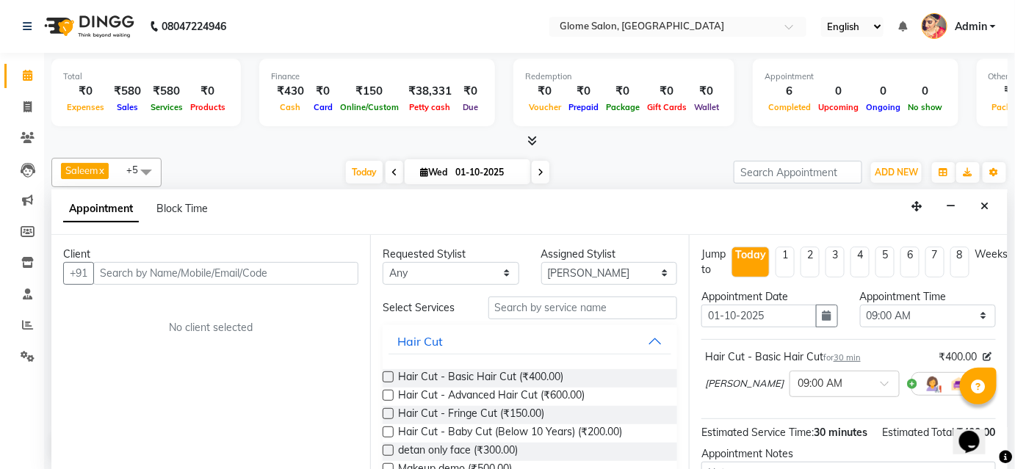
click at [571, 378] on div "Hair Cut - Basic Hair Cut (₹400.00)" at bounding box center [530, 378] width 294 height 18
click at [442, 375] on span "Hair Cut - Basic Hair Cut (₹400.00)" at bounding box center [480, 378] width 165 height 18
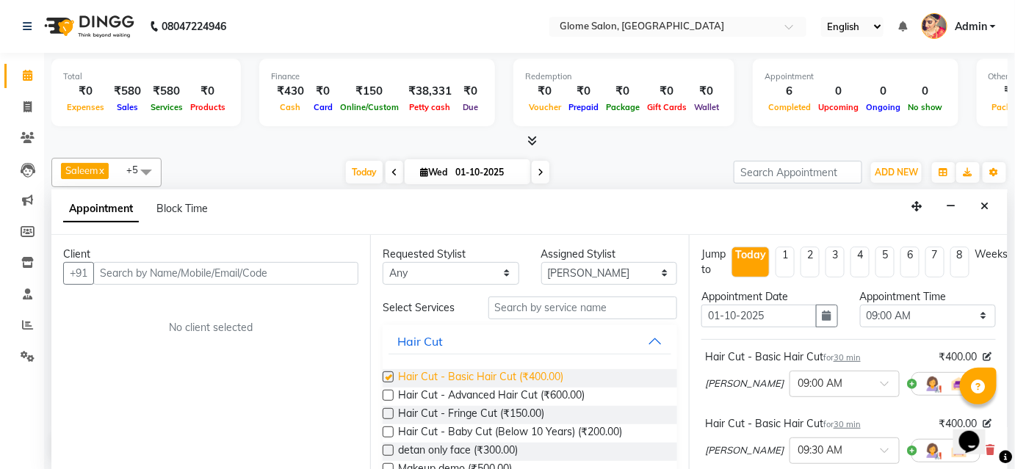
checkbox input "false"
click at [596, 265] on select "Select [PERSON_NAME] [PERSON_NAME] Sahib [PERSON_NAME] [PERSON_NAME]" at bounding box center [609, 273] width 137 height 23
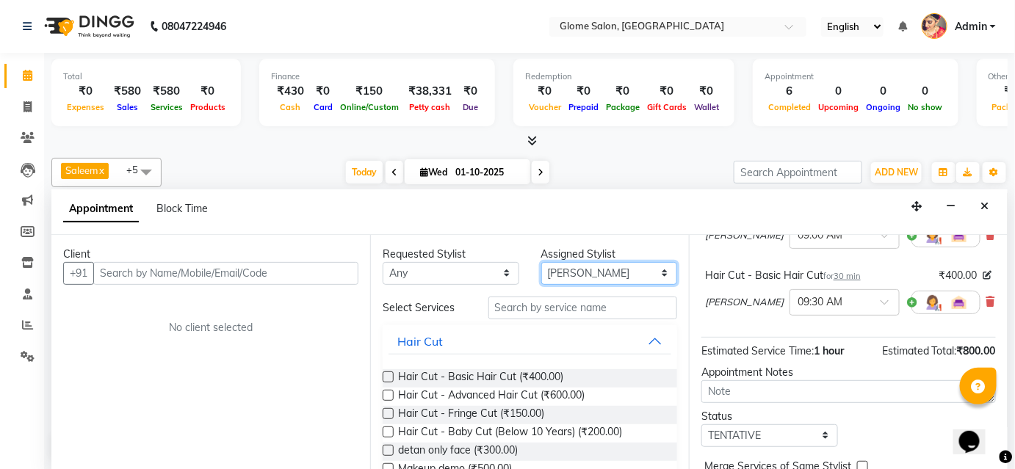
scroll to position [221, 0]
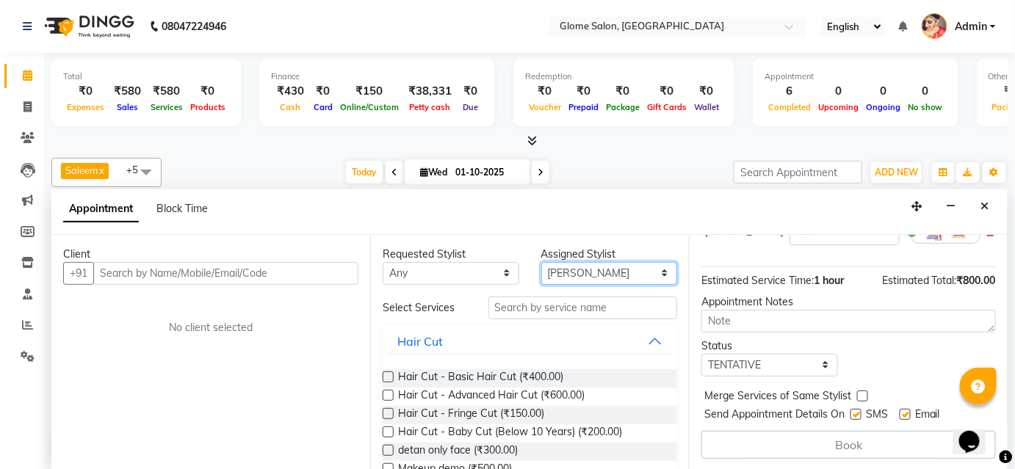
click at [654, 273] on select "Select [PERSON_NAME] [PERSON_NAME] Sahib [PERSON_NAME] [PERSON_NAME]" at bounding box center [609, 273] width 137 height 23
select select "87909"
click at [541, 262] on select "Select [PERSON_NAME] [PERSON_NAME] Sahib [PERSON_NAME] [PERSON_NAME]" at bounding box center [609, 273] width 137 height 23
click at [531, 375] on span "Hair Cut - Basic Hair Cut (₹400.00)" at bounding box center [480, 378] width 165 height 18
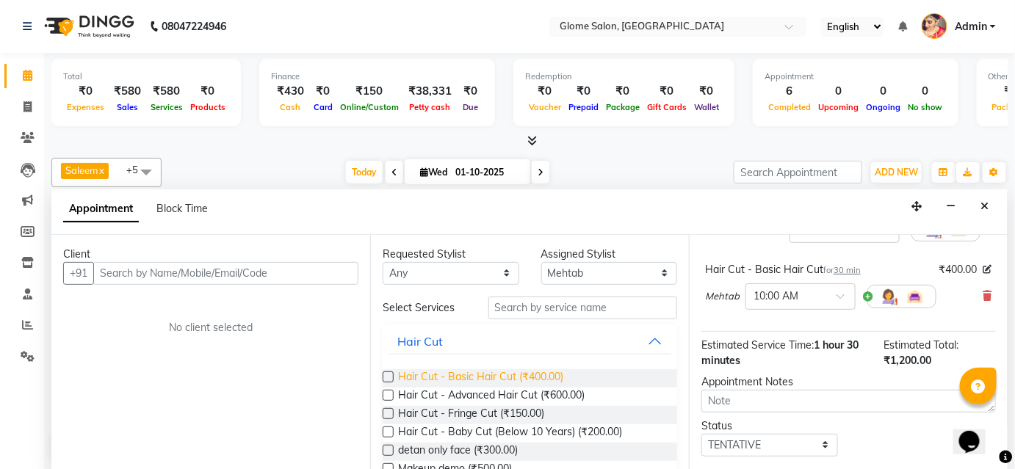
click at [440, 376] on span "Hair Cut - Basic Hair Cut (₹400.00)" at bounding box center [480, 378] width 165 height 18
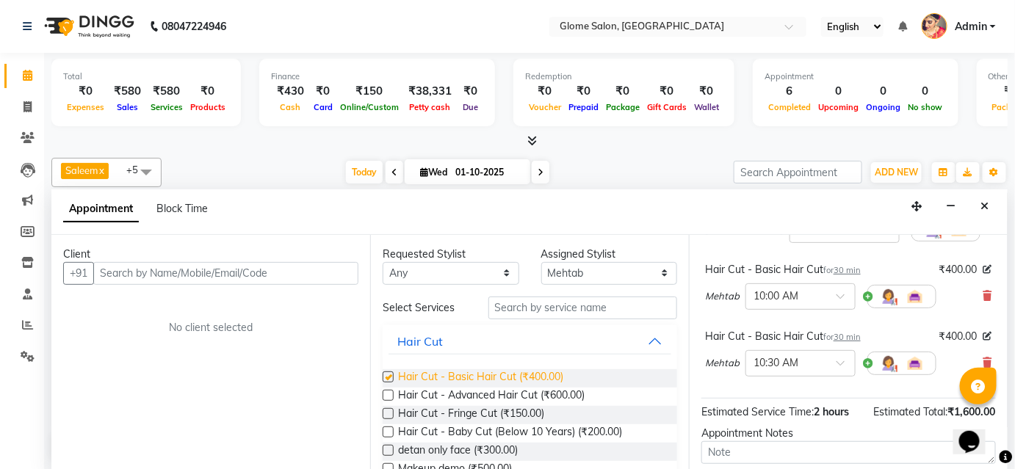
checkbox input "false"
click at [651, 268] on select "Select [PERSON_NAME] [PERSON_NAME] Sahib [PERSON_NAME] [PERSON_NAME]" at bounding box center [609, 273] width 137 height 23
select select "40075"
click at [541, 262] on select "Select [PERSON_NAME] [PERSON_NAME] Sahib [PERSON_NAME] [PERSON_NAME]" at bounding box center [609, 273] width 137 height 23
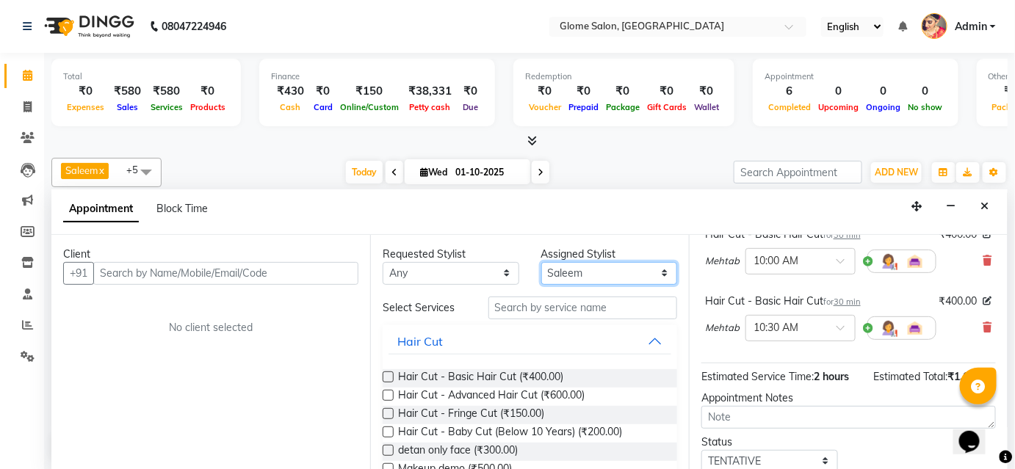
scroll to position [288, 0]
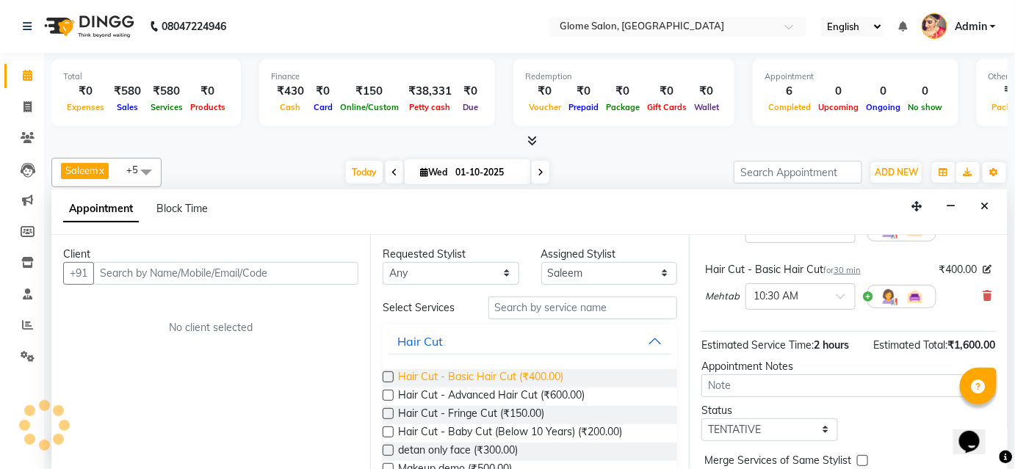
click at [445, 372] on span "Hair Cut - Basic Hair Cut (₹400.00)" at bounding box center [480, 378] width 165 height 18
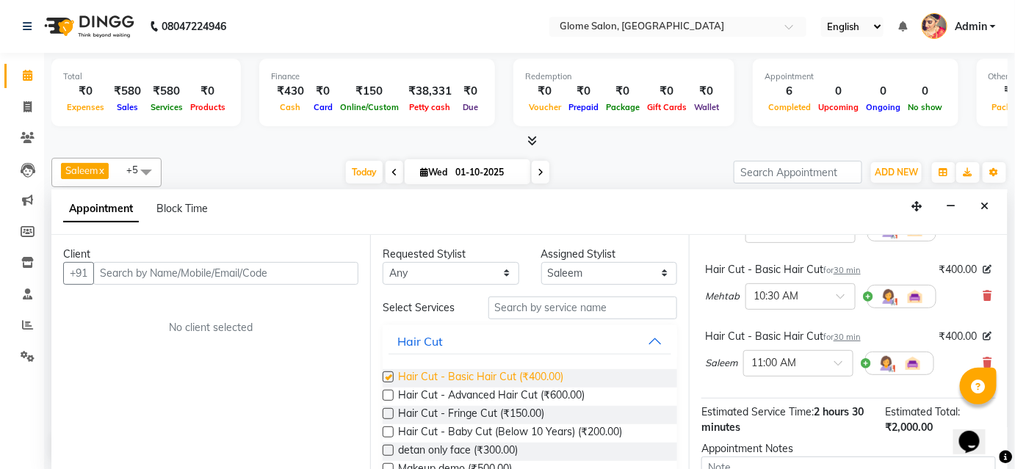
checkbox input "false"
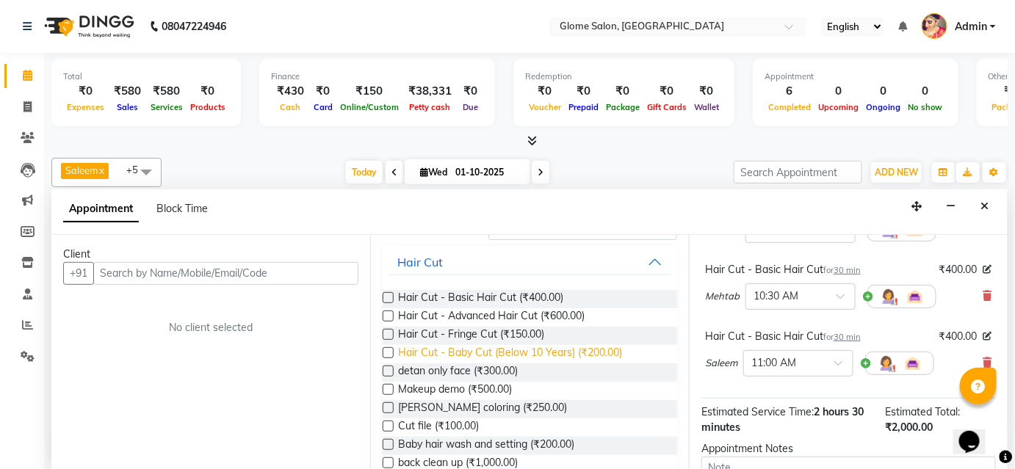
scroll to position [133, 0]
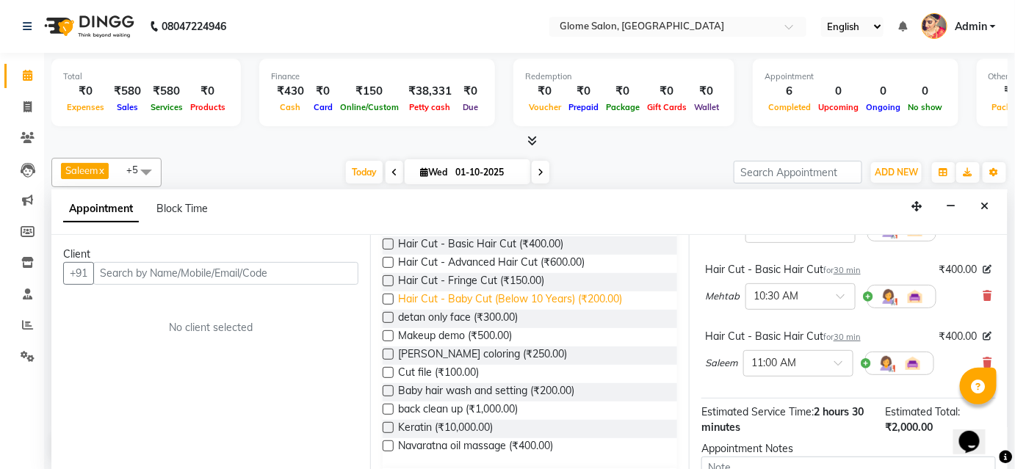
click at [463, 292] on span "Hair Cut - Baby Cut (Below 10 Years) (₹200.00)" at bounding box center [510, 301] width 224 height 18
checkbox input "false"
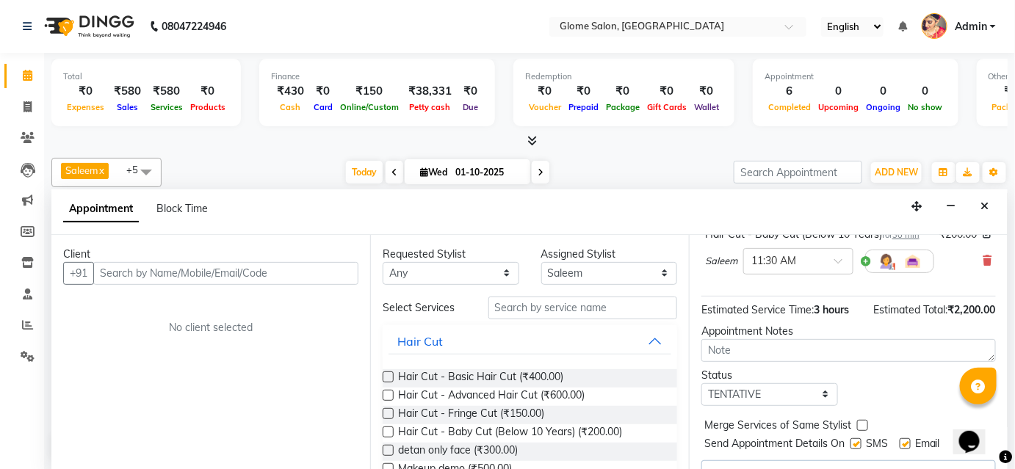
scroll to position [467, 0]
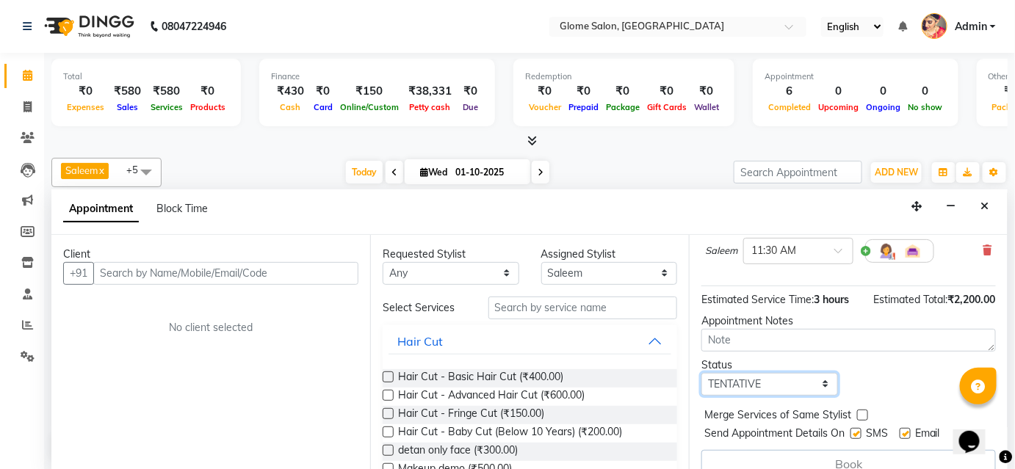
click at [818, 385] on select "Select TENTATIVE CONFIRM CHECK-IN UPCOMING" at bounding box center [769, 384] width 137 height 23
select select "confirm booking"
click at [701, 375] on select "Select TENTATIVE CONFIRM CHECK-IN UPCOMING" at bounding box center [769, 384] width 137 height 23
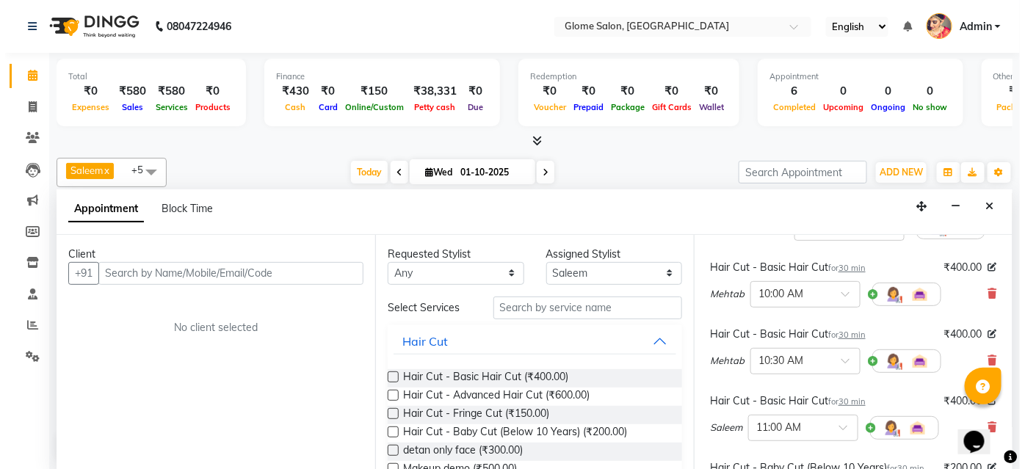
scroll to position [222, 0]
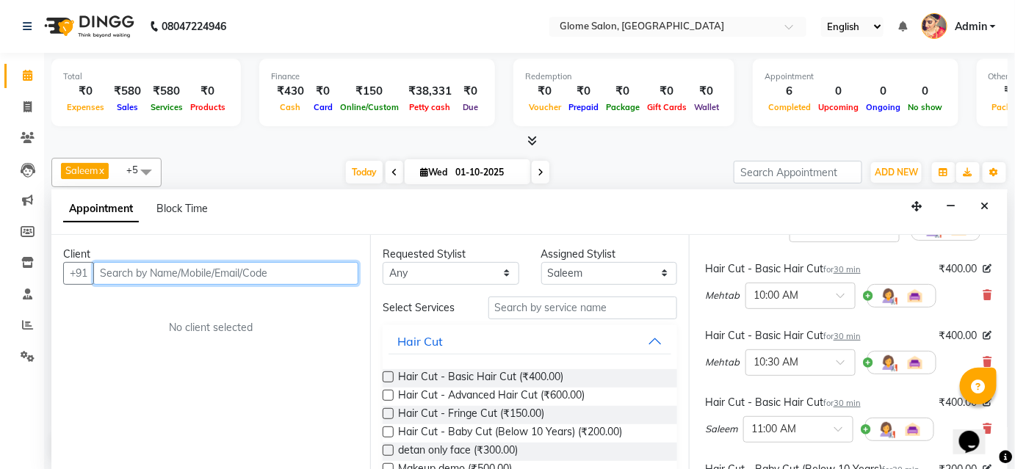
click at [199, 273] on input "text" at bounding box center [225, 273] width 265 height 23
type input "9164599997"
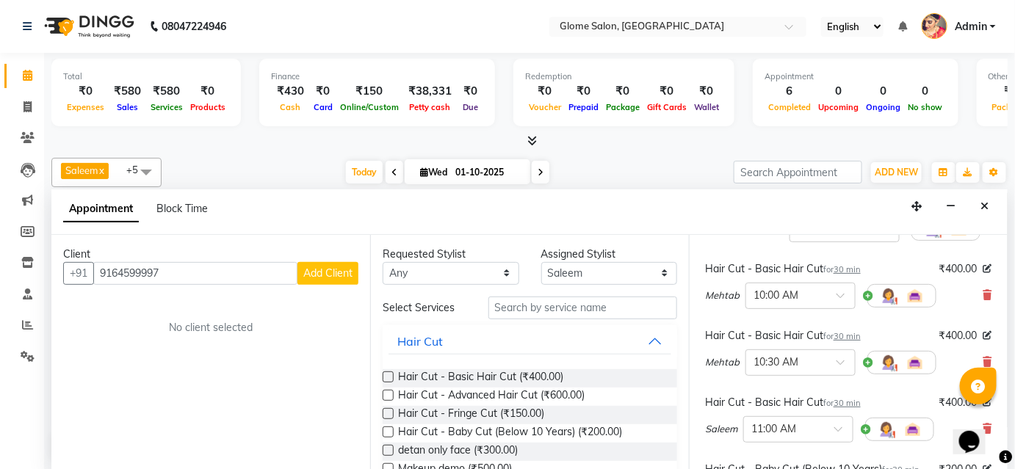
click at [301, 278] on button "Add Client" at bounding box center [327, 273] width 61 height 23
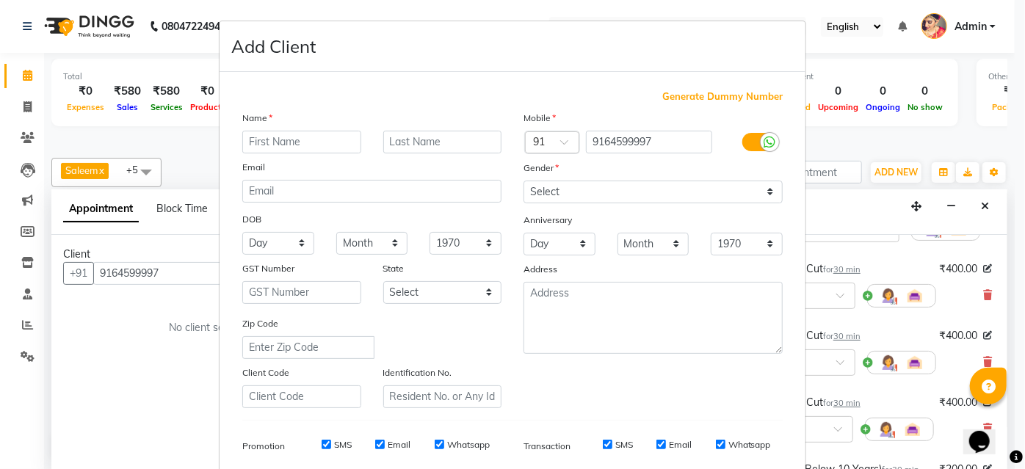
click at [271, 140] on input "text" at bounding box center [301, 142] width 119 height 23
type input "Afreen"
click at [659, 192] on select "Select [DEMOGRAPHIC_DATA] [DEMOGRAPHIC_DATA] Other Prefer Not To Say" at bounding box center [653, 192] width 259 height 23
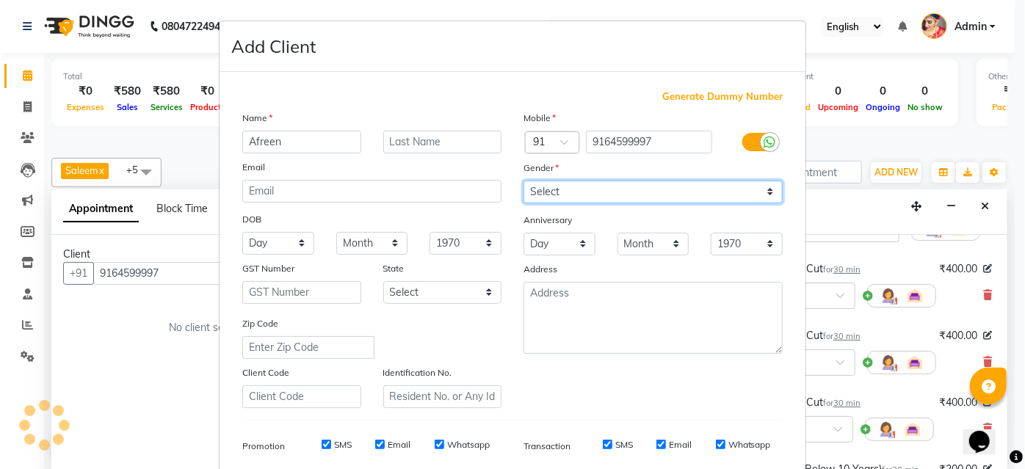
select select "[DEMOGRAPHIC_DATA]"
click at [524, 181] on select "Select [DEMOGRAPHIC_DATA] [DEMOGRAPHIC_DATA] Other Prefer Not To Say" at bounding box center [653, 192] width 259 height 23
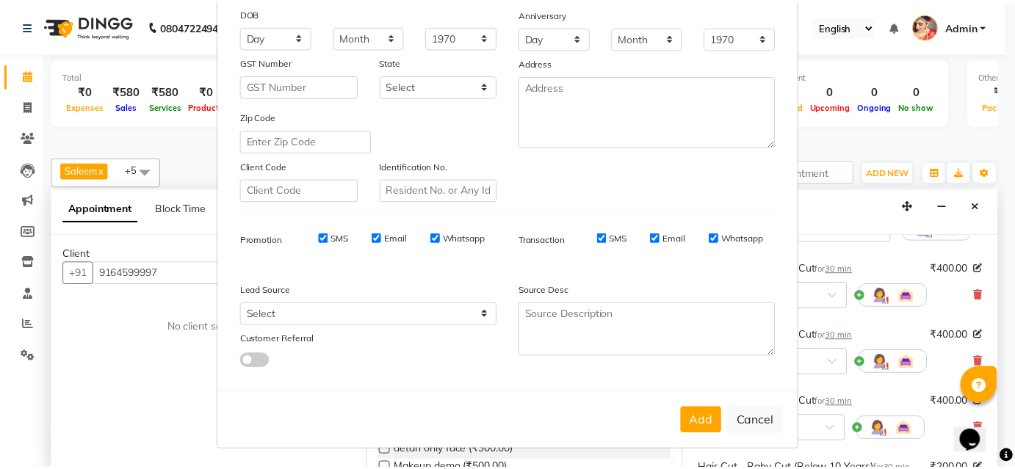
scroll to position [207, 0]
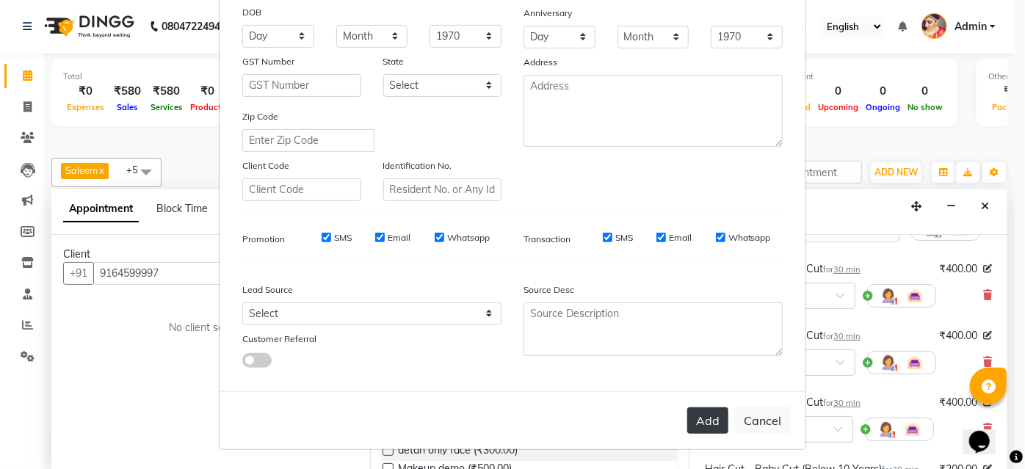
click at [704, 411] on button "Add" at bounding box center [707, 421] width 41 height 26
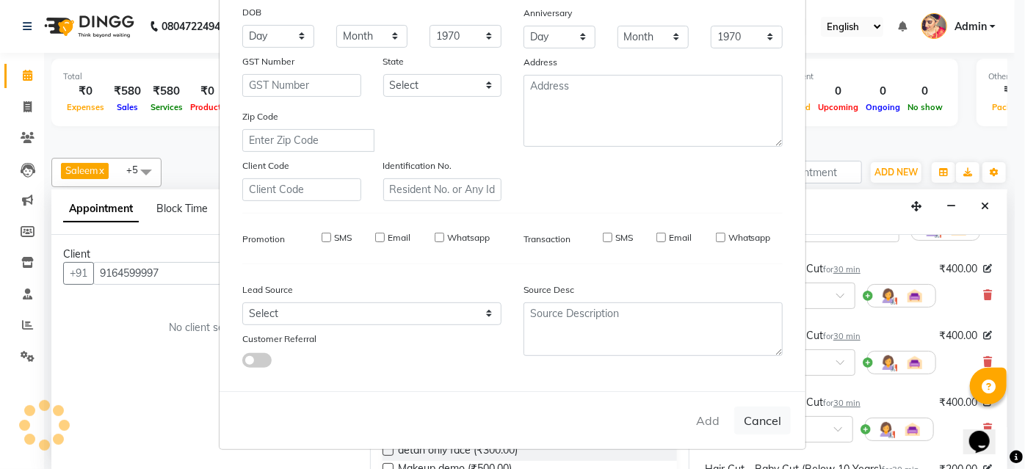
select select
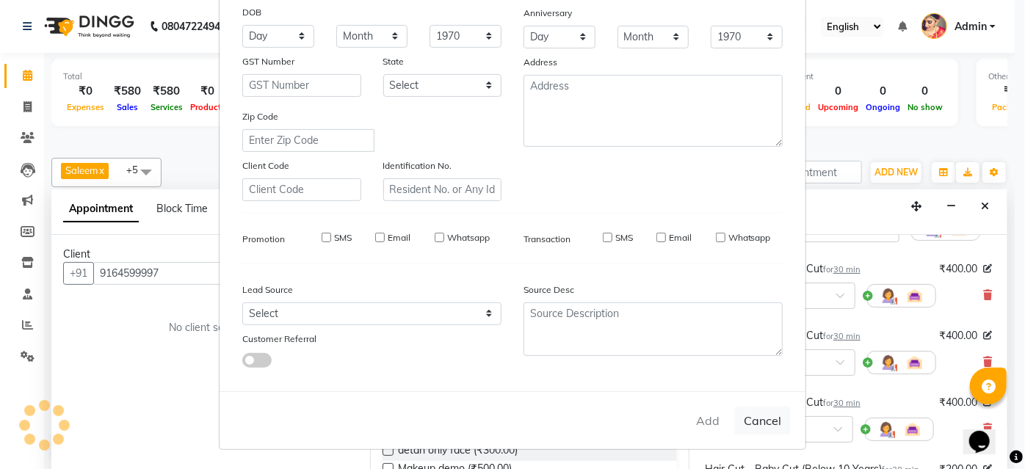
select select
checkbox input "false"
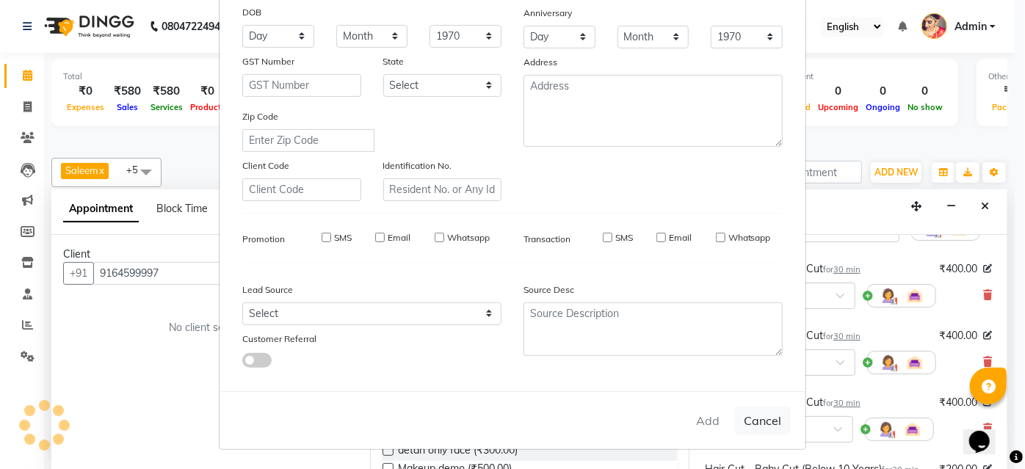
checkbox input "false"
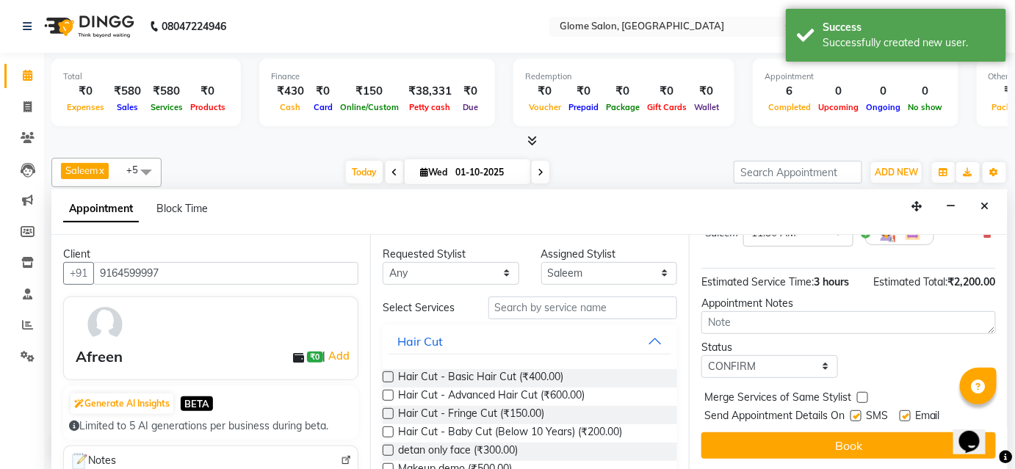
scroll to position [0, 0]
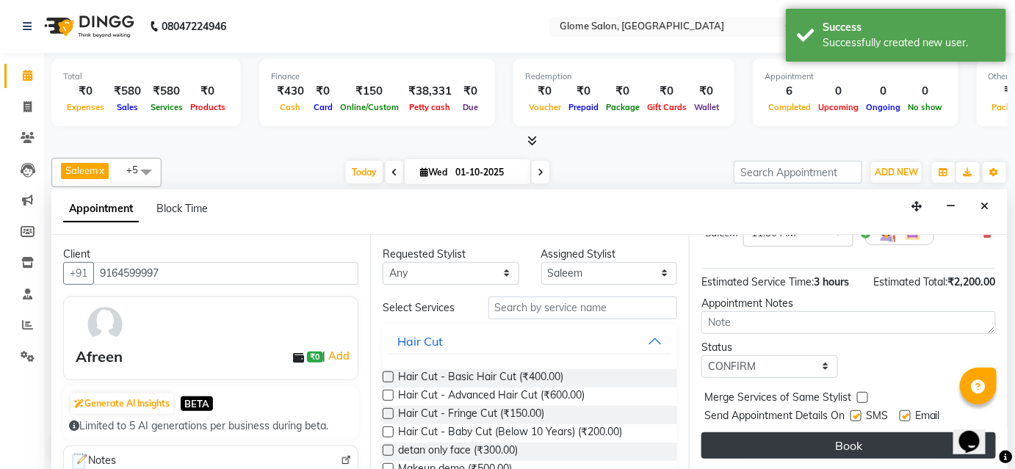
click at [825, 448] on button "Book" at bounding box center [848, 446] width 294 height 26
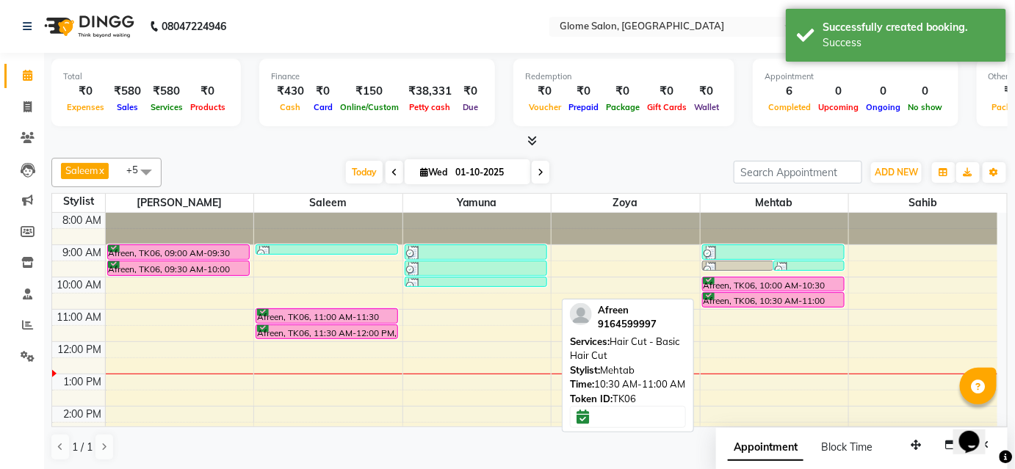
click at [712, 295] on div "Afreen, TK06, 10:30 AM-11:00 AM, Hair Cut - Basic Hair Cut" at bounding box center [773, 300] width 141 height 14
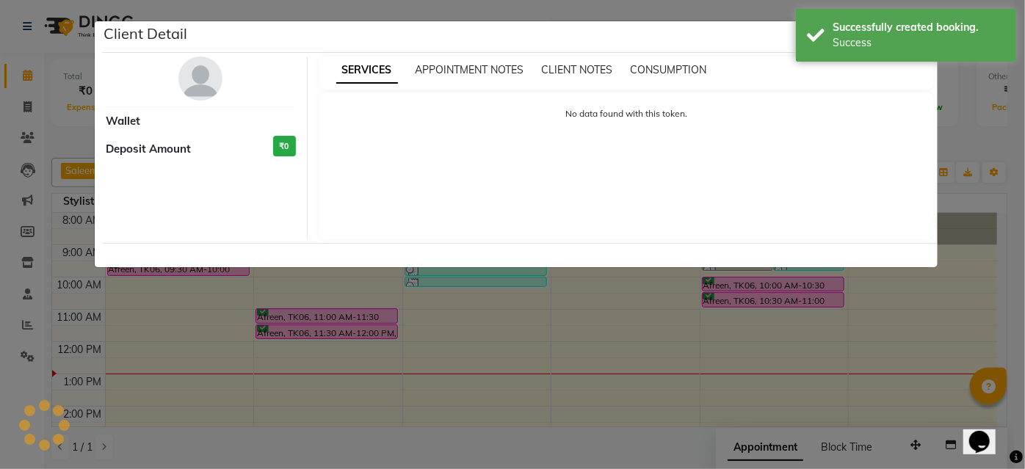
select select "6"
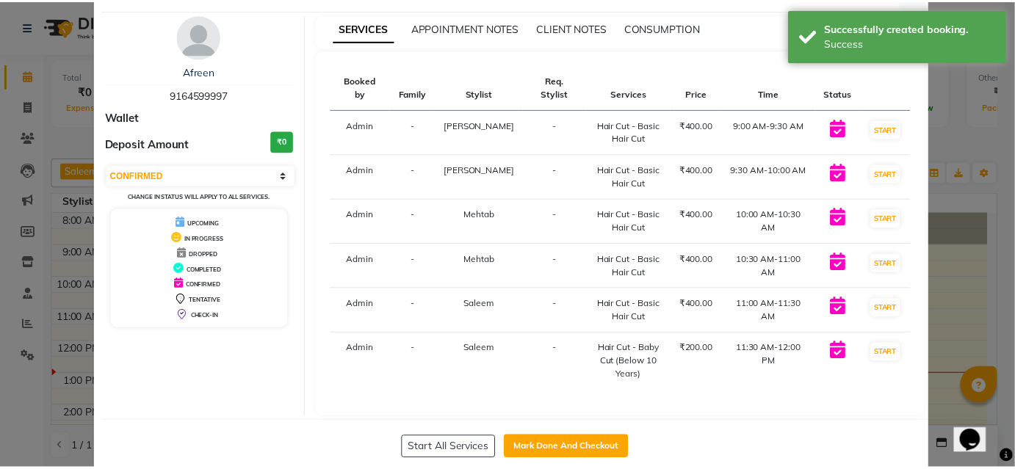
scroll to position [66, 0]
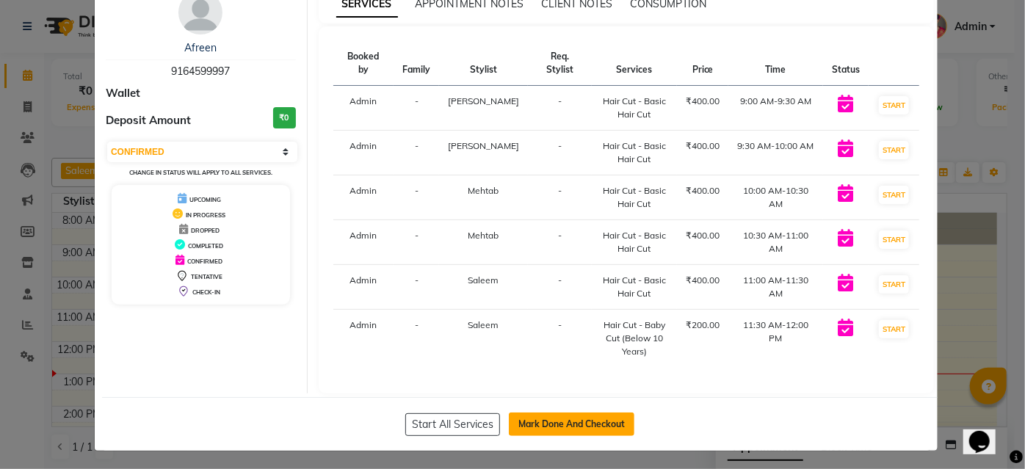
click at [521, 420] on button "Mark Done And Checkout" at bounding box center [572, 425] width 126 height 24
select select "service"
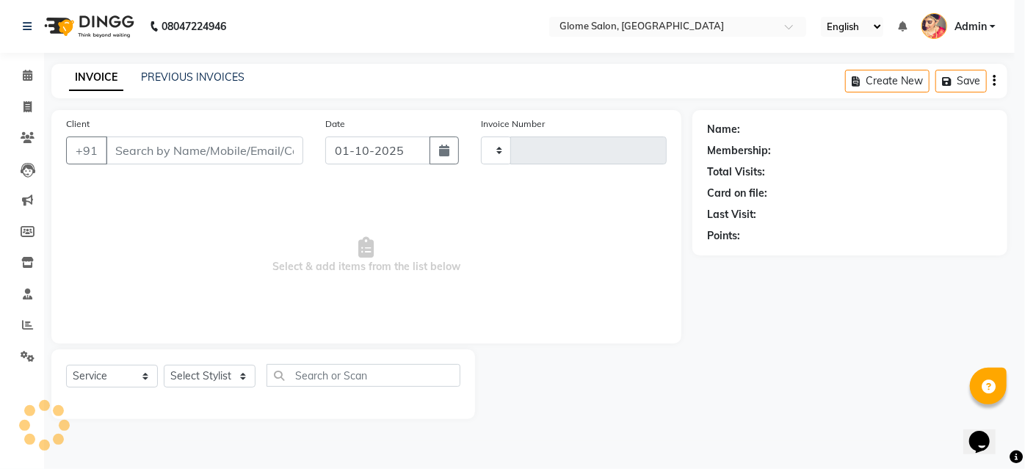
type input "2545"
select select "5199"
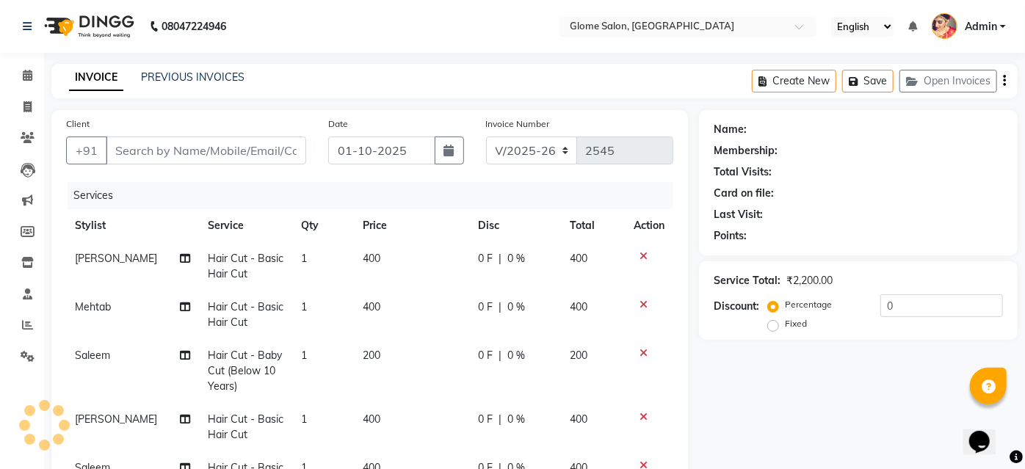
type input "9164599997"
select select "87909"
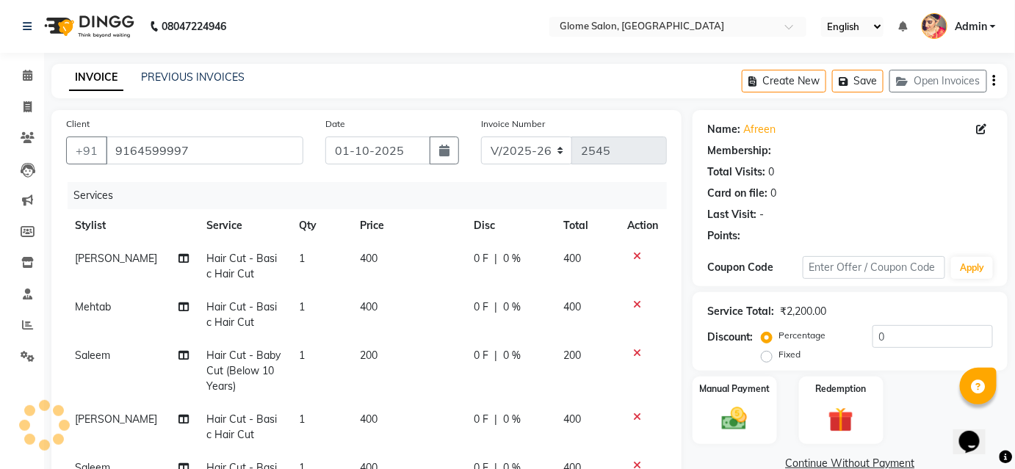
select select "1: Object"
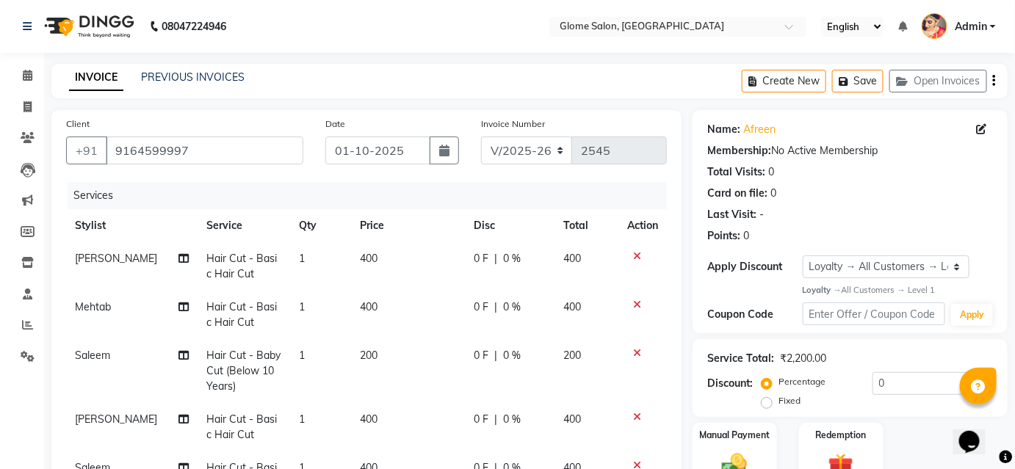
scroll to position [133, 0]
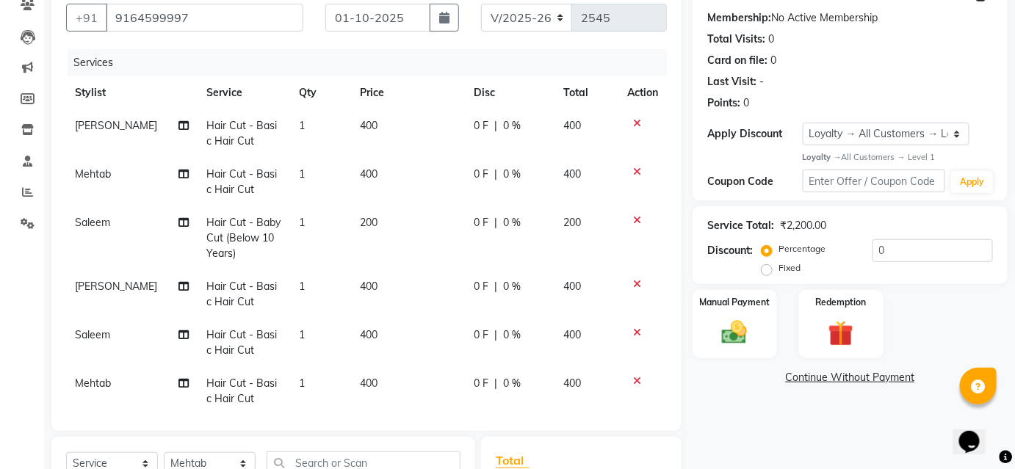
click at [778, 271] on label "Fixed" at bounding box center [789, 267] width 22 height 13
click at [765, 271] on input "Fixed" at bounding box center [770, 268] width 10 height 10
radio input "true"
click at [896, 254] on input "0" at bounding box center [932, 250] width 120 height 23
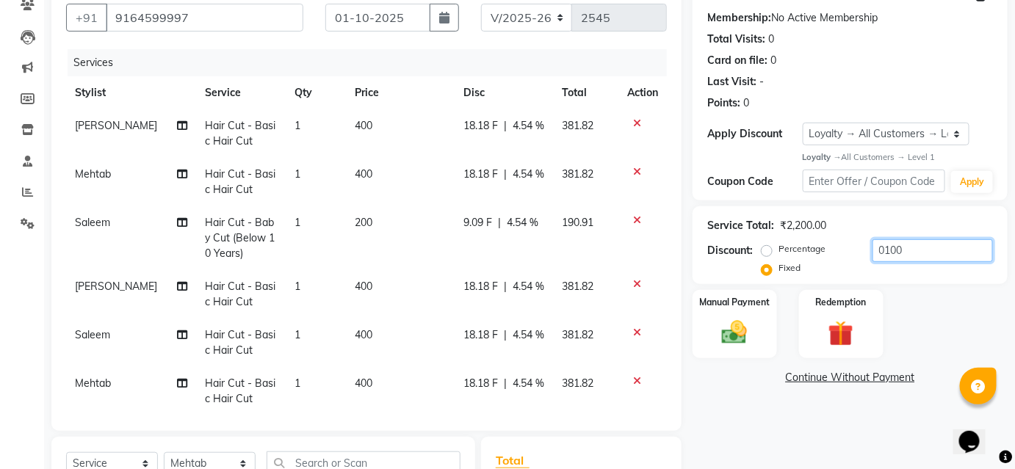
click at [882, 248] on input "0100" at bounding box center [932, 250] width 120 height 23
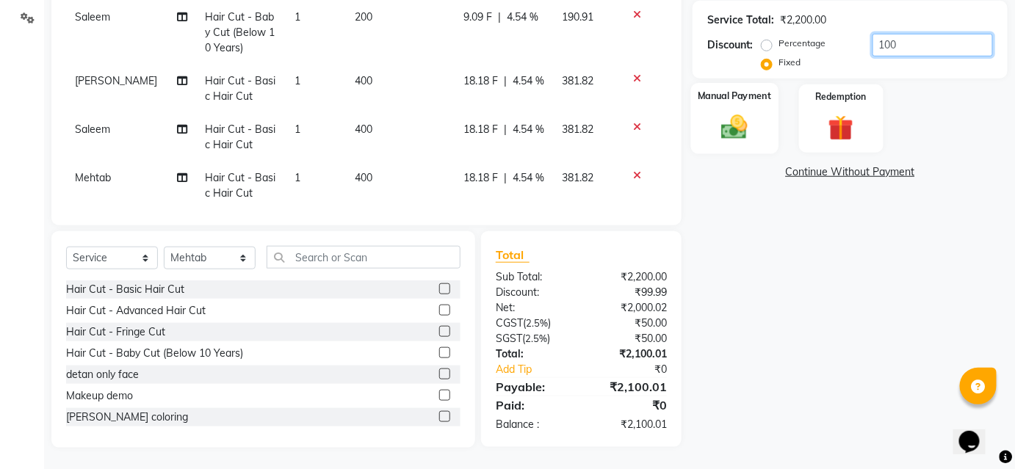
scroll to position [138, 0]
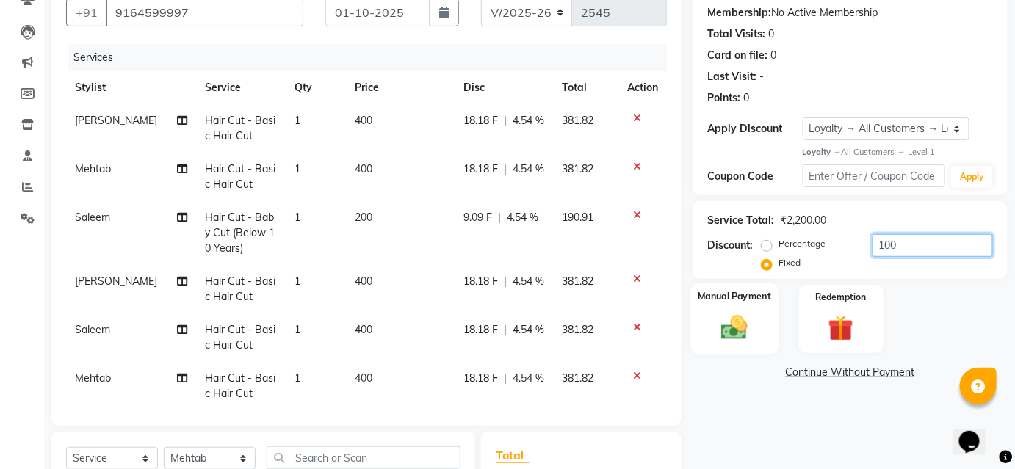
type input "100"
click at [736, 328] on img at bounding box center [734, 328] width 43 height 30
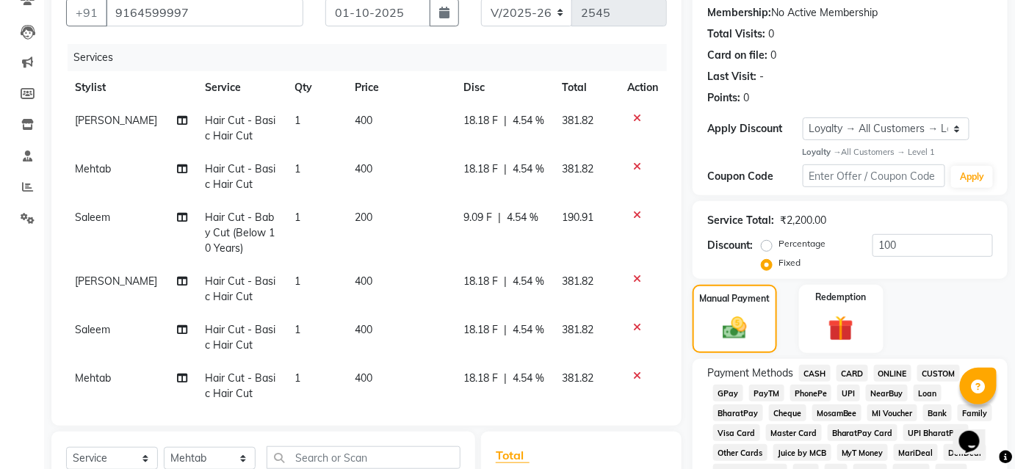
scroll to position [339, 0]
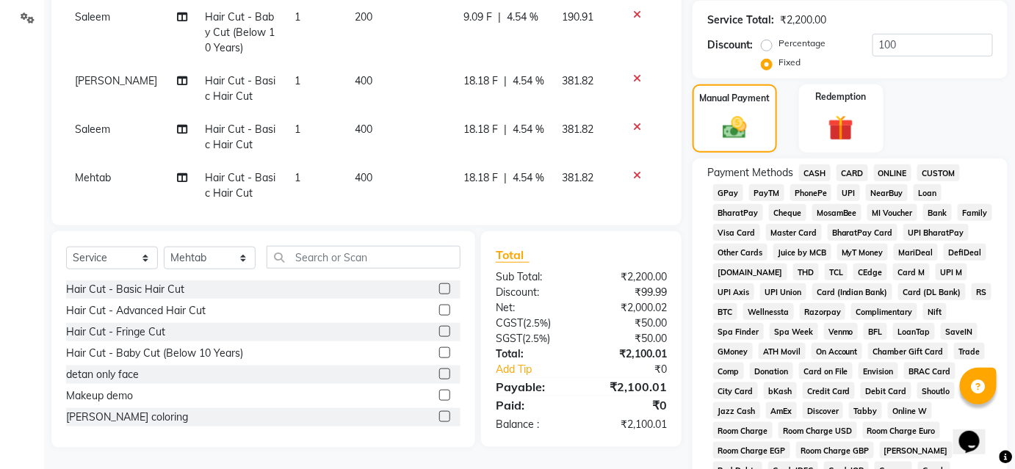
click at [819, 173] on span "CASH" at bounding box center [815, 173] width 32 height 17
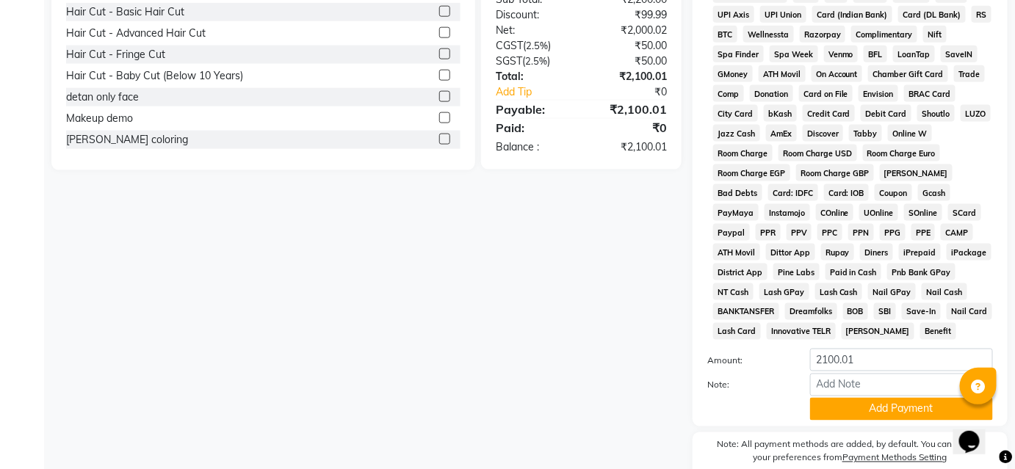
scroll to position [683, 0]
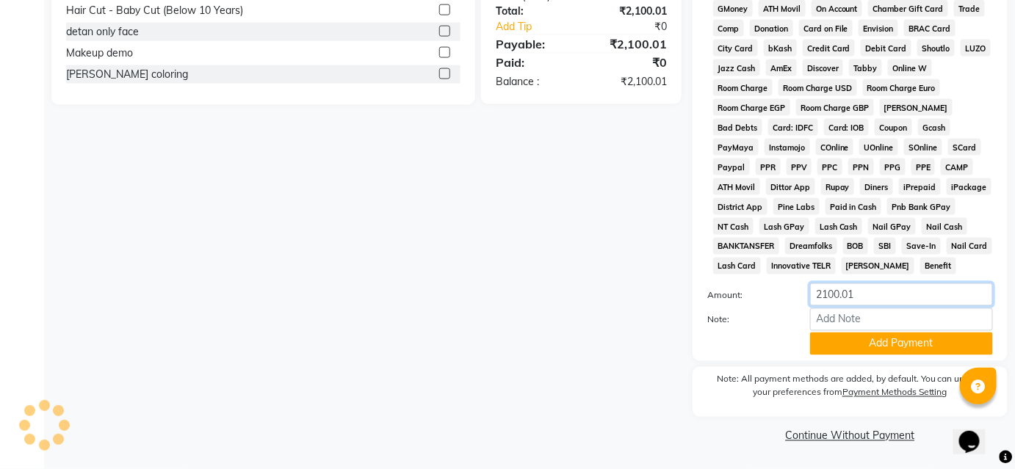
click at [870, 296] on input "2100.01" at bounding box center [901, 294] width 183 height 23
type input "2"
type input "2100"
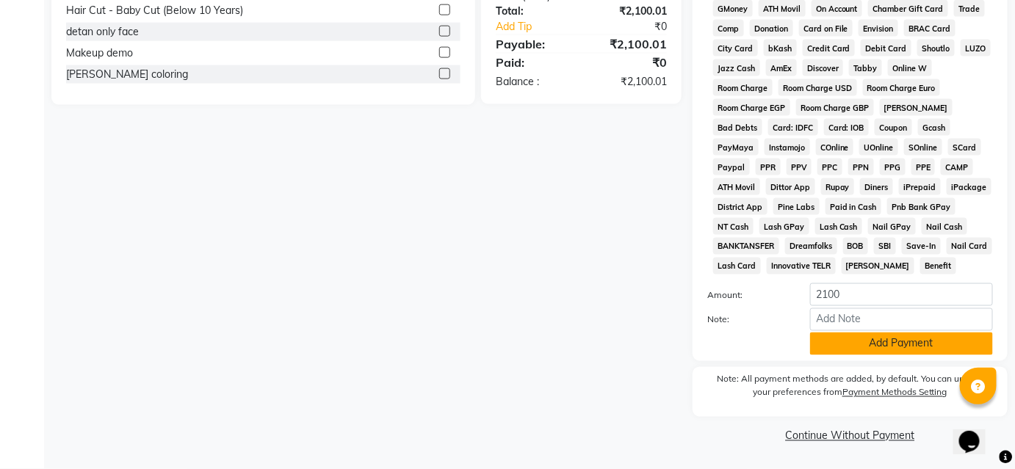
click at [856, 336] on button "Add Payment" at bounding box center [901, 344] width 183 height 23
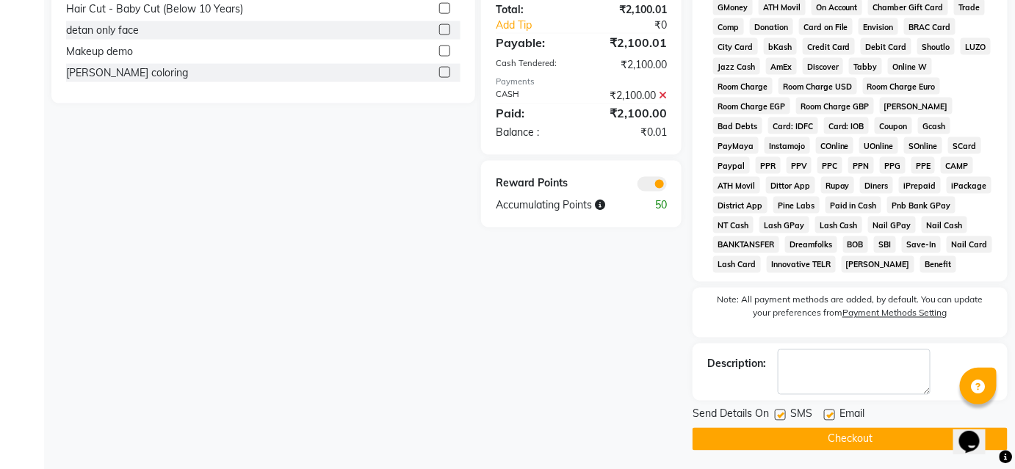
click at [846, 442] on button "Checkout" at bounding box center [850, 439] width 315 height 23
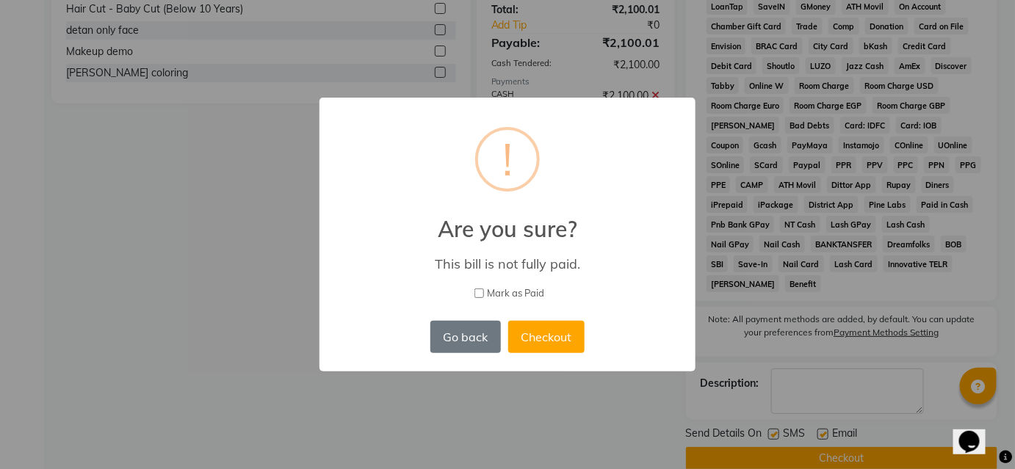
scroll to position [668, 0]
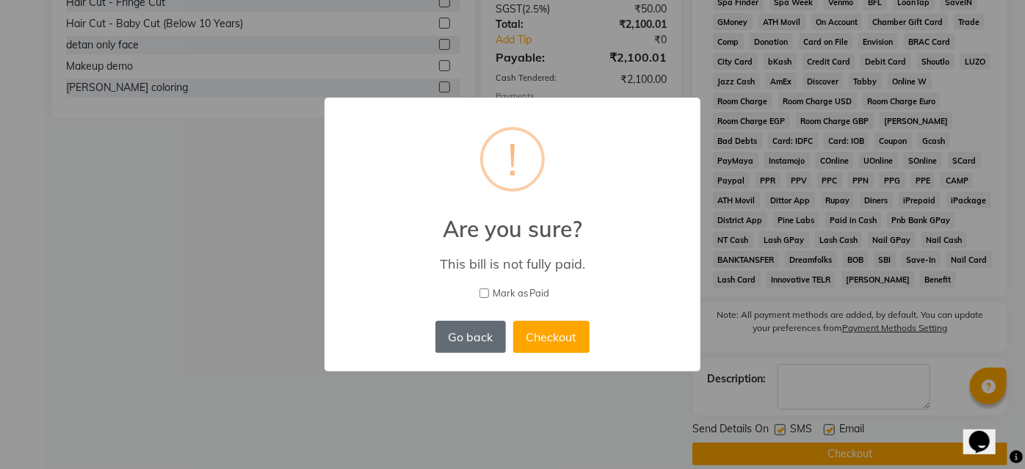
click at [484, 333] on button "Go back" at bounding box center [470, 337] width 71 height 32
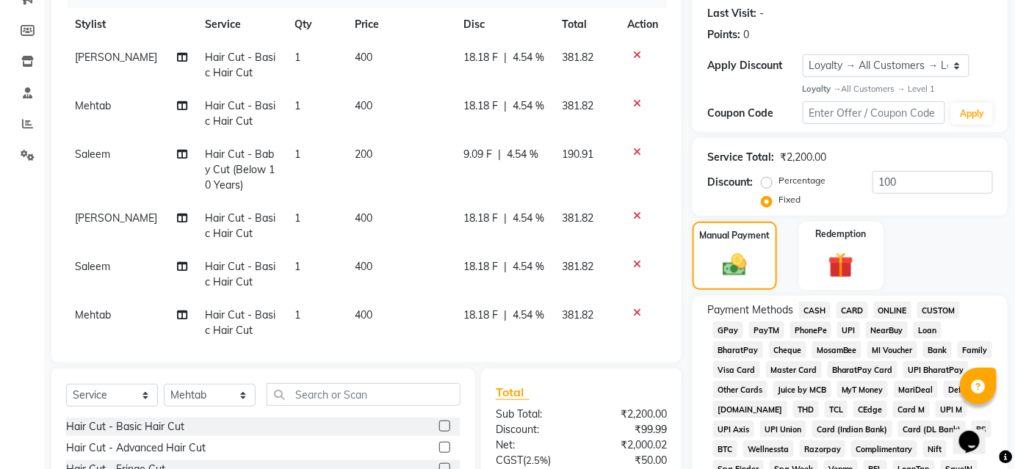
scroll to position [68, 0]
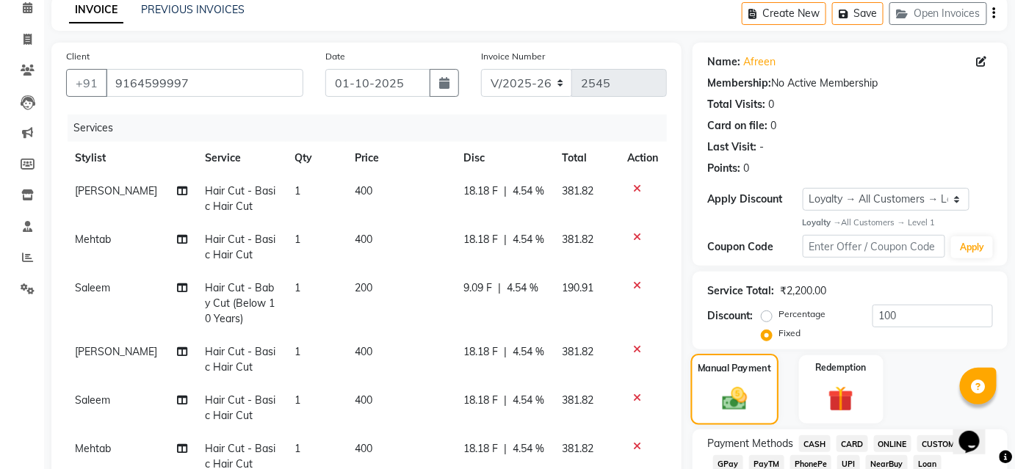
click at [748, 383] on div "Manual Payment" at bounding box center [734, 389] width 87 height 71
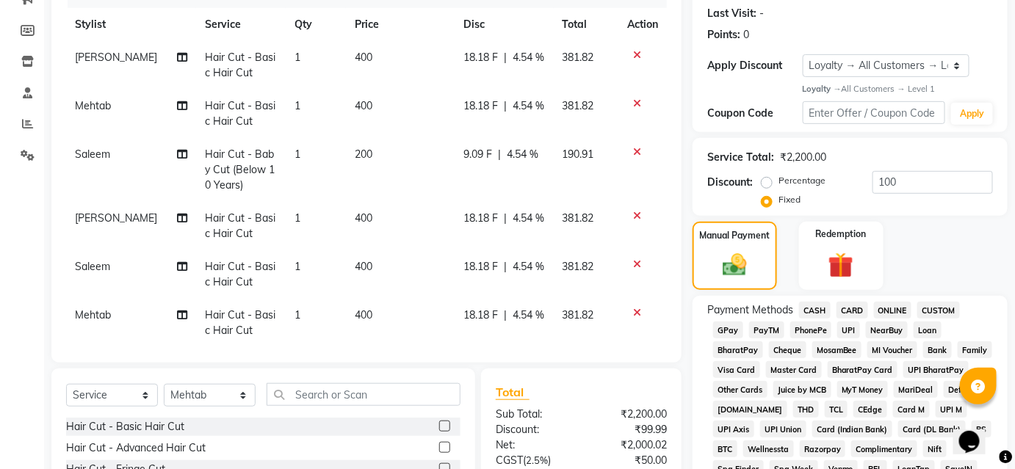
click at [809, 308] on span "CASH" at bounding box center [815, 310] width 32 height 17
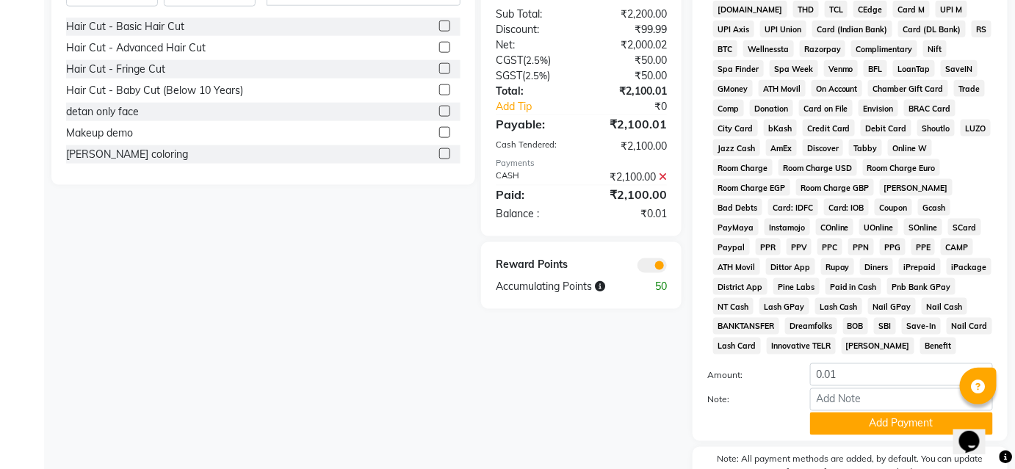
scroll to position [134, 0]
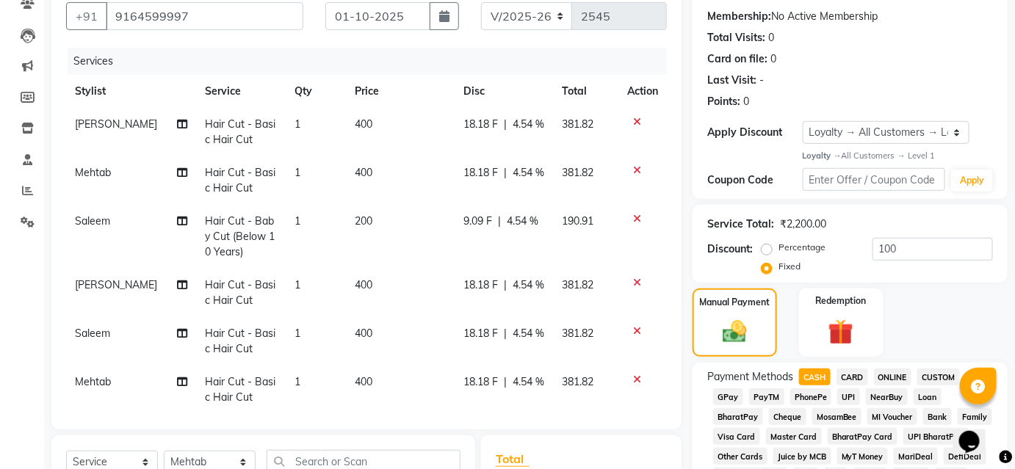
click at [633, 377] on icon at bounding box center [637, 380] width 8 height 10
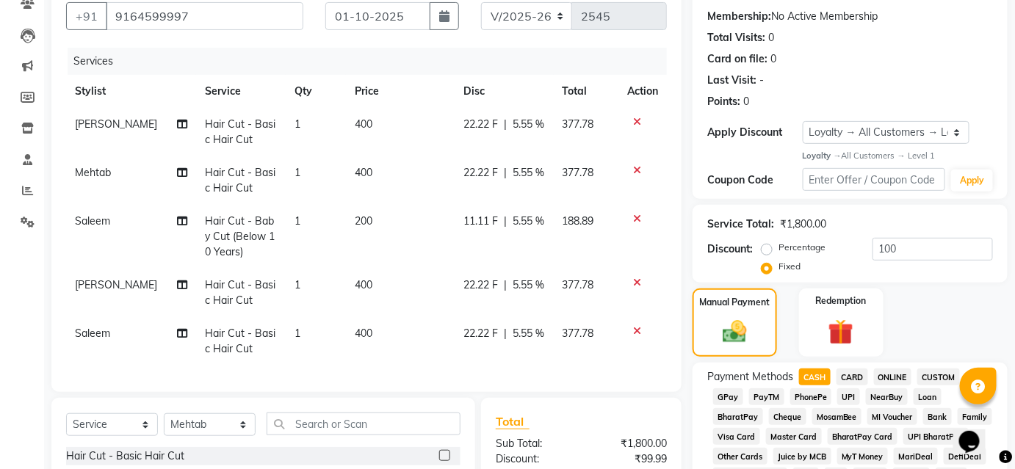
click at [635, 333] on icon at bounding box center [637, 331] width 8 height 10
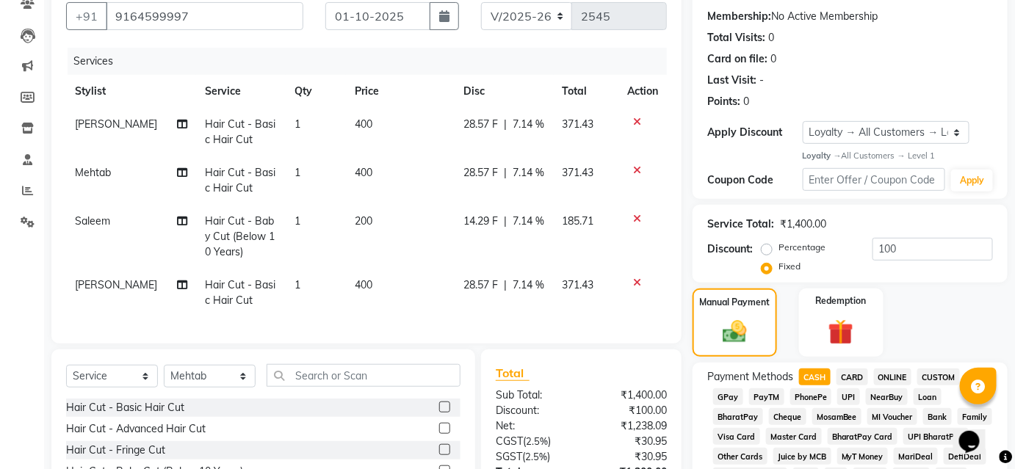
click at [636, 281] on icon at bounding box center [637, 283] width 8 height 10
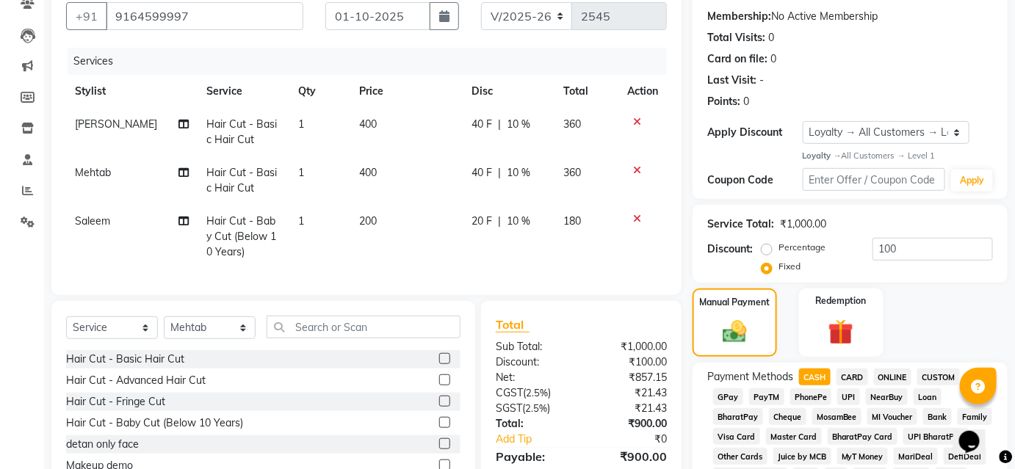
click at [636, 222] on icon at bounding box center [637, 219] width 8 height 10
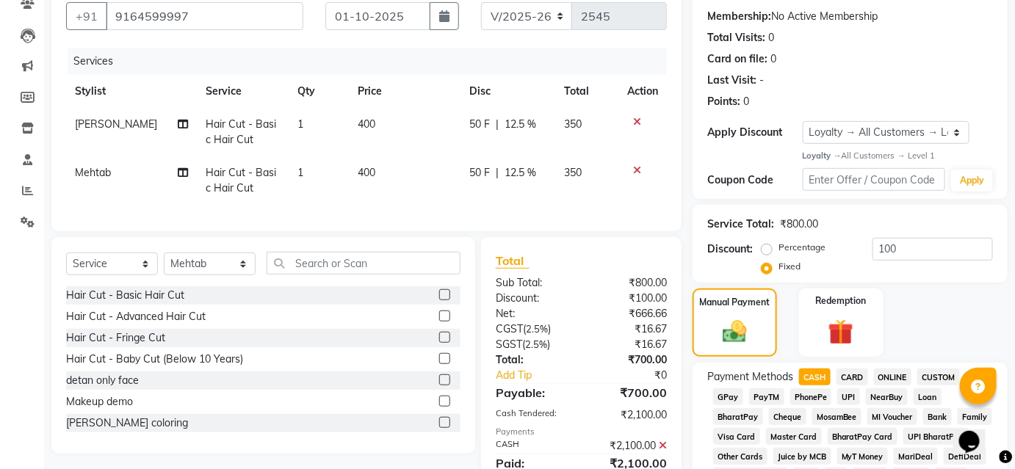
scroll to position [0, 0]
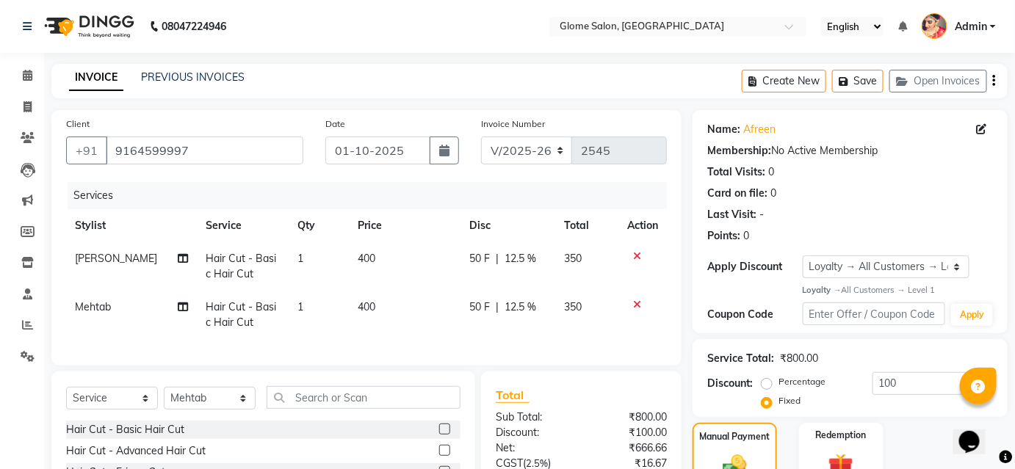
click at [633, 256] on icon at bounding box center [637, 256] width 8 height 10
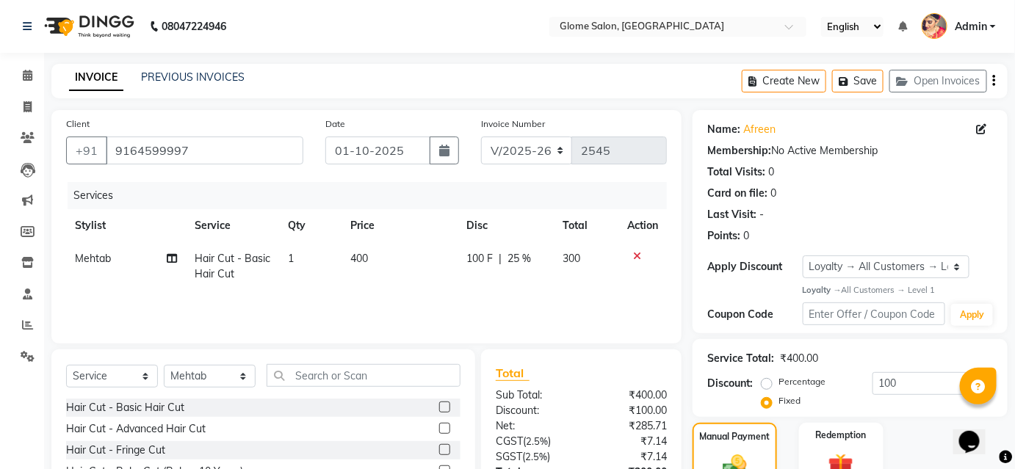
click at [637, 251] on icon at bounding box center [637, 256] width 8 height 10
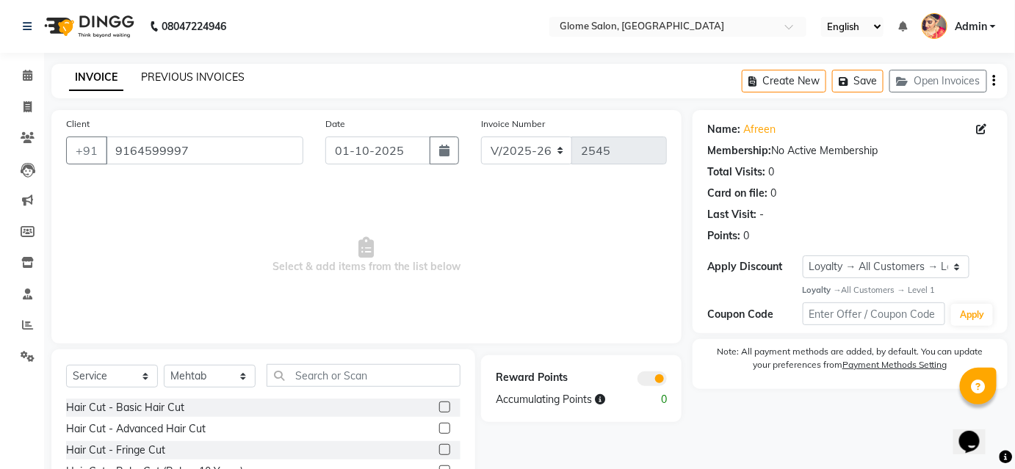
click at [165, 73] on link "PREVIOUS INVOICES" at bounding box center [193, 77] width 104 height 13
click at [197, 78] on link "PREVIOUS INVOICES" at bounding box center [193, 77] width 104 height 13
click at [33, 78] on span at bounding box center [28, 76] width 26 height 17
click at [753, 131] on link "Afreen" at bounding box center [759, 129] width 32 height 15
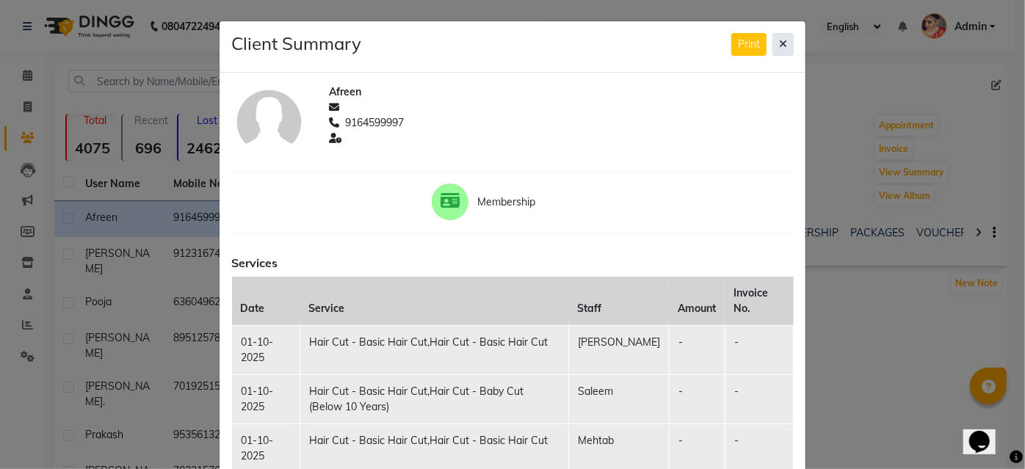
click at [784, 43] on button at bounding box center [783, 44] width 21 height 23
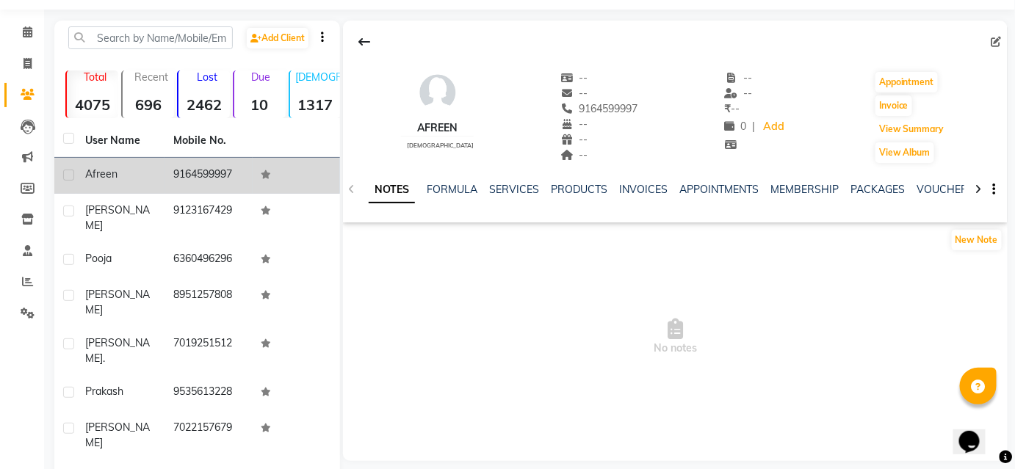
scroll to position [66, 0]
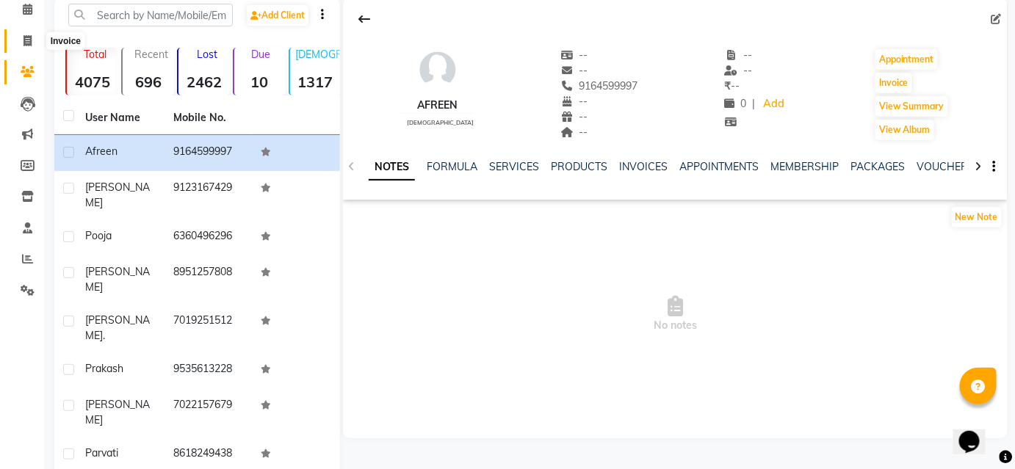
click at [29, 36] on icon at bounding box center [28, 40] width 8 height 11
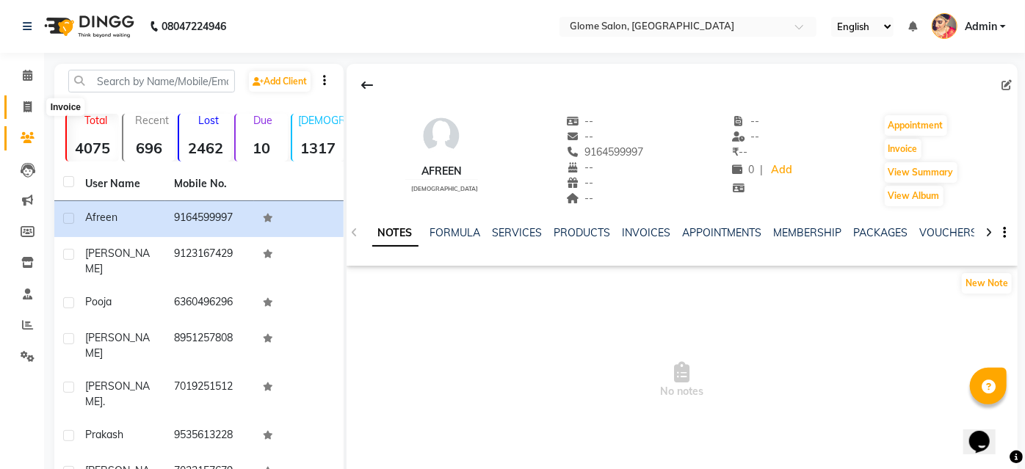
select select "5199"
select select "service"
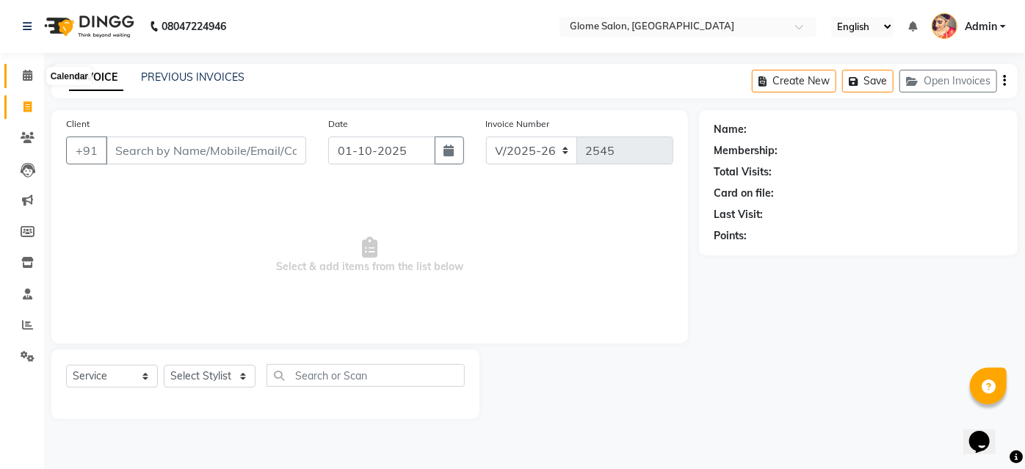
click at [27, 75] on icon at bounding box center [28, 75] width 10 height 11
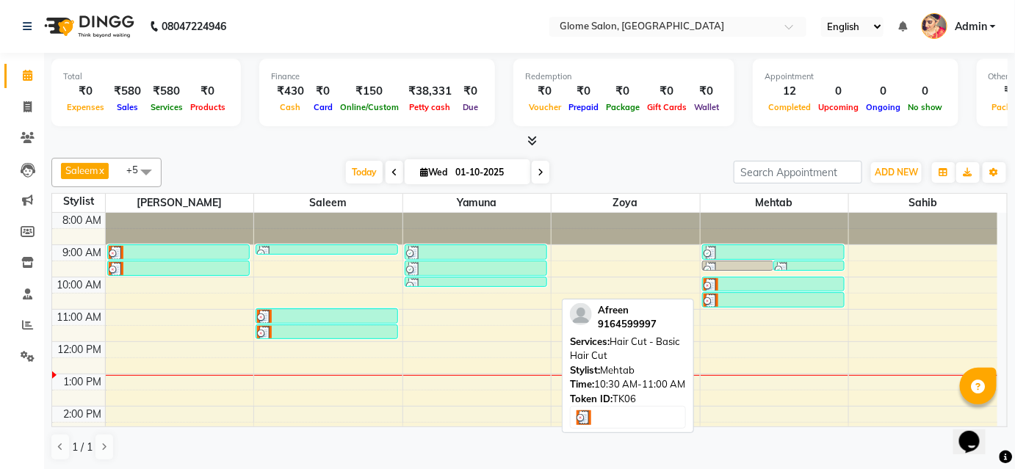
click at [708, 299] on img at bounding box center [711, 301] width 15 height 15
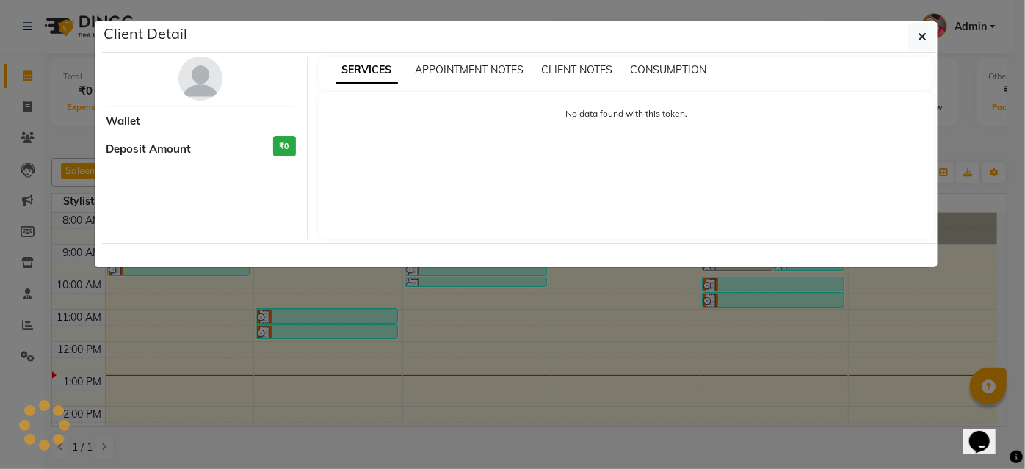
select select "3"
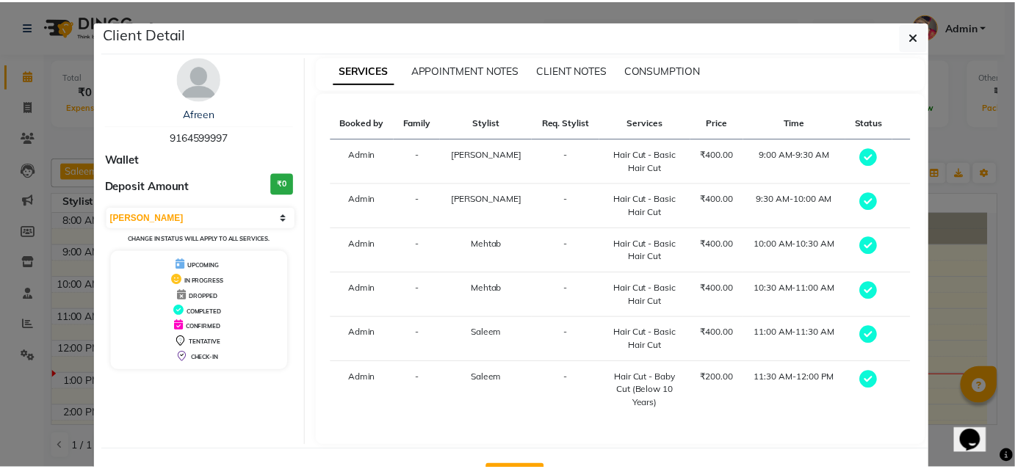
scroll to position [53, 0]
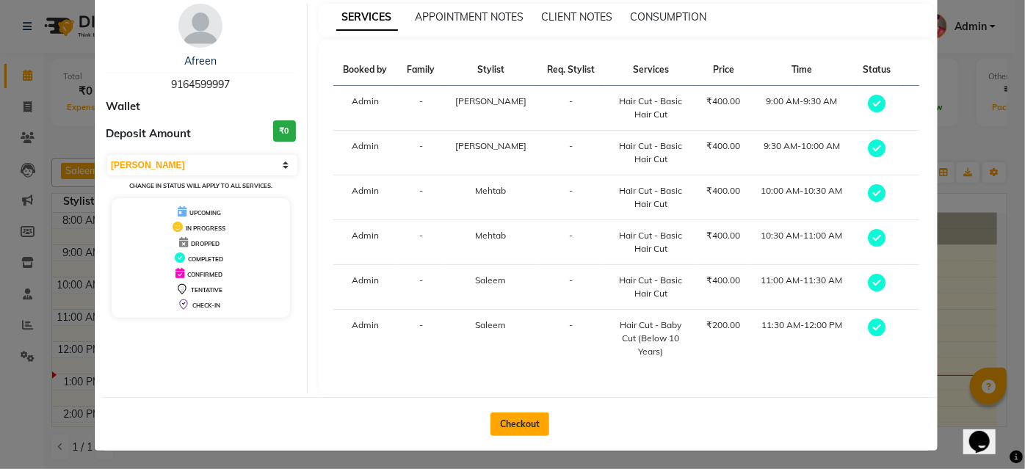
click at [520, 426] on button "Checkout" at bounding box center [520, 425] width 59 height 24
select select "service"
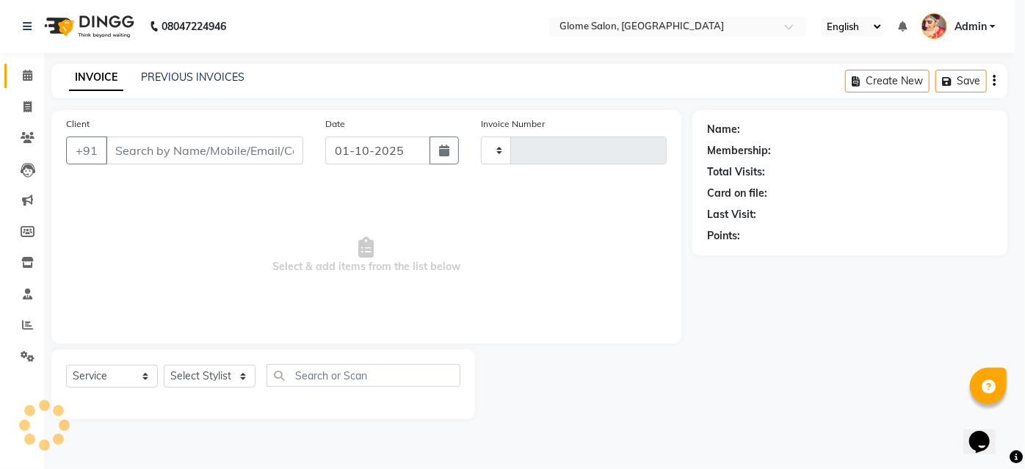
type input "2545"
select select "5199"
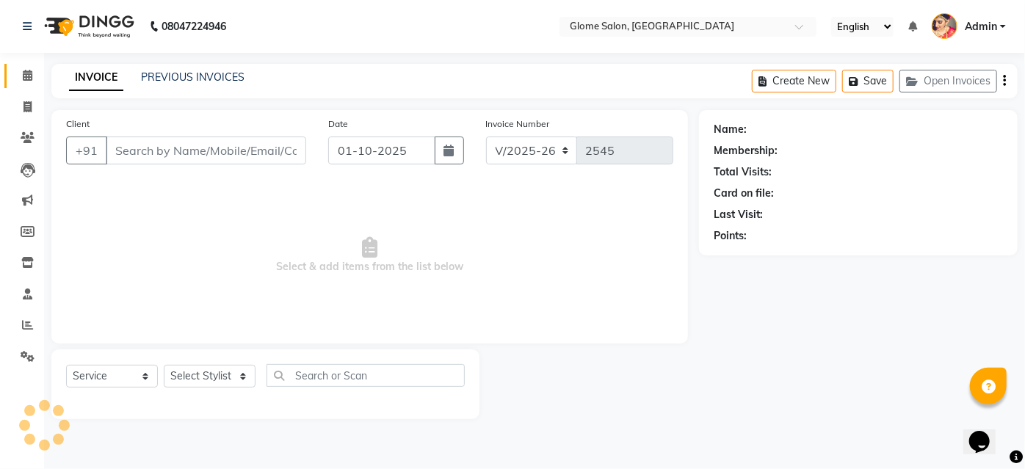
type input "9164599997"
select select "87909"
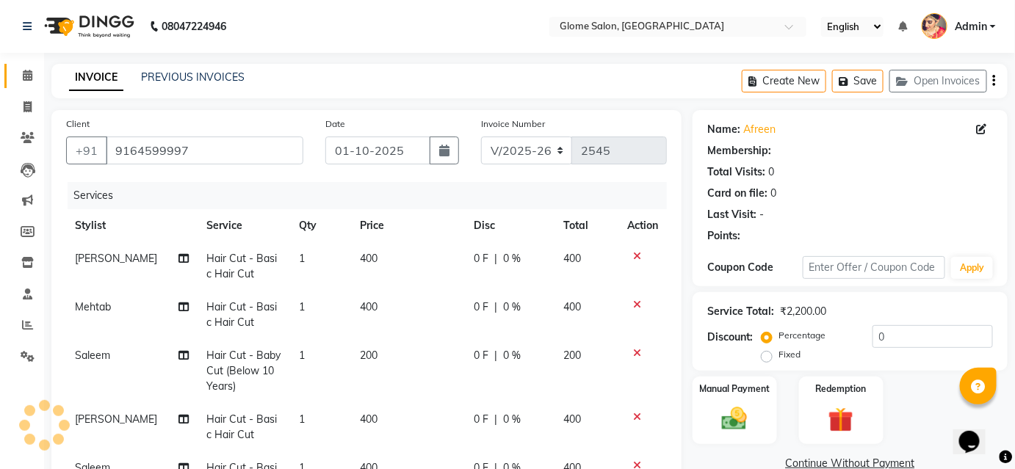
select select "1: Object"
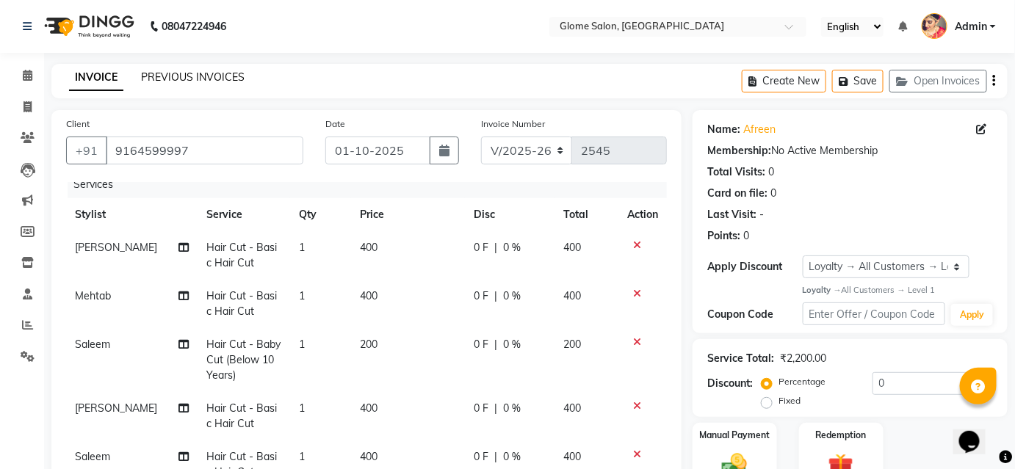
click at [159, 76] on link "PREVIOUS INVOICES" at bounding box center [193, 77] width 104 height 13
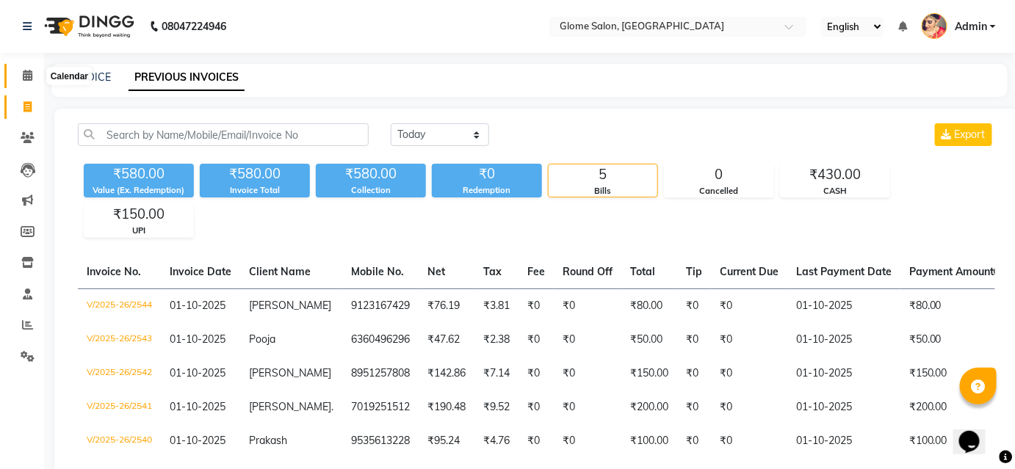
click at [24, 77] on icon at bounding box center [28, 75] width 10 height 11
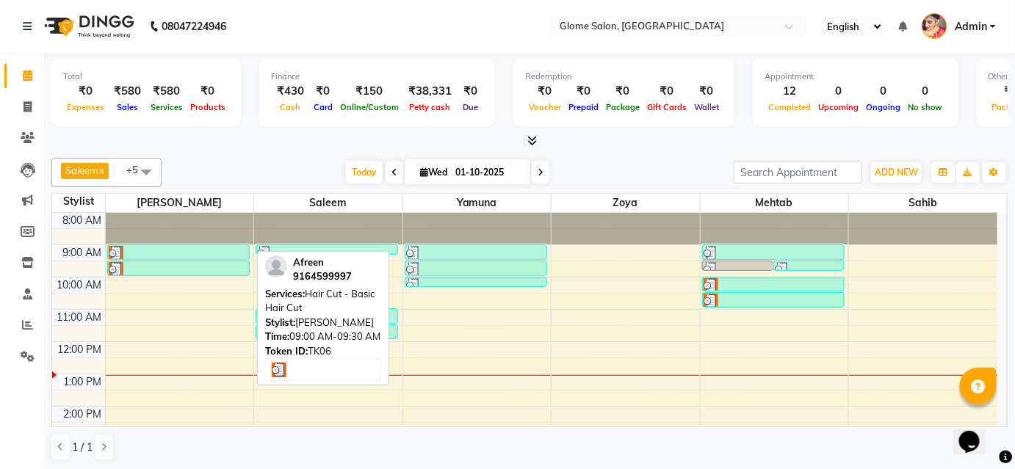
click at [232, 252] on div at bounding box center [179, 253] width 140 height 15
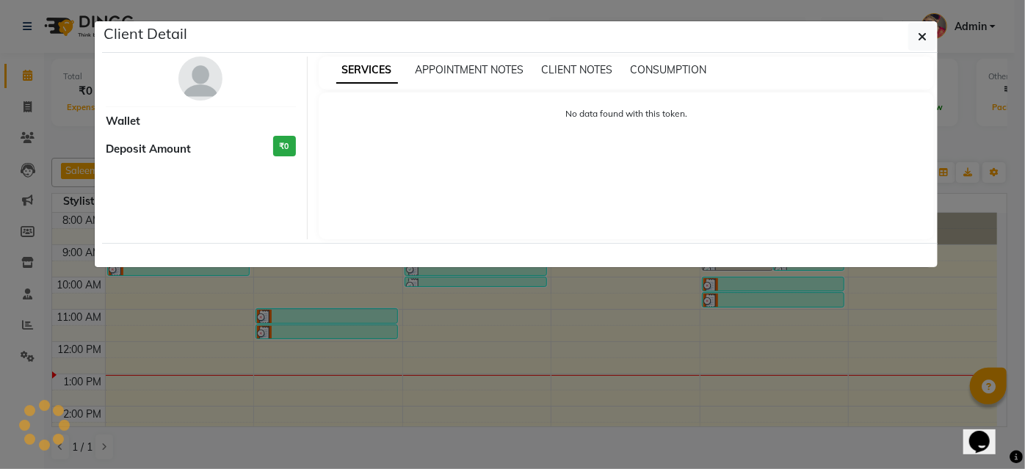
select select "3"
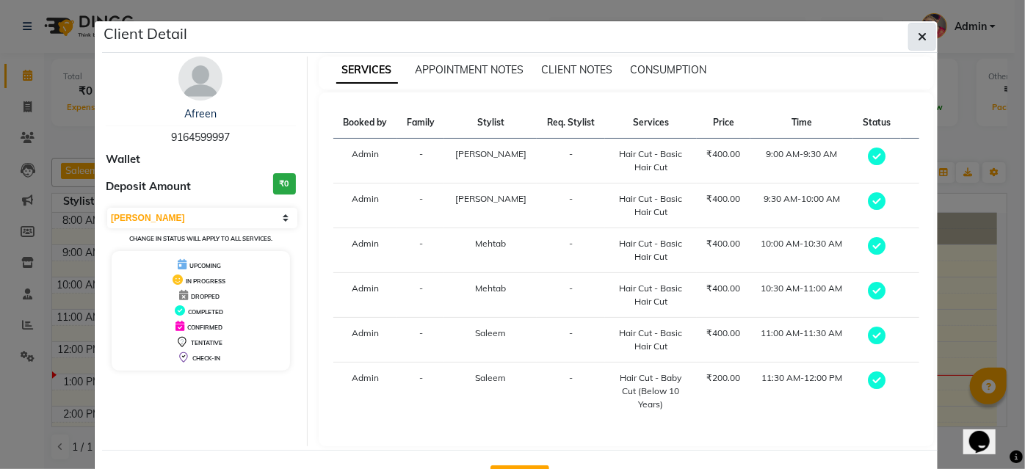
click at [918, 41] on icon "button" at bounding box center [922, 37] width 9 height 12
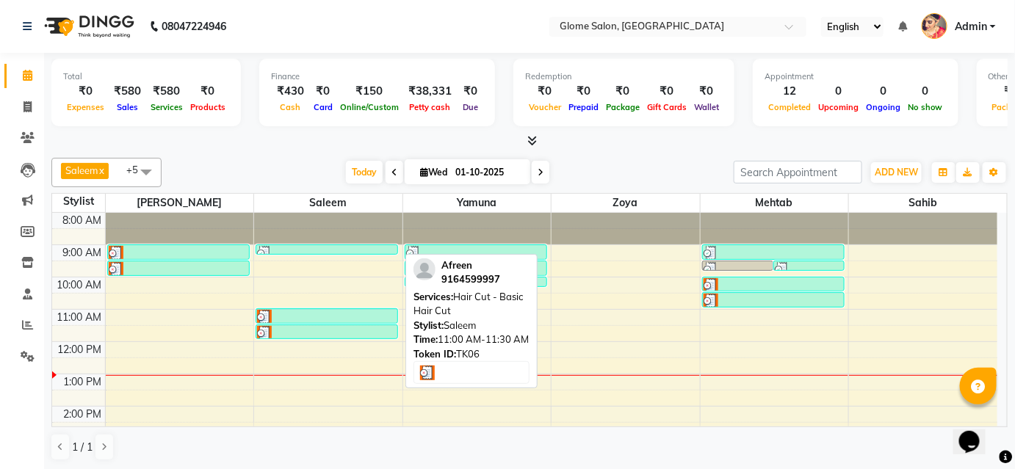
click at [259, 313] on img at bounding box center [264, 317] width 15 height 15
select select "3"
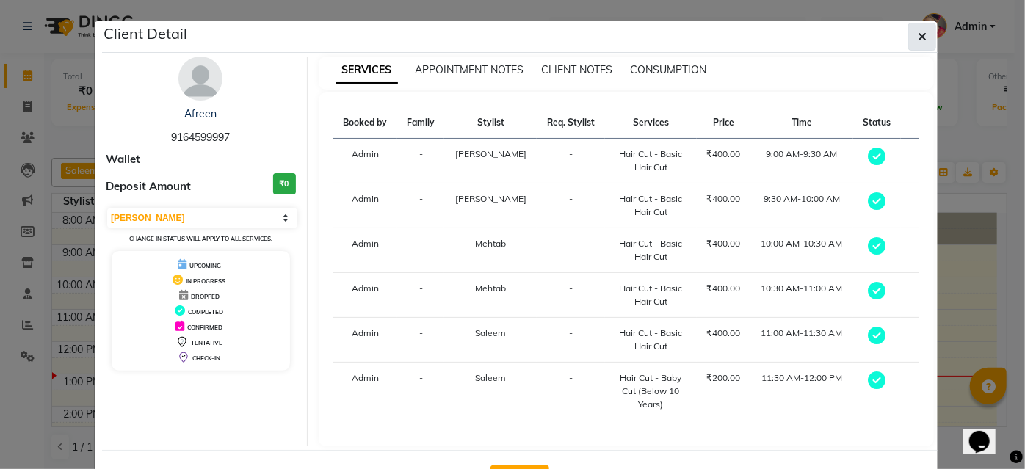
click at [918, 37] on icon "button" at bounding box center [922, 37] width 9 height 12
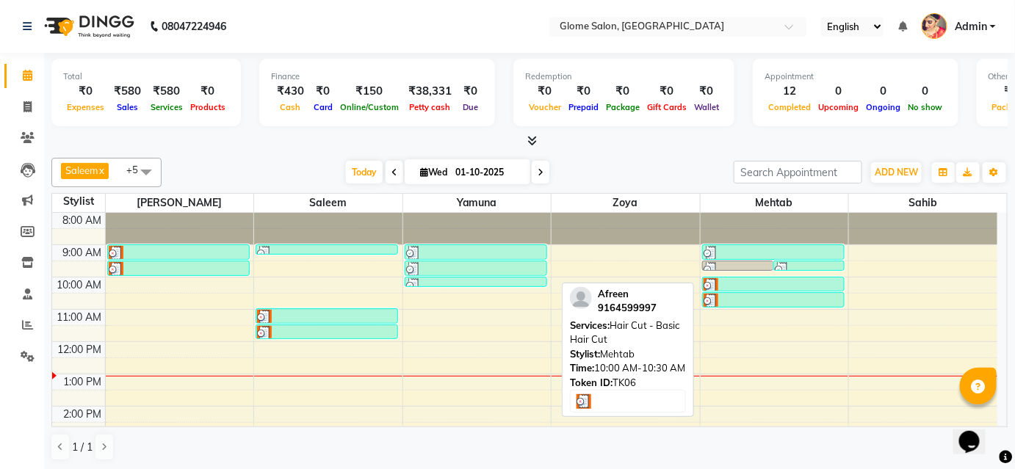
click at [733, 289] on div at bounding box center [774, 285] width 140 height 15
select select "3"
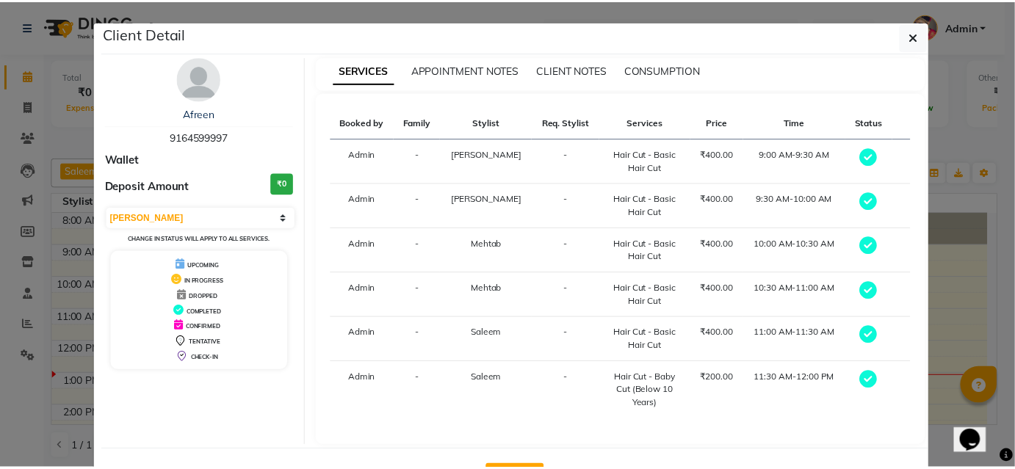
scroll to position [53, 0]
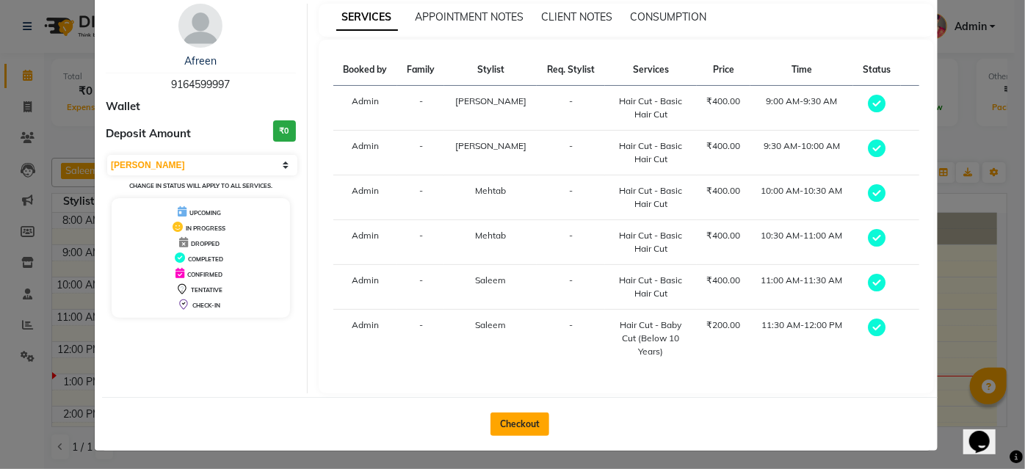
click at [527, 424] on button "Checkout" at bounding box center [520, 425] width 59 height 24
select select "service"
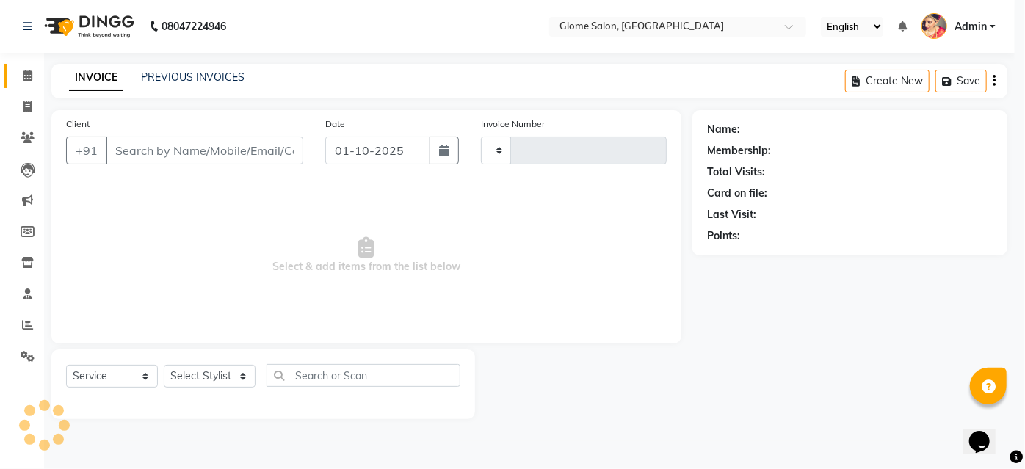
type input "2545"
select select "5199"
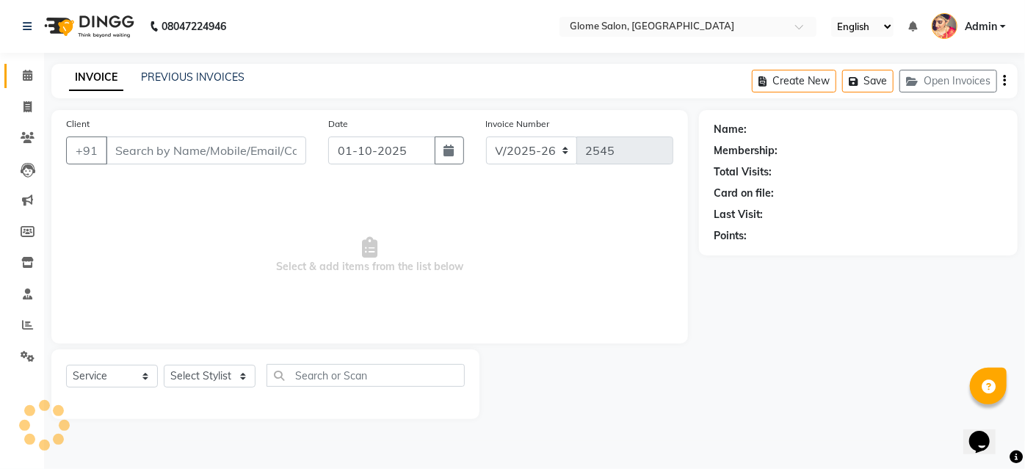
type input "9164599997"
select select "87909"
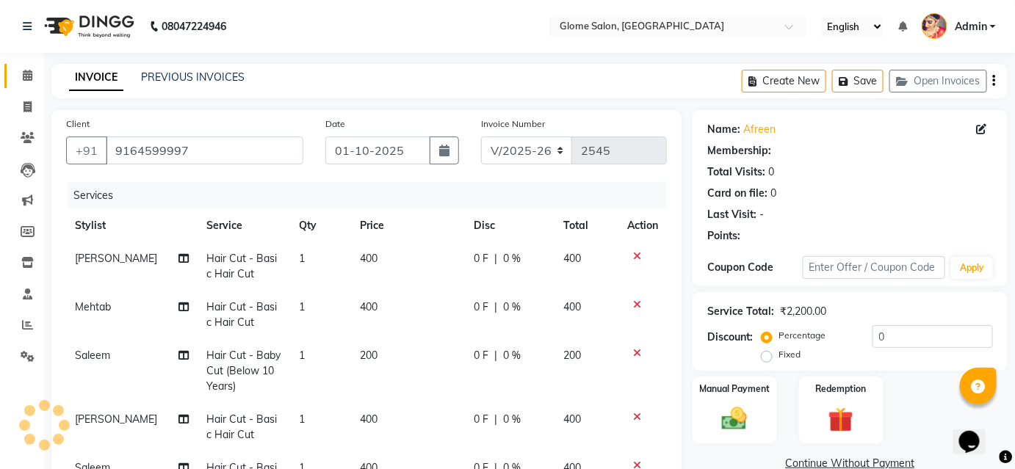
select select "1: Object"
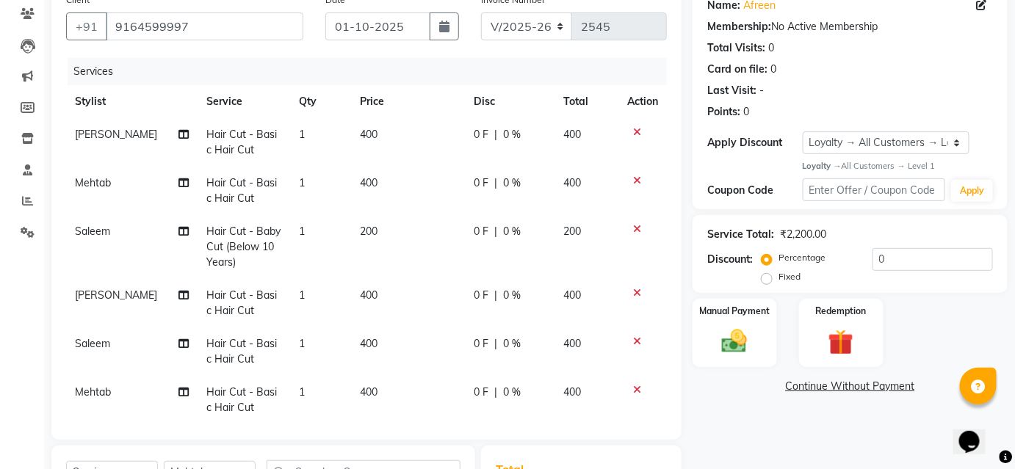
scroll to position [339, 0]
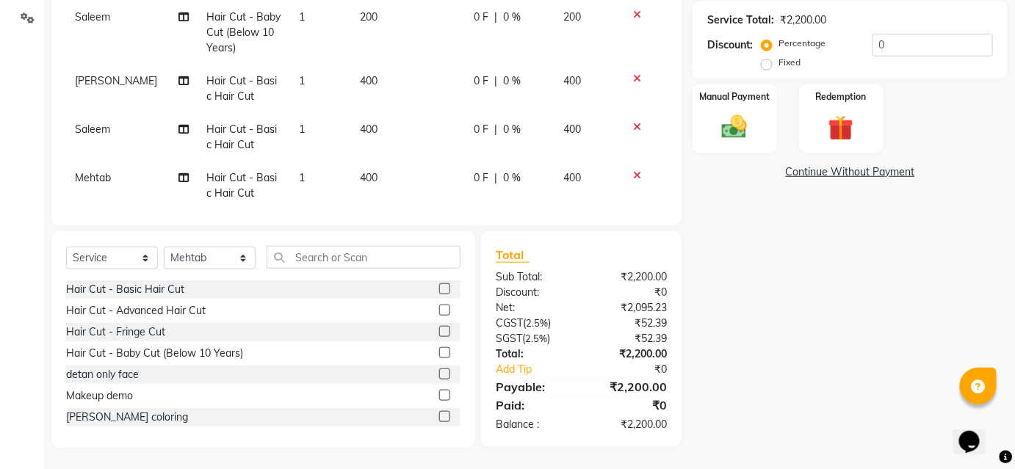
click at [743, 156] on div "Name: Afreen Membership: No Active Membership Total Visits: 0 Card on file: 0 L…" at bounding box center [856, 110] width 326 height 676
click at [743, 143] on div "Manual Payment" at bounding box center [734, 118] width 87 height 71
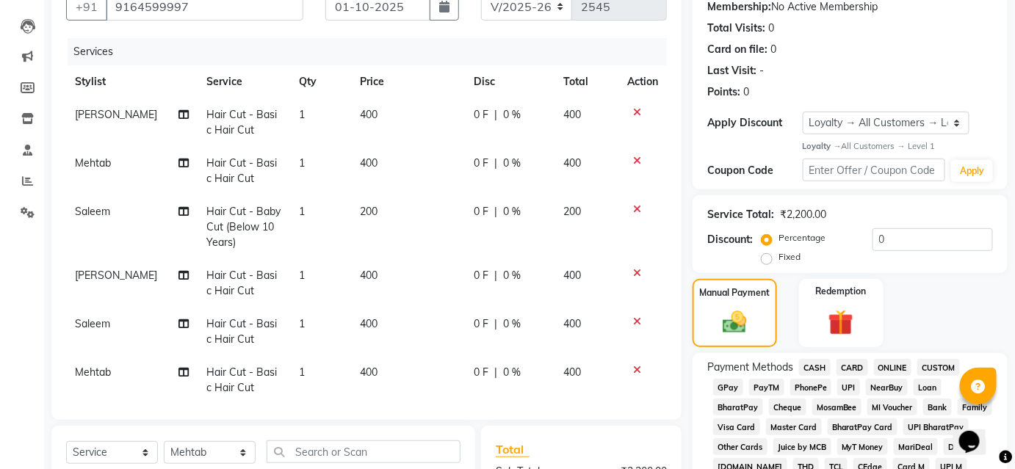
scroll to position [138, 0]
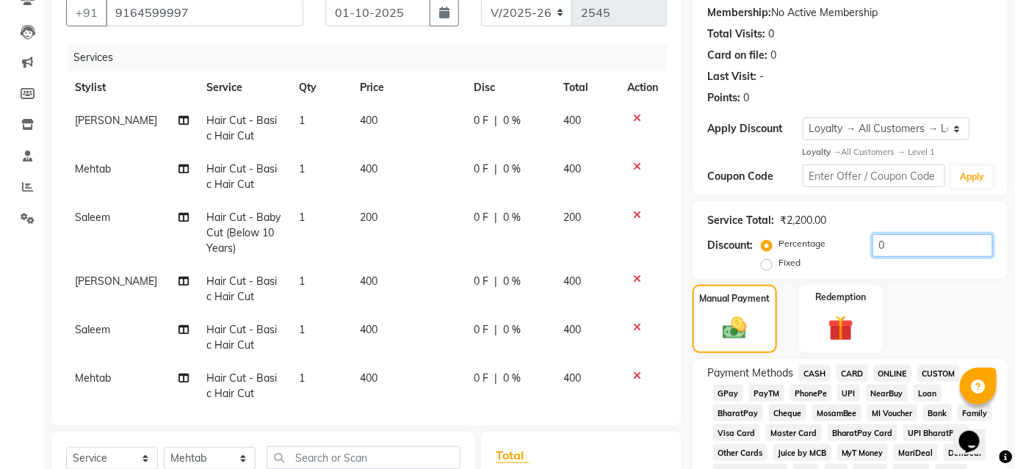
click at [902, 249] on input "0" at bounding box center [932, 245] width 120 height 23
click at [778, 270] on label "Fixed" at bounding box center [789, 262] width 22 height 13
click at [765, 268] on input "Fixed" at bounding box center [770, 263] width 10 height 10
radio input "true"
click at [881, 244] on input "number" at bounding box center [932, 245] width 120 height 23
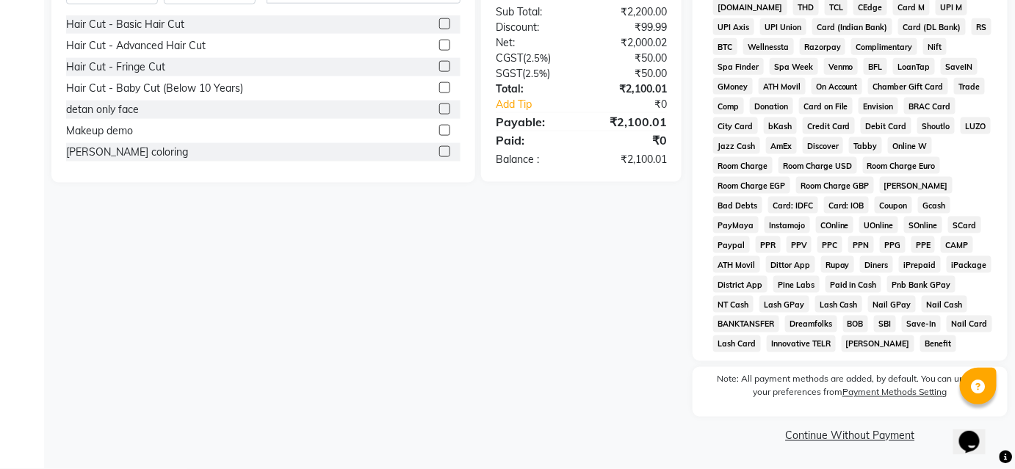
scroll to position [339, 0]
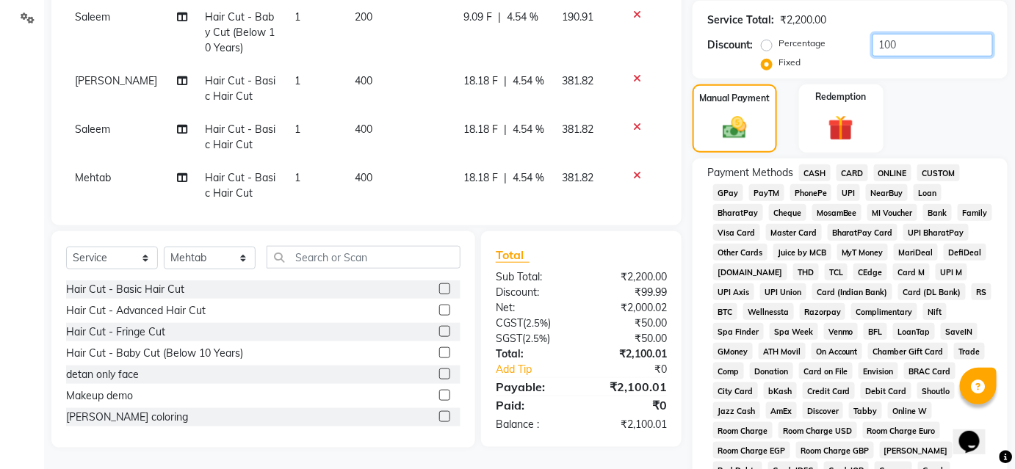
type input "100"
click at [814, 173] on span "CASH" at bounding box center [815, 173] width 32 height 17
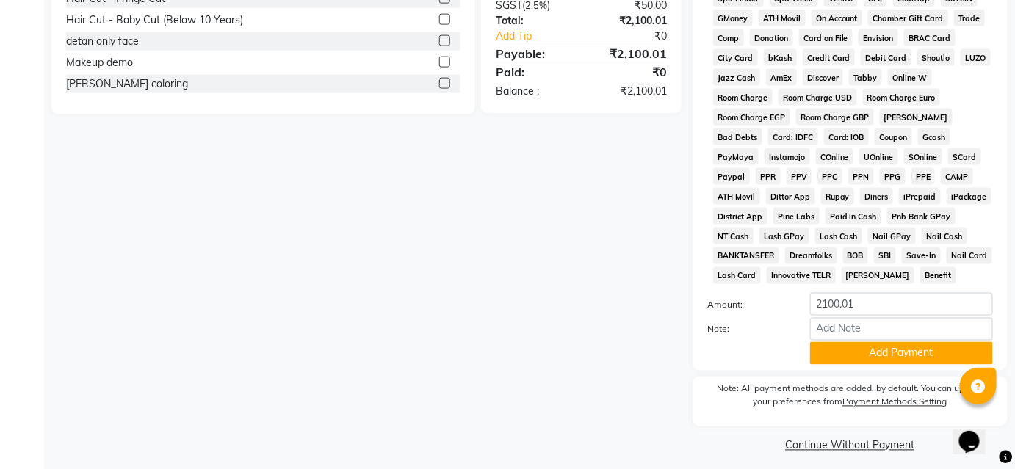
scroll to position [683, 0]
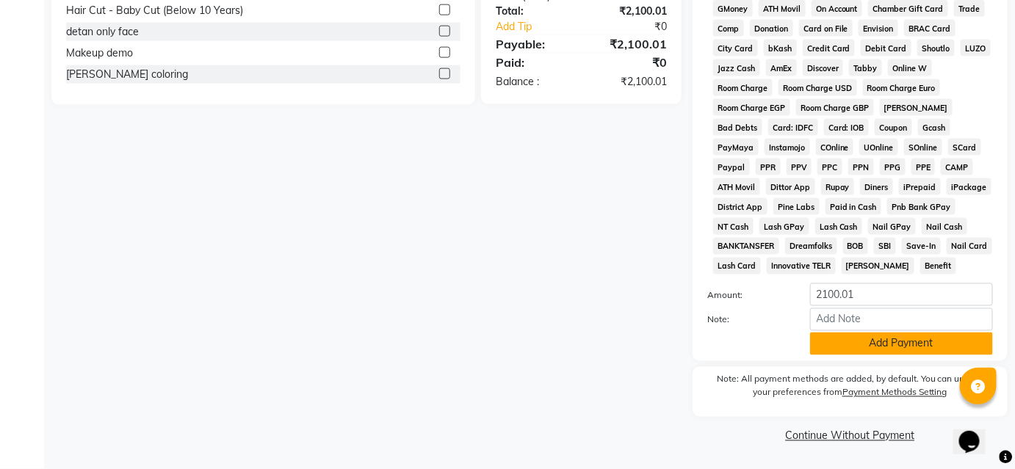
click at [853, 347] on button "Add Payment" at bounding box center [901, 344] width 183 height 23
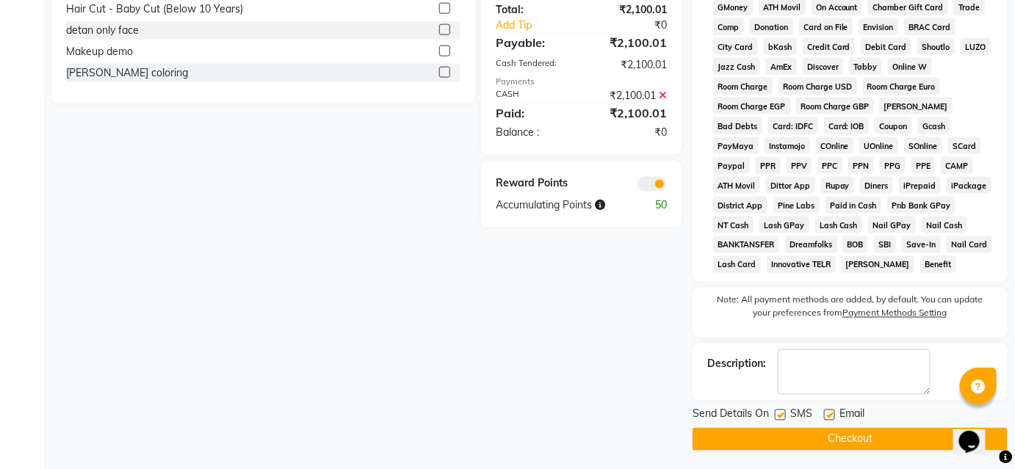
click at [858, 433] on button "Checkout" at bounding box center [850, 439] width 315 height 23
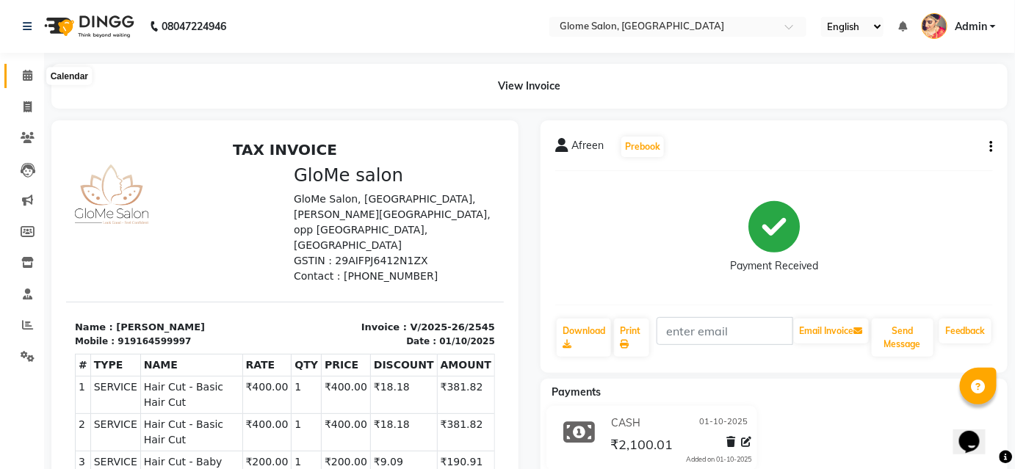
click at [31, 72] on icon at bounding box center [28, 75] width 10 height 11
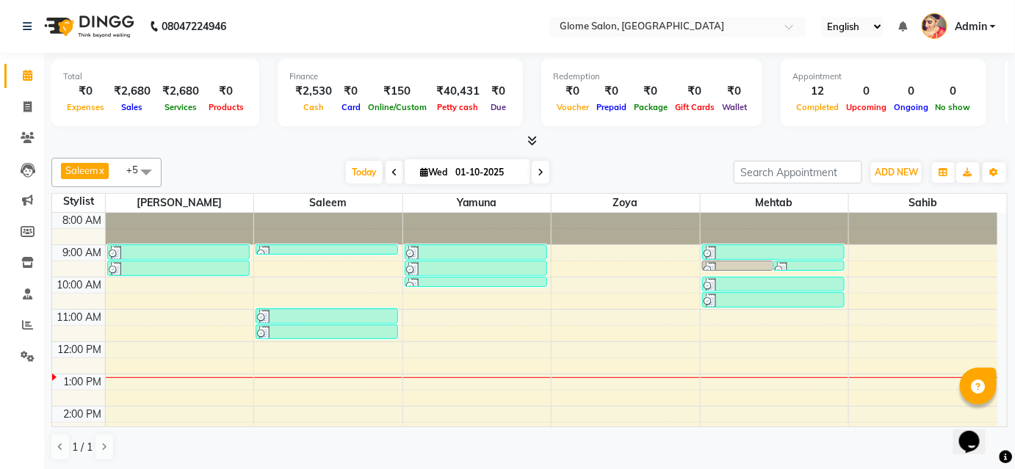
click at [126, 275] on div "8:00 AM 9:00 AM 10:00 AM 11:00 AM 12:00 PM 1:00 PM 2:00 PM 3:00 PM 4:00 PM 5:00…" at bounding box center [524, 422] width 945 height 419
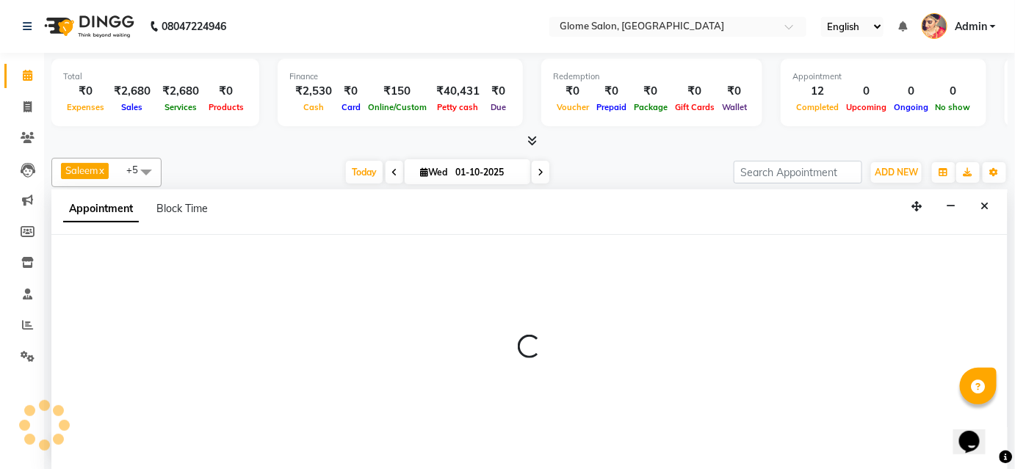
select select "34176"
select select "600"
select select "tentative"
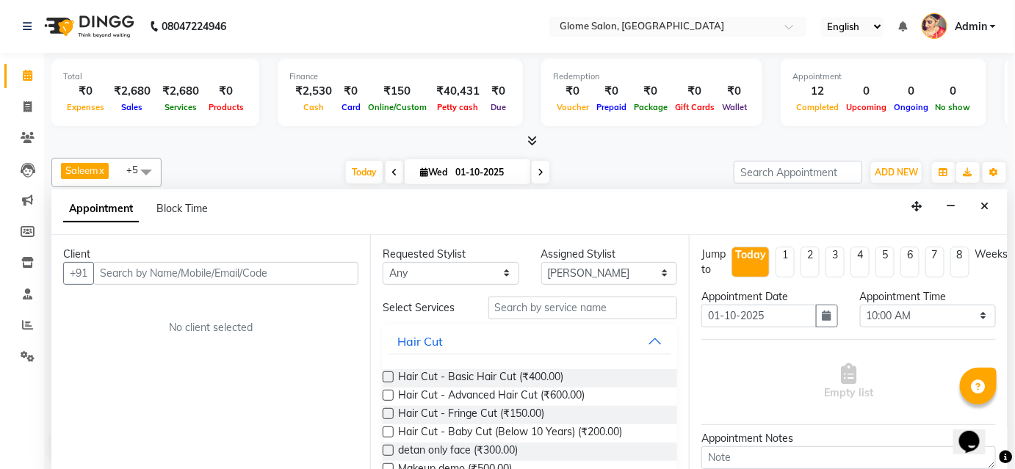
drag, startPoint x: 981, startPoint y: 206, endPoint x: 973, endPoint y: 200, distance: 10.4
click at [980, 206] on button "Close" at bounding box center [985, 206] width 21 height 23
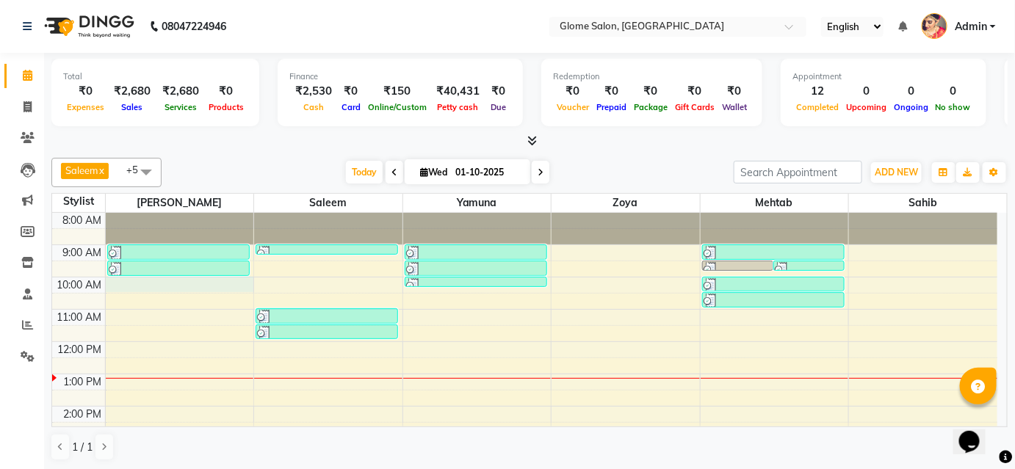
click at [172, 278] on div "8:00 AM 9:00 AM 10:00 AM 11:00 AM 12:00 PM 1:00 PM 2:00 PM 3:00 PM 4:00 PM 5:00…" at bounding box center [524, 422] width 945 height 419
select select "34176"
select select "tentative"
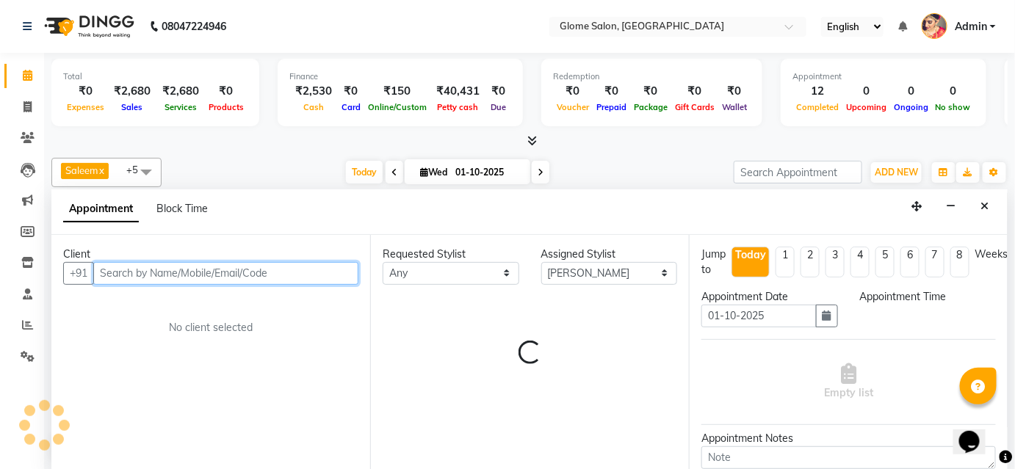
select select "600"
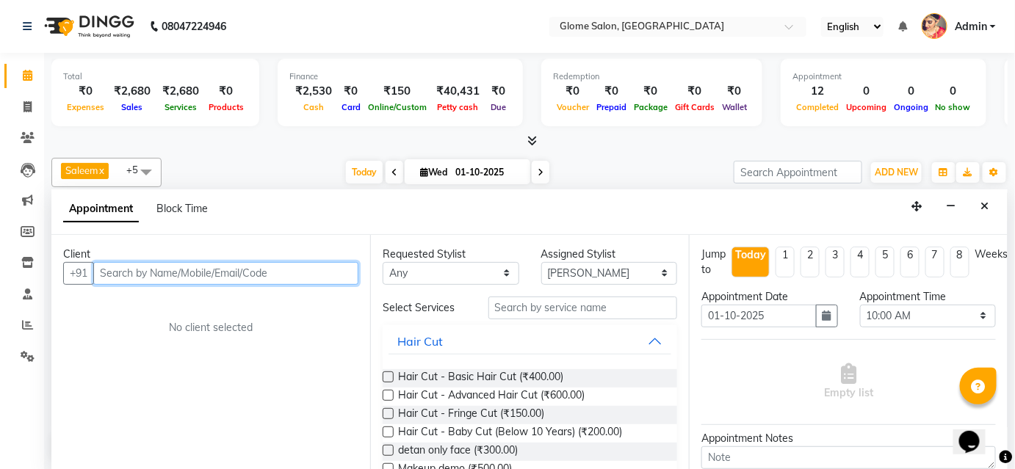
click at [330, 272] on input "text" at bounding box center [225, 273] width 265 height 23
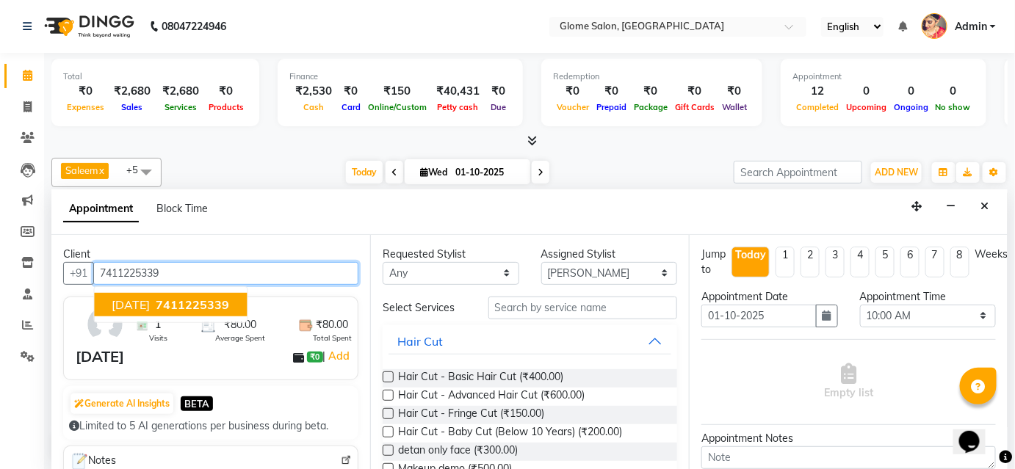
click at [134, 307] on span "Chaitra" at bounding box center [131, 304] width 38 height 15
type input "7411225339"
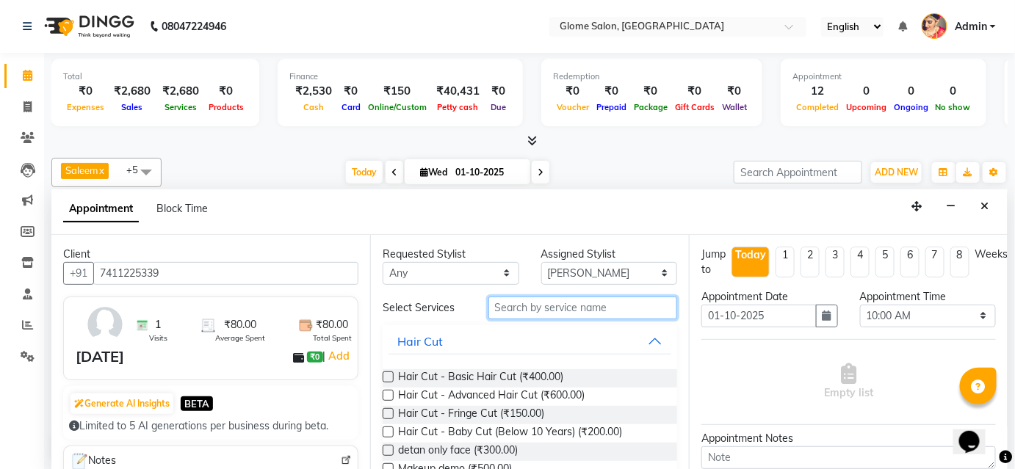
click at [606, 297] on input "text" at bounding box center [582, 308] width 189 height 23
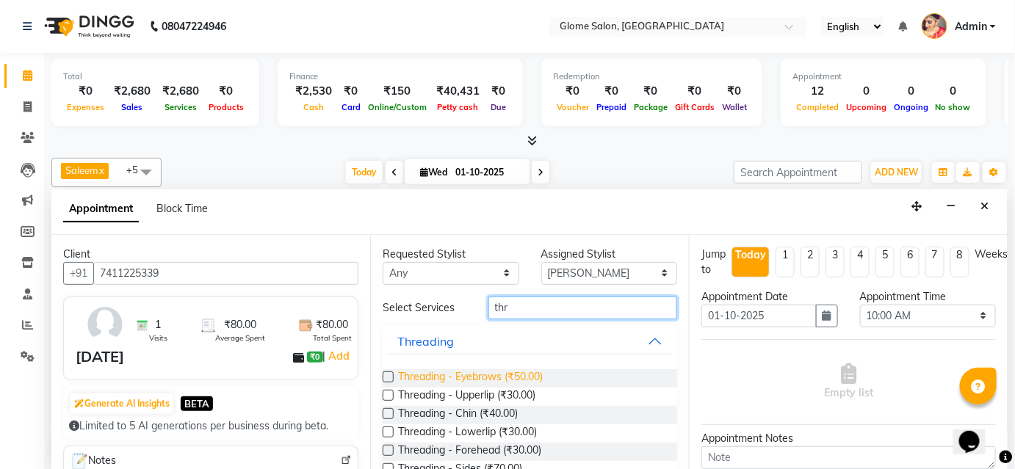
type input "thr"
click at [441, 380] on span "Threading - Eyebrows (₹50.00)" at bounding box center [470, 378] width 145 height 18
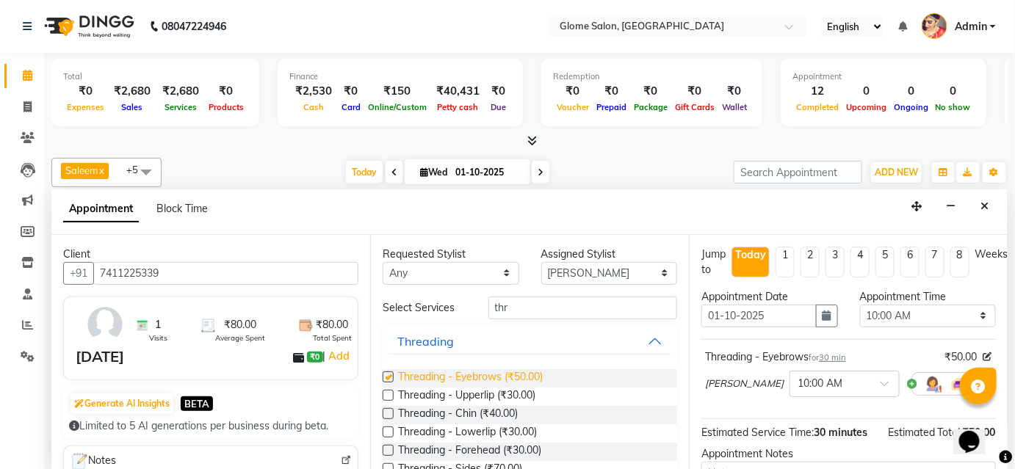
checkbox input "false"
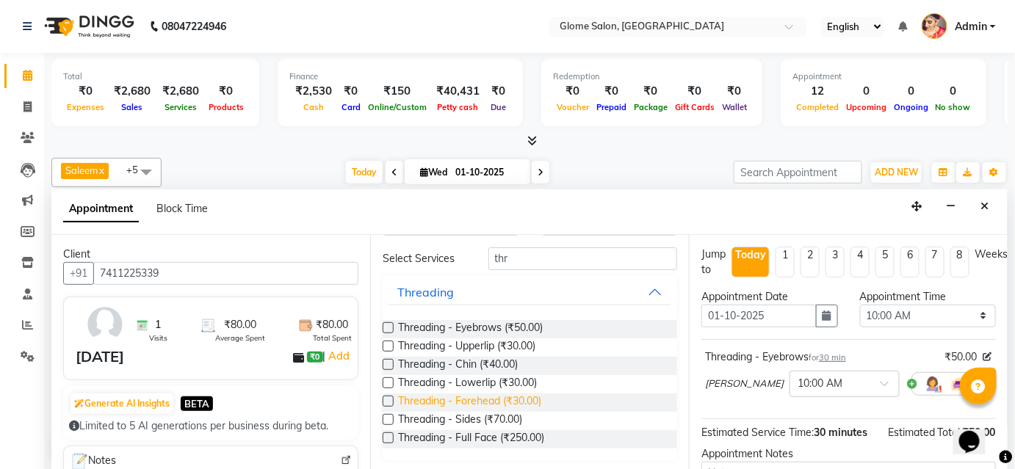
click at [463, 397] on span "Threading - Forehead (₹30.00)" at bounding box center [469, 403] width 143 height 18
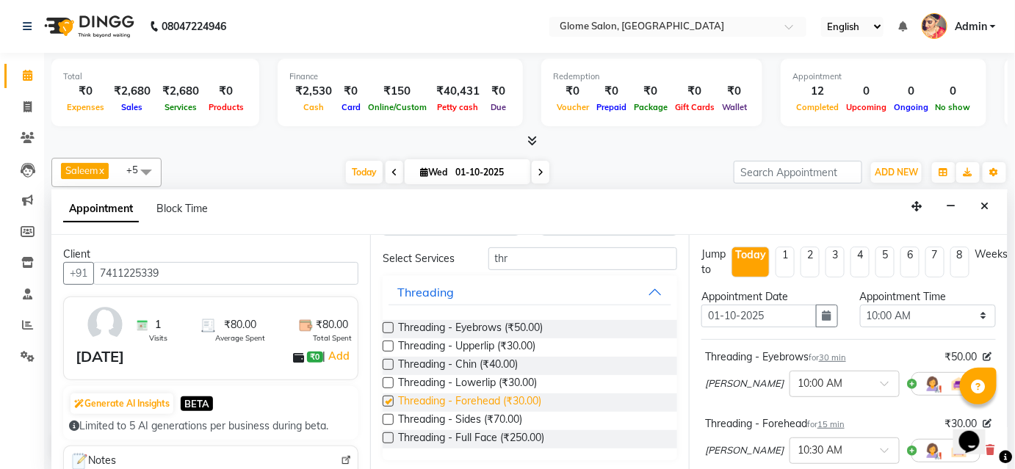
checkbox input "false"
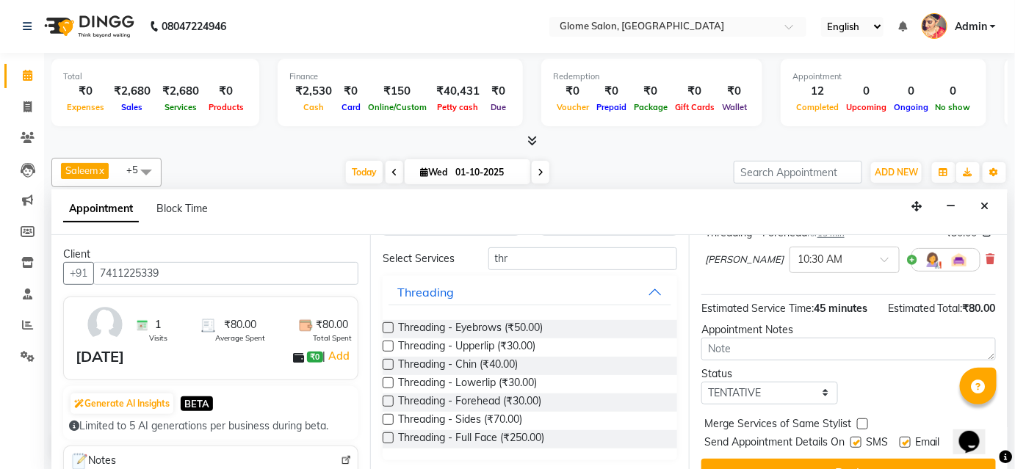
scroll to position [200, 0]
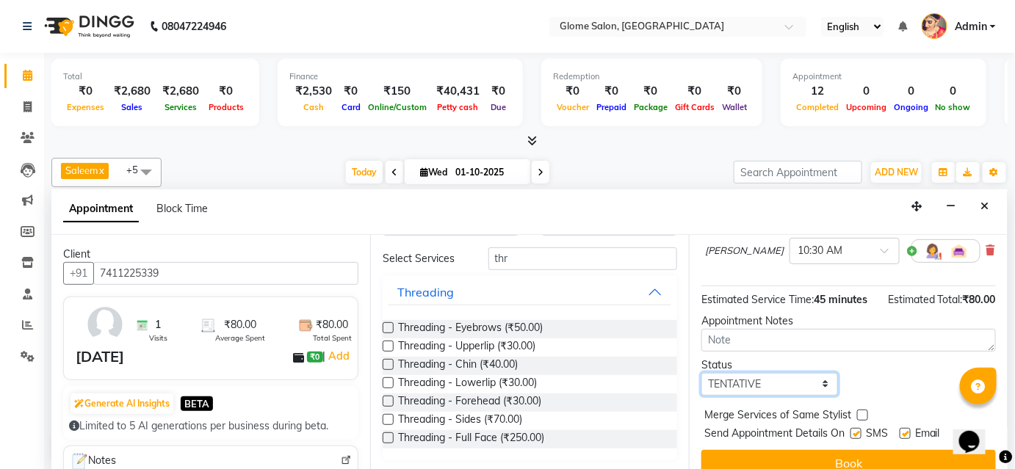
click at [739, 380] on select "Select TENTATIVE CONFIRM CHECK-IN UPCOMING" at bounding box center [769, 384] width 137 height 23
select select "confirm booking"
click at [701, 375] on select "Select TENTATIVE CONFIRM CHECK-IN UPCOMING" at bounding box center [769, 384] width 137 height 23
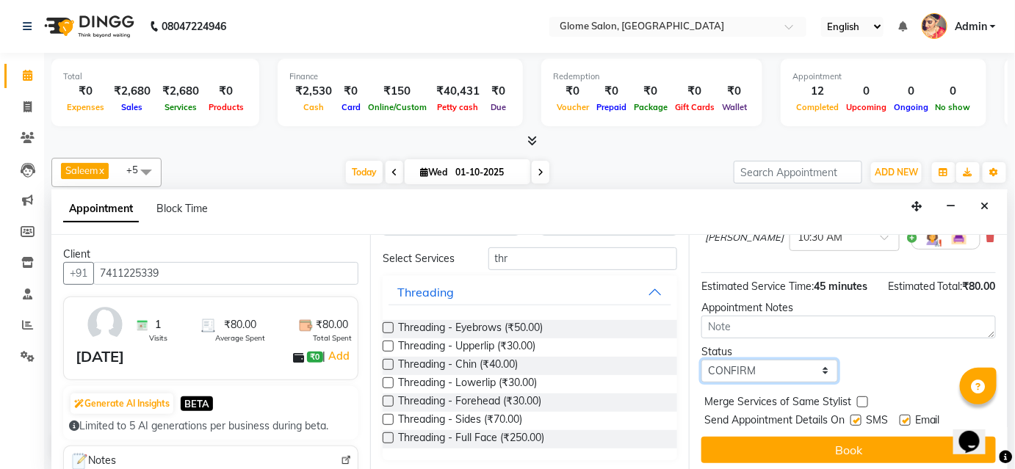
scroll to position [220, 0]
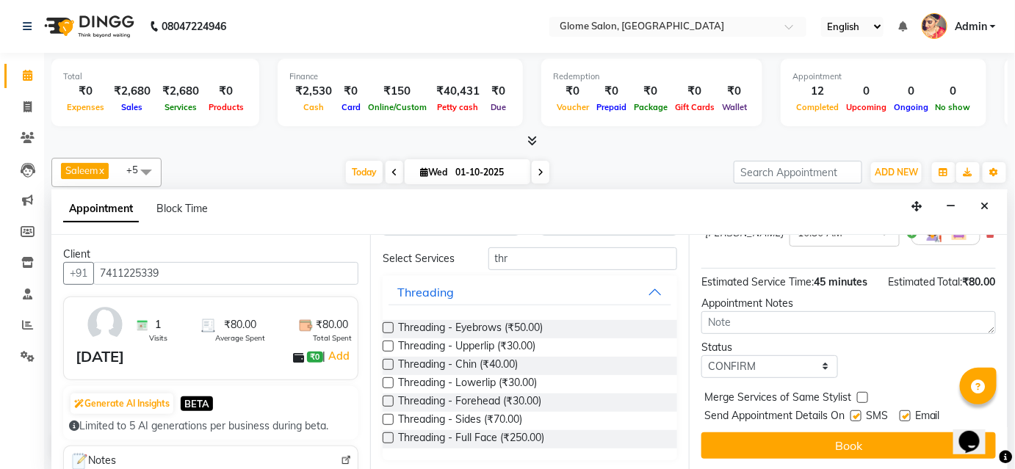
click at [795, 446] on button "Book" at bounding box center [848, 446] width 294 height 26
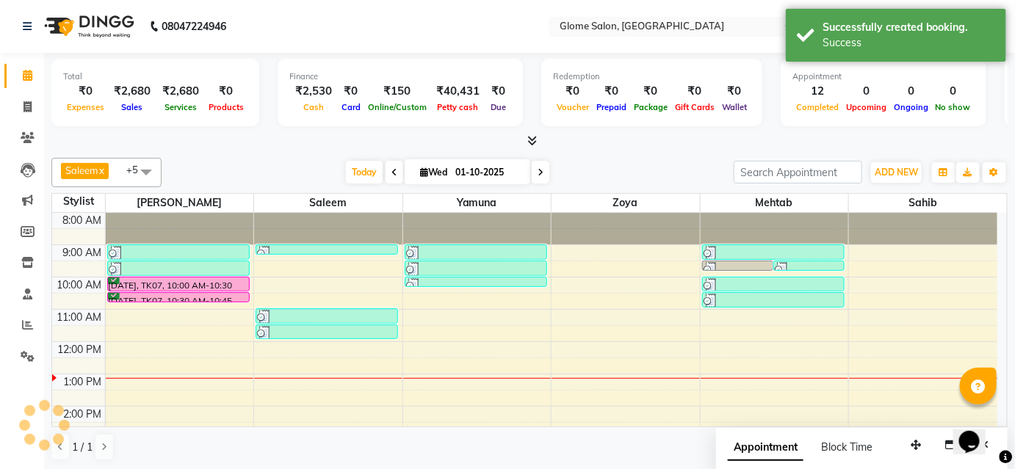
scroll to position [0, 0]
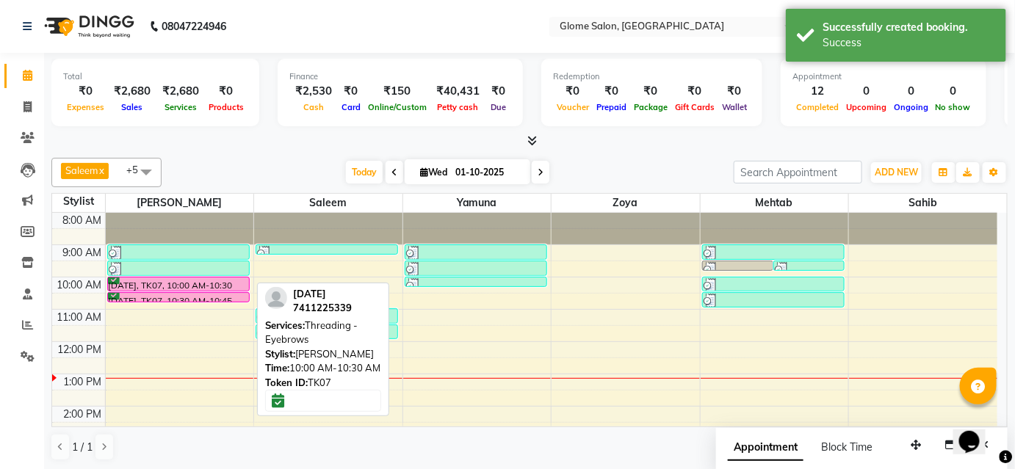
click at [144, 288] on div at bounding box center [178, 291] width 141 height 6
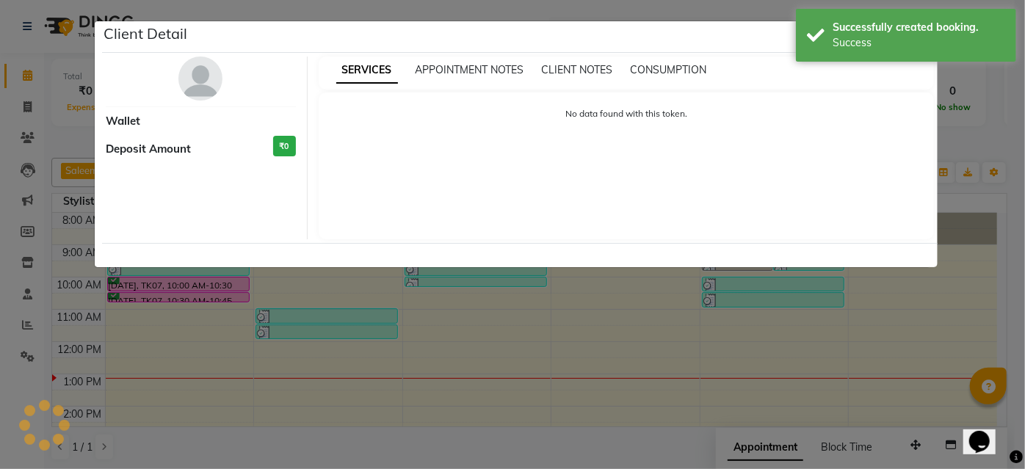
select select "6"
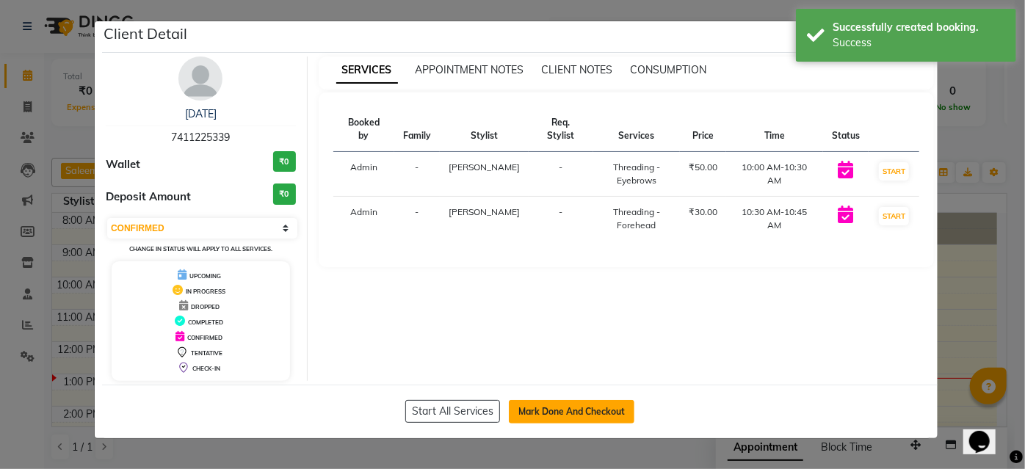
click at [617, 413] on button "Mark Done And Checkout" at bounding box center [572, 412] width 126 height 24
select select "service"
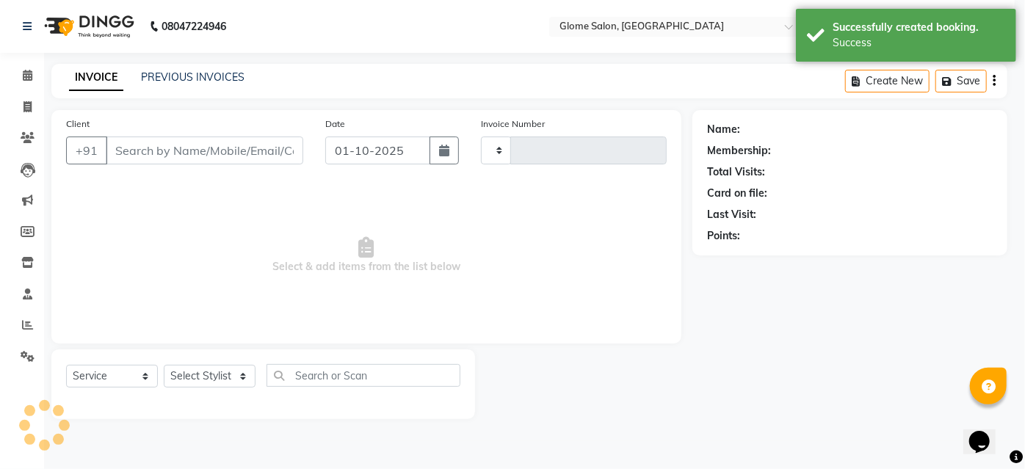
type input "2546"
select select "5199"
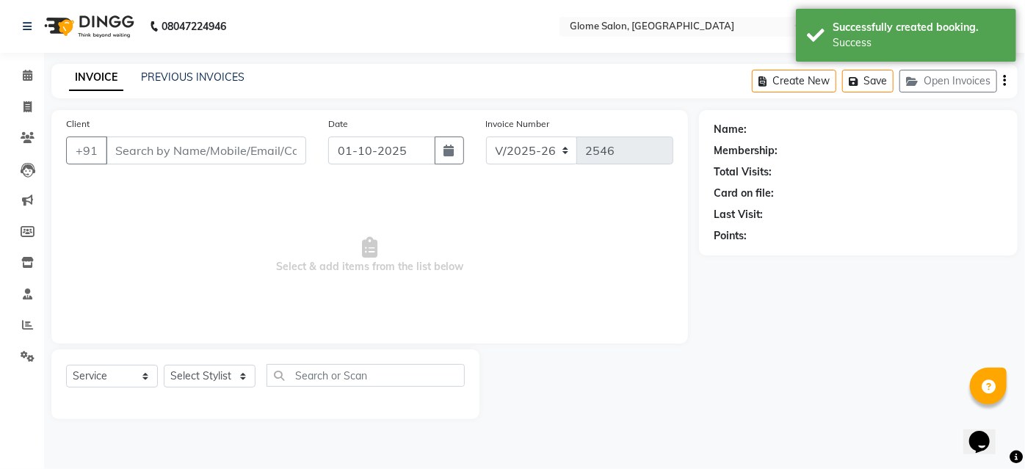
type input "7411225339"
select select "34176"
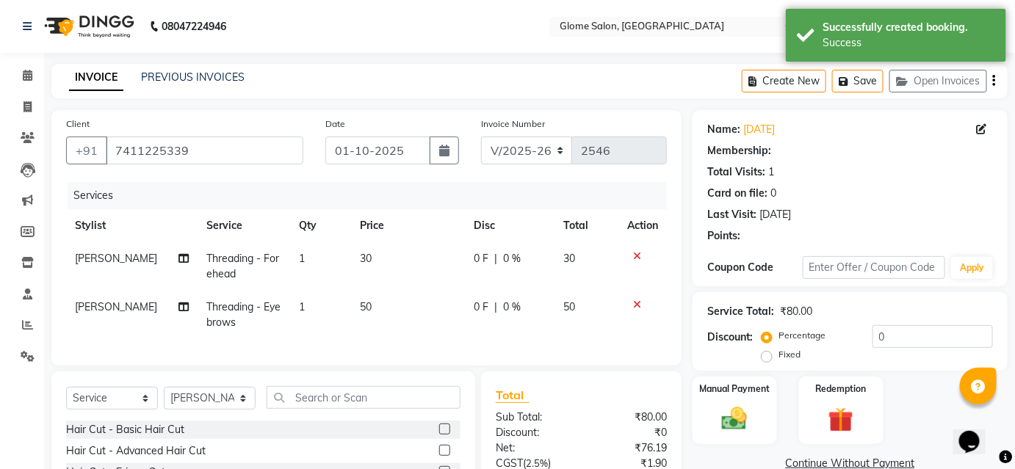
select select "1: Object"
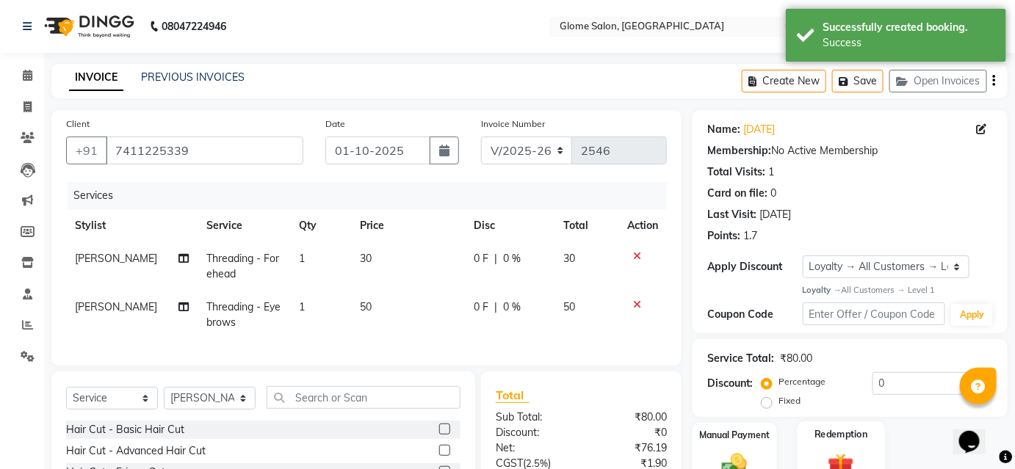
scroll to position [151, 0]
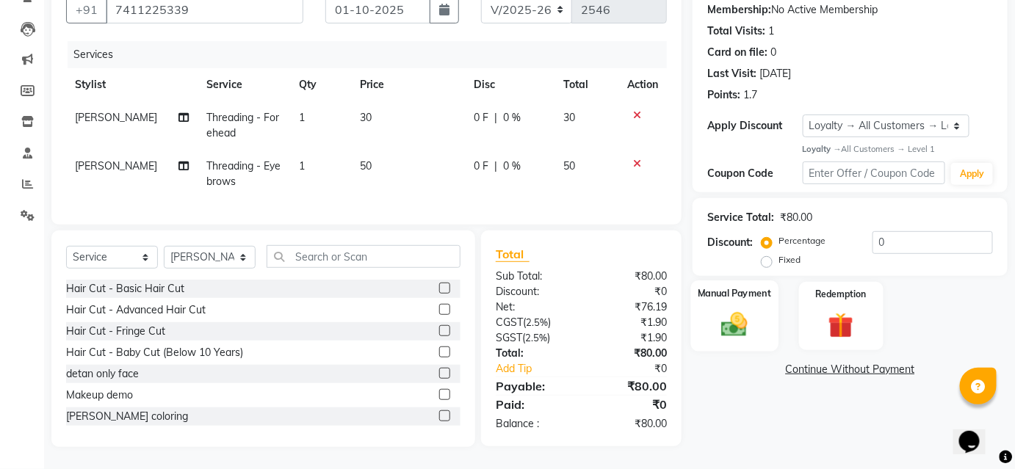
click at [742, 314] on img at bounding box center [734, 325] width 43 height 30
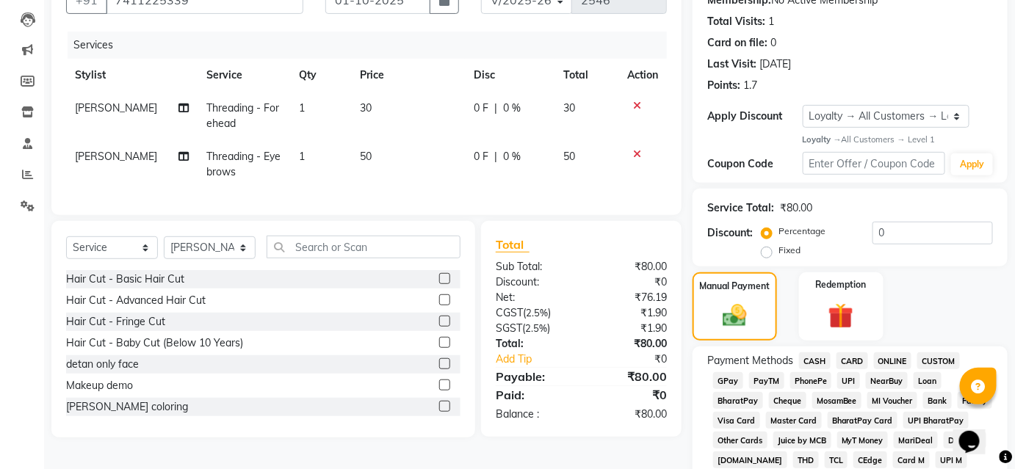
scroll to position [283, 0]
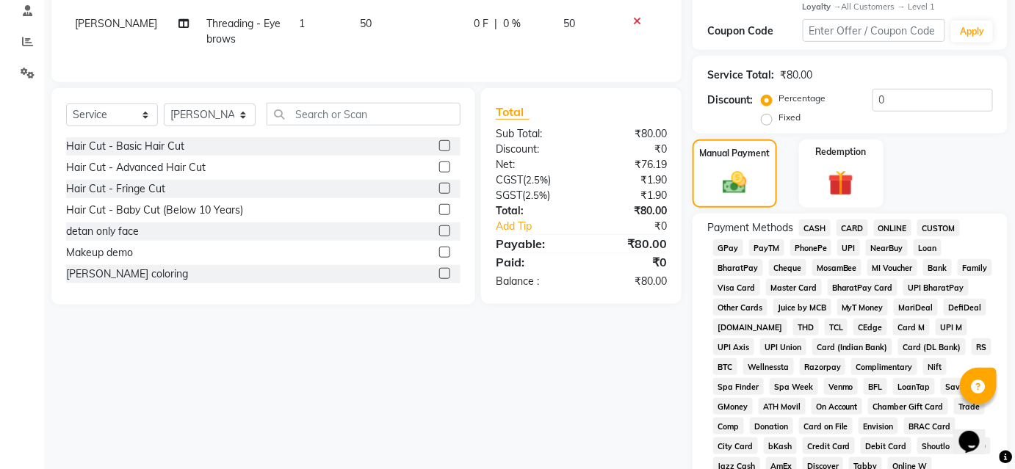
click at [808, 228] on span "CASH" at bounding box center [815, 228] width 32 height 17
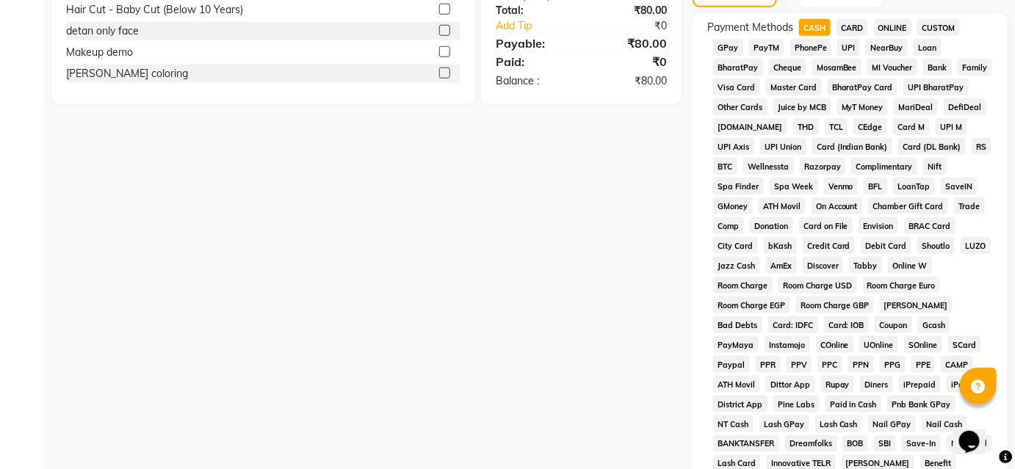
scroll to position [683, 0]
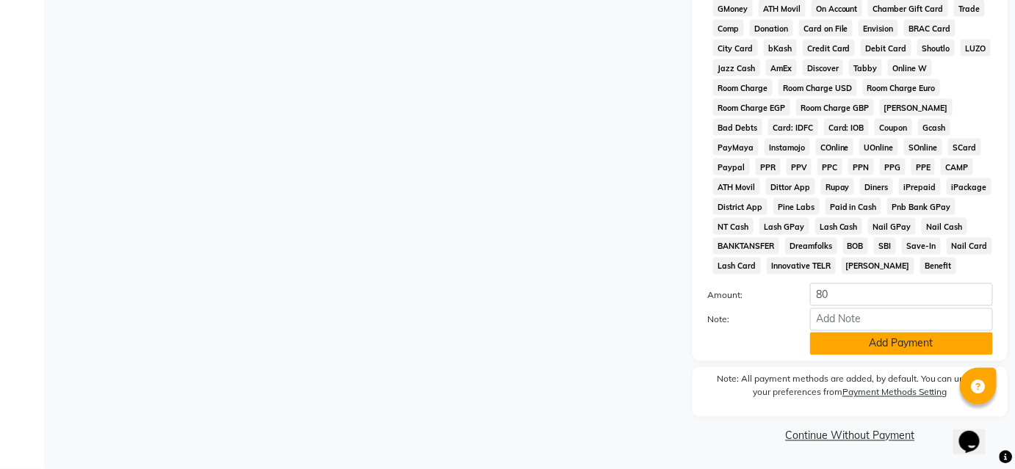
click at [866, 346] on button "Add Payment" at bounding box center [901, 344] width 183 height 23
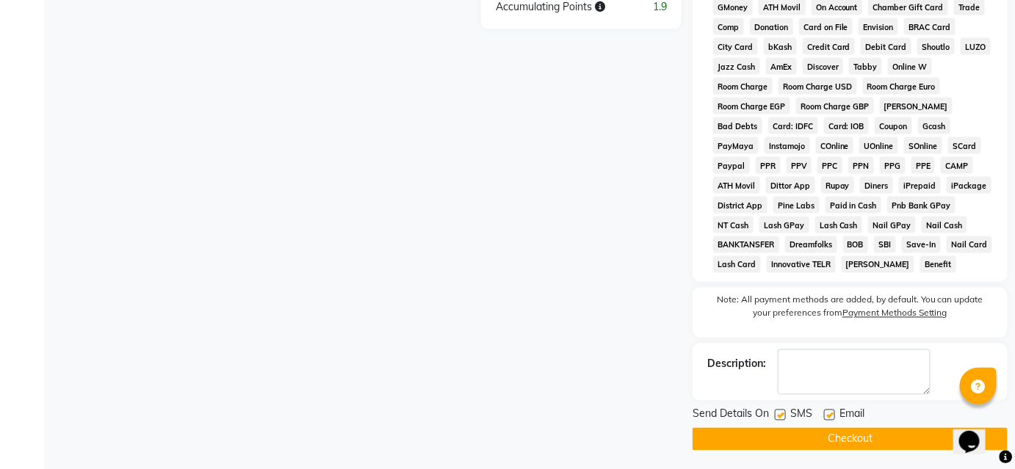
click at [836, 446] on button "Checkout" at bounding box center [850, 439] width 315 height 23
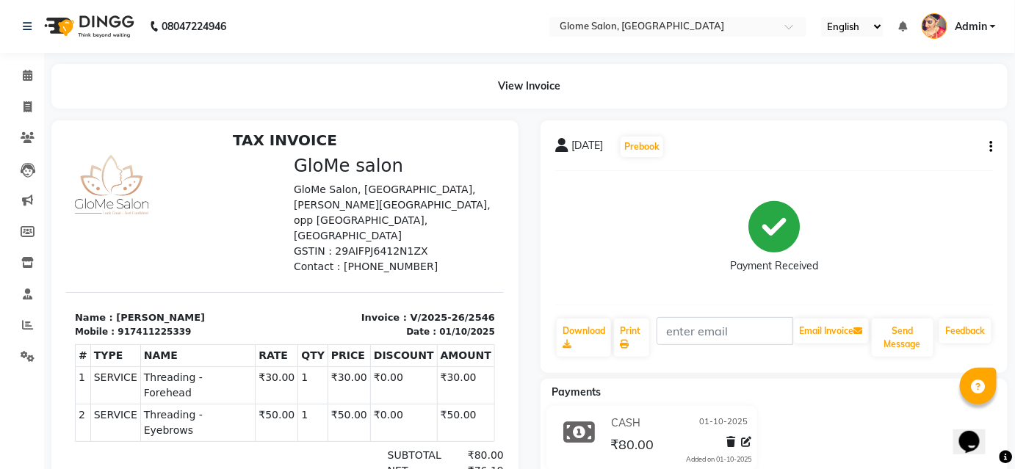
scroll to position [12, 0]
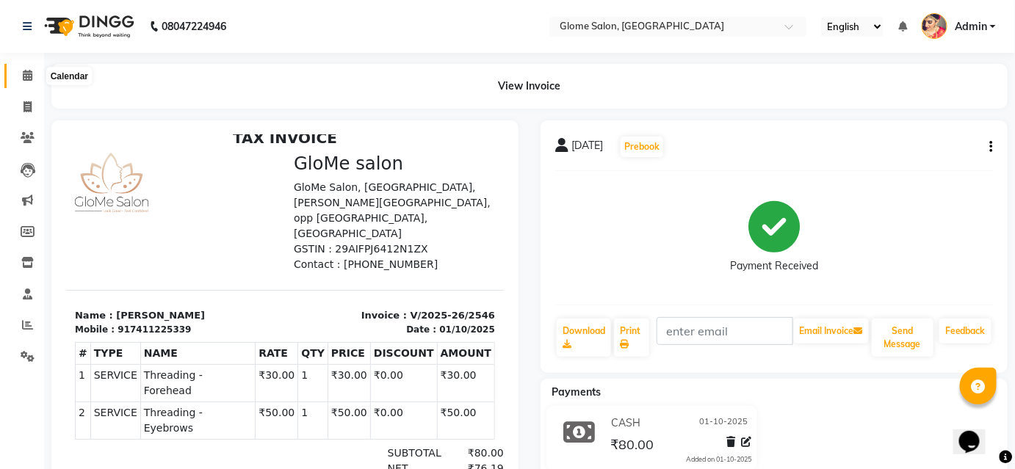
click at [29, 73] on icon at bounding box center [28, 75] width 10 height 11
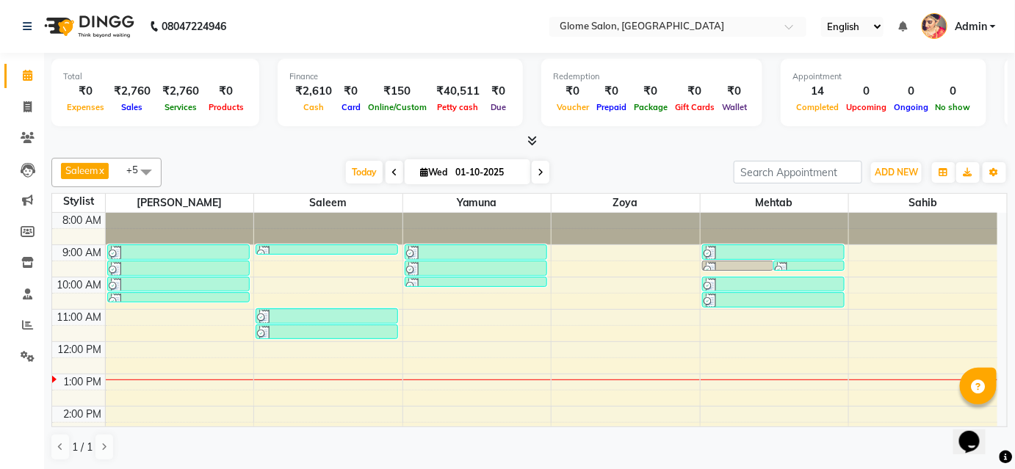
click at [789, 314] on div "8:00 AM 9:00 AM 10:00 AM 11:00 AM 12:00 PM 1:00 PM 2:00 PM 3:00 PM 4:00 PM 5:00…" at bounding box center [524, 422] width 945 height 419
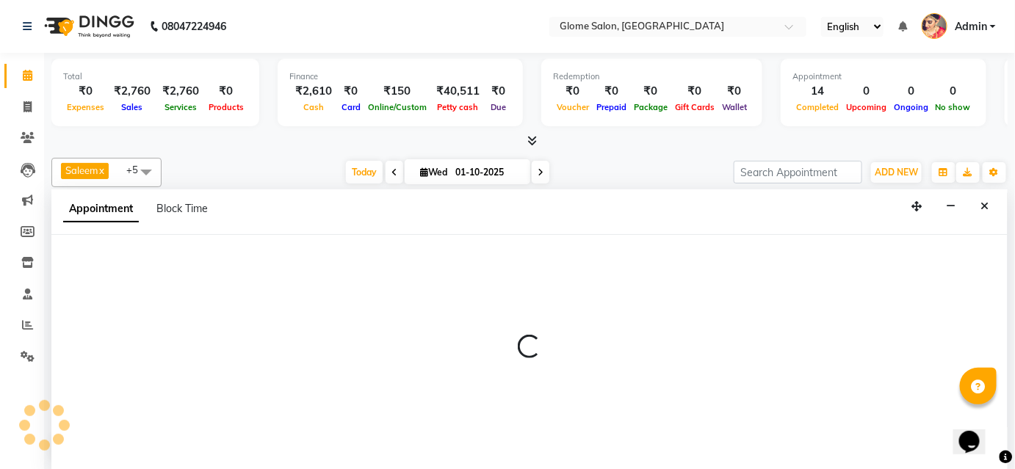
select select "87909"
select select "660"
select select "tentative"
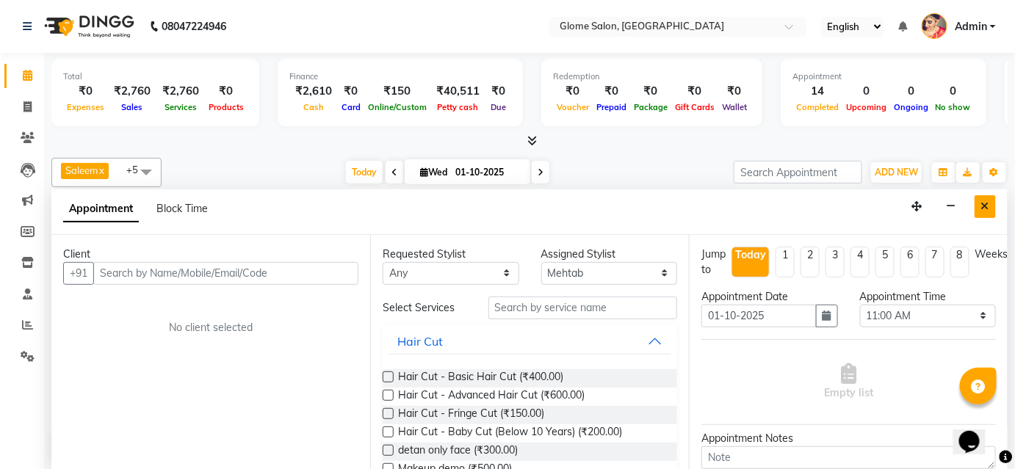
click at [991, 206] on button "Close" at bounding box center [985, 206] width 21 height 23
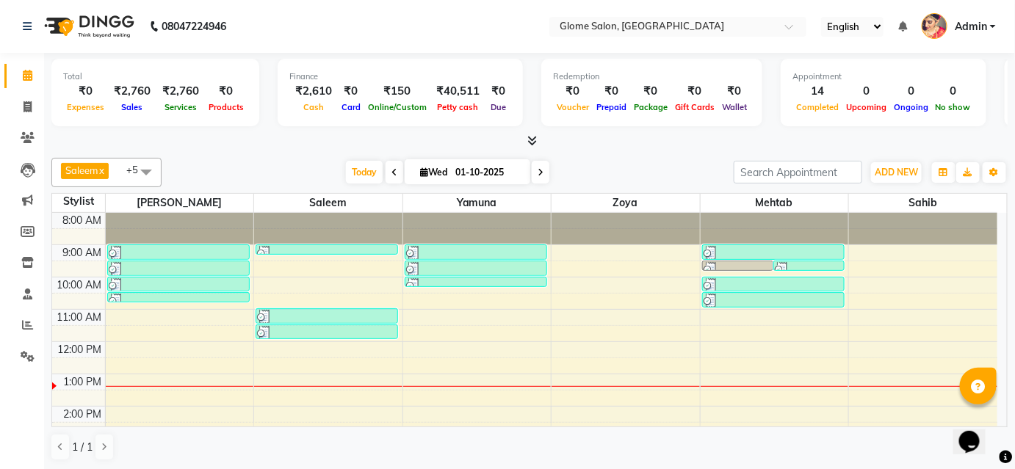
click at [362, 228] on div at bounding box center [328, 229] width 148 height 32
click at [723, 272] on div "8:00 AM 9:00 AM 10:00 AM 11:00 AM 12:00 PM 1:00 PM 2:00 PM 3:00 PM 4:00 PM 5:00…" at bounding box center [524, 422] width 945 height 419
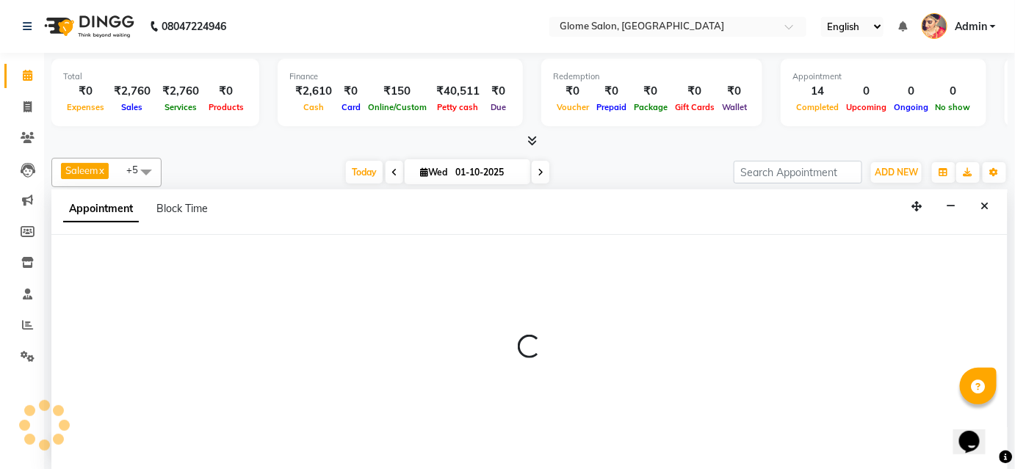
select select "87909"
select select "570"
select select "tentative"
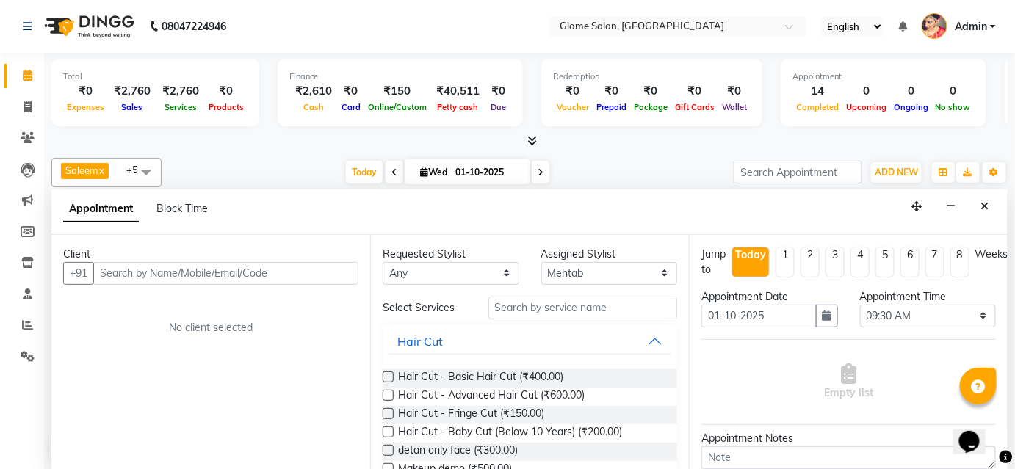
click at [144, 271] on input "text" at bounding box center [225, 273] width 265 height 23
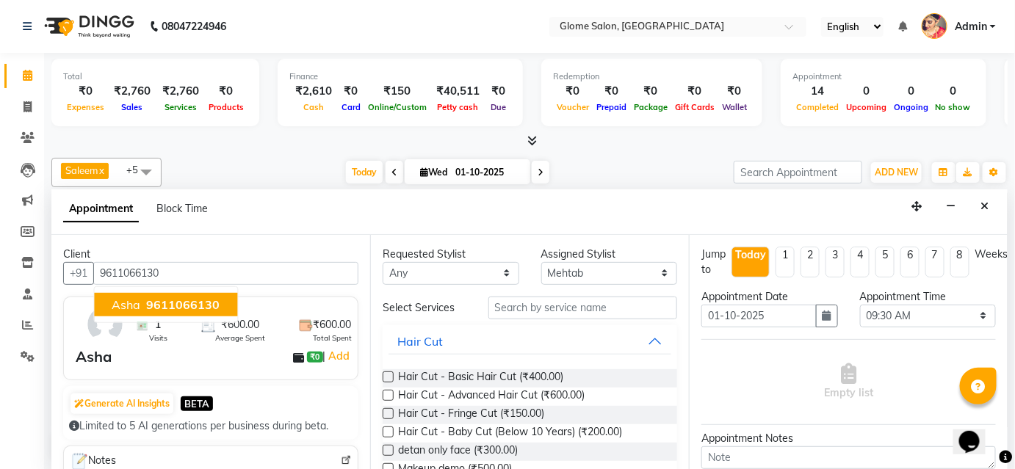
click at [124, 310] on button "Asha 9611066130" at bounding box center [165, 305] width 143 height 24
type input "9611066130"
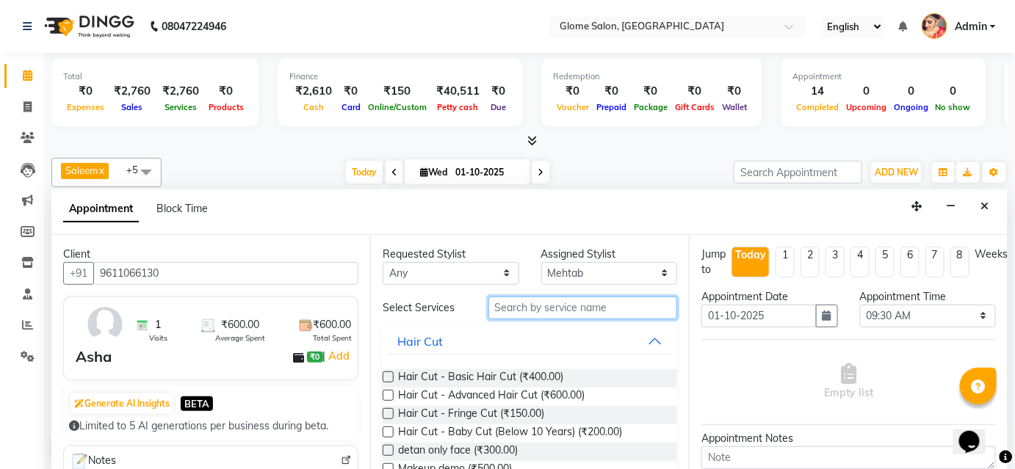
click at [522, 309] on input "text" at bounding box center [582, 308] width 189 height 23
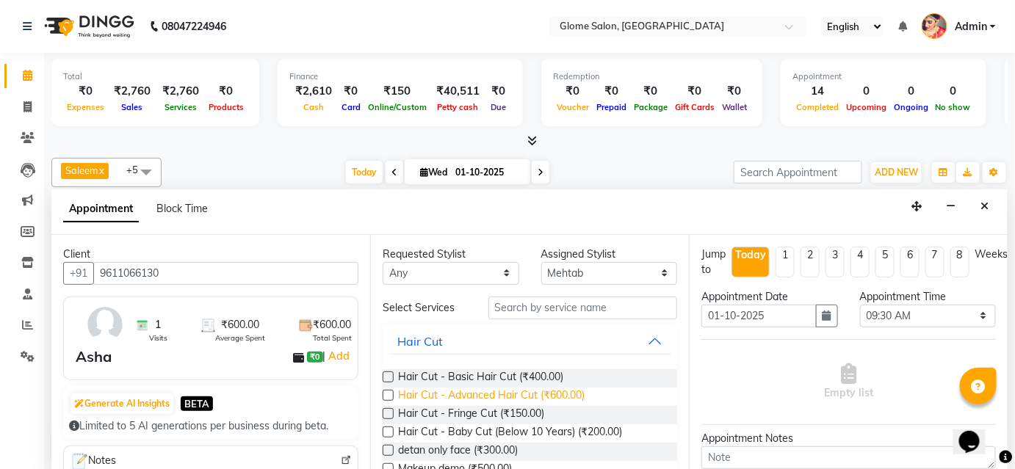
click at [544, 395] on span "Hair Cut - Advanced Hair Cut (₹600.00)" at bounding box center [491, 397] width 187 height 18
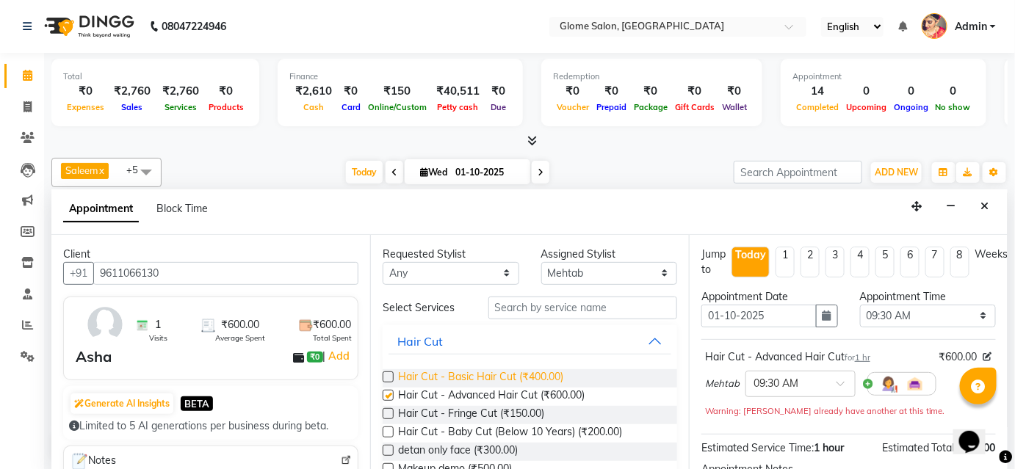
checkbox input "false"
click at [543, 268] on select "Select [PERSON_NAME] [PERSON_NAME] Sahib [PERSON_NAME] [PERSON_NAME]" at bounding box center [609, 273] width 137 height 23
select select "34178"
click at [541, 262] on select "Select [PERSON_NAME] [PERSON_NAME] Sahib [PERSON_NAME] [PERSON_NAME]" at bounding box center [609, 273] width 137 height 23
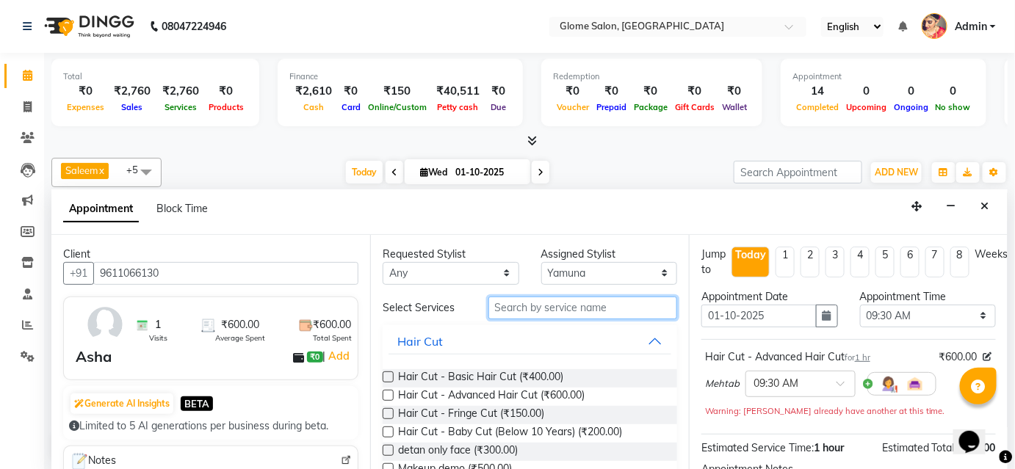
click at [511, 308] on input "text" at bounding box center [582, 308] width 189 height 23
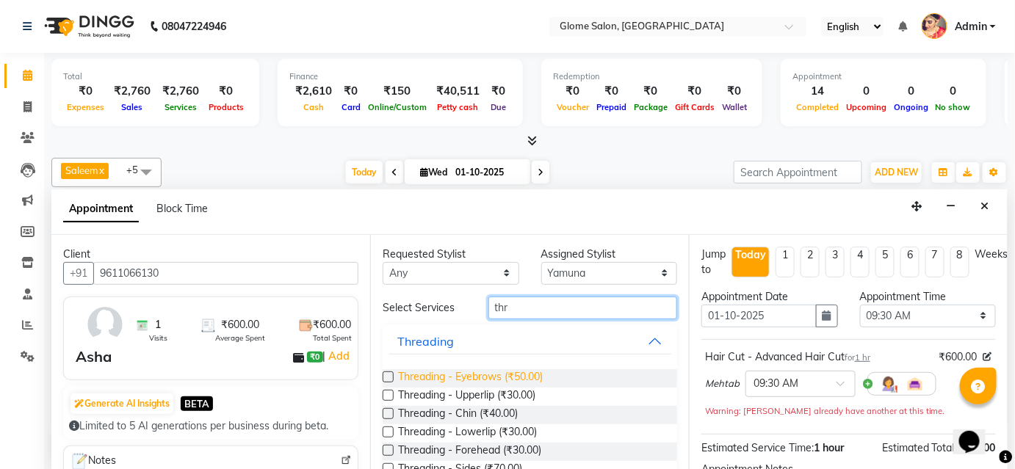
type input "thr"
click at [460, 376] on span "Threading - Eyebrows (₹50.00)" at bounding box center [470, 378] width 145 height 18
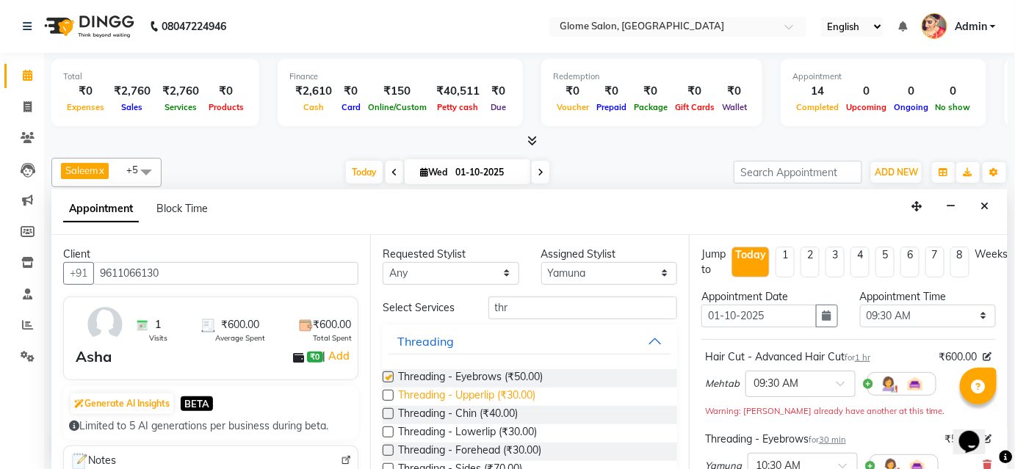
checkbox input "false"
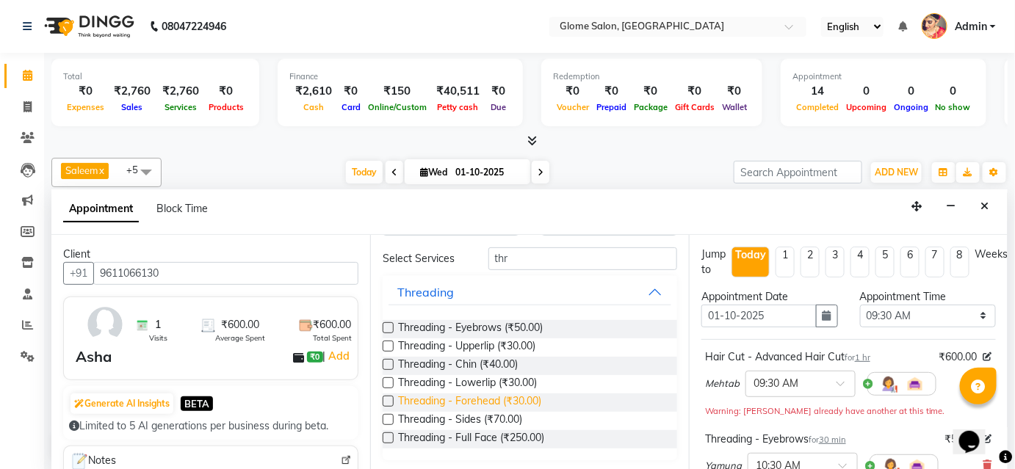
click at [454, 398] on span "Threading - Forehead (₹30.00)" at bounding box center [469, 403] width 143 height 18
click at [451, 400] on span "Threading - Forehead (₹30.00)" at bounding box center [469, 403] width 143 height 18
checkbox input "false"
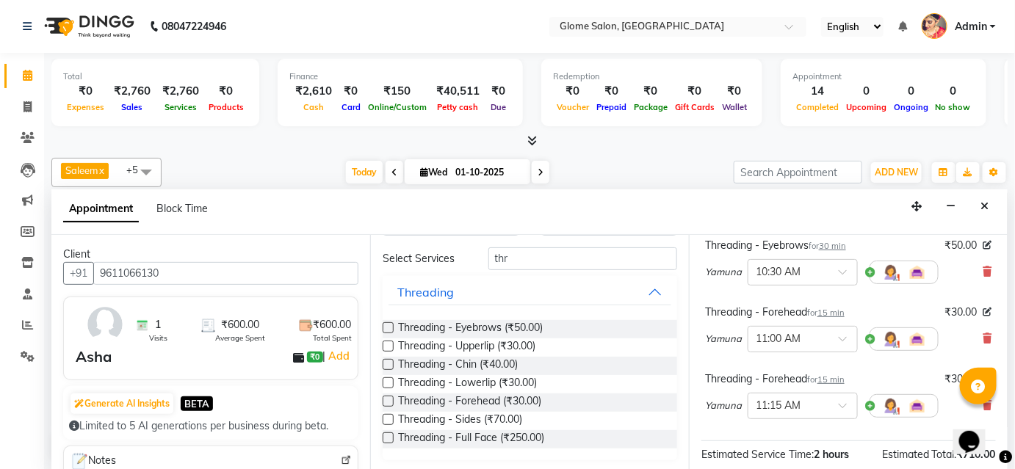
scroll to position [267, 0]
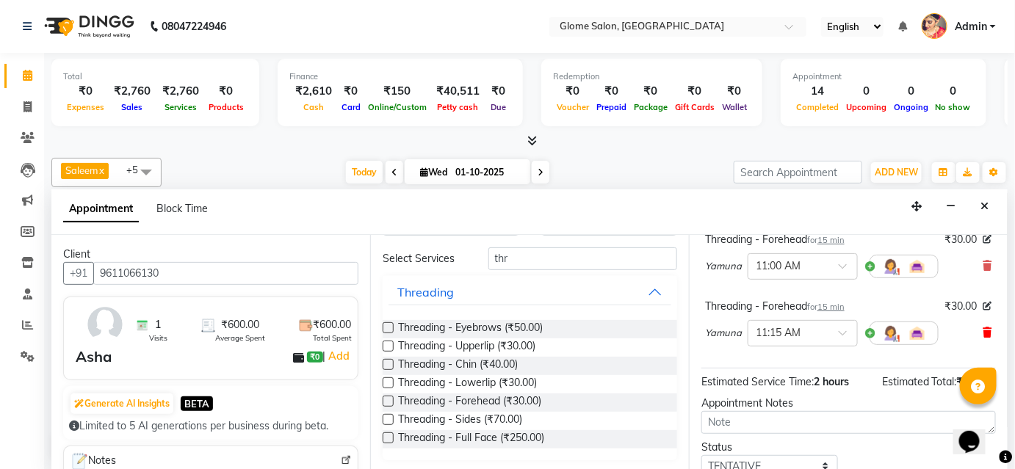
click at [983, 332] on icon at bounding box center [987, 333] width 9 height 10
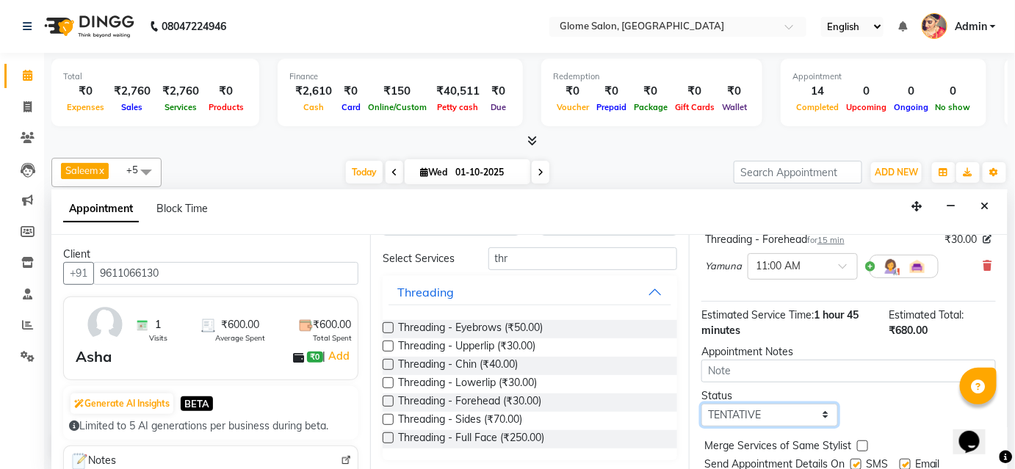
click at [820, 408] on select "Select TENTATIVE CONFIRM CHECK-IN UPCOMING" at bounding box center [769, 415] width 137 height 23
select select "confirm booking"
click at [701, 404] on select "Select TENTATIVE CONFIRM CHECK-IN UPCOMING" at bounding box center [769, 415] width 137 height 23
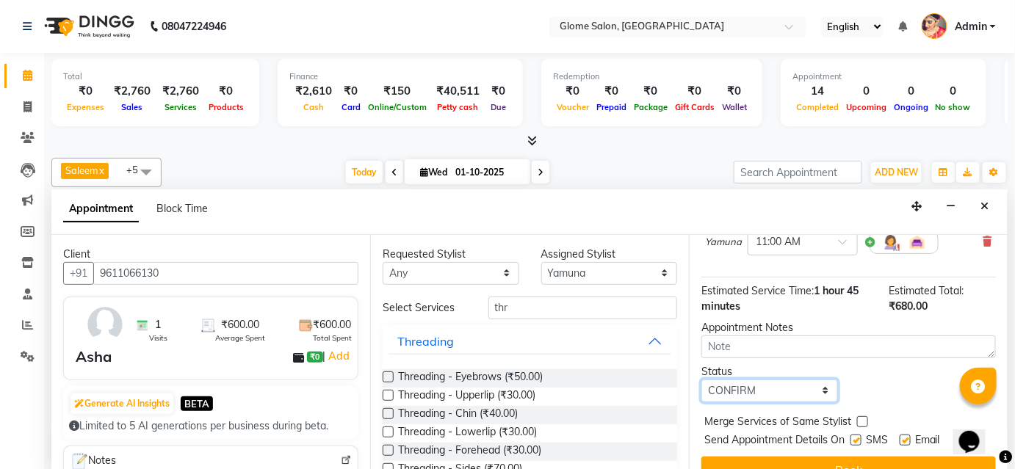
scroll to position [314, 0]
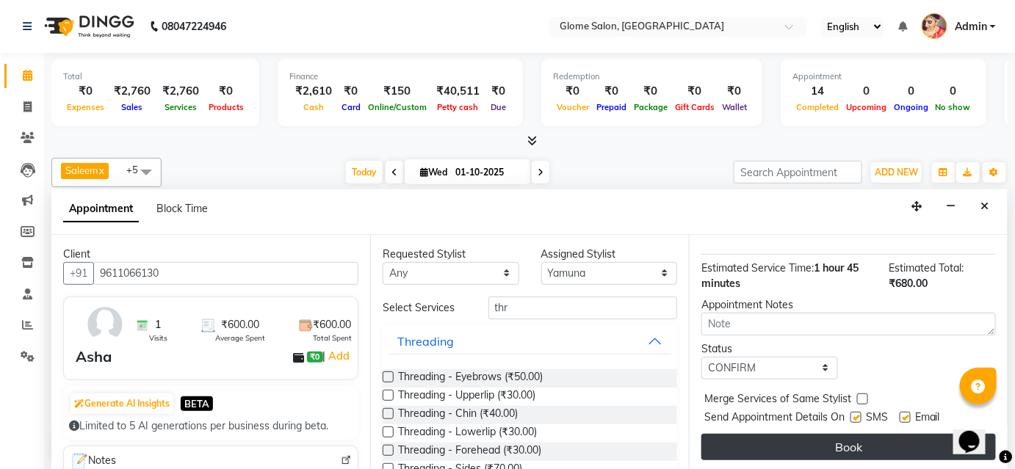
click at [830, 449] on button "Book" at bounding box center [848, 447] width 294 height 26
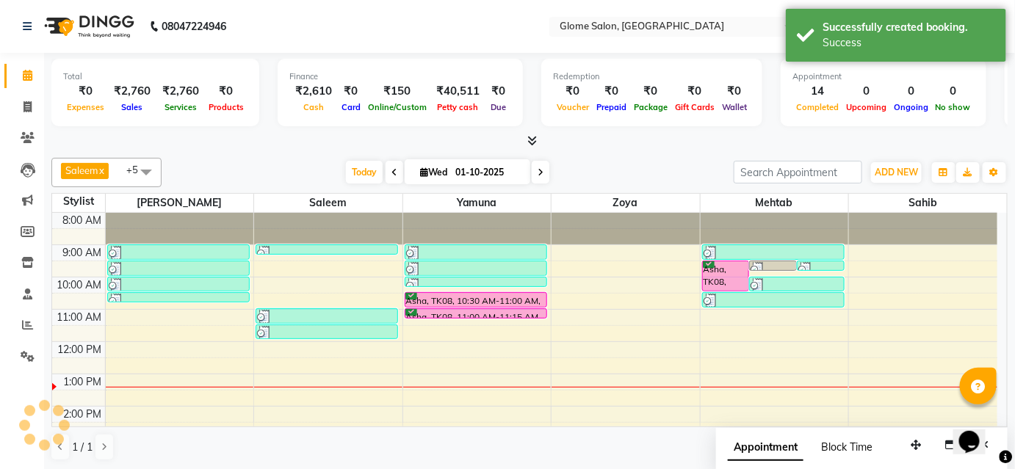
scroll to position [0, 0]
click at [758, 272] on div "8:00 AM 9:00 AM 10:00 AM 11:00 AM 12:00 PM 1:00 PM 2:00 PM 3:00 PM 4:00 PM 5:00…" at bounding box center [524, 422] width 945 height 419
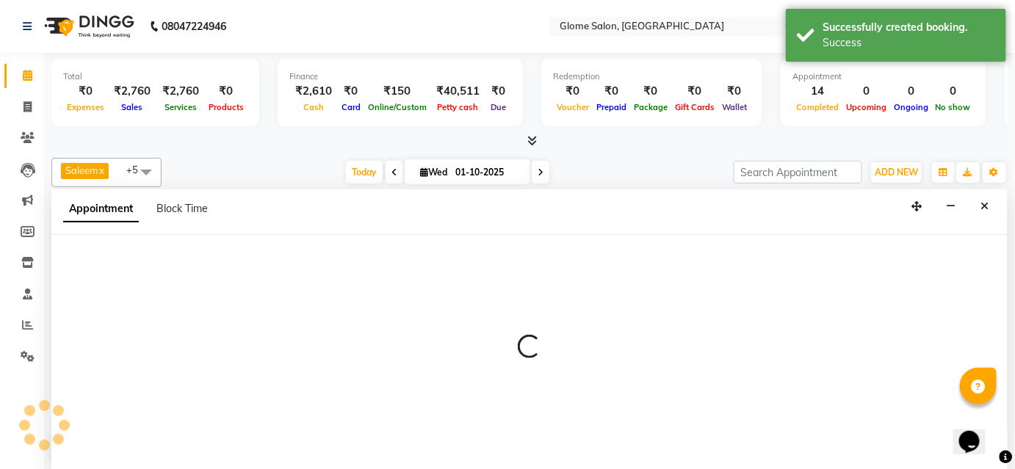
select select "87909"
select select "570"
select select "tentative"
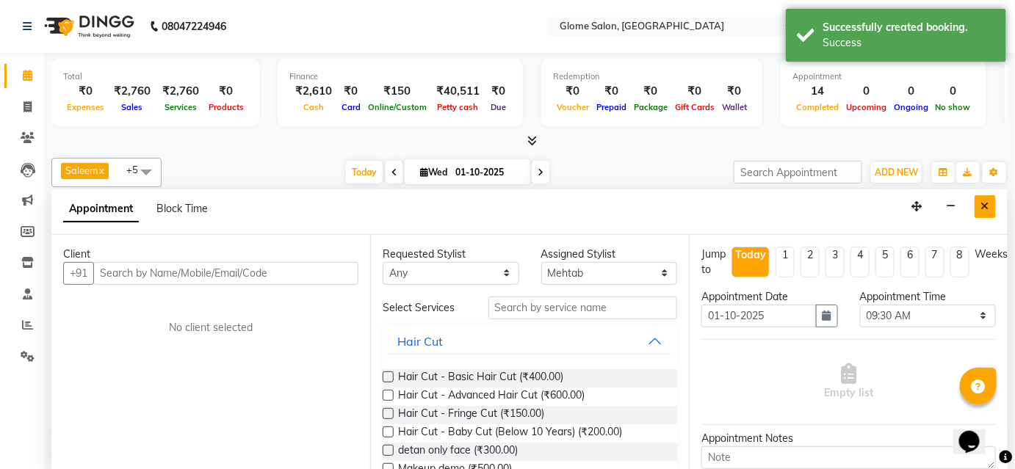
click at [991, 205] on button "Close" at bounding box center [985, 206] width 21 height 23
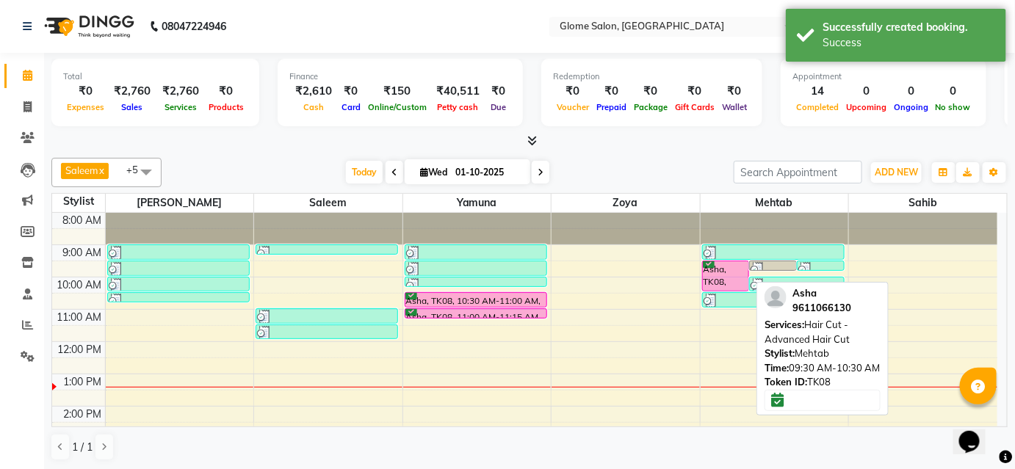
click at [708, 264] on div "Asha, TK08, 09:30 AM-10:30 AM, Hair Cut - Advanced Hair Cut" at bounding box center [726, 275] width 46 height 29
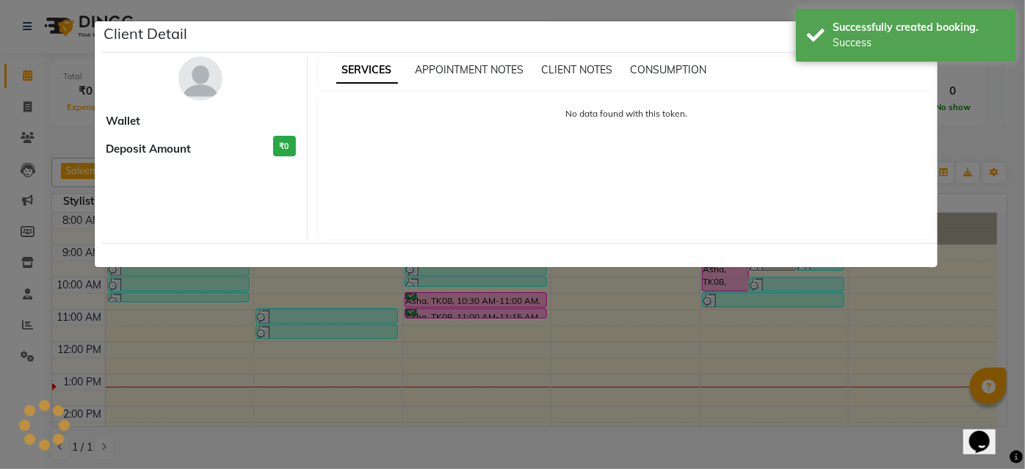
select select "6"
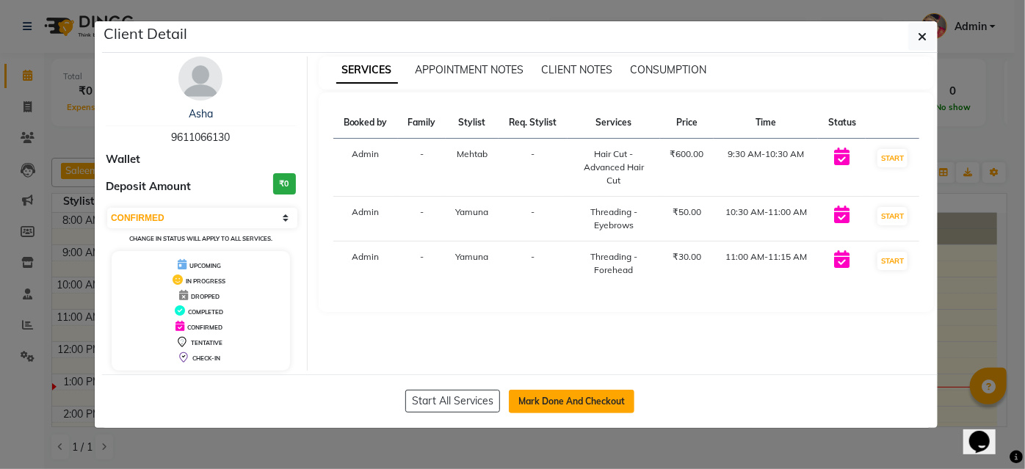
click at [614, 394] on button "Mark Done And Checkout" at bounding box center [572, 402] width 126 height 24
select select "service"
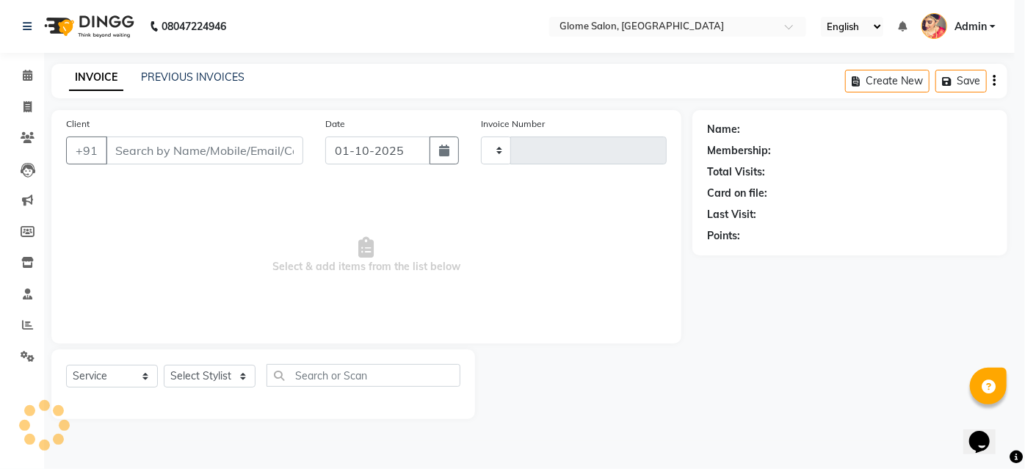
type input "2547"
select select "5199"
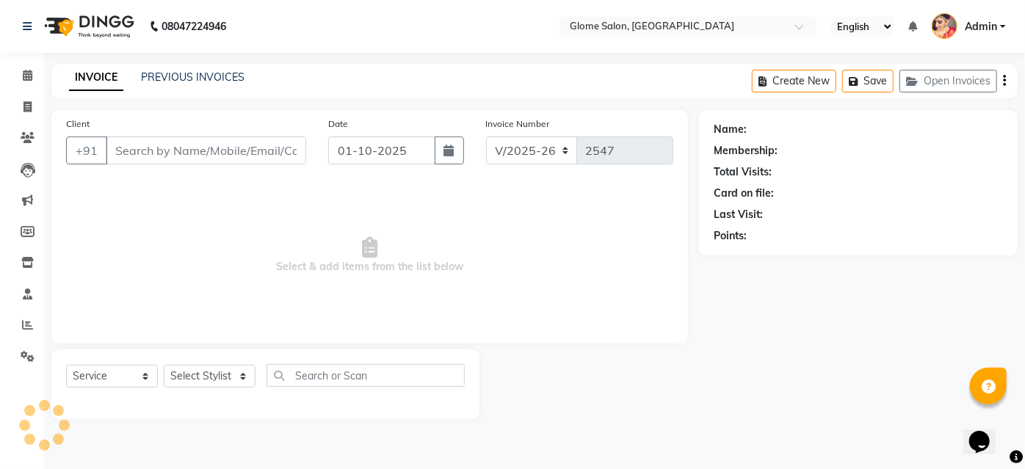
type input "9611066130"
select select "87909"
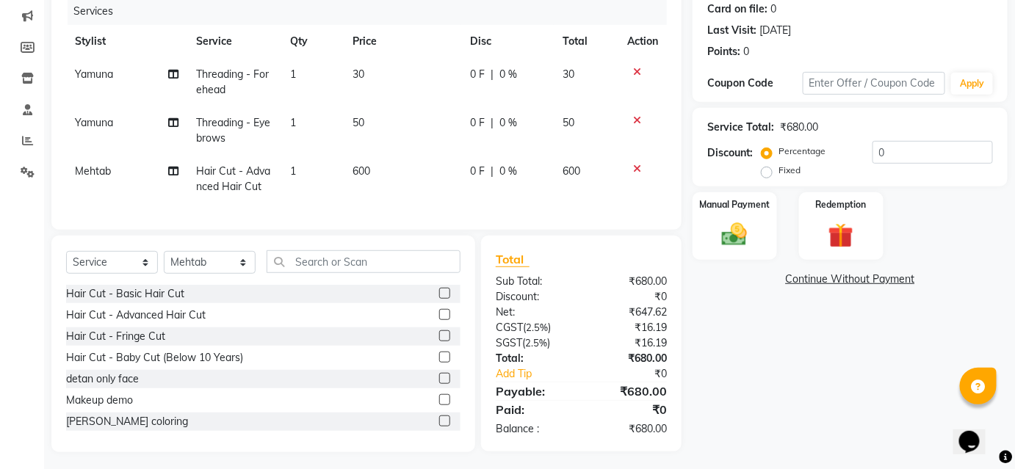
scroll to position [199, 0]
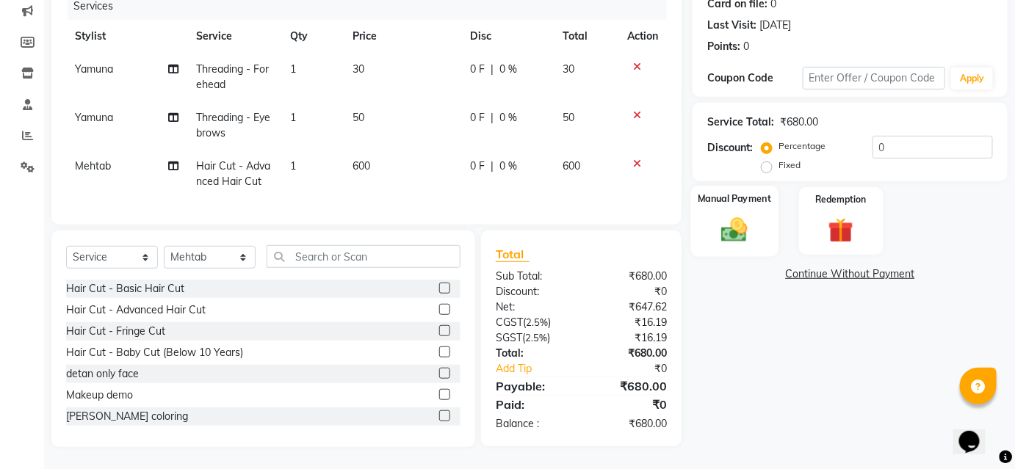
click at [730, 225] on img at bounding box center [734, 229] width 43 height 30
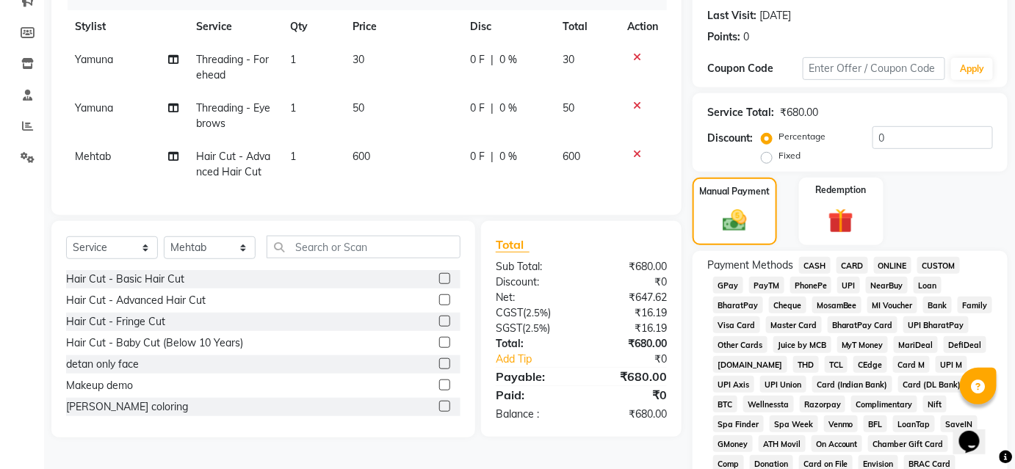
click at [849, 286] on span "UPI" at bounding box center [848, 285] width 23 height 17
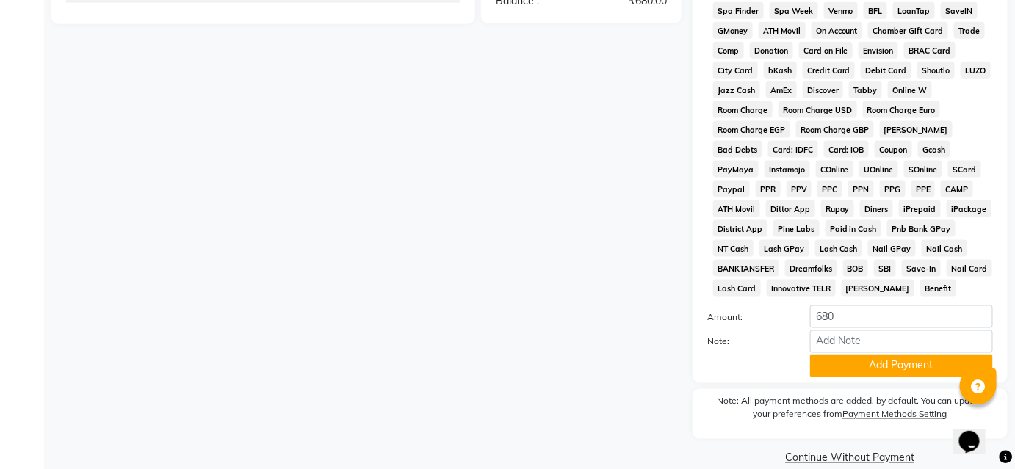
scroll to position [636, 0]
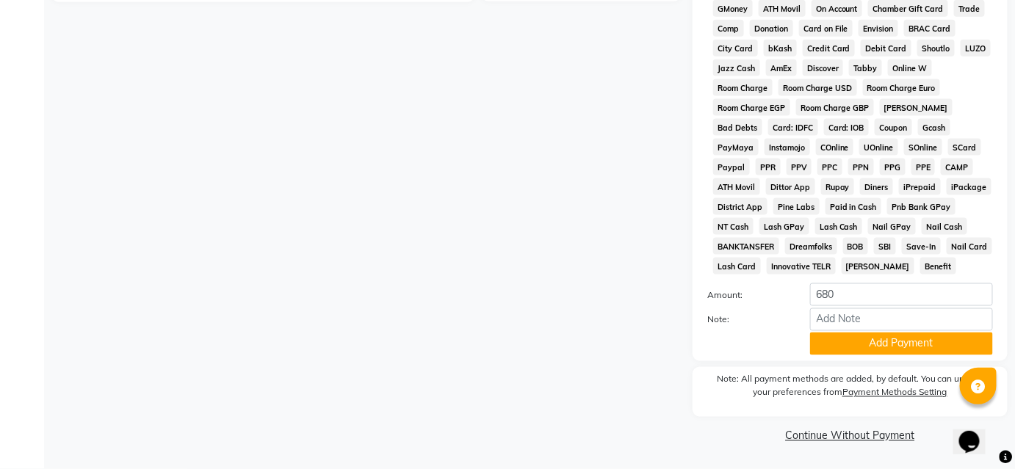
click at [859, 341] on button "Add Payment" at bounding box center [901, 344] width 183 height 23
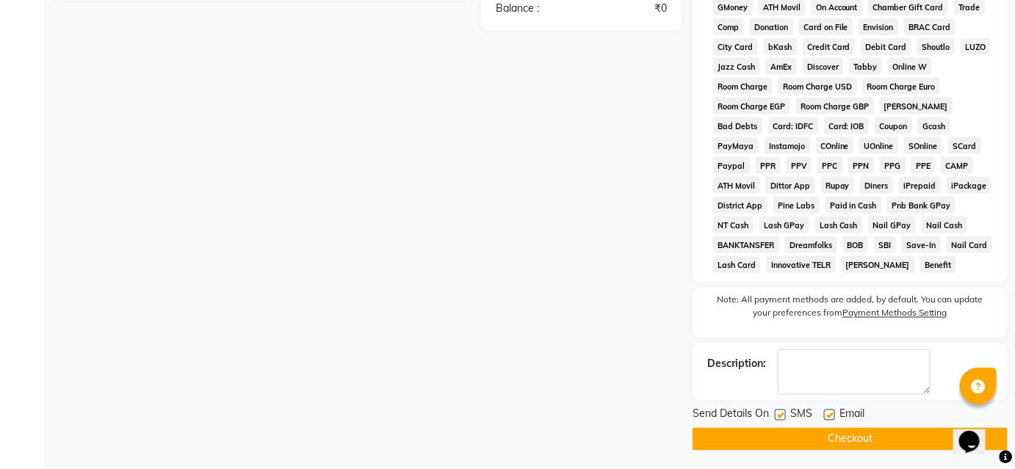
click at [841, 437] on button "Checkout" at bounding box center [850, 439] width 315 height 23
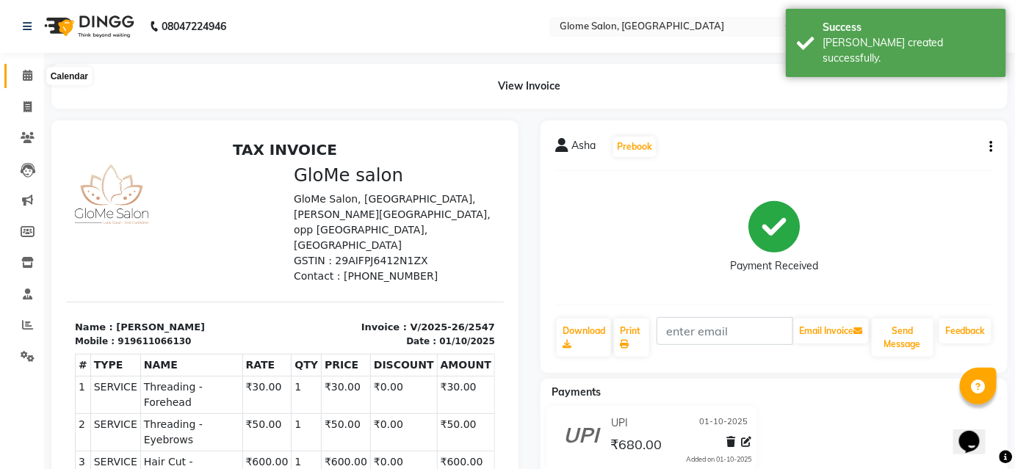
click at [31, 73] on icon at bounding box center [28, 75] width 10 height 11
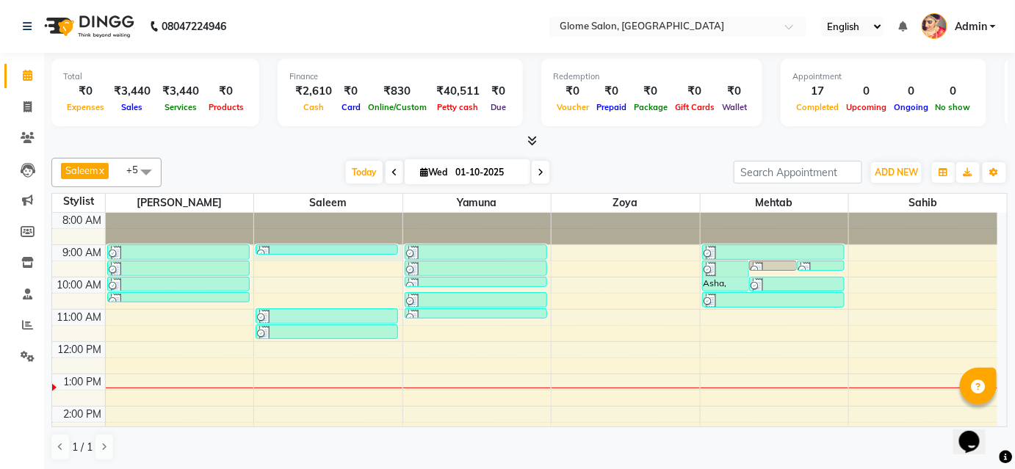
click at [294, 256] on div "8:00 AM 9:00 AM 10:00 AM 11:00 AM 12:00 PM 1:00 PM 2:00 PM 3:00 PM 4:00 PM 5:00…" at bounding box center [524, 422] width 945 height 419
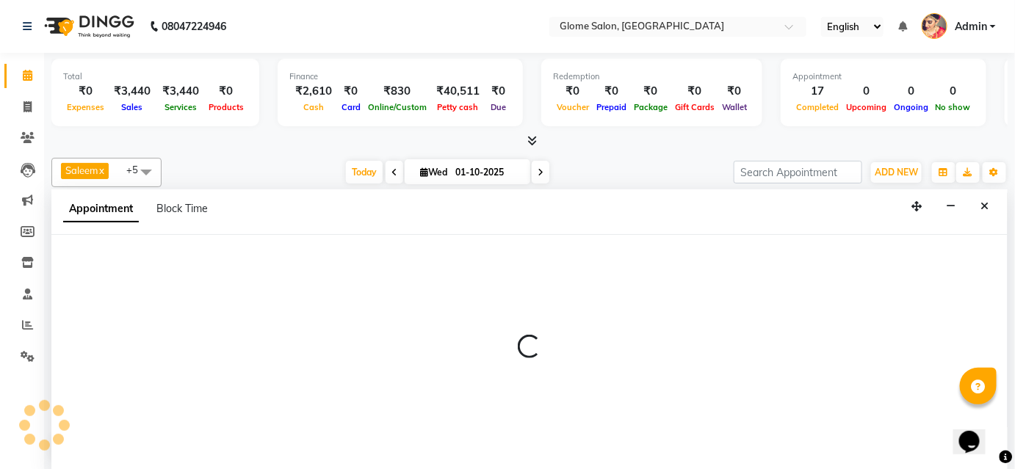
select select "40075"
select select "540"
select select "tentative"
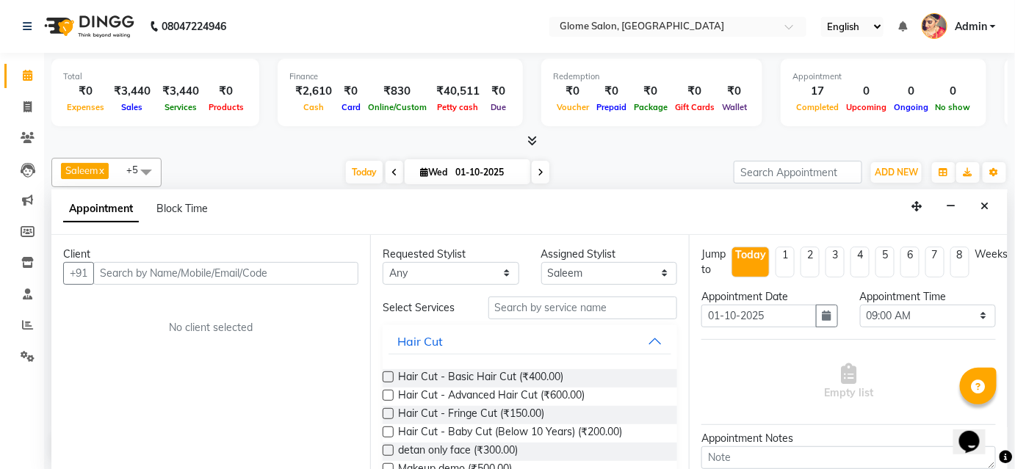
click at [287, 271] on input "text" at bounding box center [225, 273] width 265 height 23
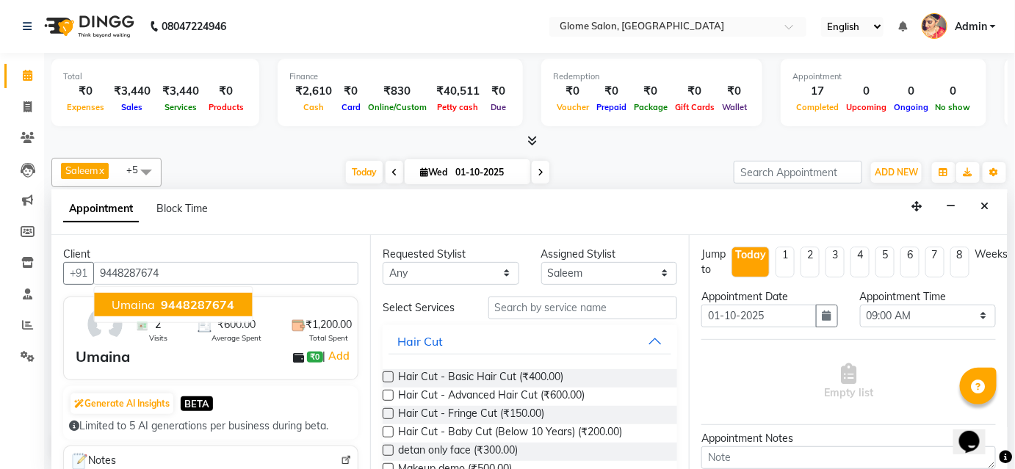
click at [233, 307] on button "Umaina 9448287674" at bounding box center [173, 305] width 158 height 24
type input "9448287674"
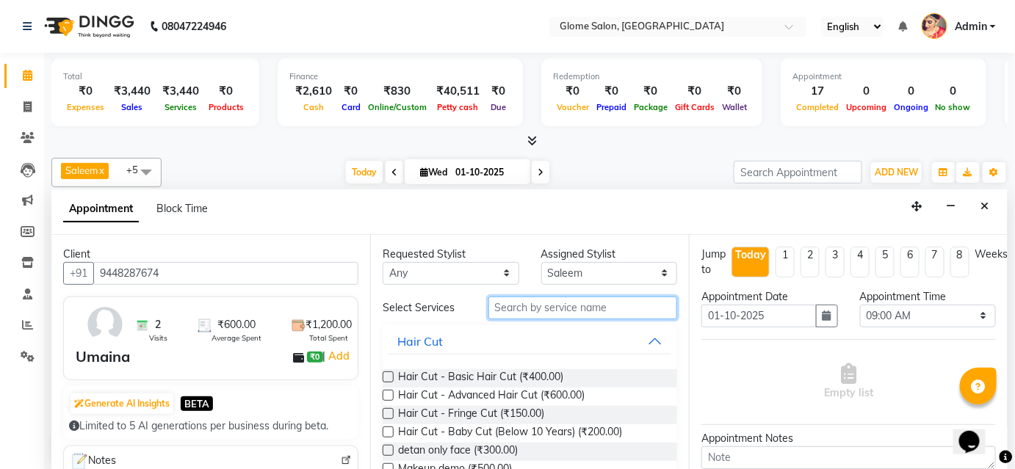
click at [553, 306] on input "text" at bounding box center [582, 308] width 189 height 23
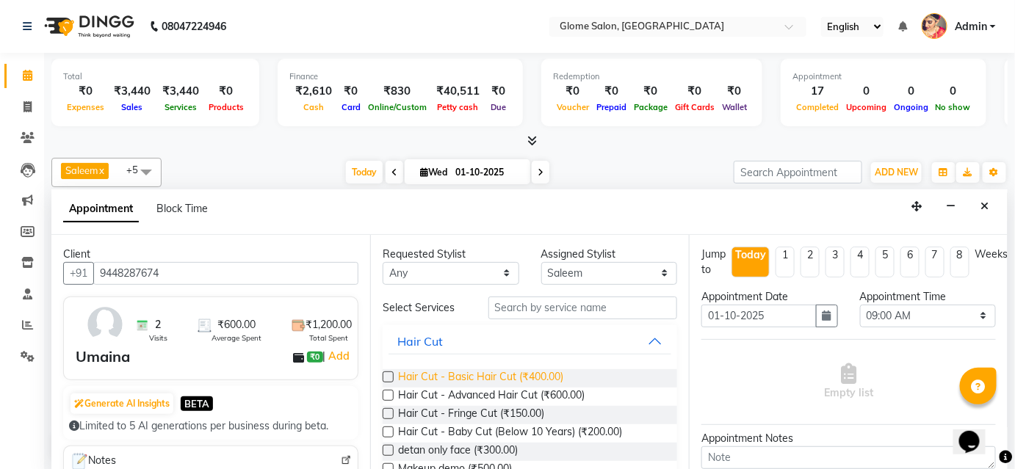
click at [509, 375] on span "Hair Cut - Basic Hair Cut (₹400.00)" at bounding box center [480, 378] width 165 height 18
checkbox input "false"
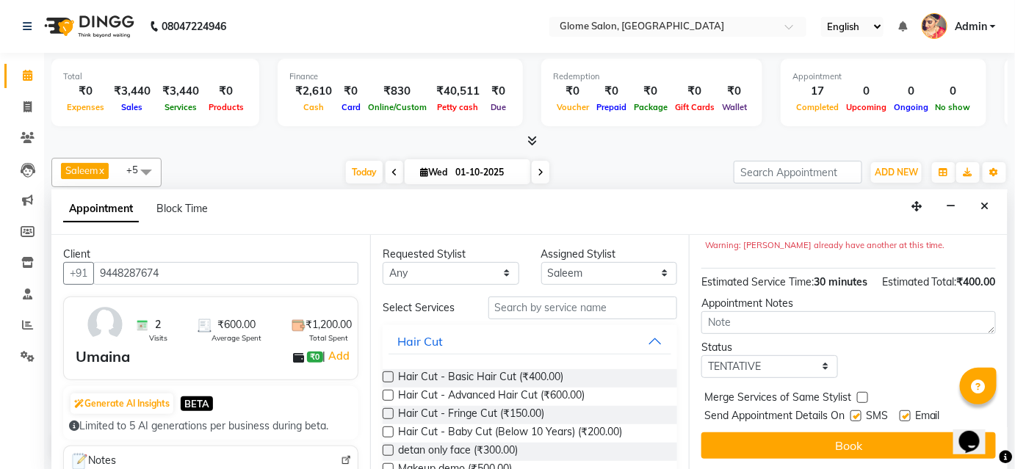
scroll to position [180, 0]
click at [773, 372] on select "Select TENTATIVE CONFIRM CHECK-IN UPCOMING" at bounding box center [769, 366] width 137 height 23
select select "confirm booking"
click at [701, 355] on select "Select TENTATIVE CONFIRM CHECK-IN UPCOMING" at bounding box center [769, 366] width 137 height 23
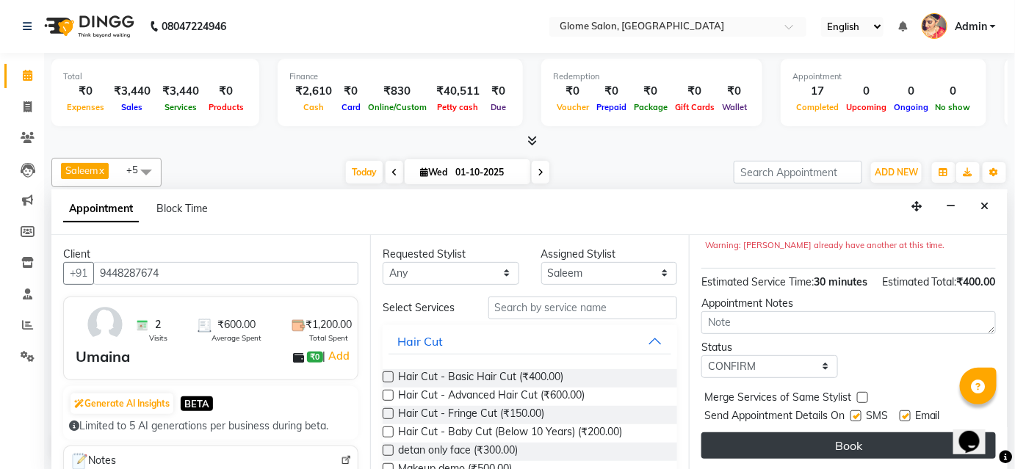
click at [787, 447] on button "Book" at bounding box center [848, 446] width 294 height 26
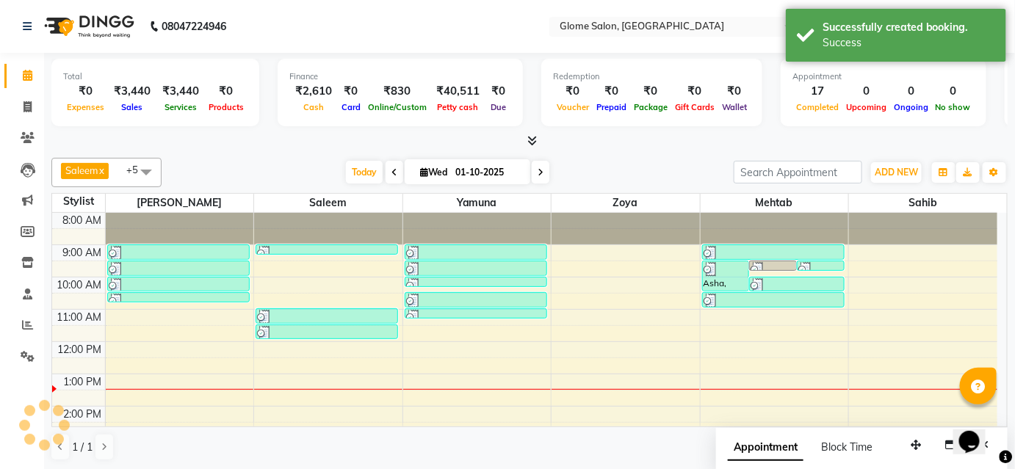
scroll to position [0, 0]
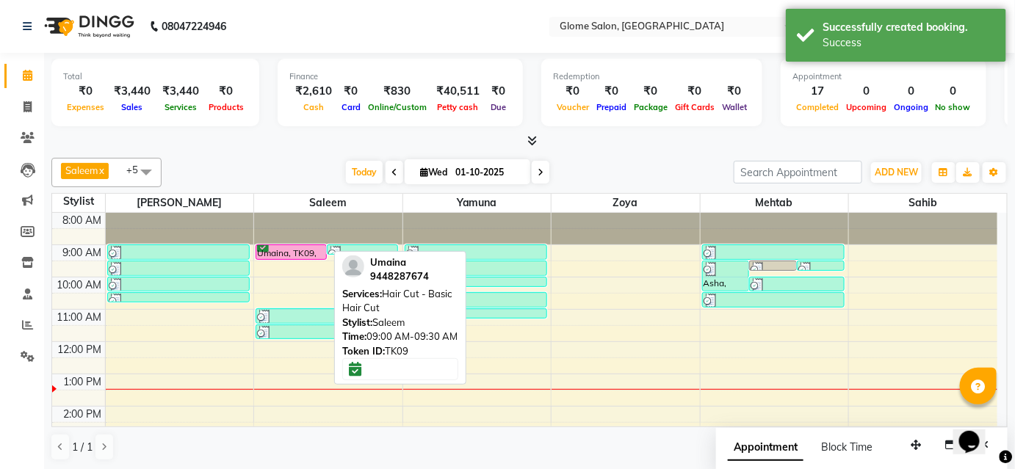
click at [292, 250] on div "Umaina, TK09, 09:00 AM-09:30 AM, Hair Cut - Basic Hair Cut" at bounding box center [291, 252] width 70 height 14
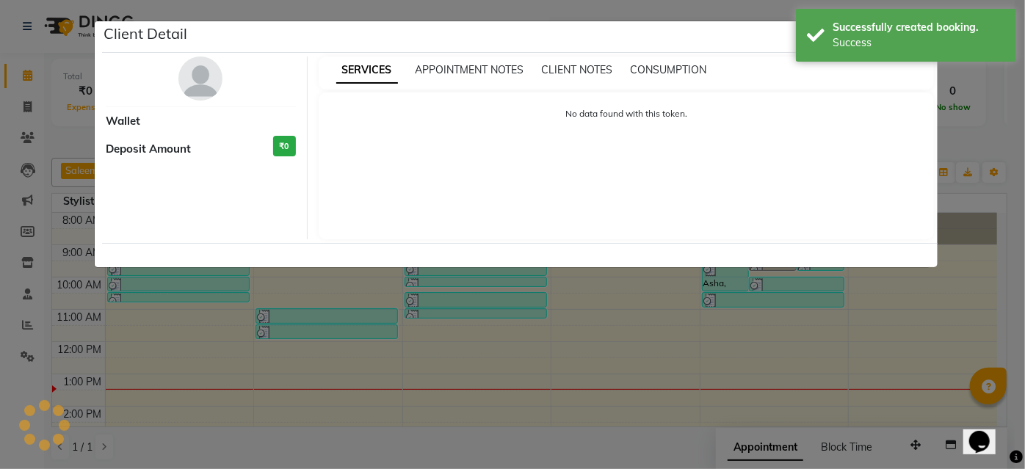
select select "6"
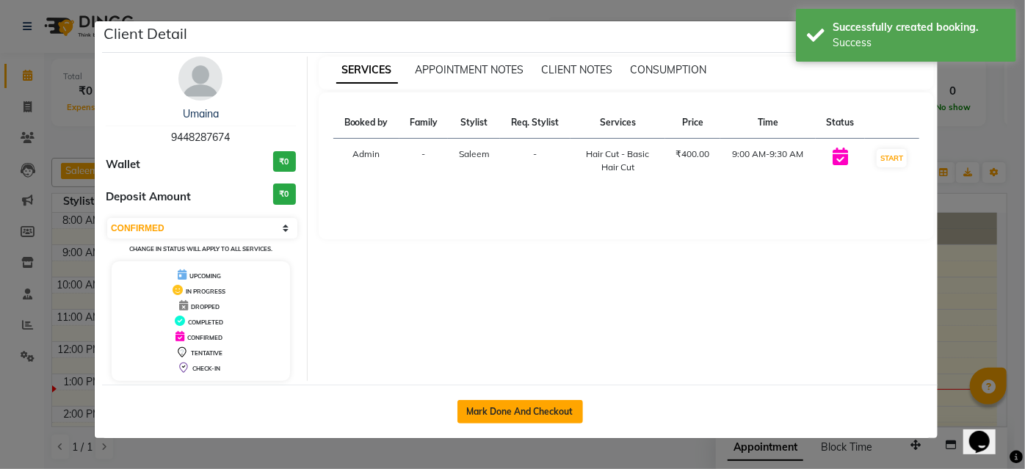
click at [503, 411] on button "Mark Done And Checkout" at bounding box center [521, 412] width 126 height 24
select select "5199"
select select "service"
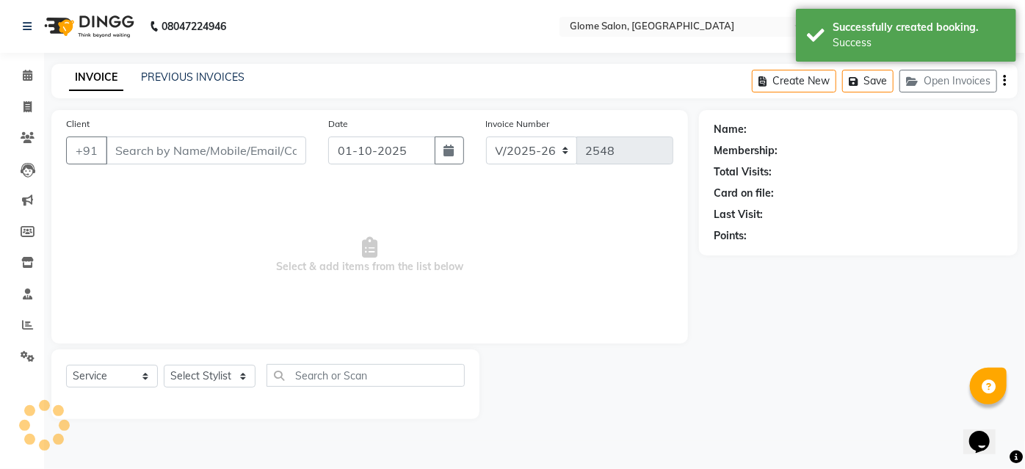
type input "9448287674"
select select "40075"
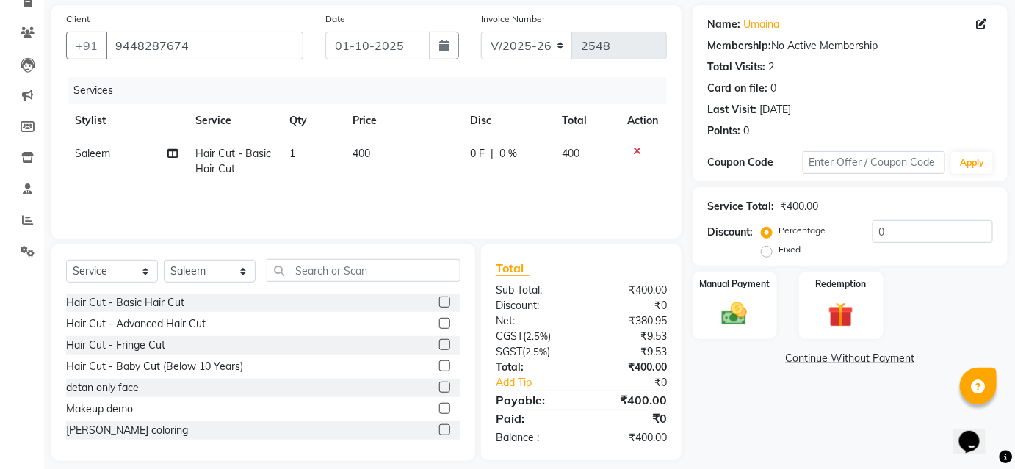
scroll to position [118, 0]
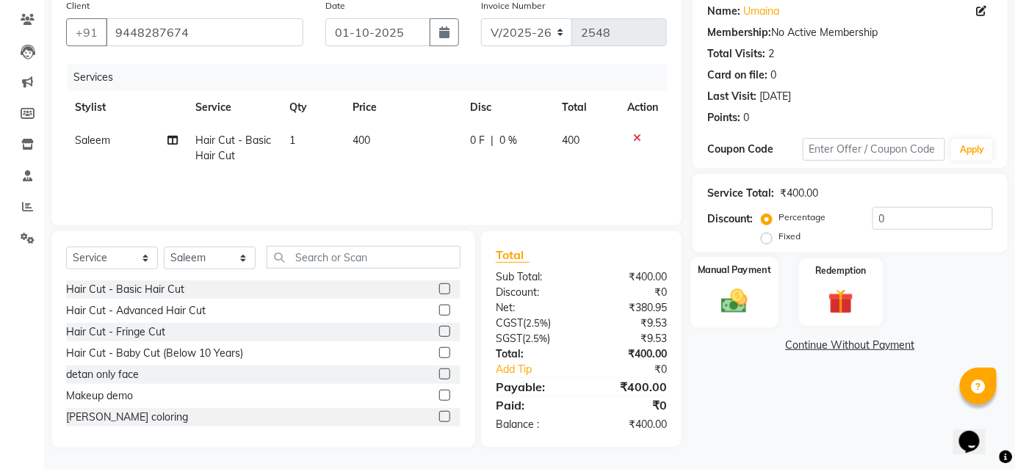
click at [729, 306] on img at bounding box center [734, 301] width 43 height 30
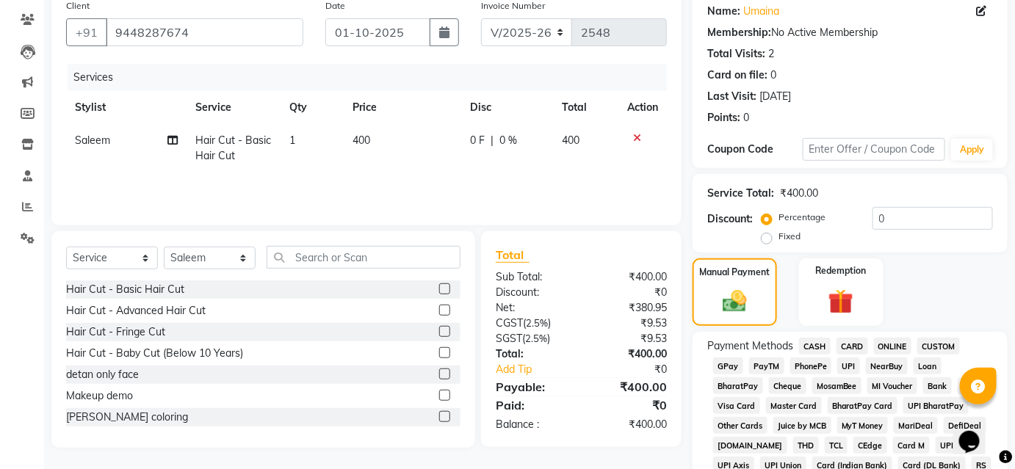
click at [814, 346] on span "CASH" at bounding box center [815, 346] width 32 height 17
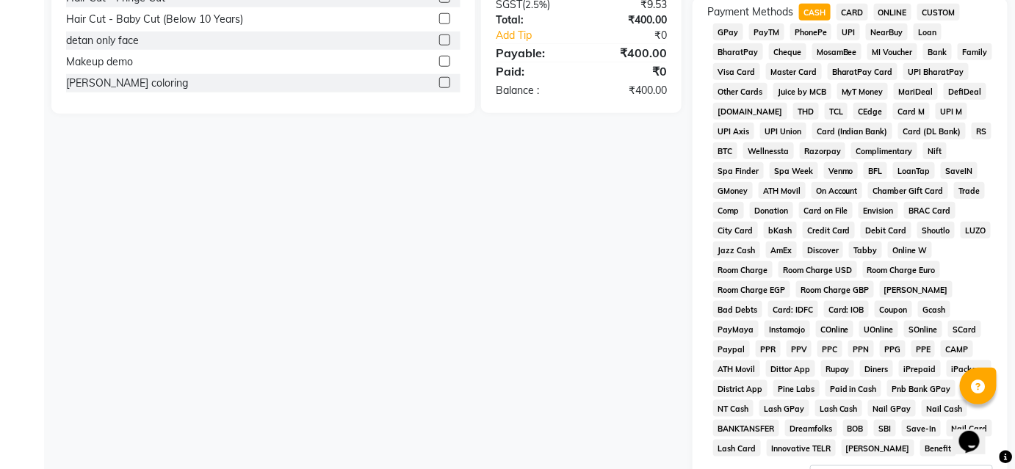
scroll to position [636, 0]
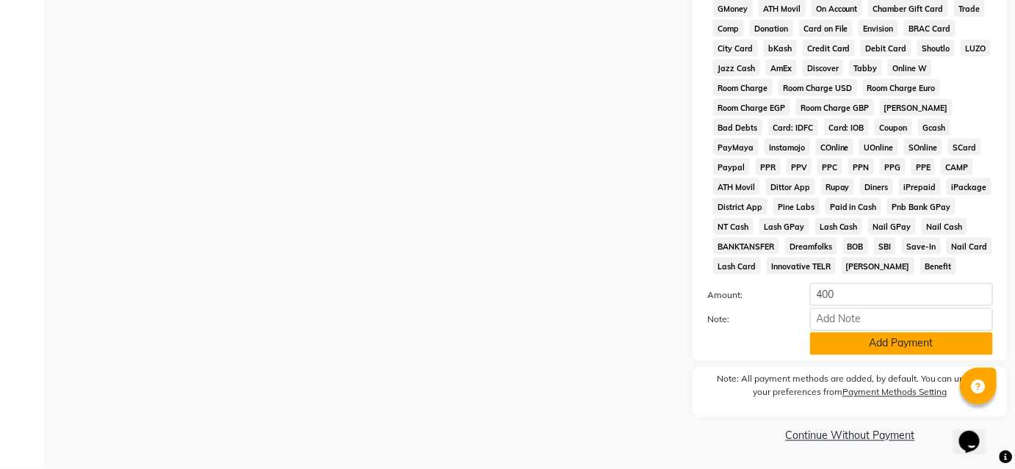
click at [846, 345] on button "Add Payment" at bounding box center [901, 344] width 183 height 23
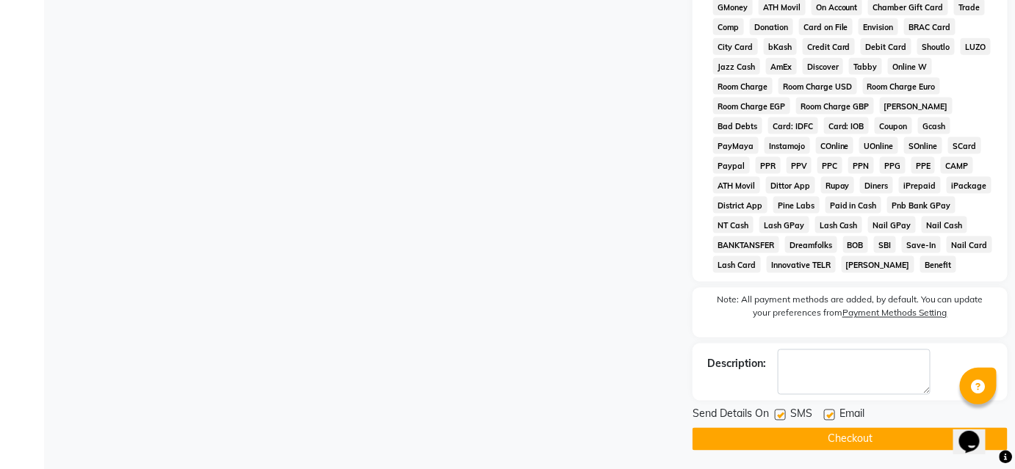
click at [821, 436] on button "Checkout" at bounding box center [850, 439] width 315 height 23
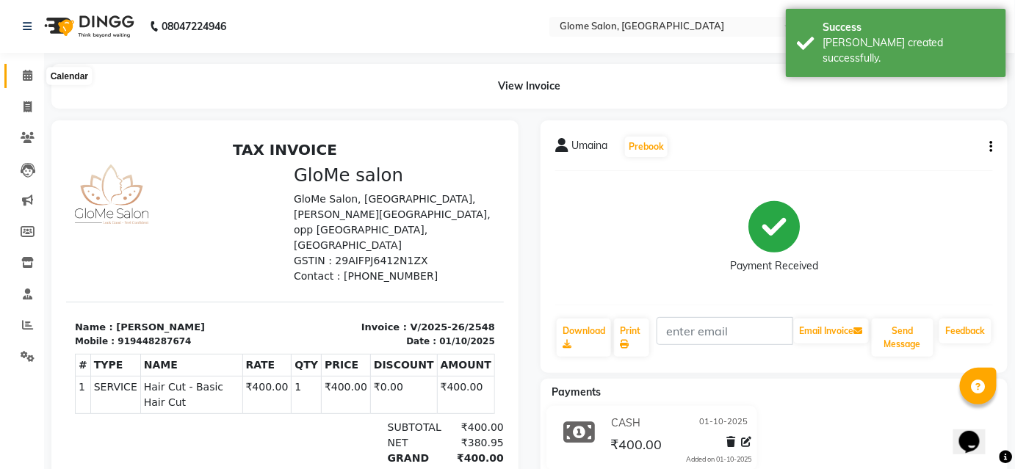
click at [27, 72] on icon at bounding box center [28, 75] width 10 height 11
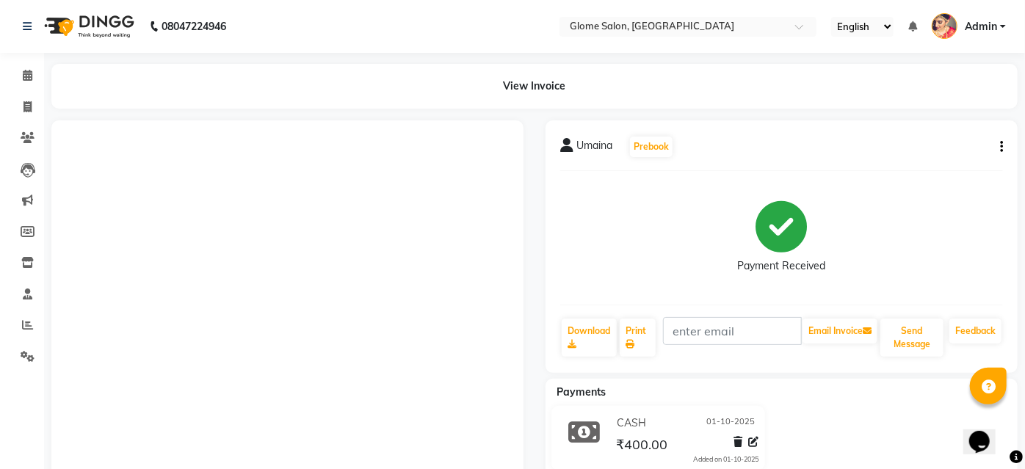
select select "5199"
select select "service"
select select "5199"
select select "service"
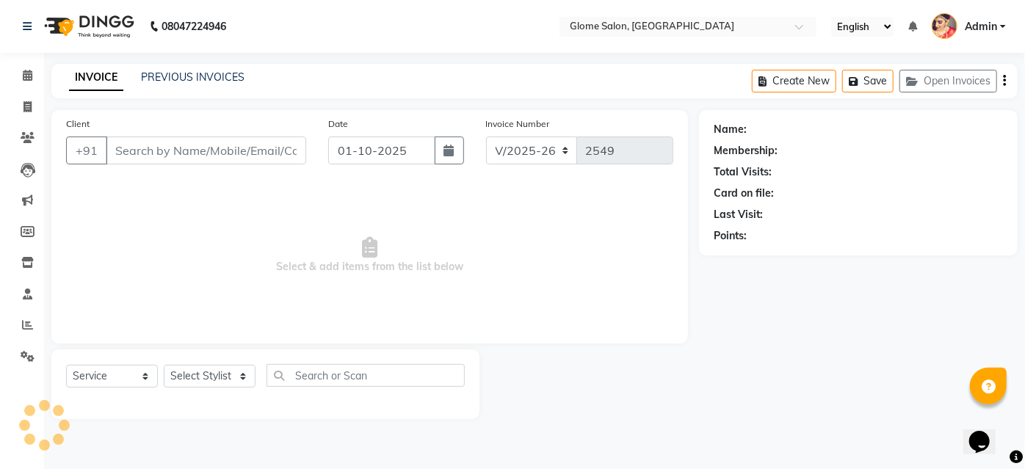
type input "9611066130"
select select "87909"
